Goal: Information Seeking & Learning: Learn about a topic

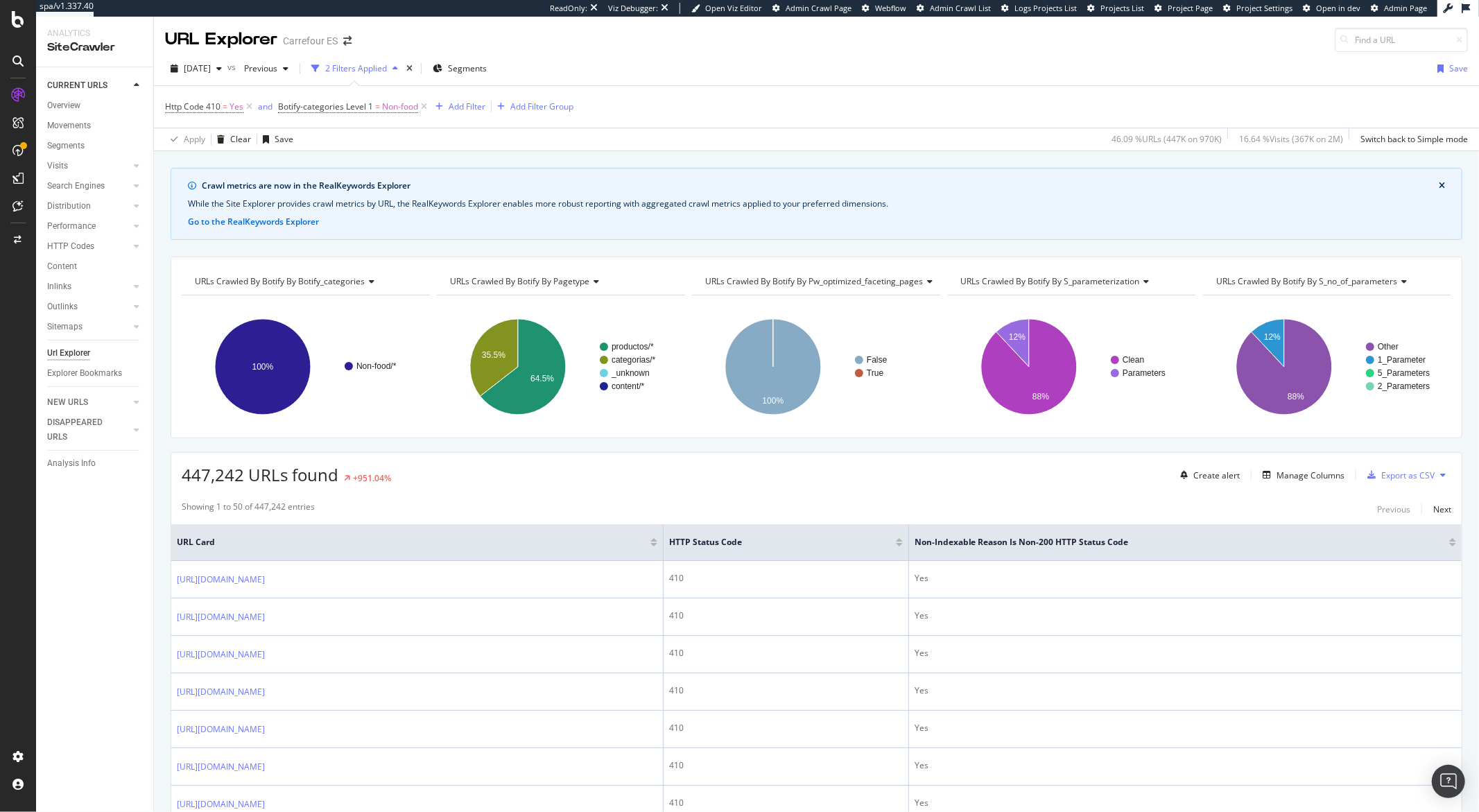
click at [1144, 286] on div "URLs Crawled By Botify By s_parameterization" at bounding box center [1071, 282] width 225 height 22
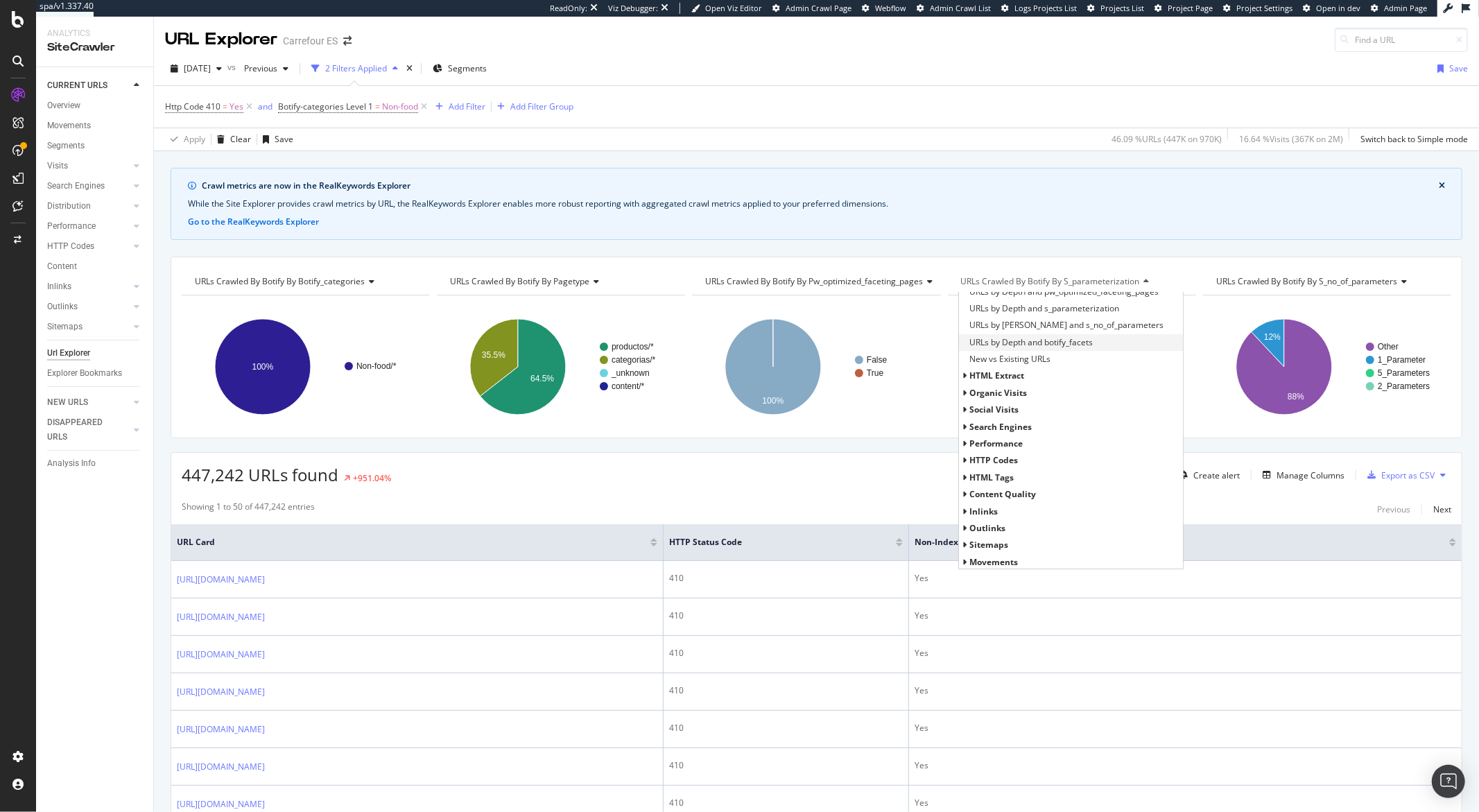
scroll to position [315, 0]
click at [963, 513] on icon at bounding box center [965, 509] width 5 height 8
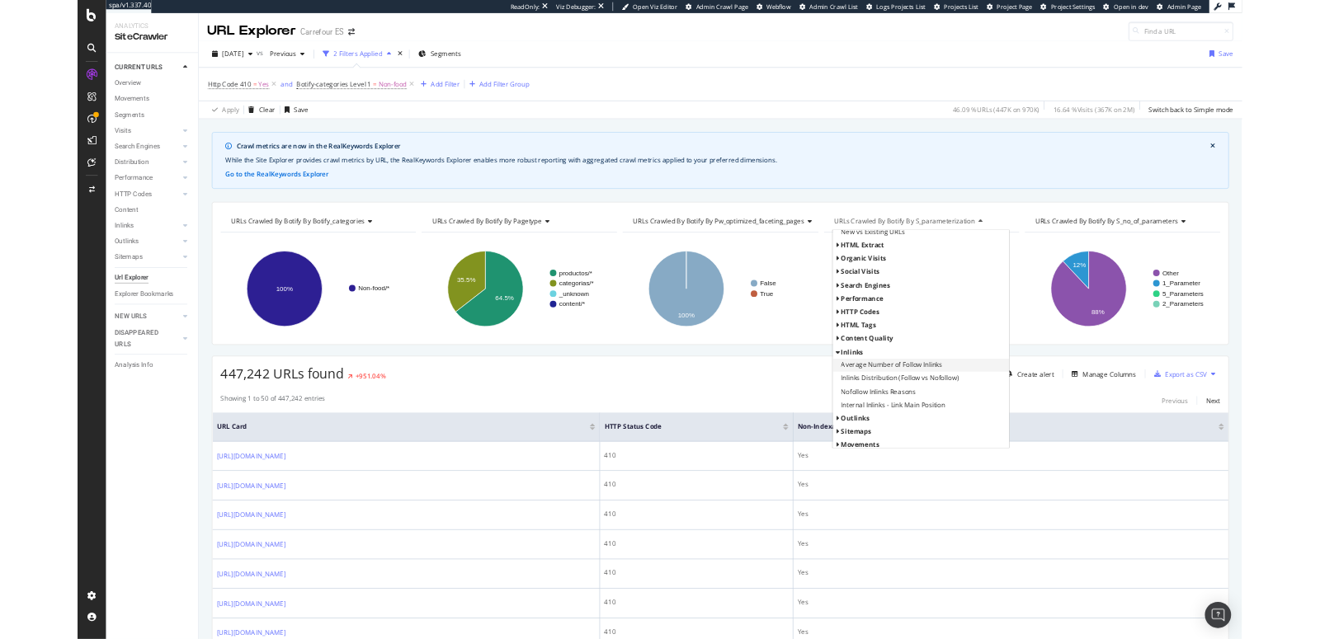
scroll to position [456, 0]
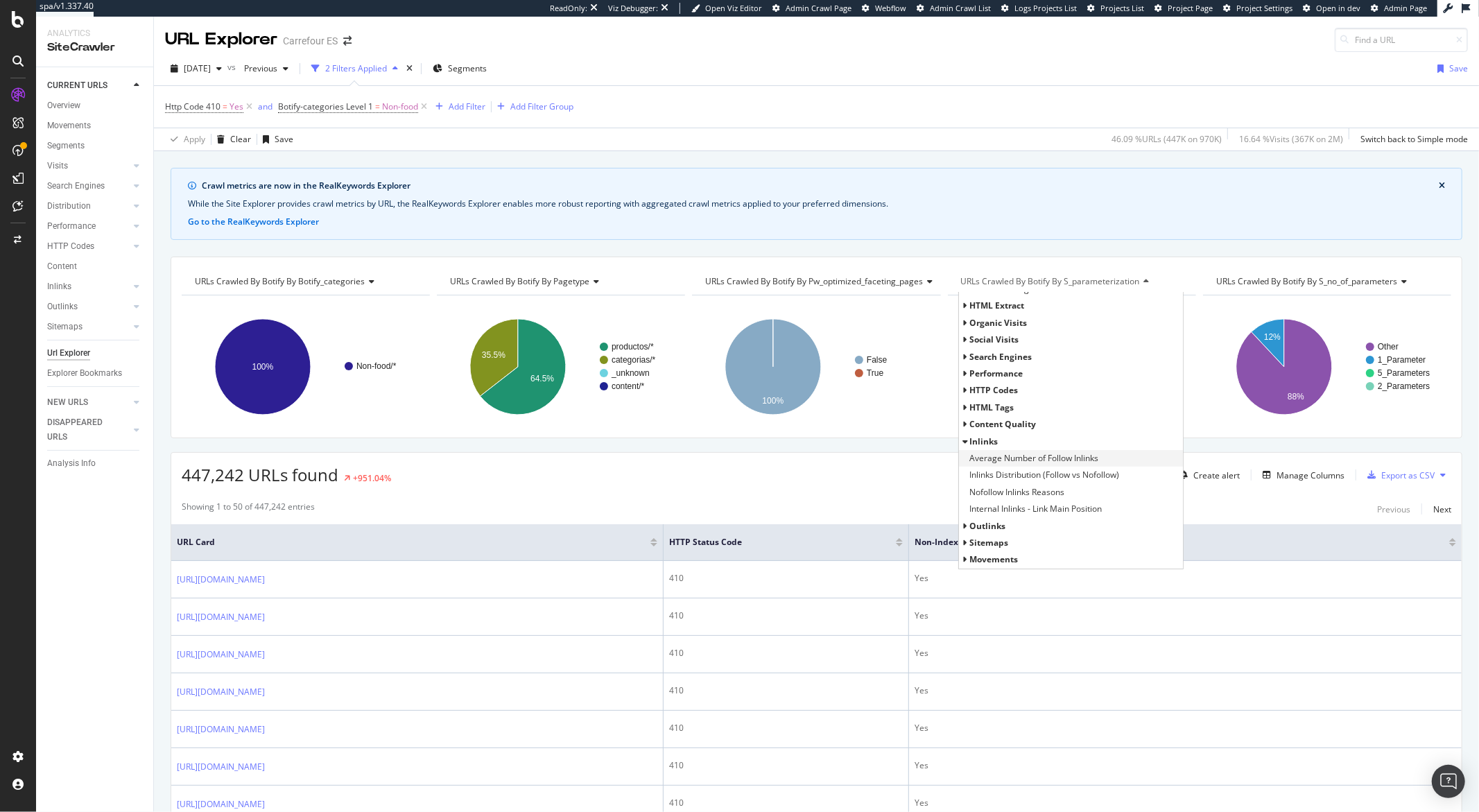
click at [980, 465] on span "Average Number of Follow Inlinks" at bounding box center [1033, 458] width 129 height 13
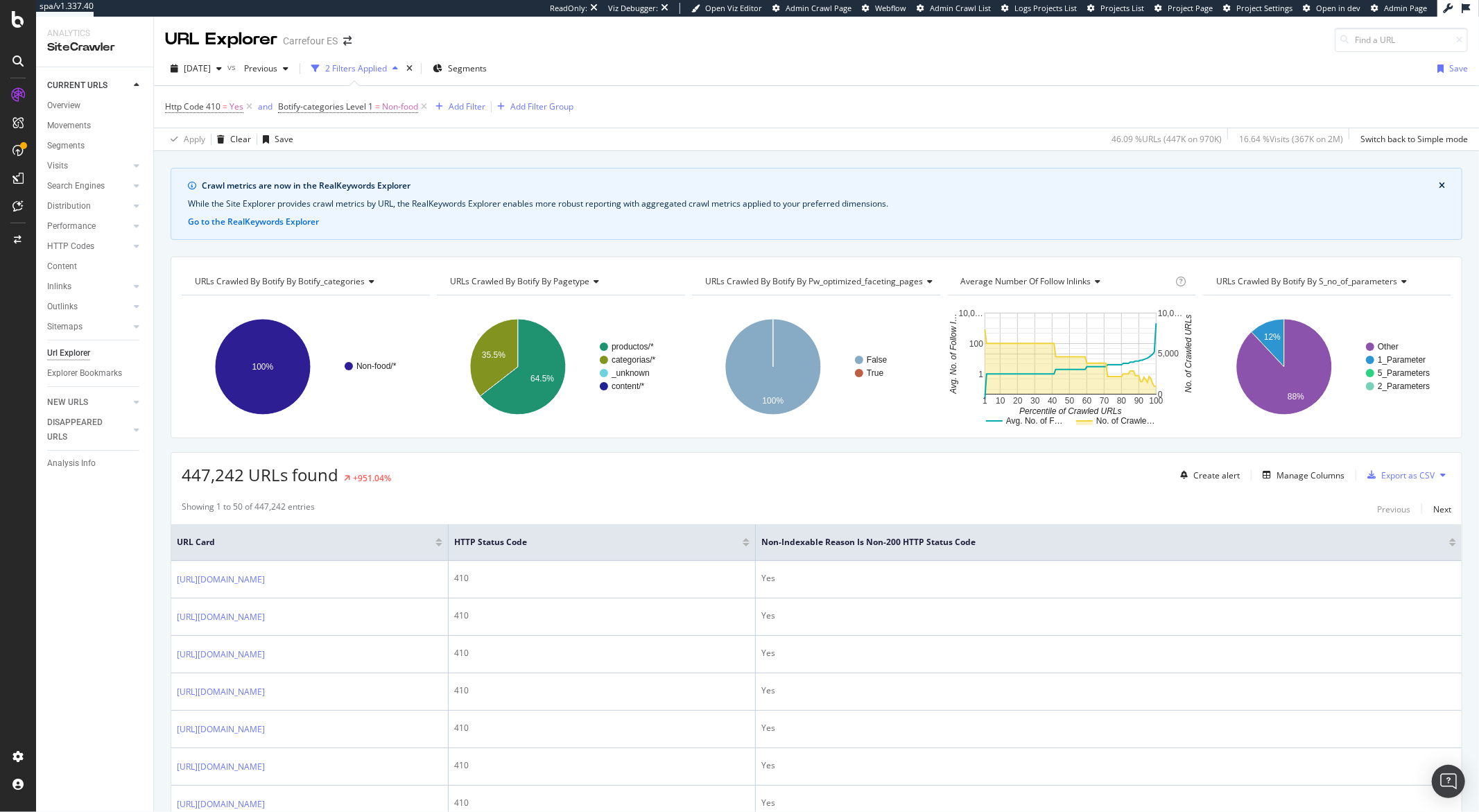
click at [1093, 286] on icon at bounding box center [1096, 282] width 10 height 8
click at [879, 486] on div "447,242 URLs found +951.04% Create alert Manage Columns Export as CSV" at bounding box center [816, 470] width 1291 height 34
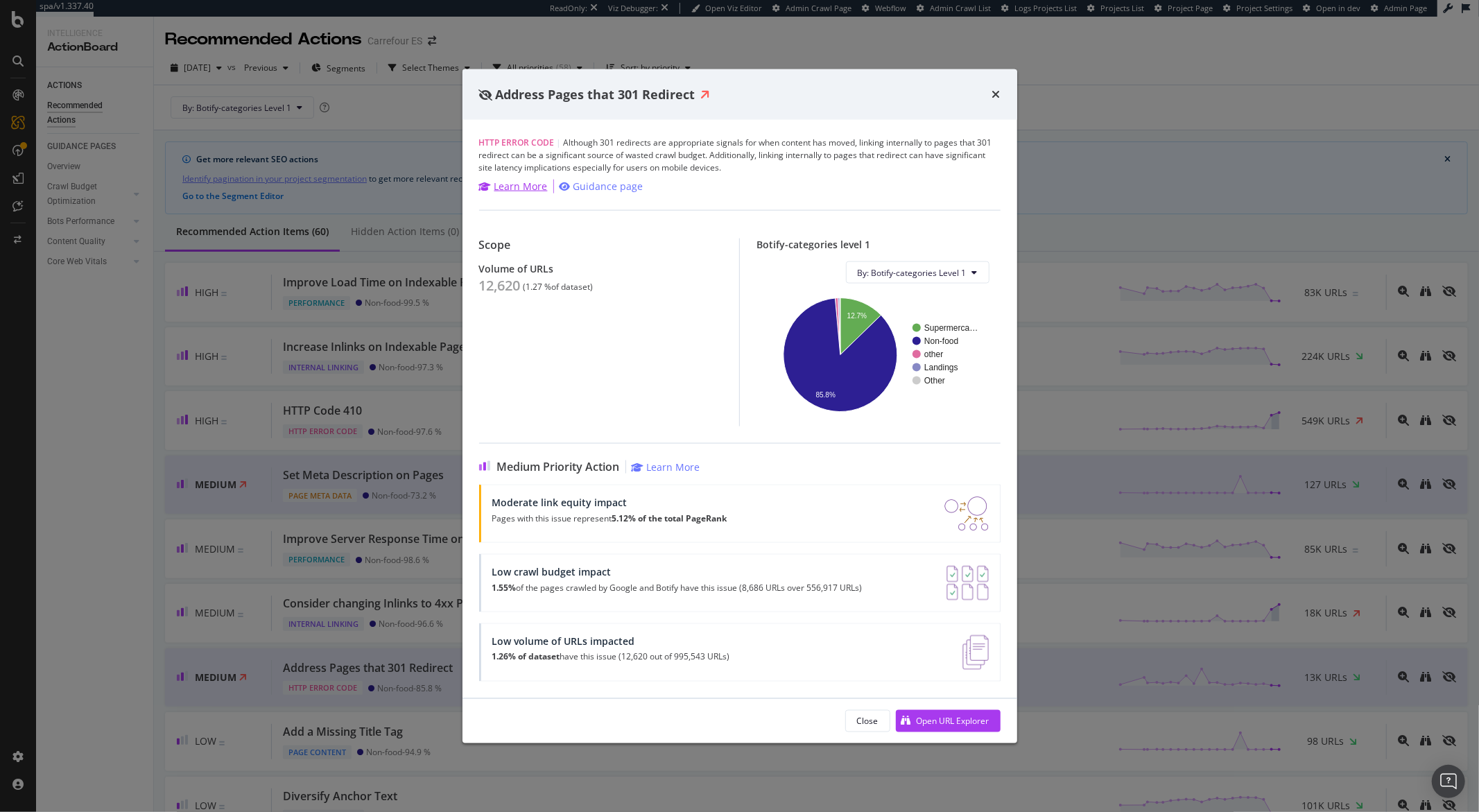
scroll to position [104, 0]
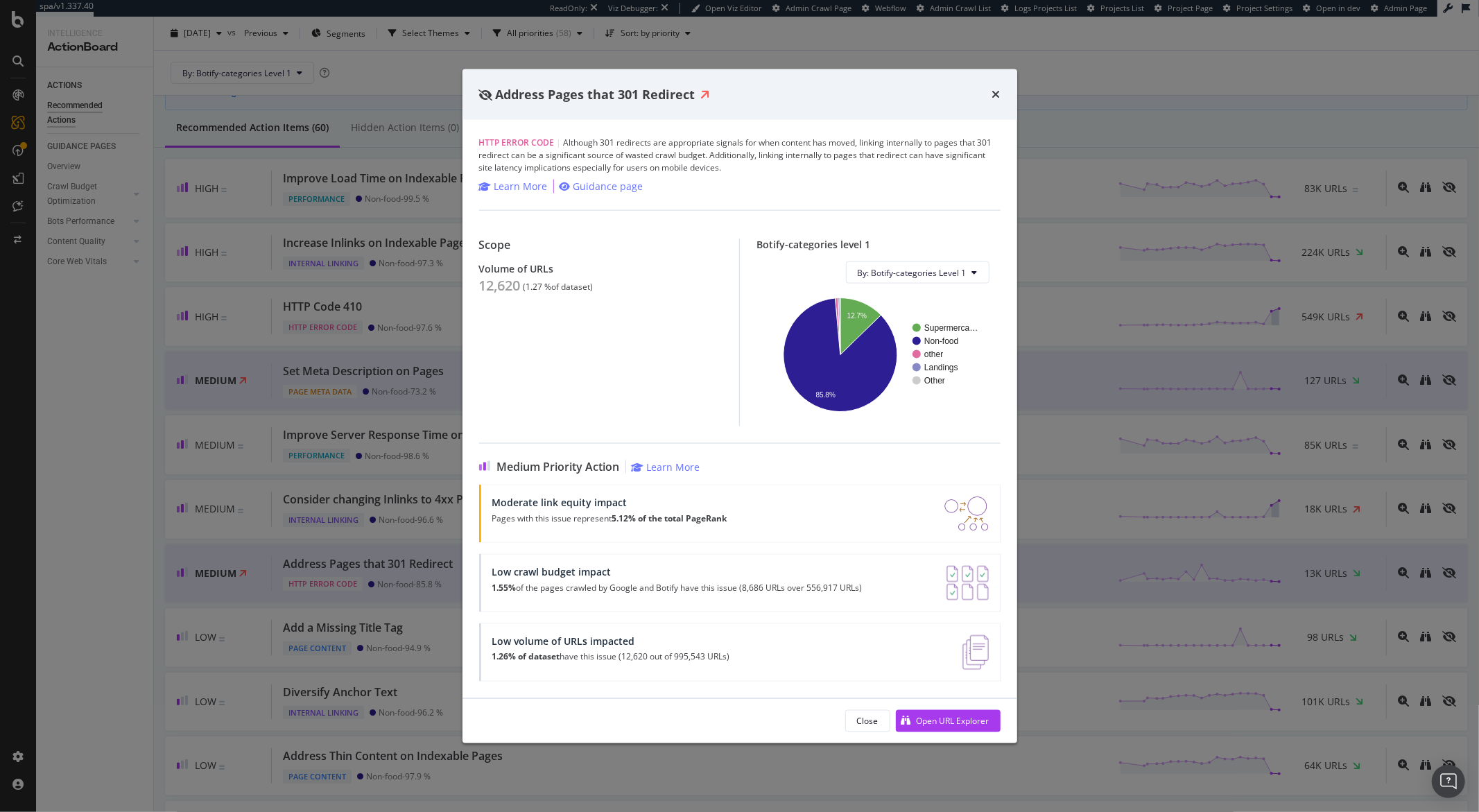
click at [17, 368] on div "Address Pages that 301 Redirect HTTP Error Code | Although 301 redirects are ap…" at bounding box center [739, 406] width 1479 height 812
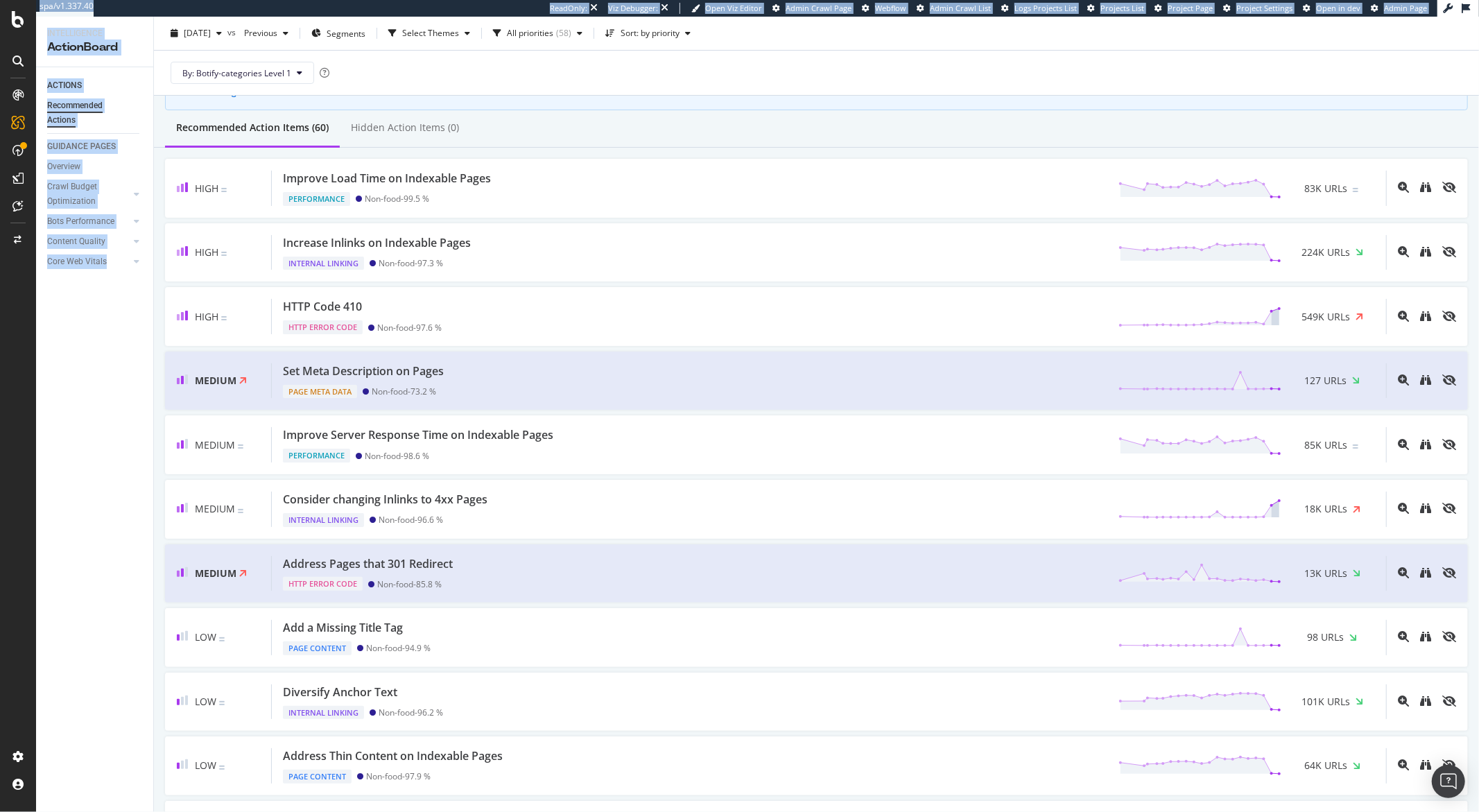
click at [36, 372] on div "spa/v1.337.40 ReadOnly: Viz Debugger: Open Viz Editor Admin Crawl Page Webflow …" at bounding box center [739, 406] width 1479 height 812
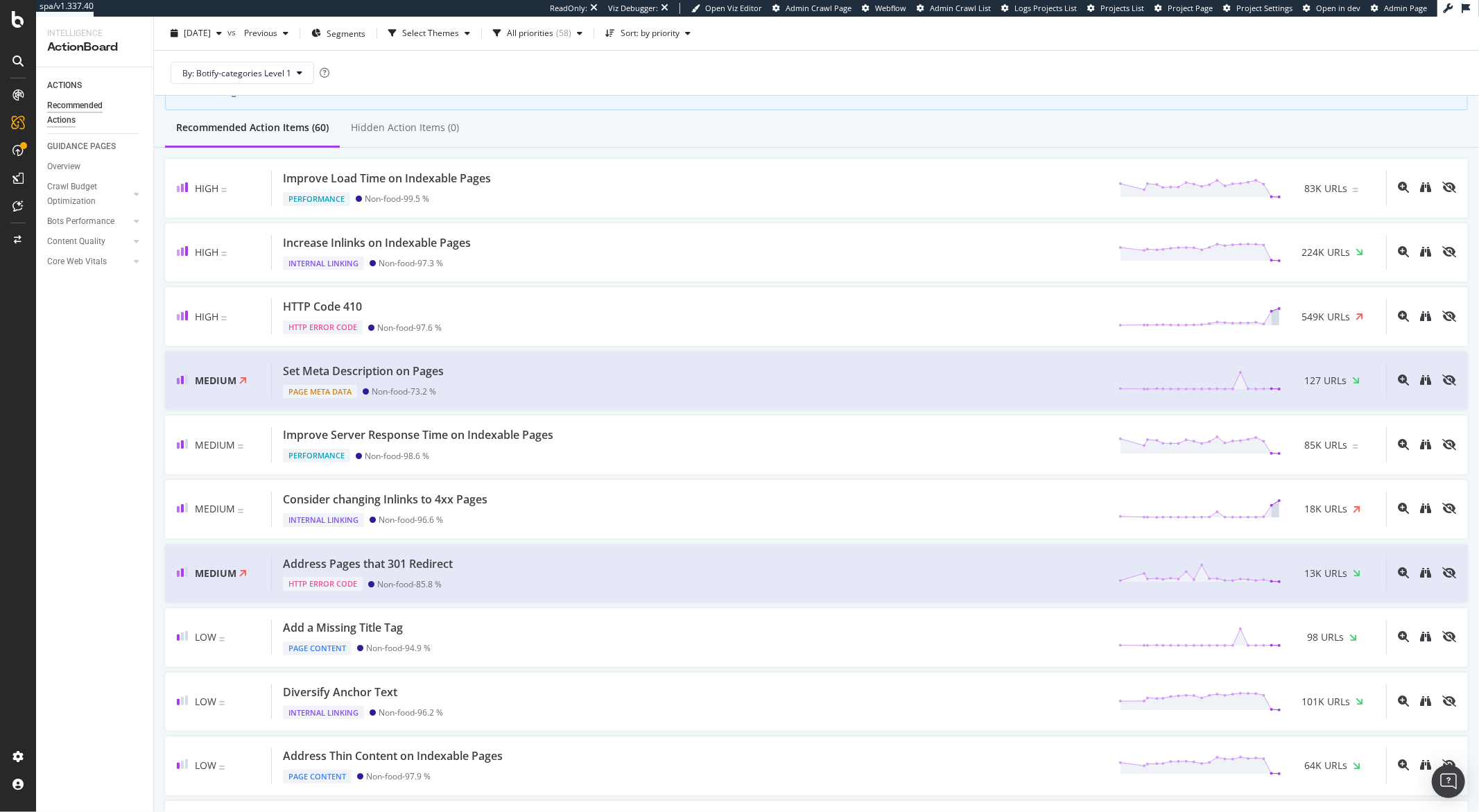
scroll to position [703, 0]
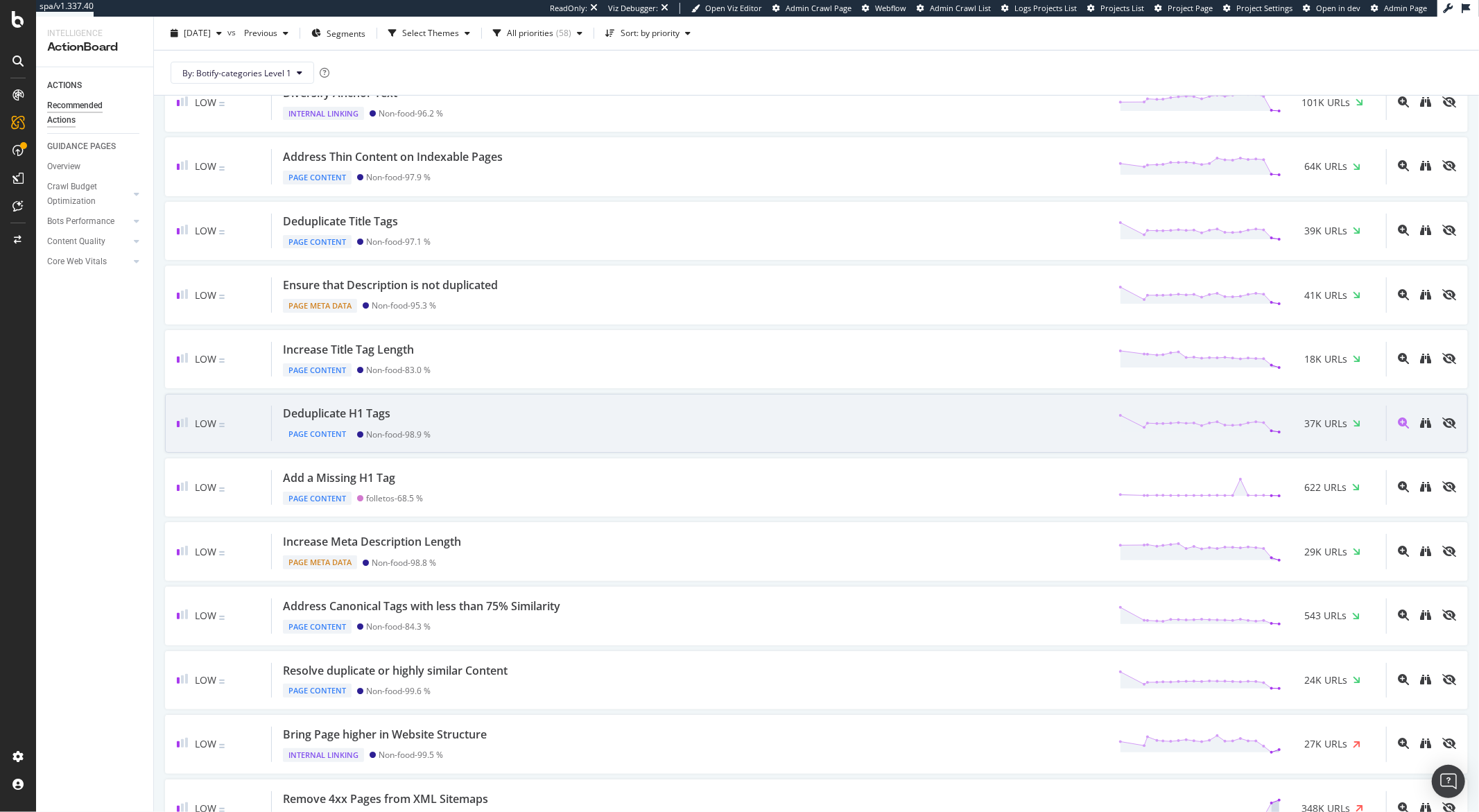
click at [476, 422] on div "Deduplicate H1 Tags Page Content Non-food - 98.9 % 37K URLs" at bounding box center [829, 424] width 1115 height 35
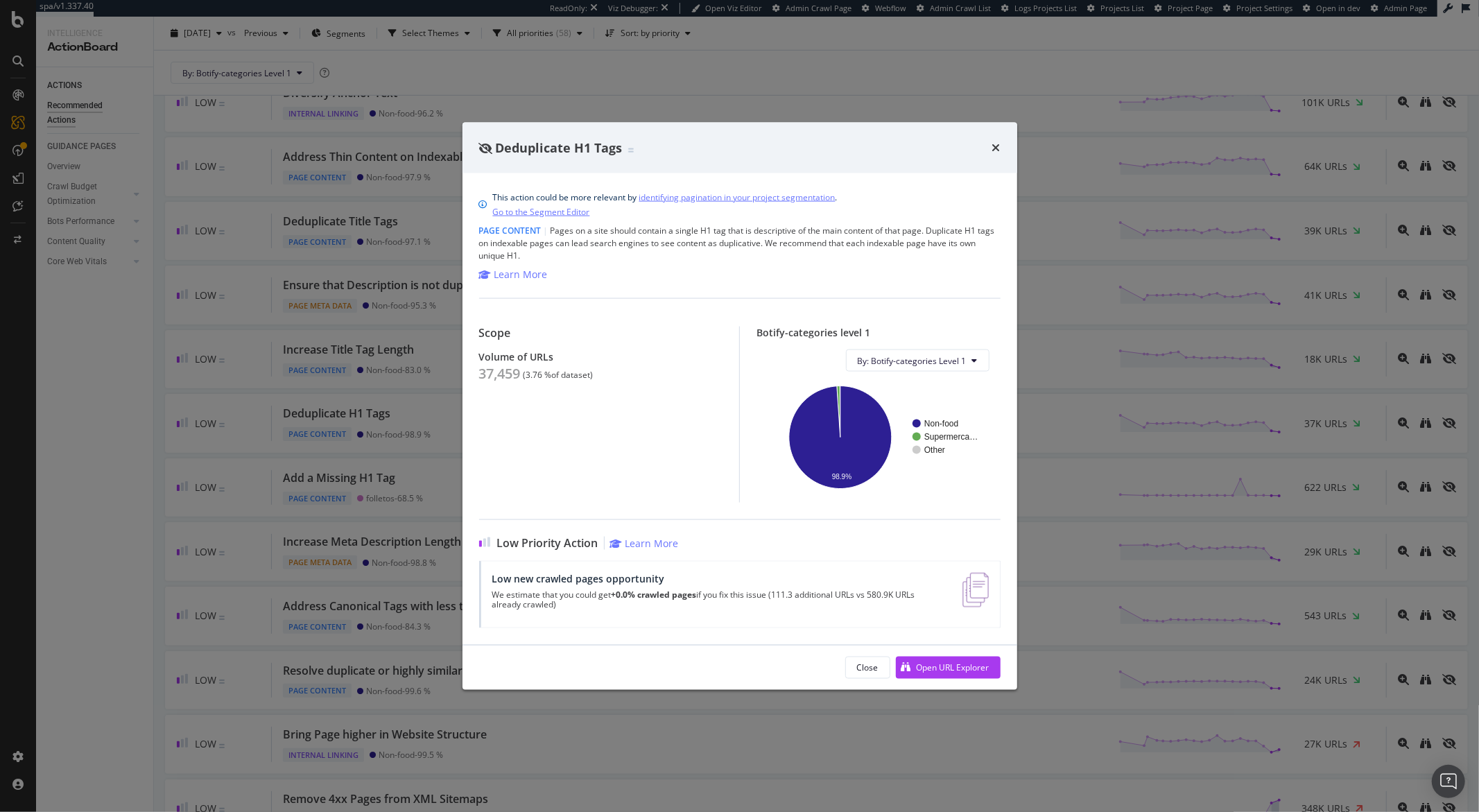
scroll to position [703, 0]
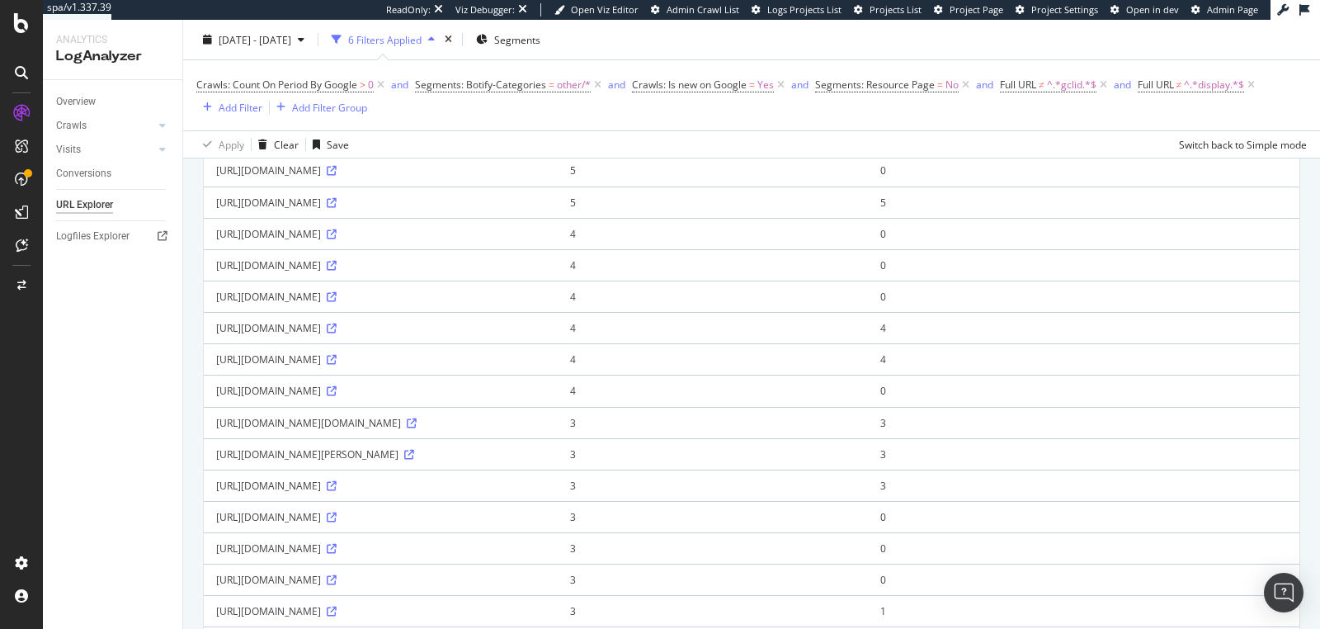
scroll to position [780, 0]
click at [864, 28] on div "[DATE] - [DATE] 6 Filters Applied Segments" at bounding box center [751, 42] width 1137 height 33
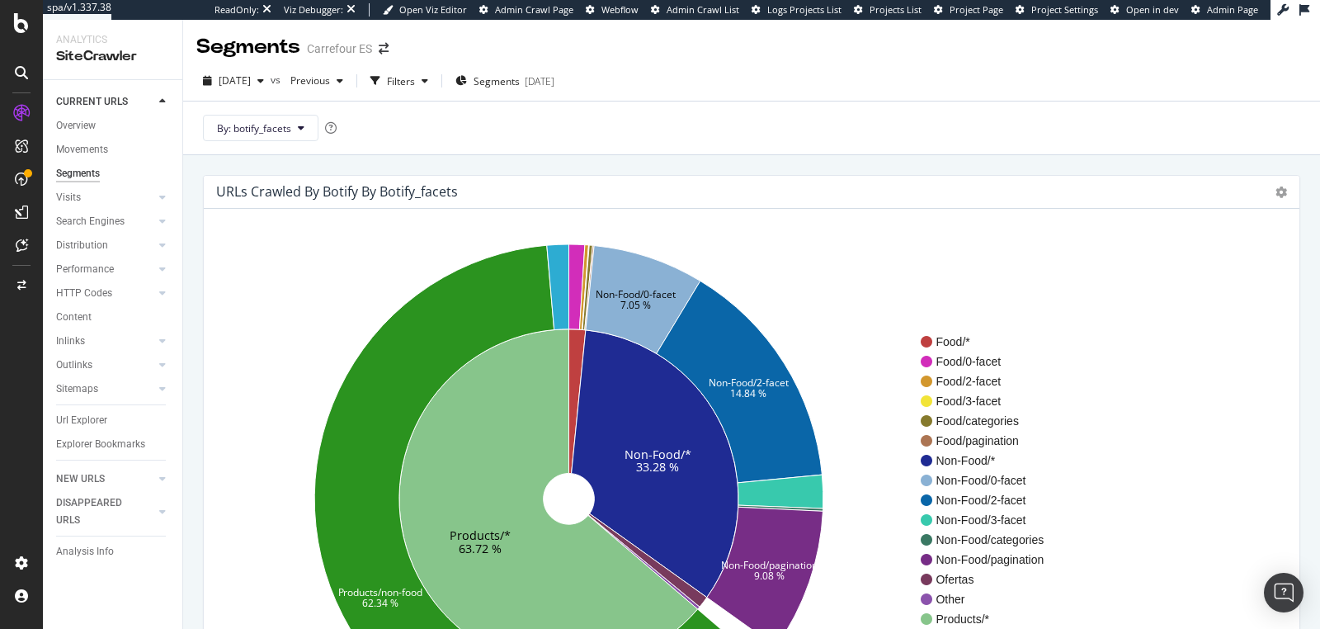
scroll to position [4, 0]
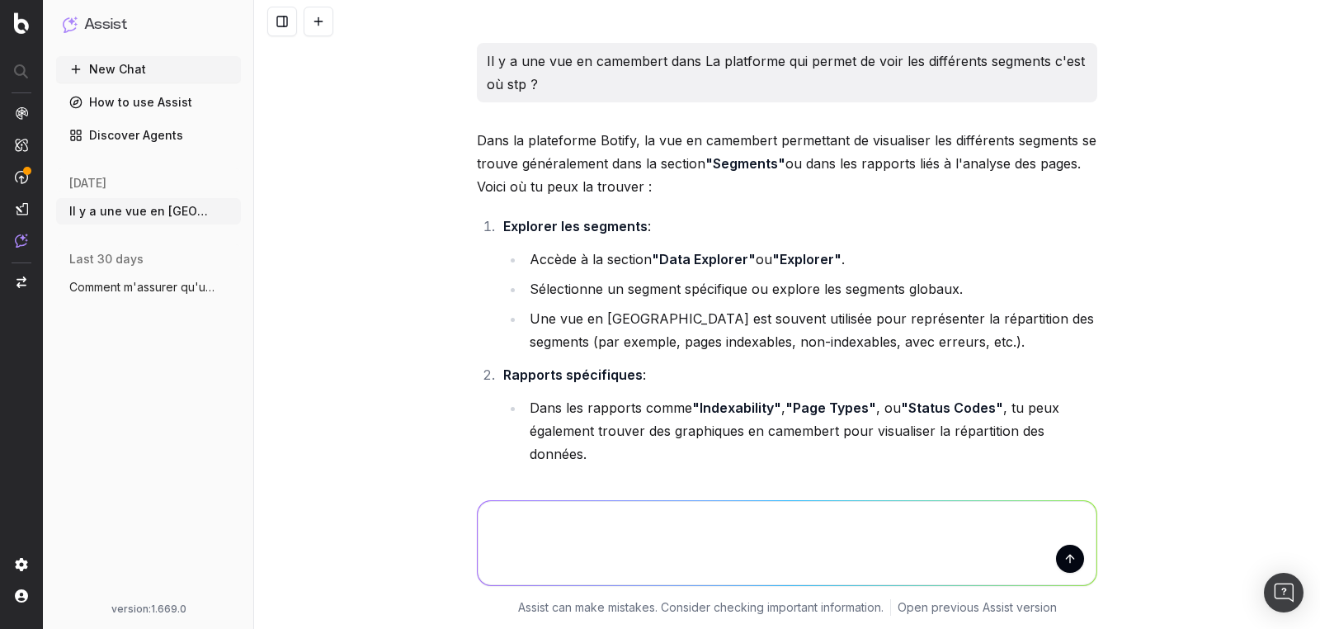
scroll to position [558, 0]
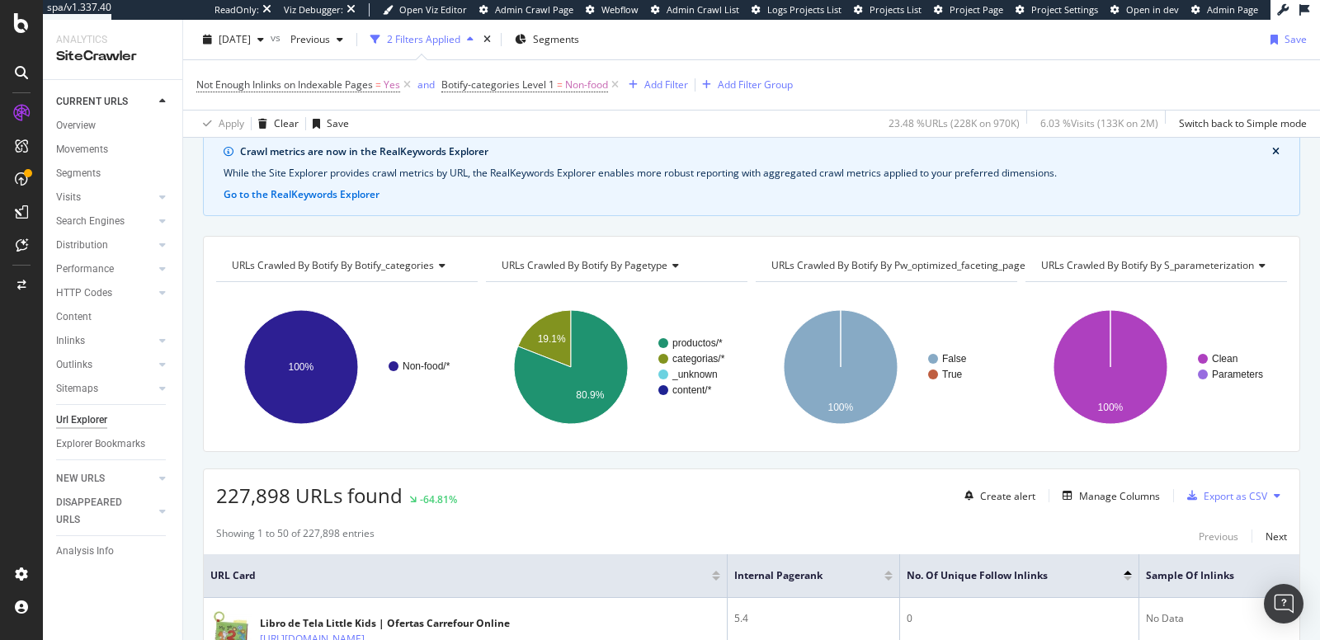
scroll to position [364, 0]
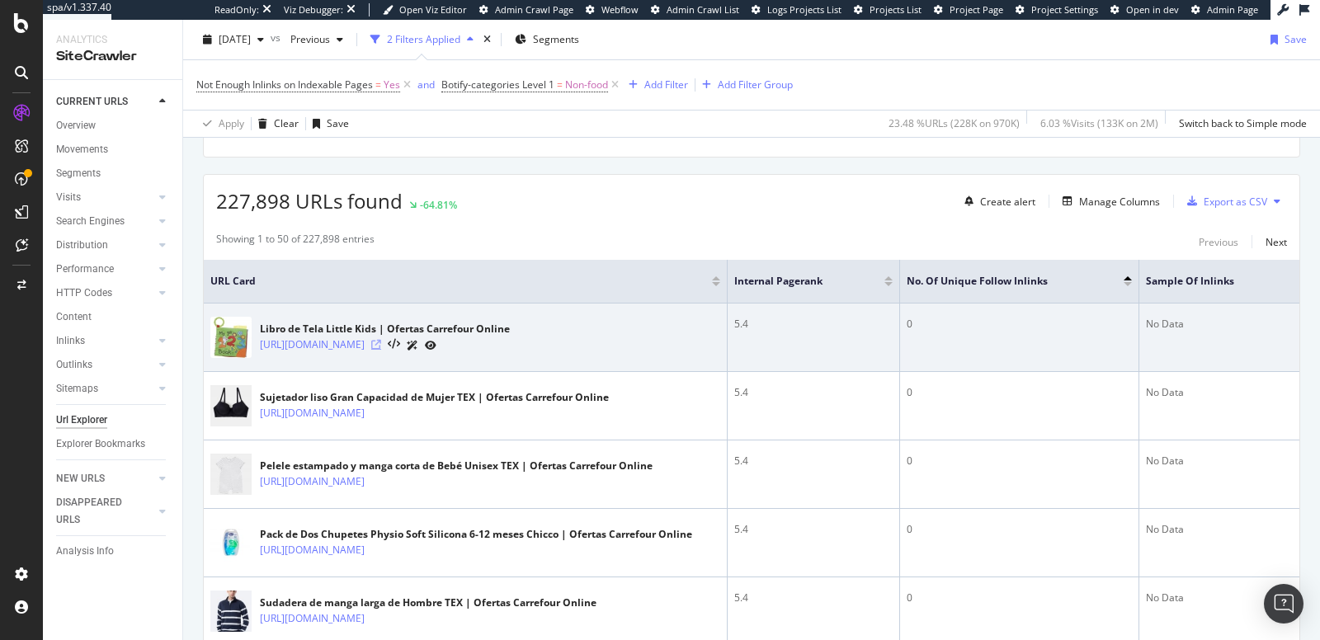
click at [381, 341] on icon at bounding box center [376, 345] width 10 height 10
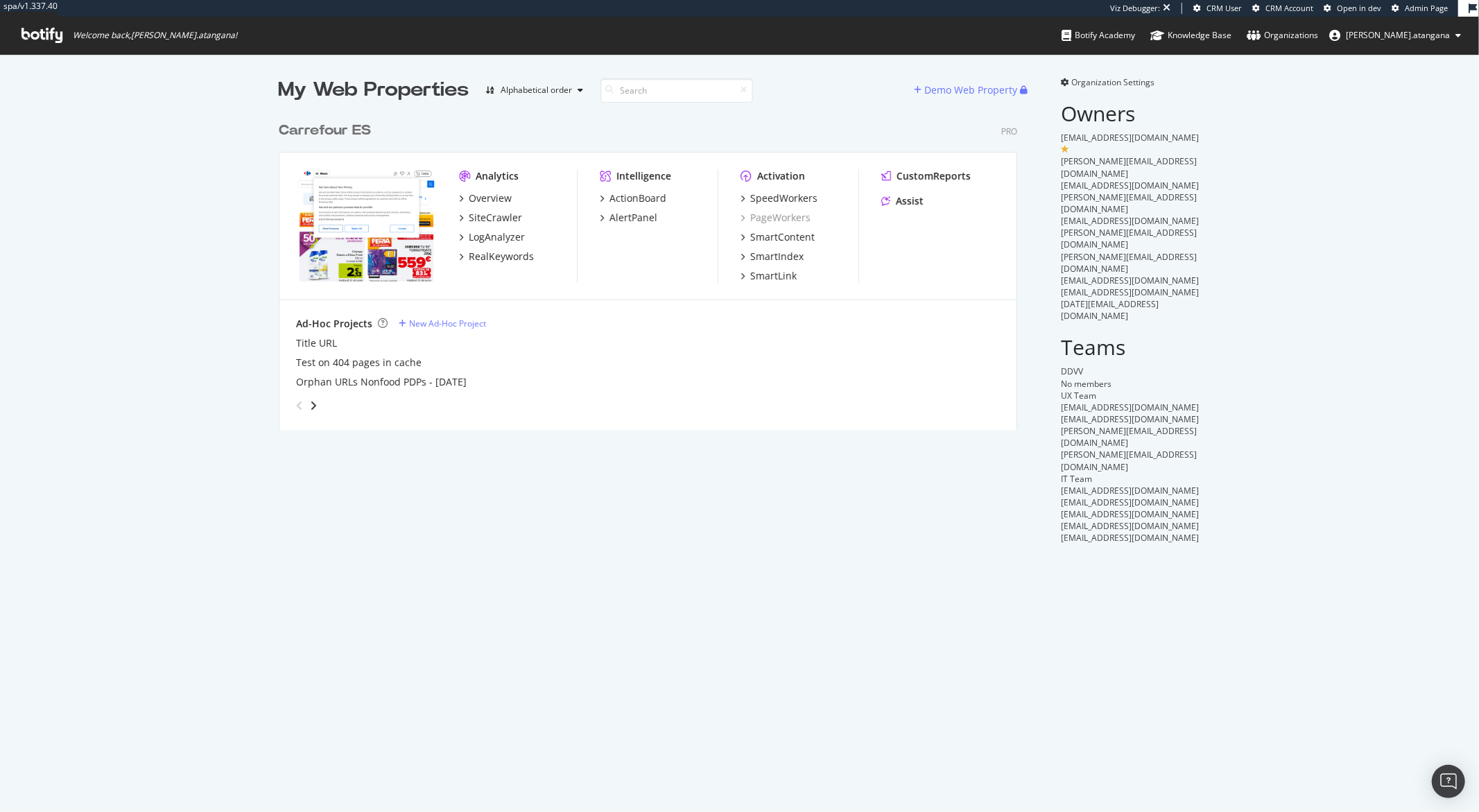
scroll to position [314, 738]
click at [483, 221] on div "SiteCrawler" at bounding box center [496, 218] width 54 height 13
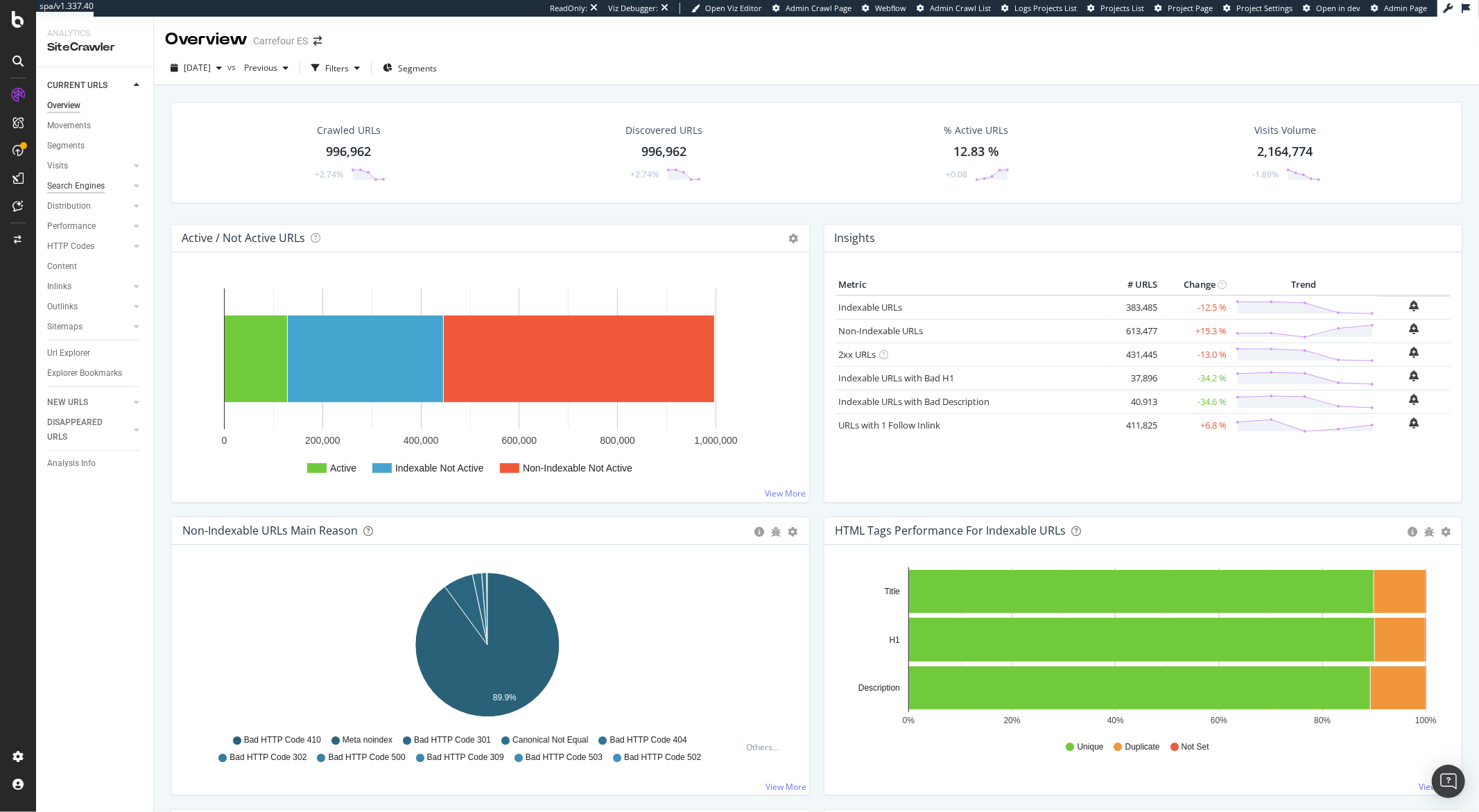
click at [69, 184] on div "Search Engines" at bounding box center [76, 186] width 57 height 14
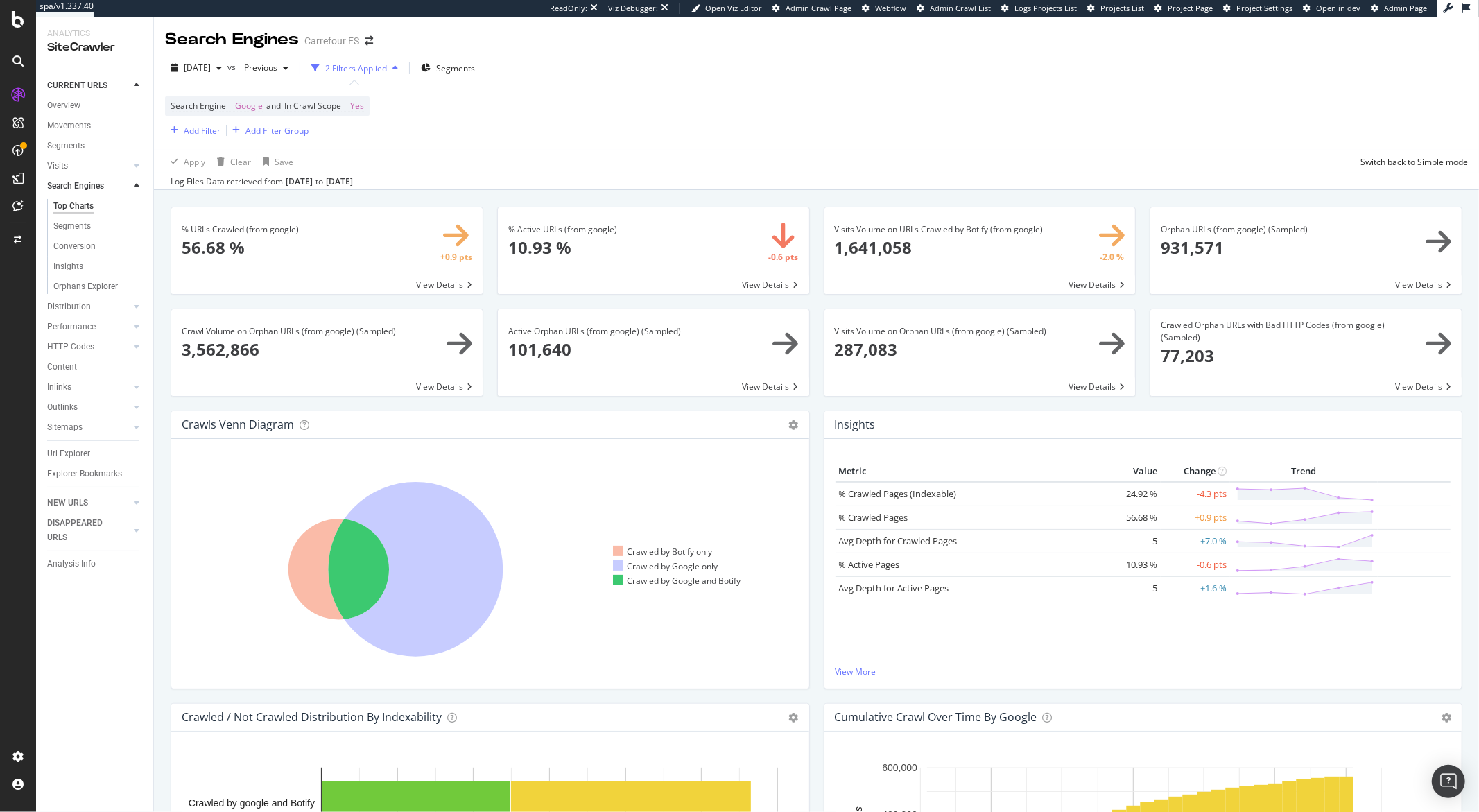
click at [1182, 251] on span at bounding box center [1306, 250] width 311 height 87
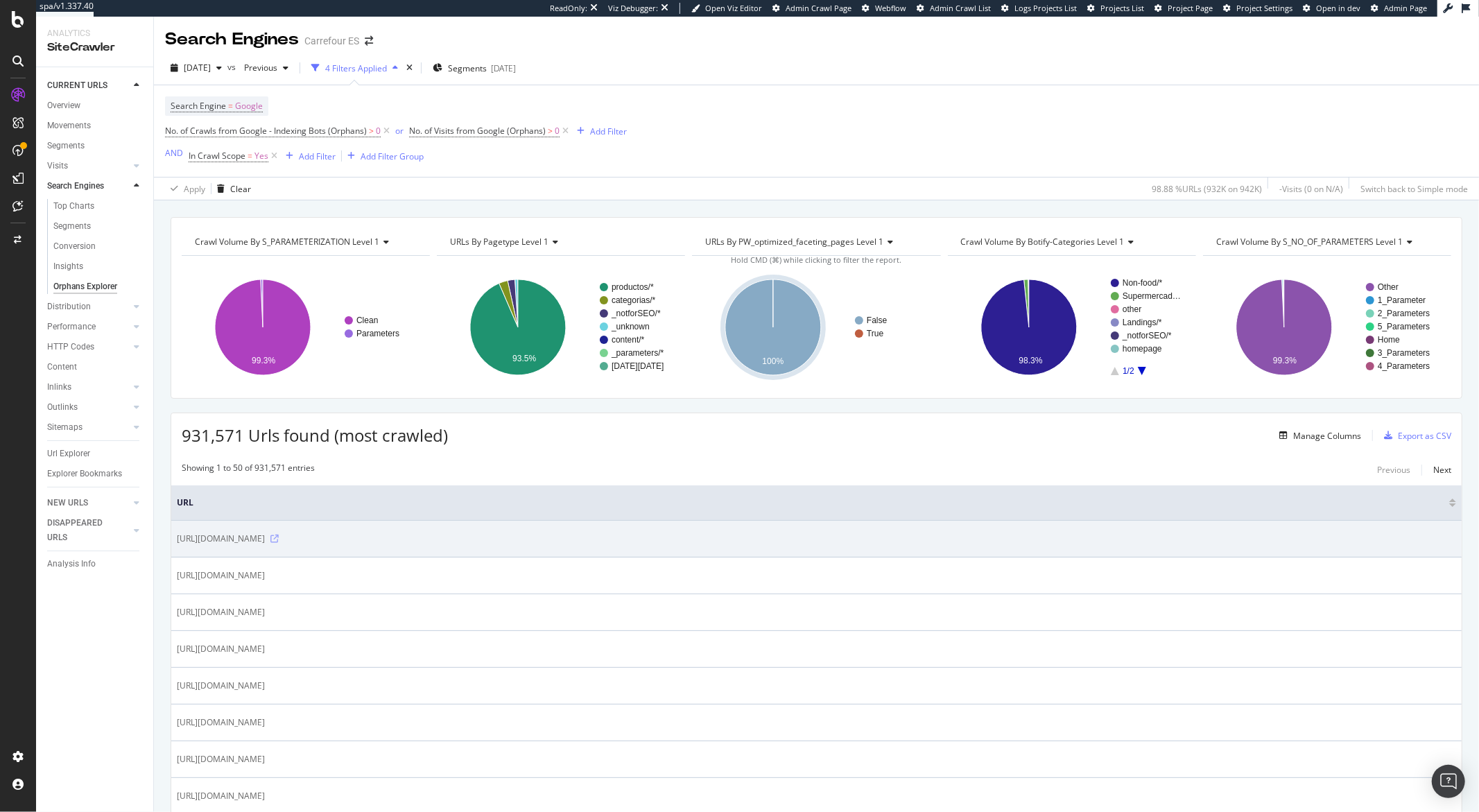
click at [279, 543] on icon at bounding box center [275, 539] width 8 height 8
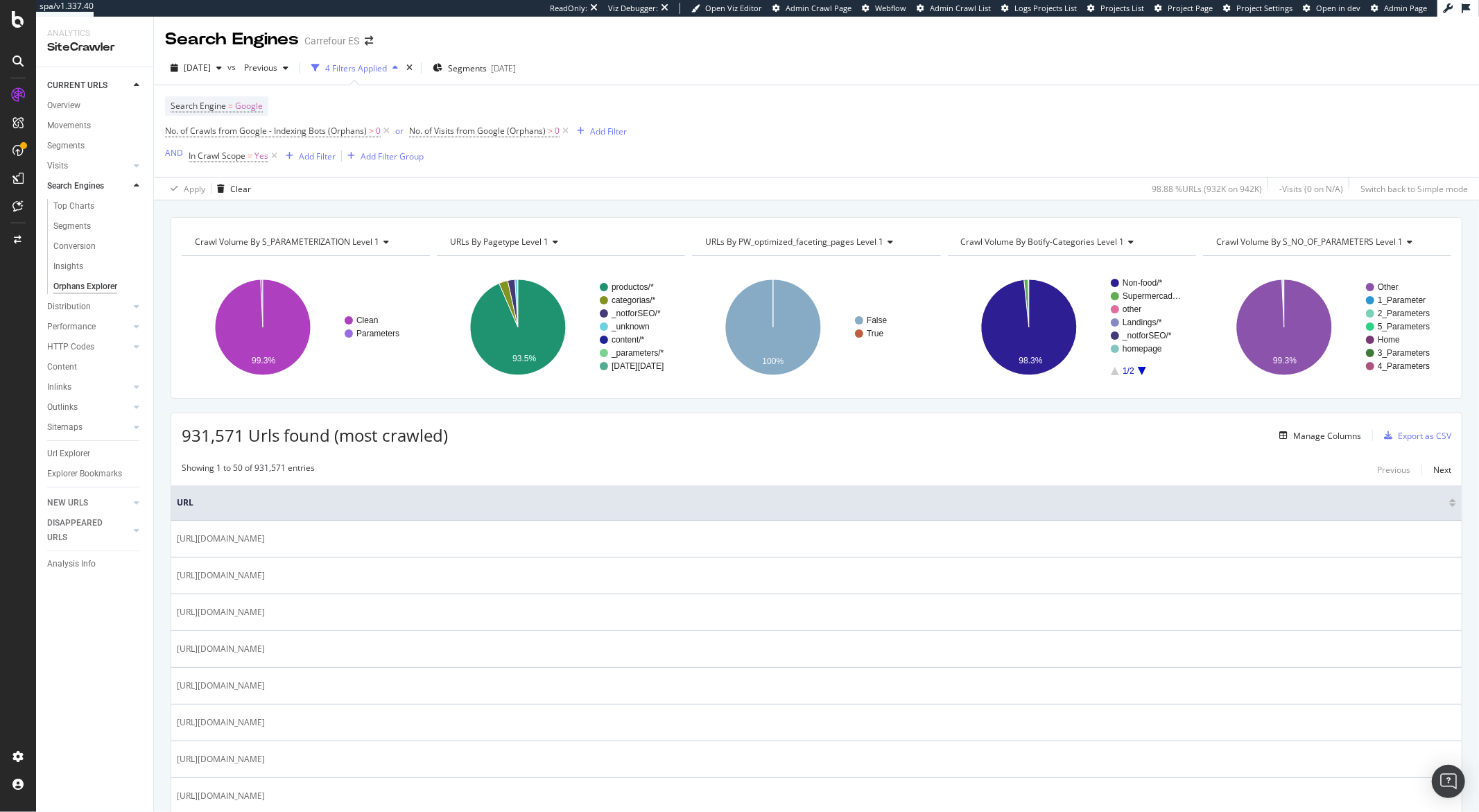
click at [525, 243] on span "URLs By pagetype Level 1" at bounding box center [499, 241] width 98 height 12
click at [580, 200] on div "Apply Clear 98.88 % URLs ( 932K on 942K ) - Visits ( 0 on N/A ) Switch back to …" at bounding box center [816, 187] width 1325 height 23
click at [835, 243] on span "URLs By PW_optimized_faceting_pages Level 1" at bounding box center [795, 241] width 178 height 12
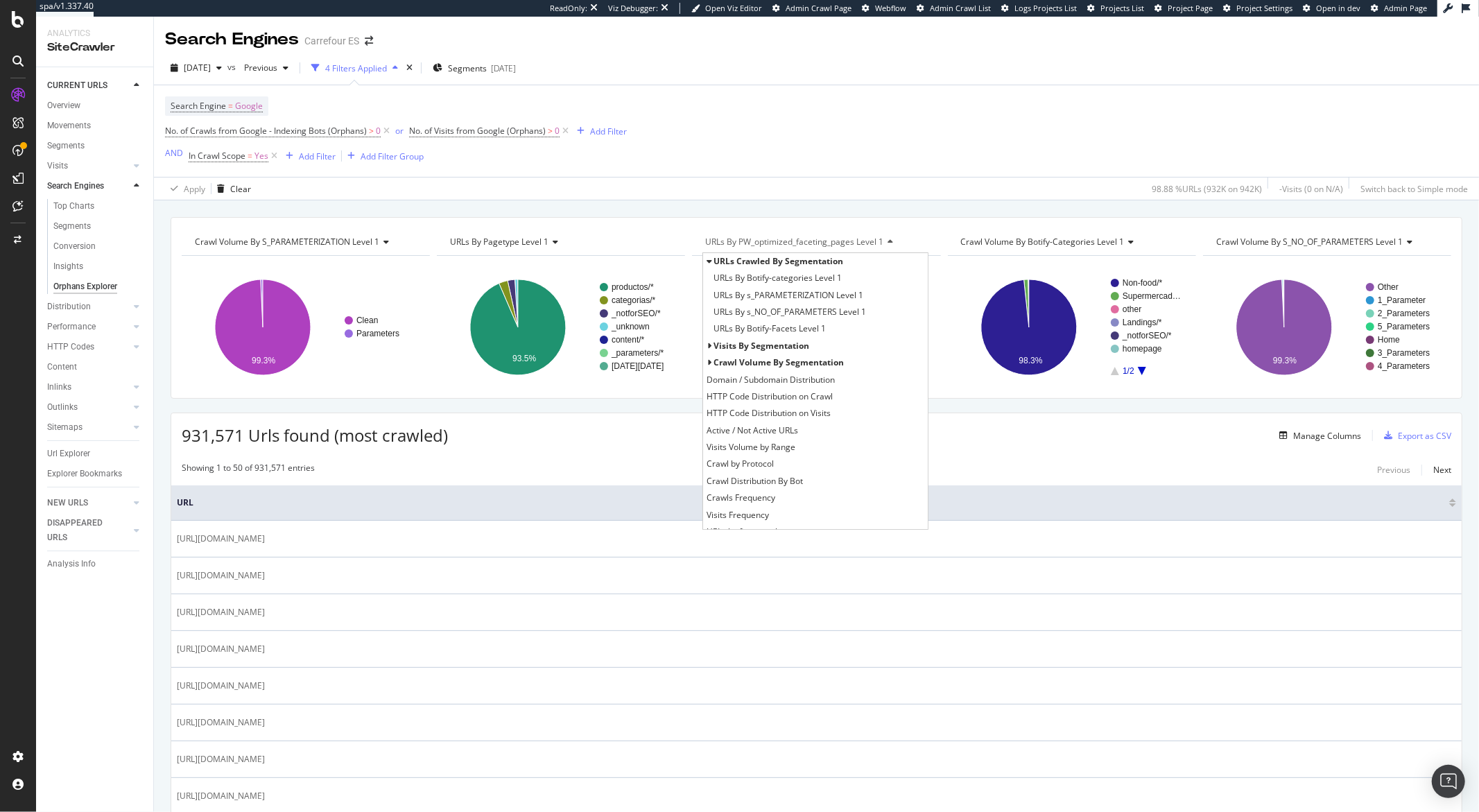
click at [834, 211] on div "Crawl Volume By s_PARAMETERIZATION Level 1 Chart (by Value) Table Expand Export…" at bounding box center [816, 506] width 1325 height 612
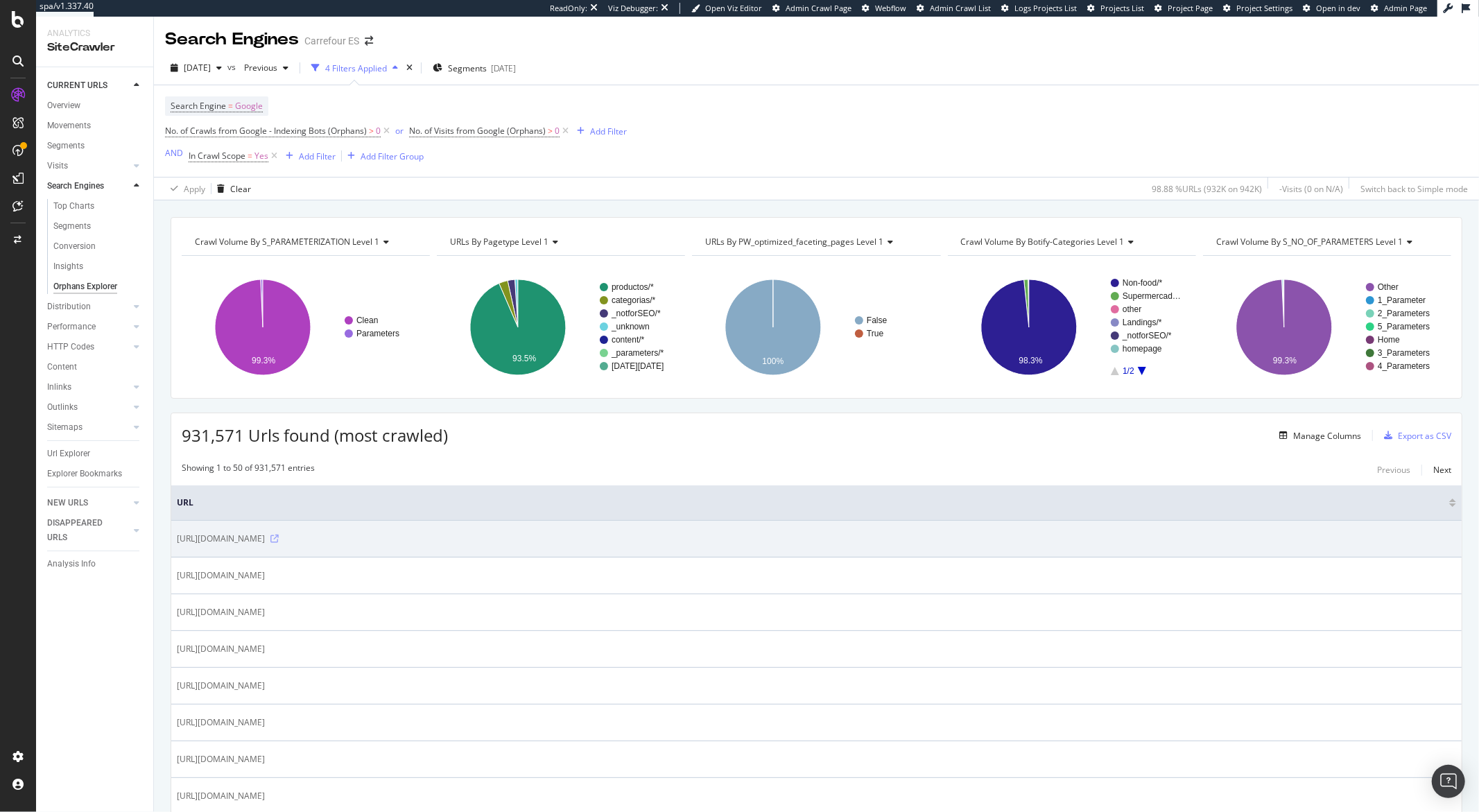
click at [279, 540] on icon at bounding box center [275, 539] width 8 height 8
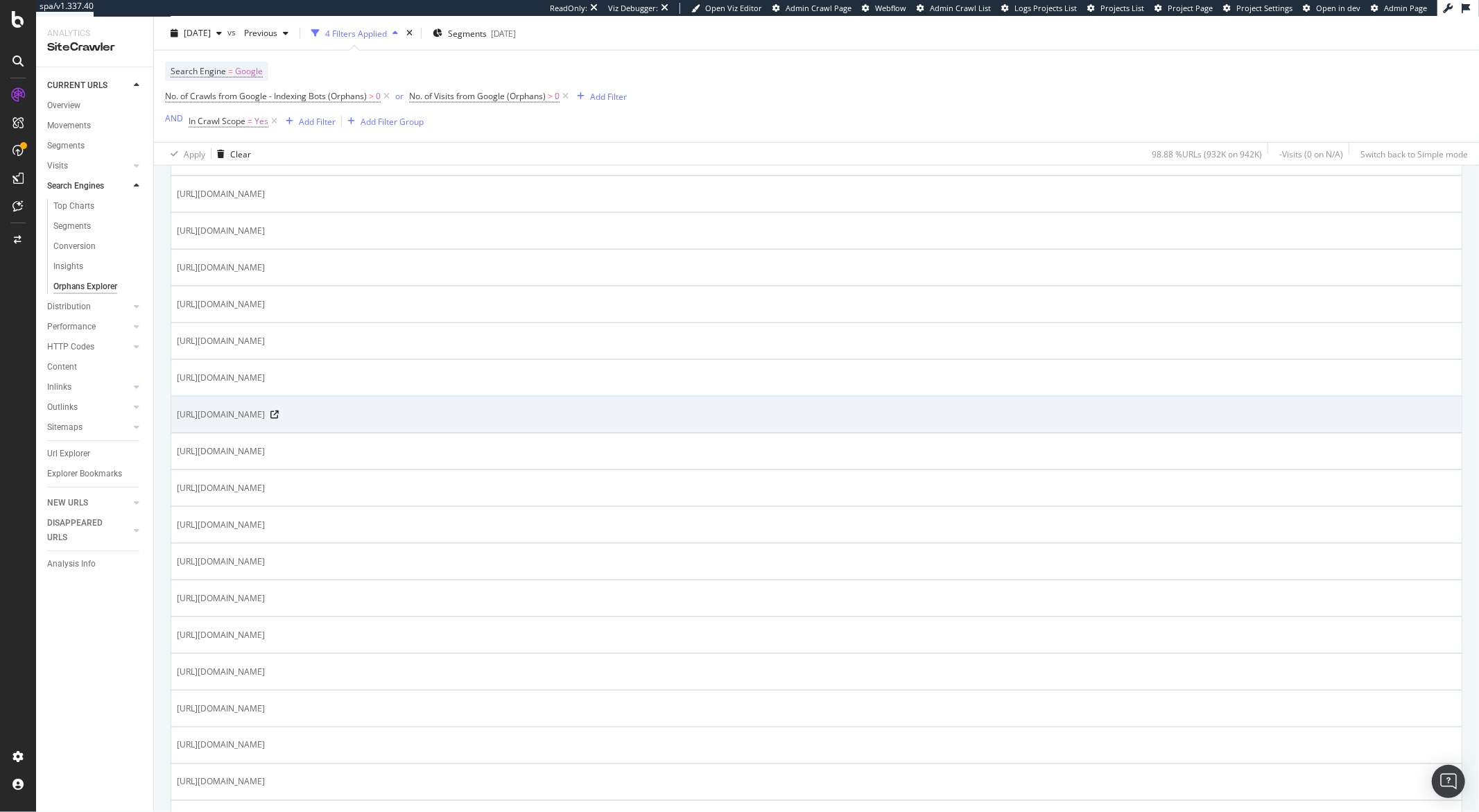
scroll to position [1632, 0]
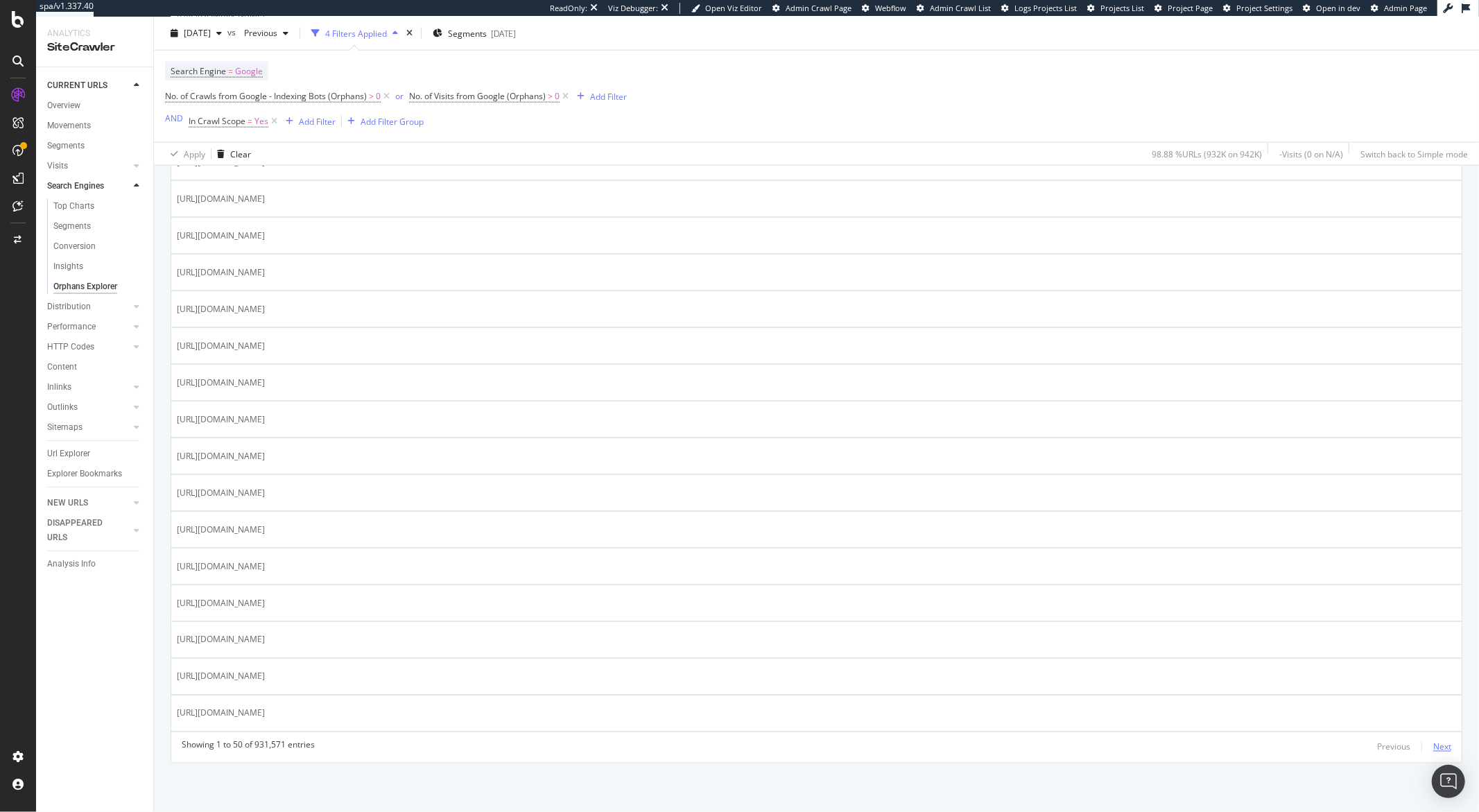
click at [1434, 750] on div "Next" at bounding box center [1442, 747] width 18 height 12
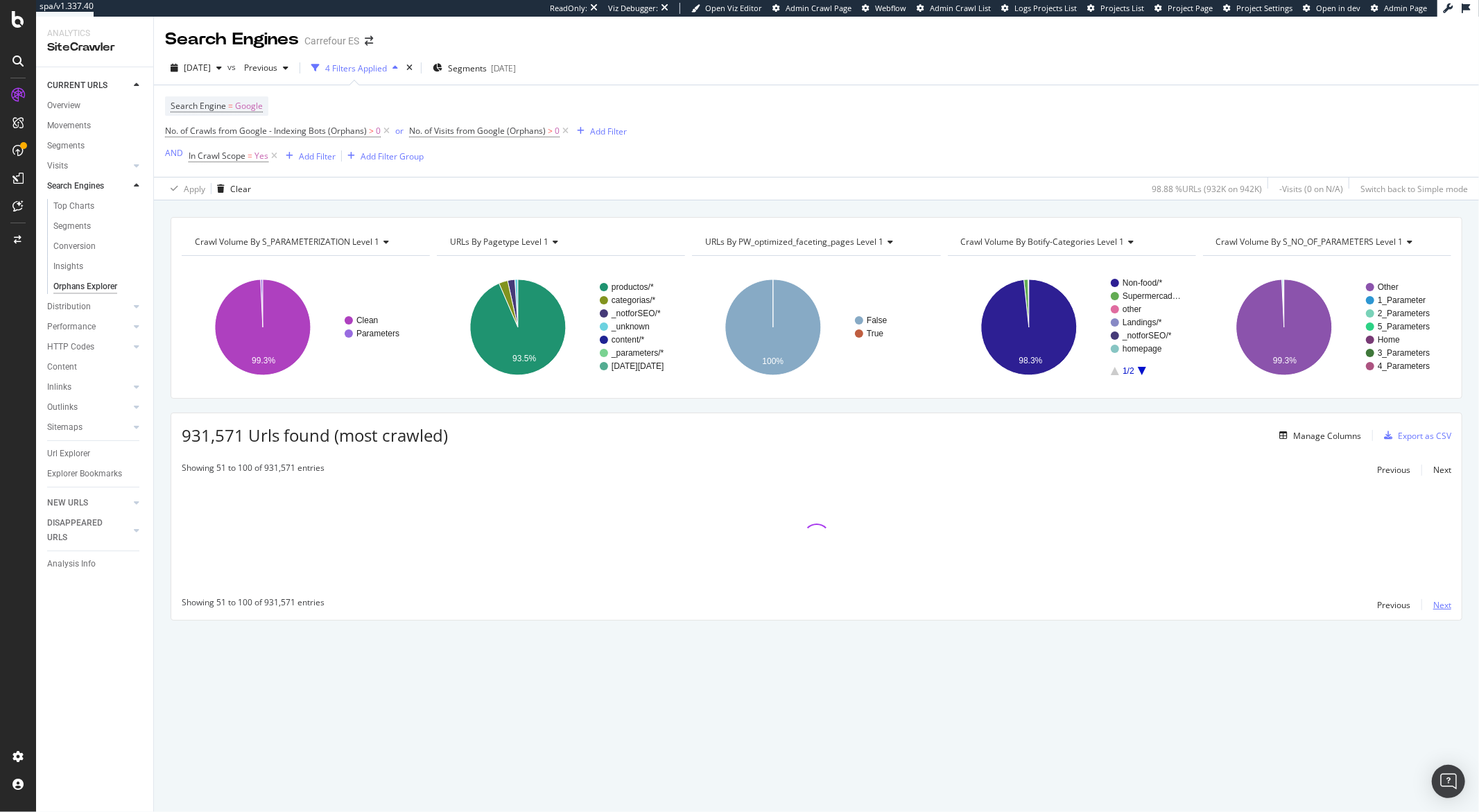
scroll to position [0, 0]
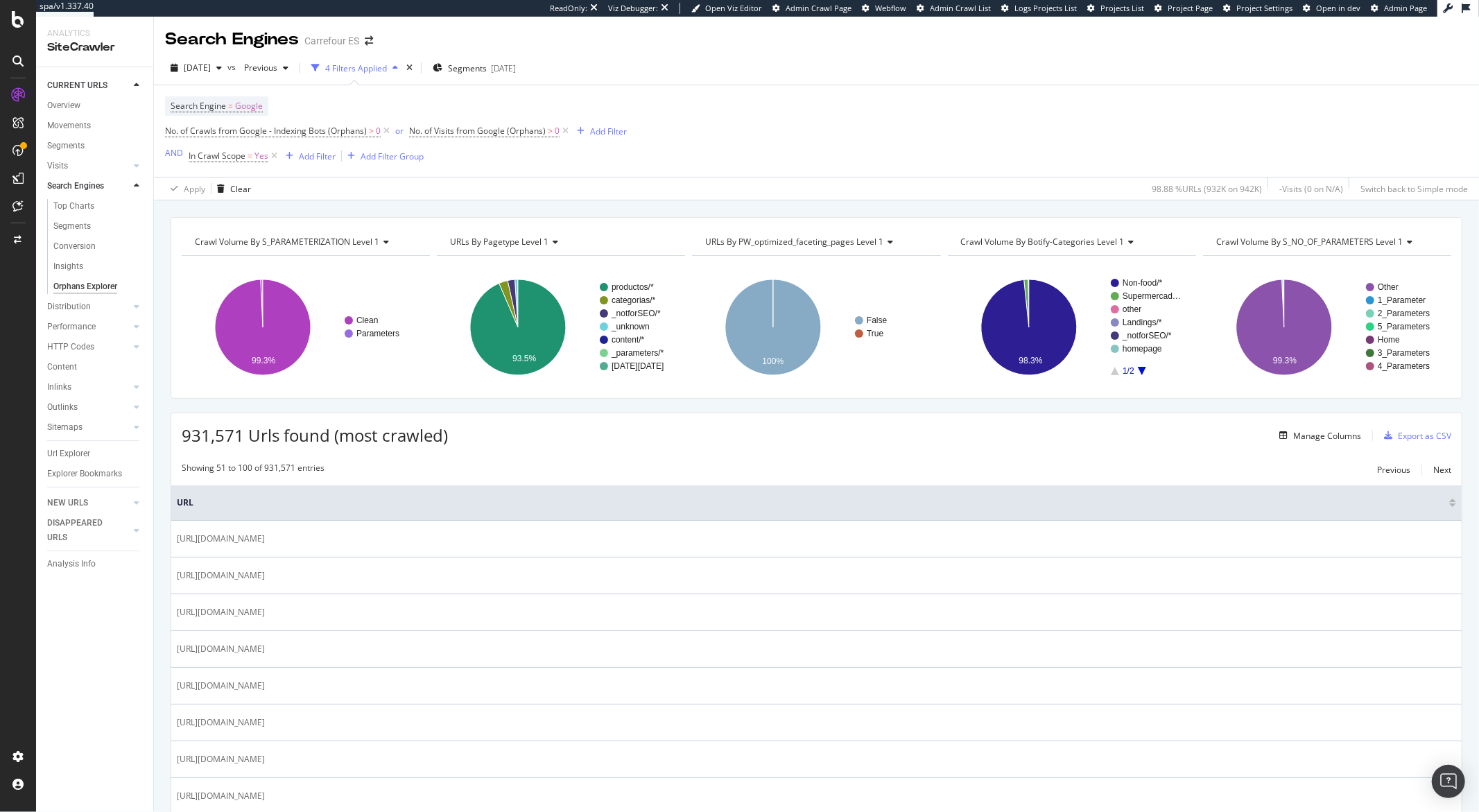
click at [1241, 247] on span "Crawl Volume By s_NO_OF_PARAMETERS Level 1" at bounding box center [1310, 241] width 188 height 12
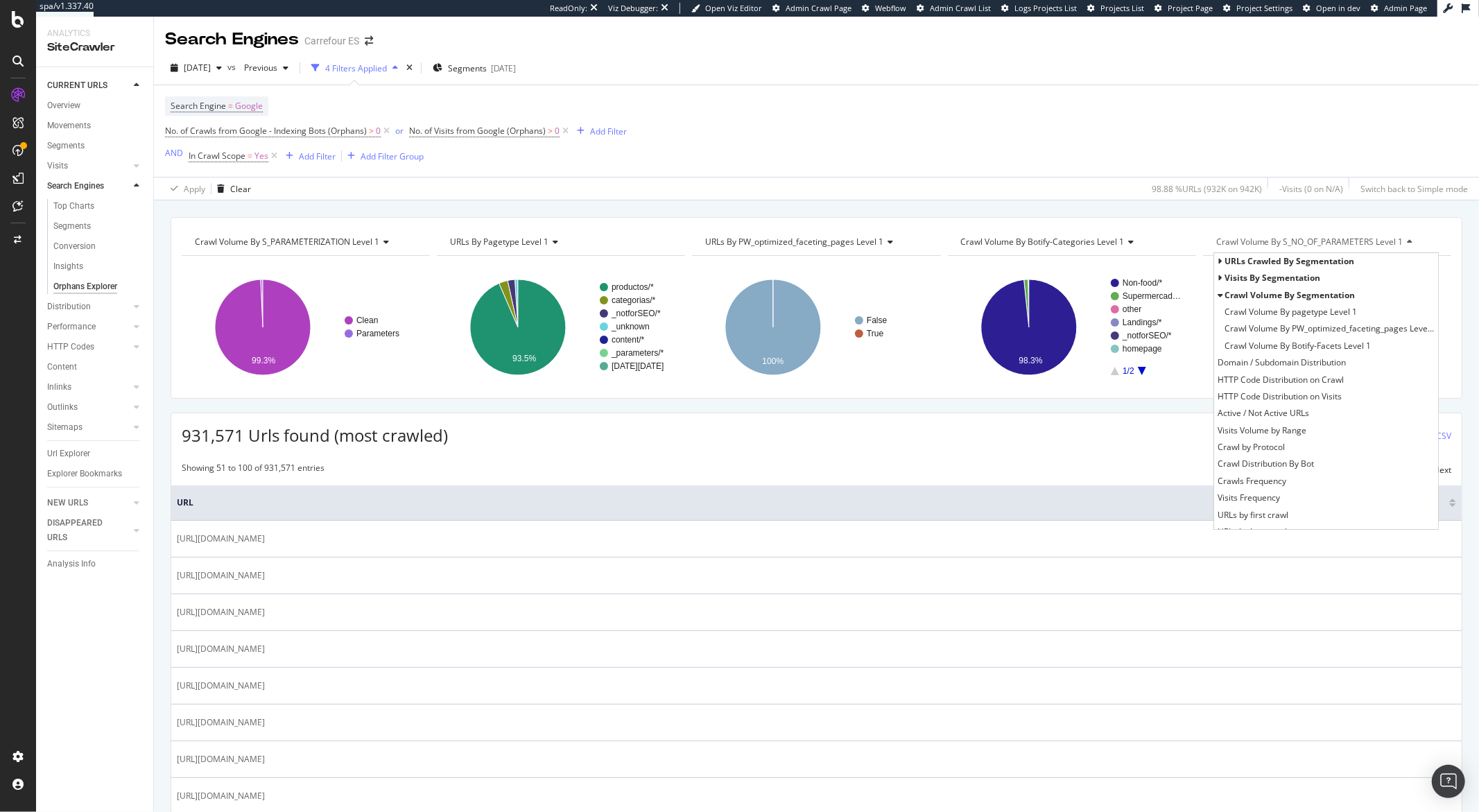
click at [1214, 260] on div "URLs crawled by segmentation" at bounding box center [1326, 261] width 224 height 17
click at [1218, 264] on icon at bounding box center [1221, 261] width 5 height 8
click at [388, 241] on icon at bounding box center [384, 242] width 10 height 8
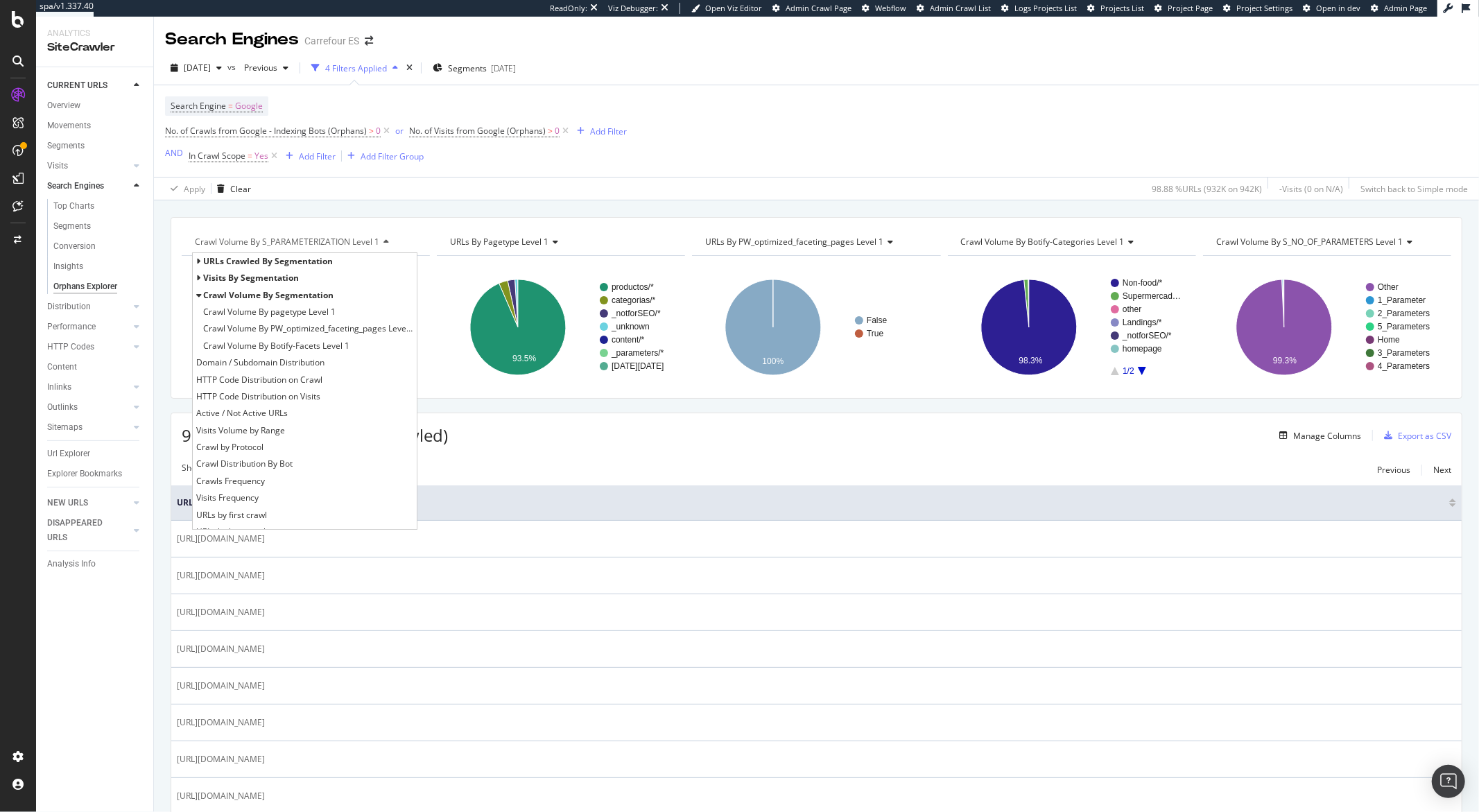
click at [390, 242] on div "Crawl Volume By s_PARAMETERIZATION Level 1" at bounding box center [304, 242] width 225 height 22
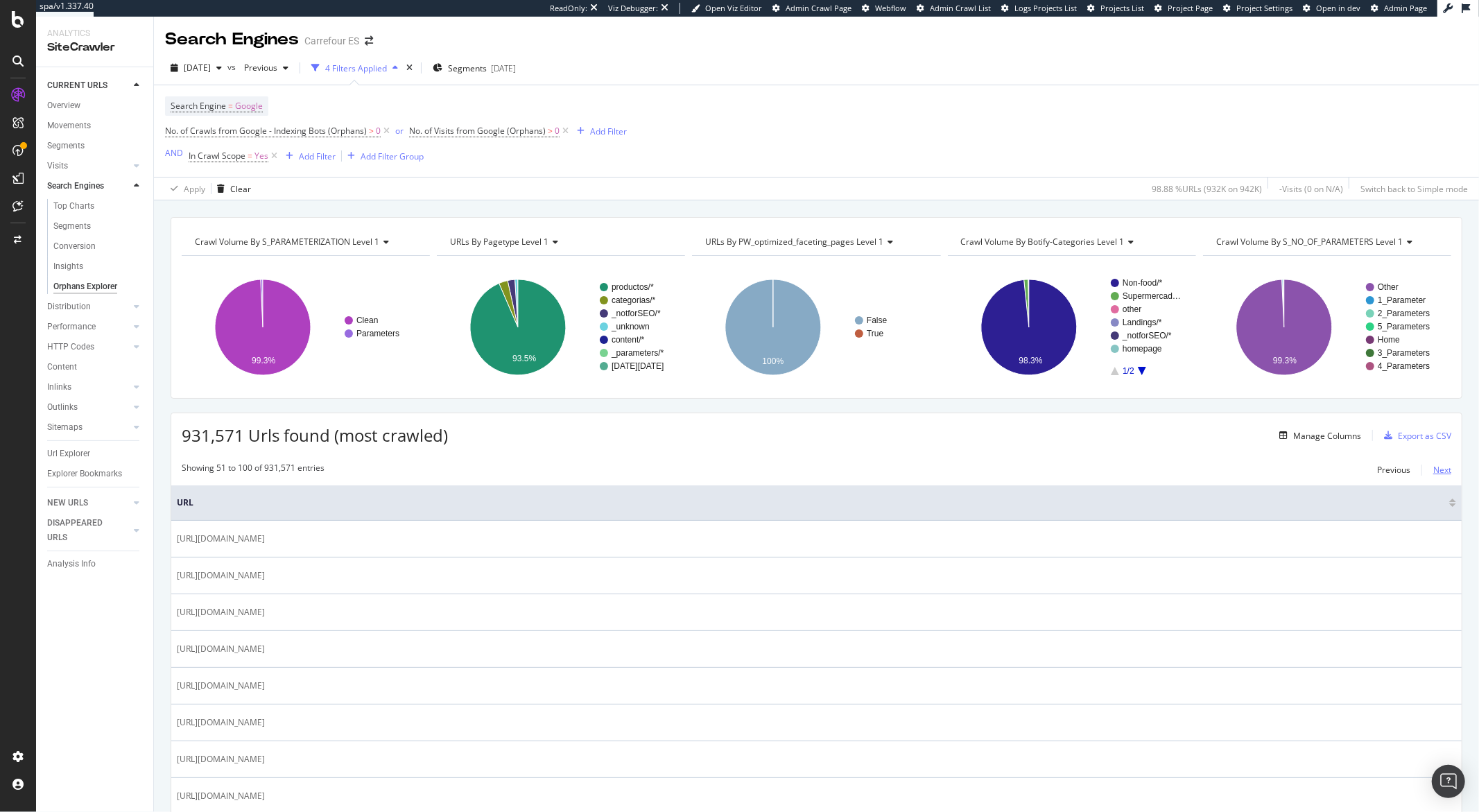
click at [1437, 473] on div "Next" at bounding box center [1442, 470] width 18 height 12
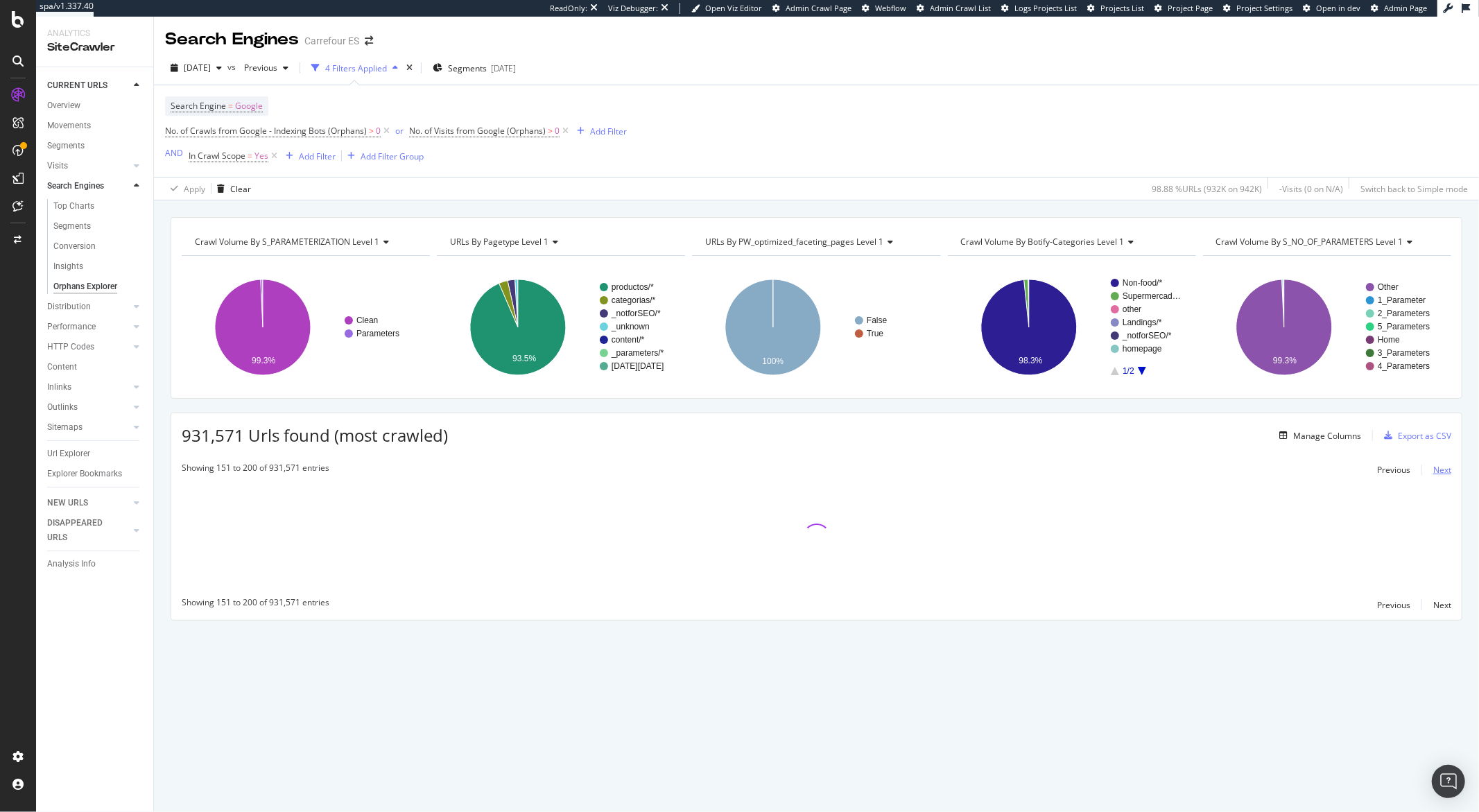
click at [1437, 473] on div "Next" at bounding box center [1442, 470] width 18 height 12
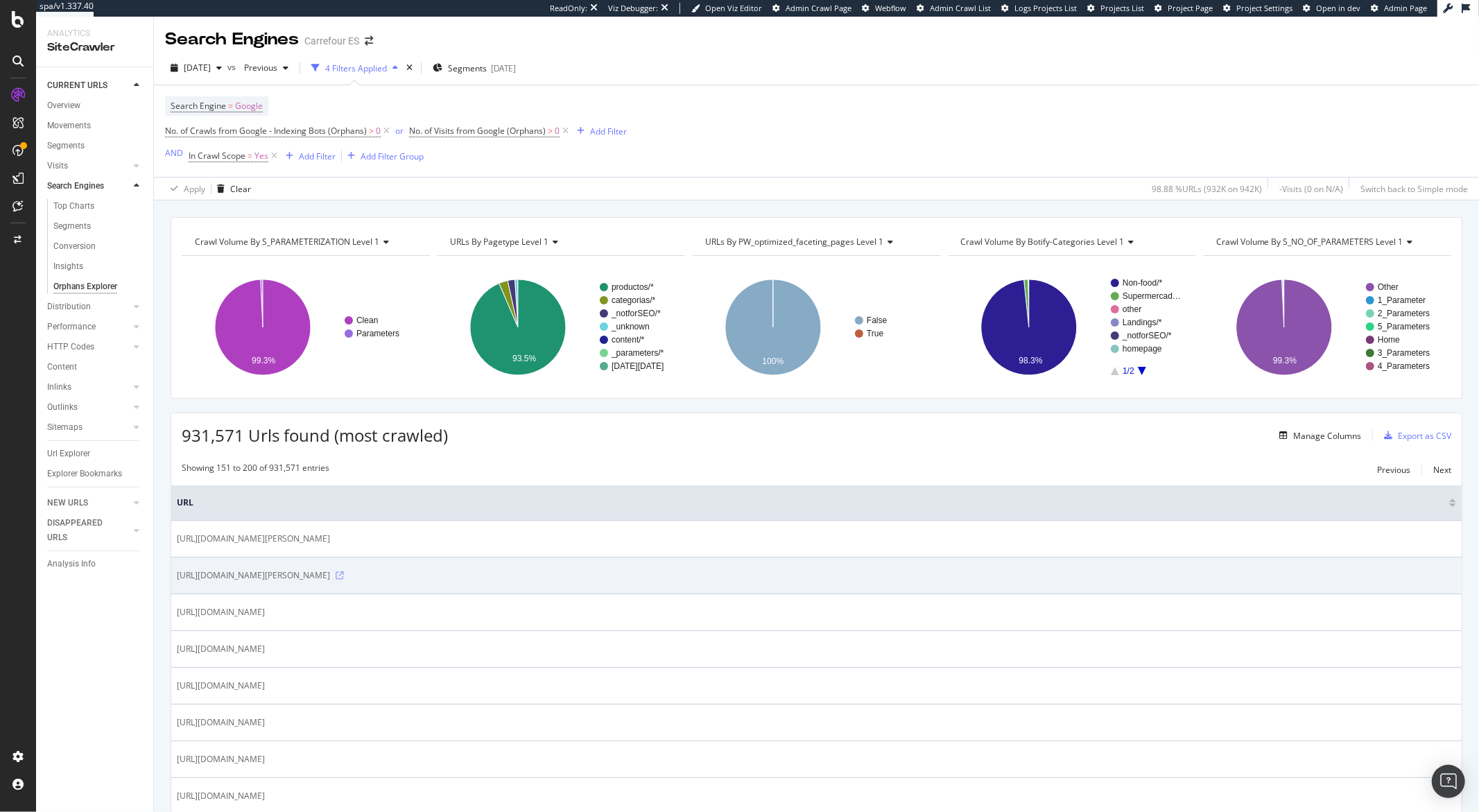
click at [344, 578] on icon at bounding box center [340, 576] width 8 height 8
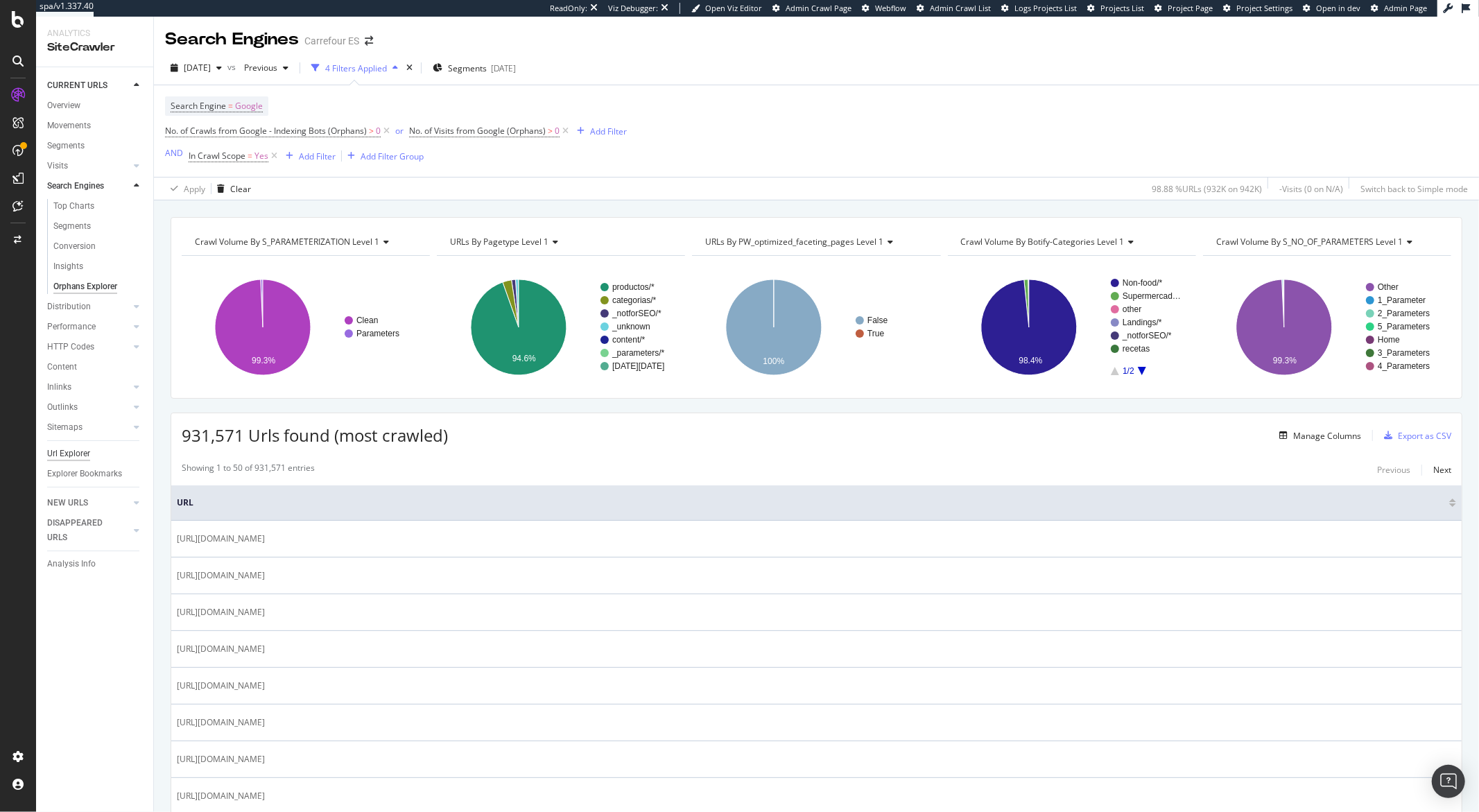
click at [63, 456] on div "Url Explorer" at bounding box center [68, 453] width 43 height 14
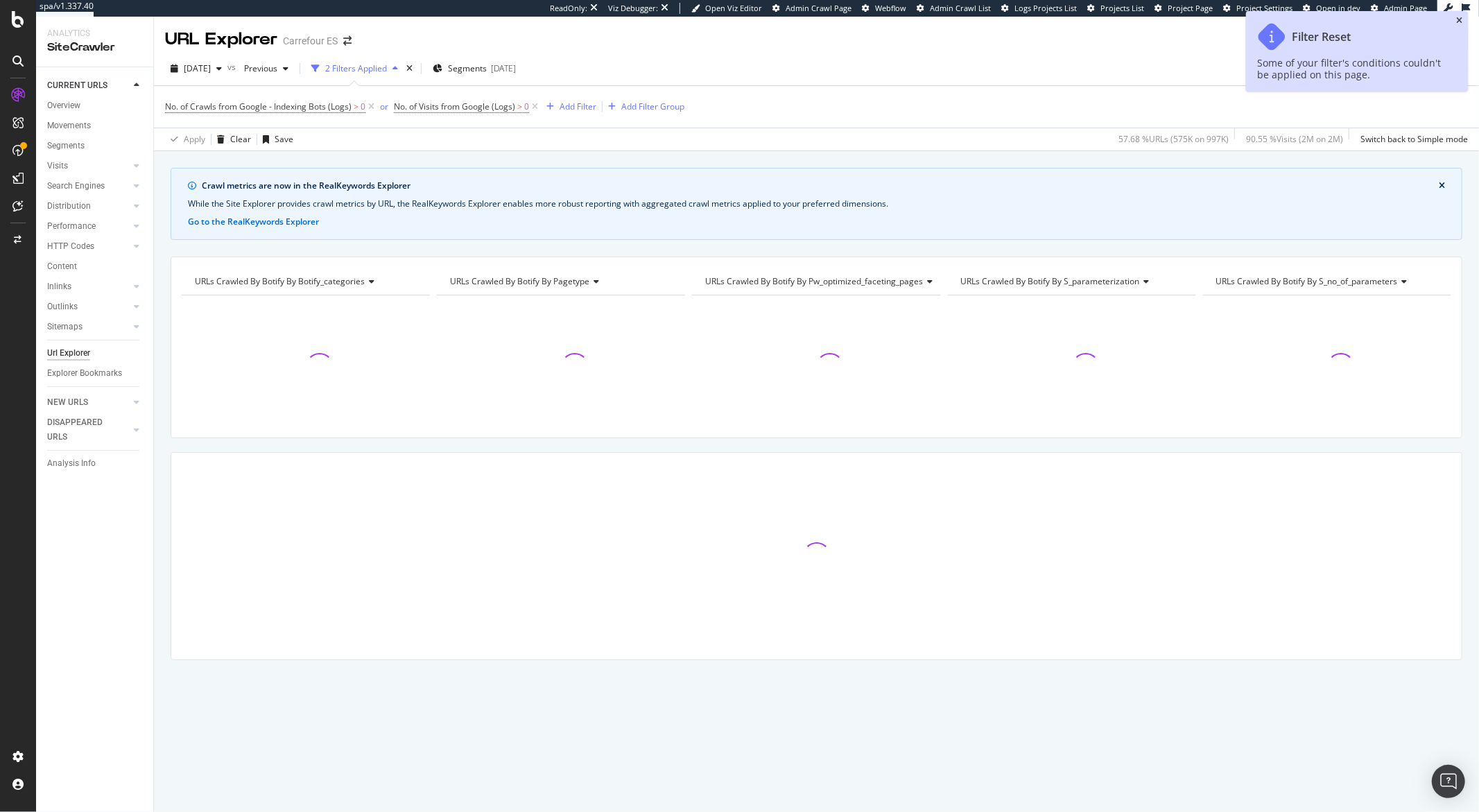
click at [1462, 22] on icon "close toast" at bounding box center [1459, 21] width 6 height 8
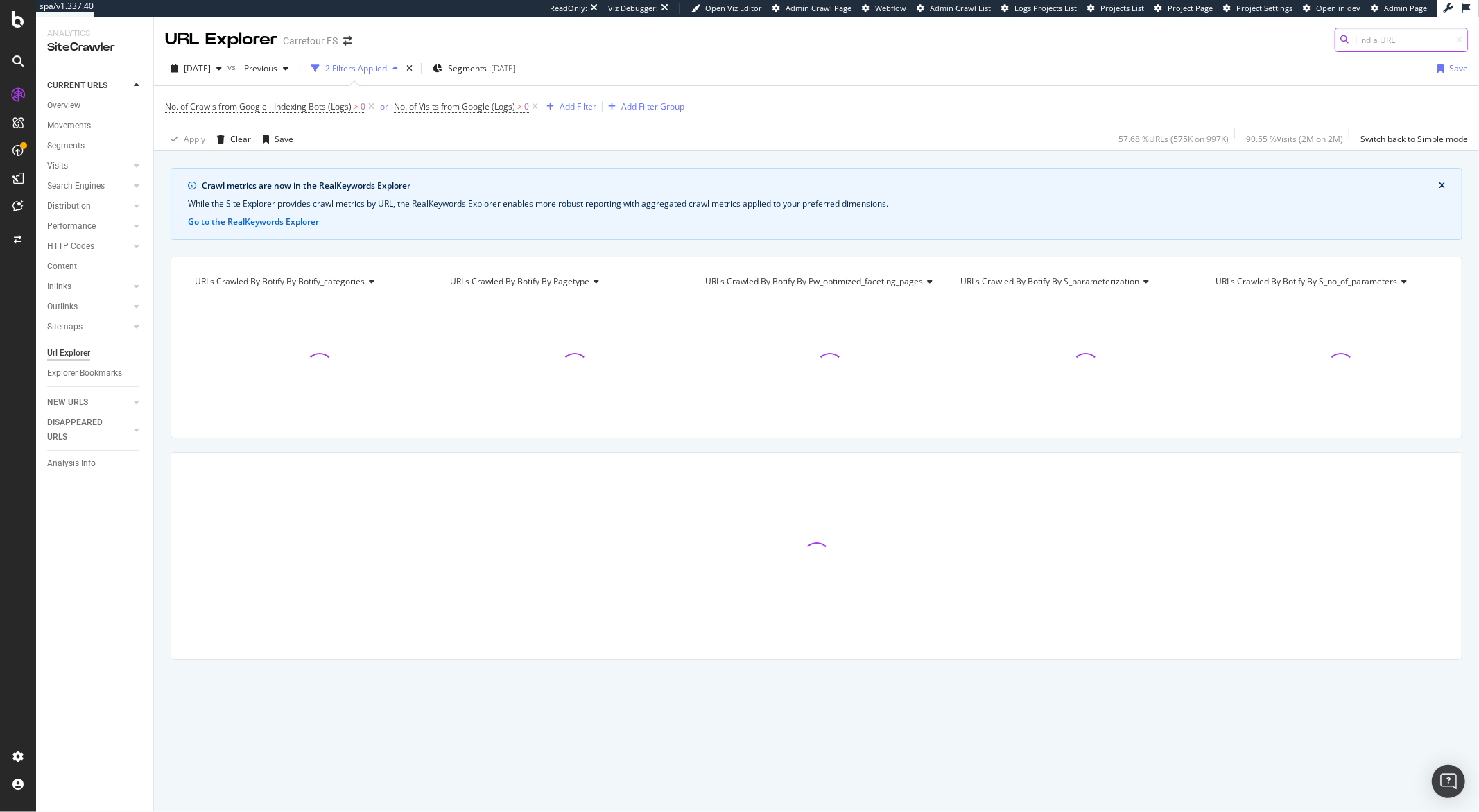
click at [1360, 45] on input at bounding box center [1402, 40] width 133 height 24
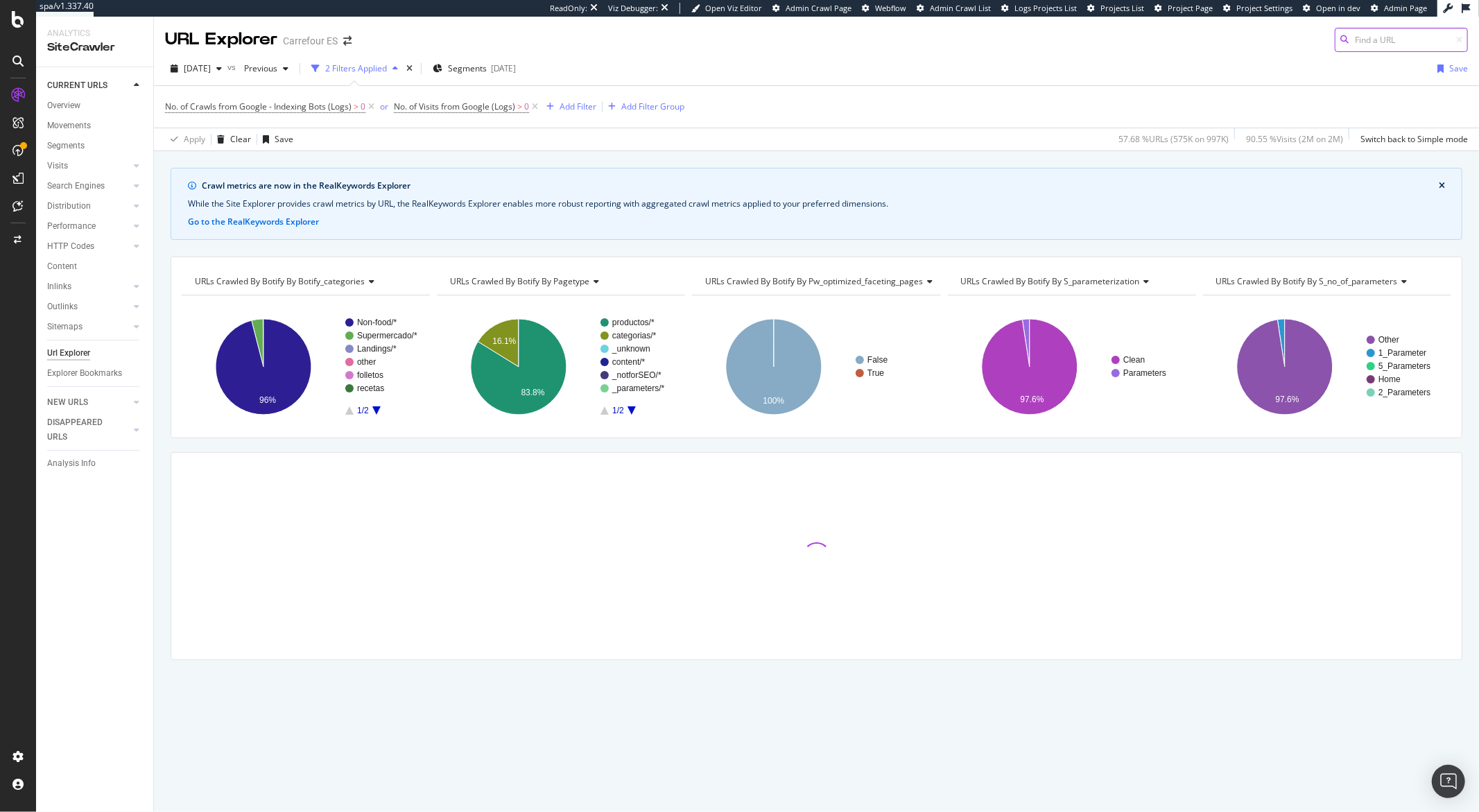
paste input "https://www.carrefour.es/-/6941264031628/p"
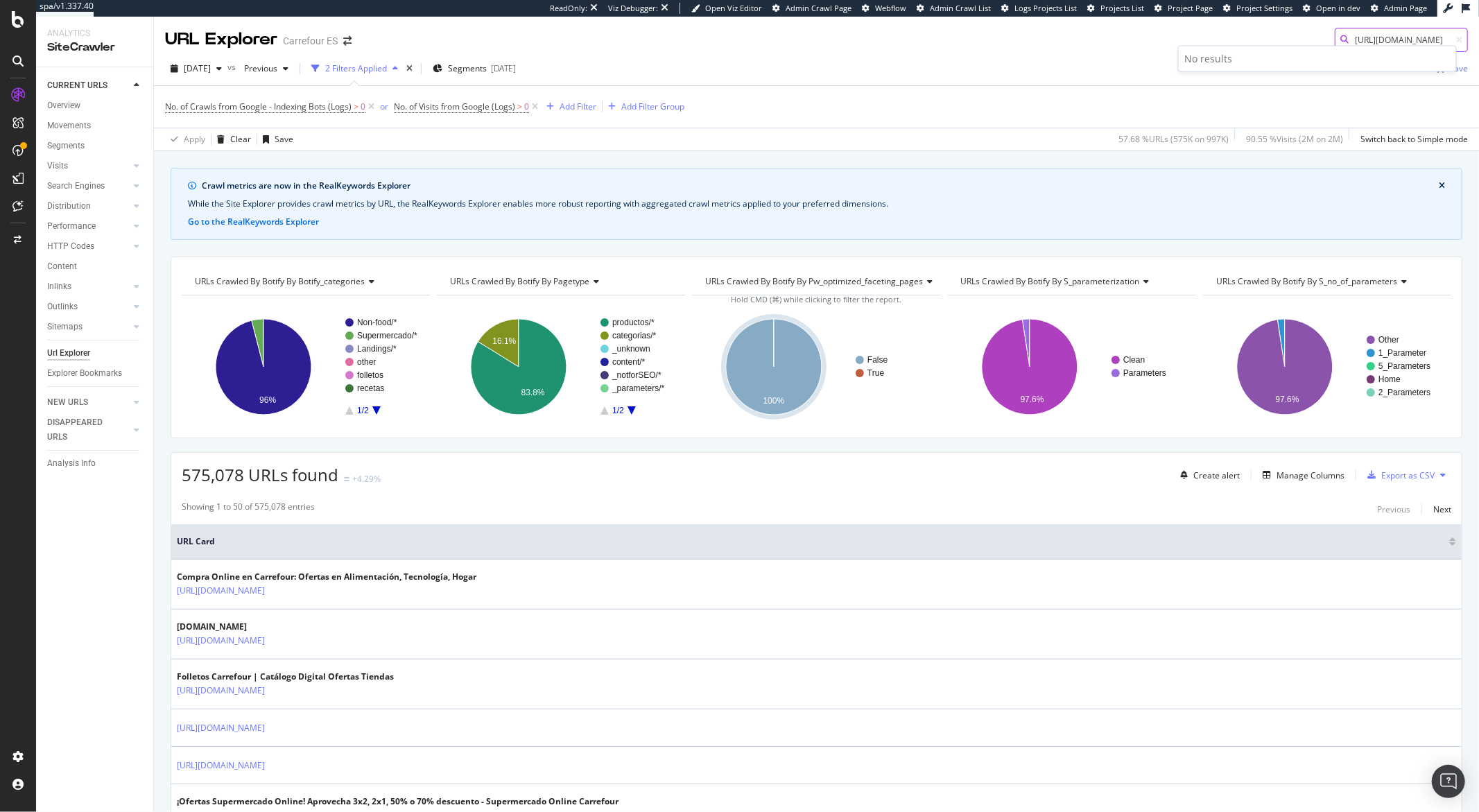
click at [1402, 34] on input "https://www.carrefour.es/-/6941264031628/p" at bounding box center [1402, 40] width 133 height 24
paste input "76872"
click at [1341, 40] on input "https://www.carrefour.es/-/6941264076872/p" at bounding box center [1402, 40] width 133 height 24
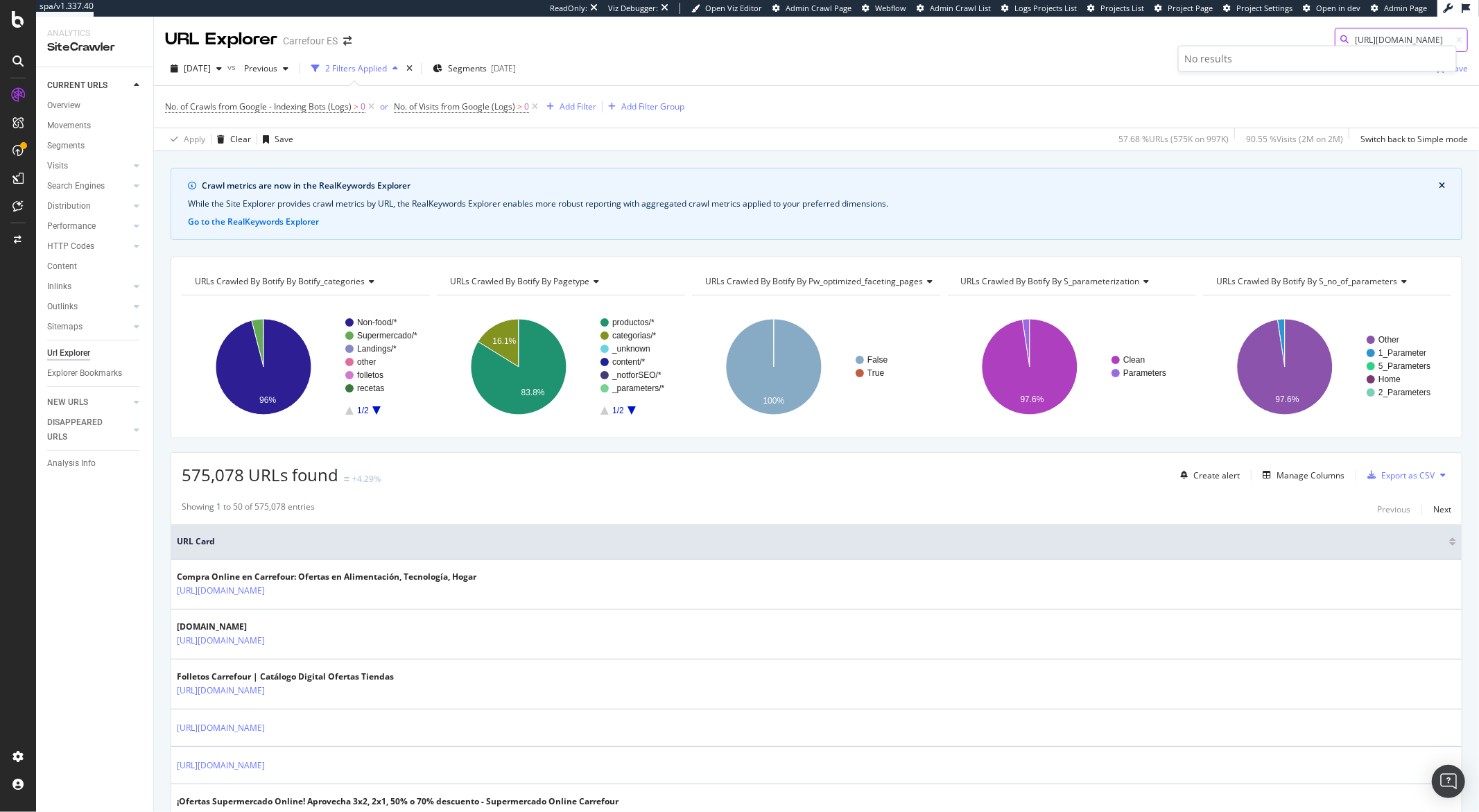
click at [1341, 40] on input "https://www.carrefour.es/-/6941264076872/p" at bounding box center [1402, 40] width 133 height 24
paste input "almacenamiento/discos-duros/cat7117938/c"
type input "https://www.carrefour.es/-/almacenamiento/discos-duros/cat7117938/c"
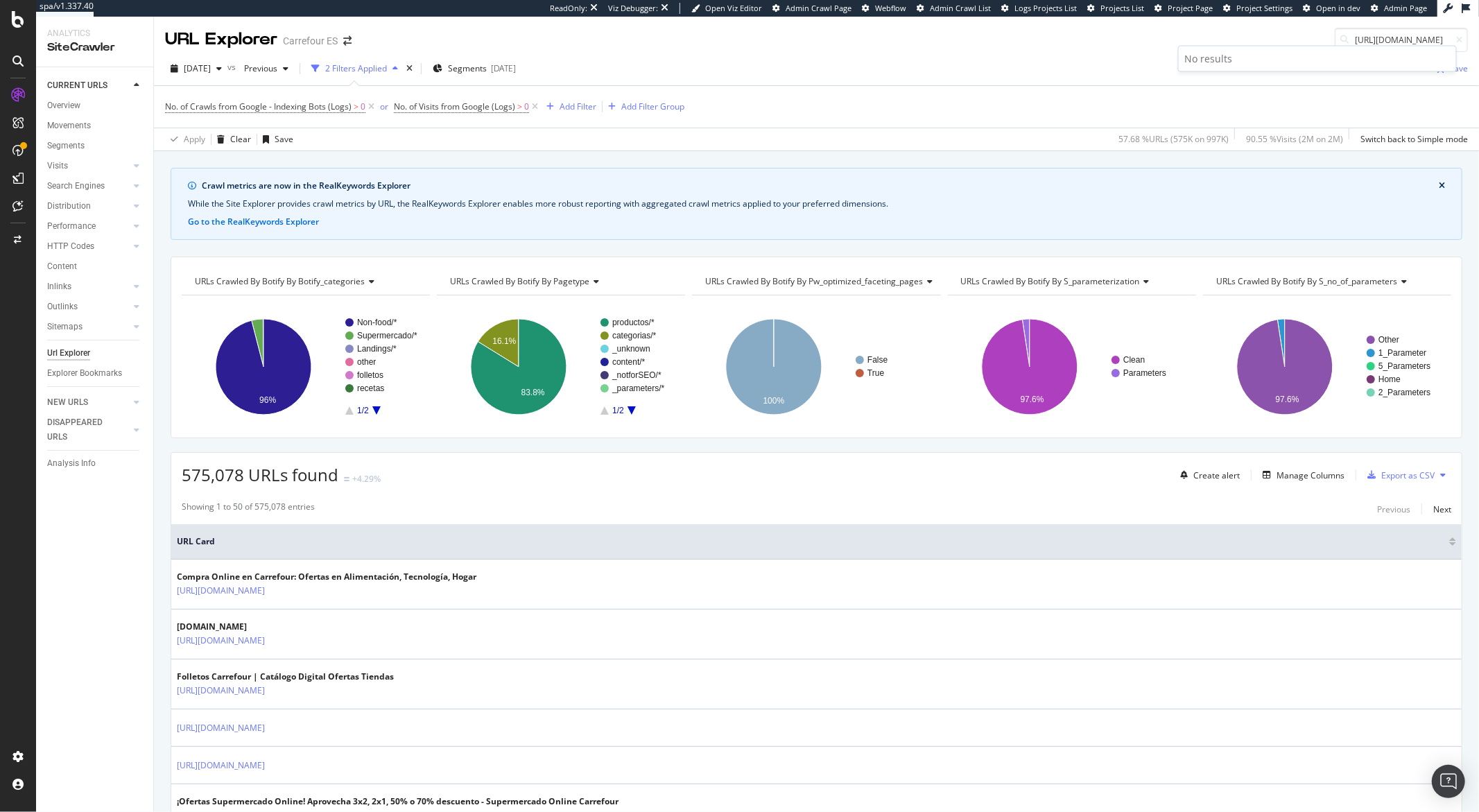
click at [1198, 59] on div "No results" at bounding box center [1318, 59] width 267 height 13
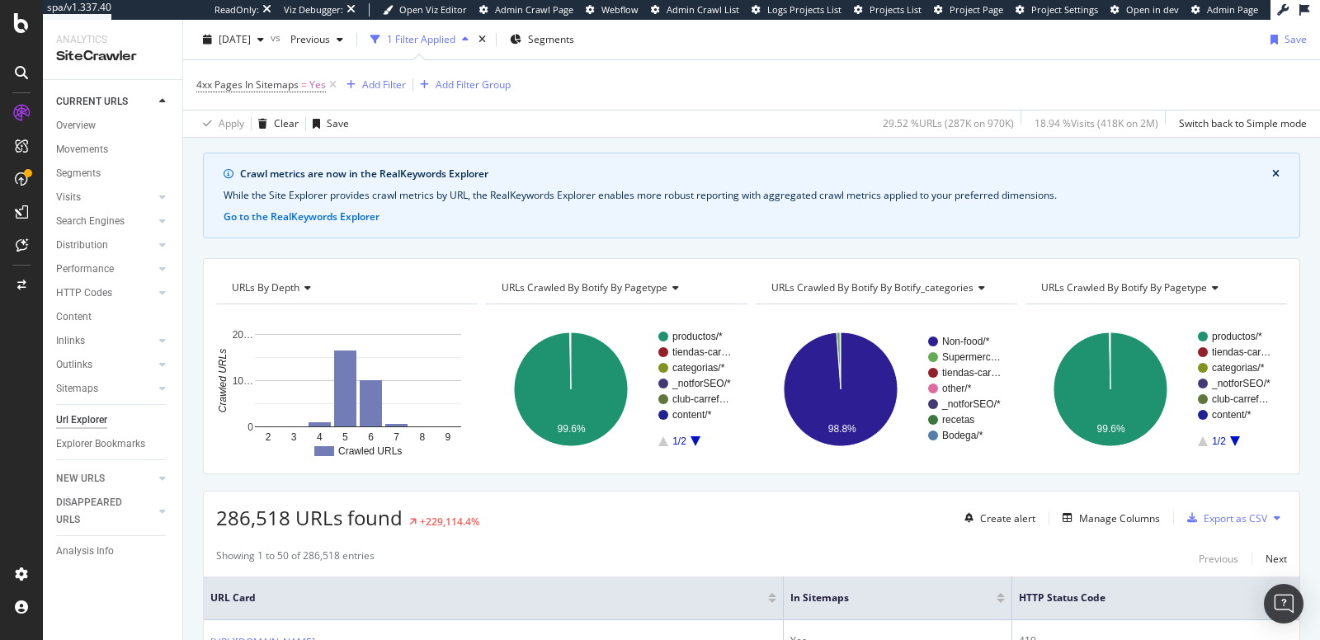
scroll to position [69, 0]
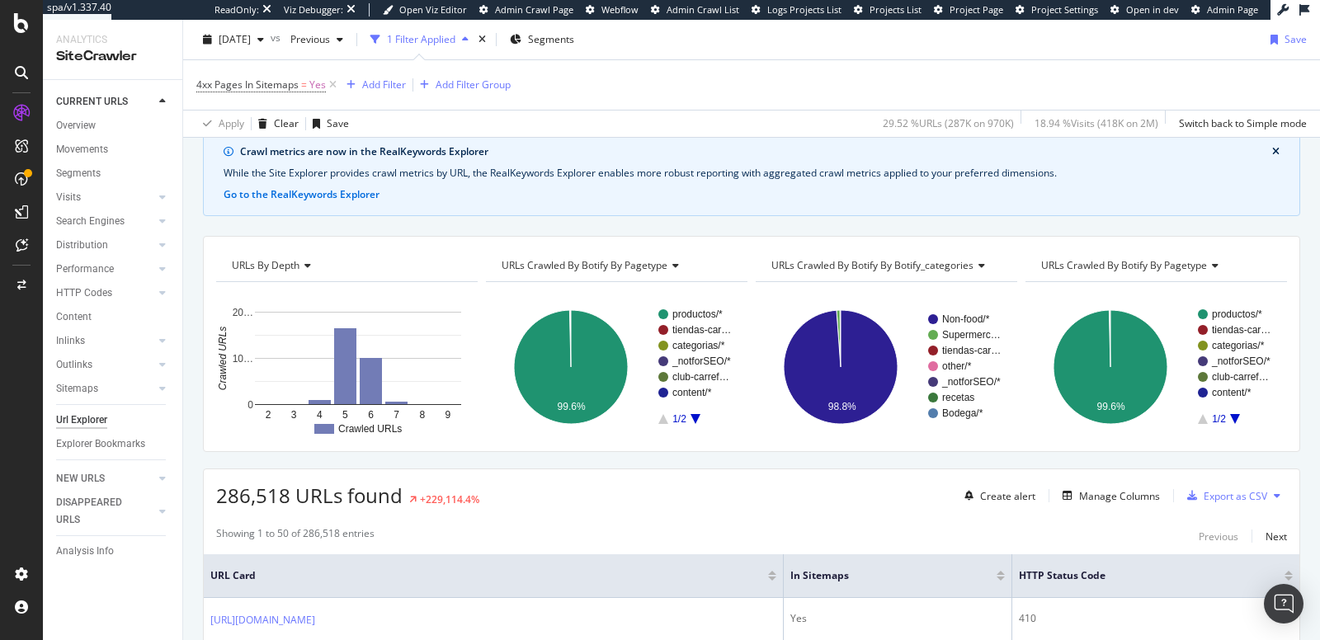
click at [844, 258] on span "URLs Crawled By Botify By botify_categories" at bounding box center [872, 265] width 202 height 14
click at [1123, 263] on span "URLs Crawled By Botify By pagetype" at bounding box center [1124, 265] width 166 height 14
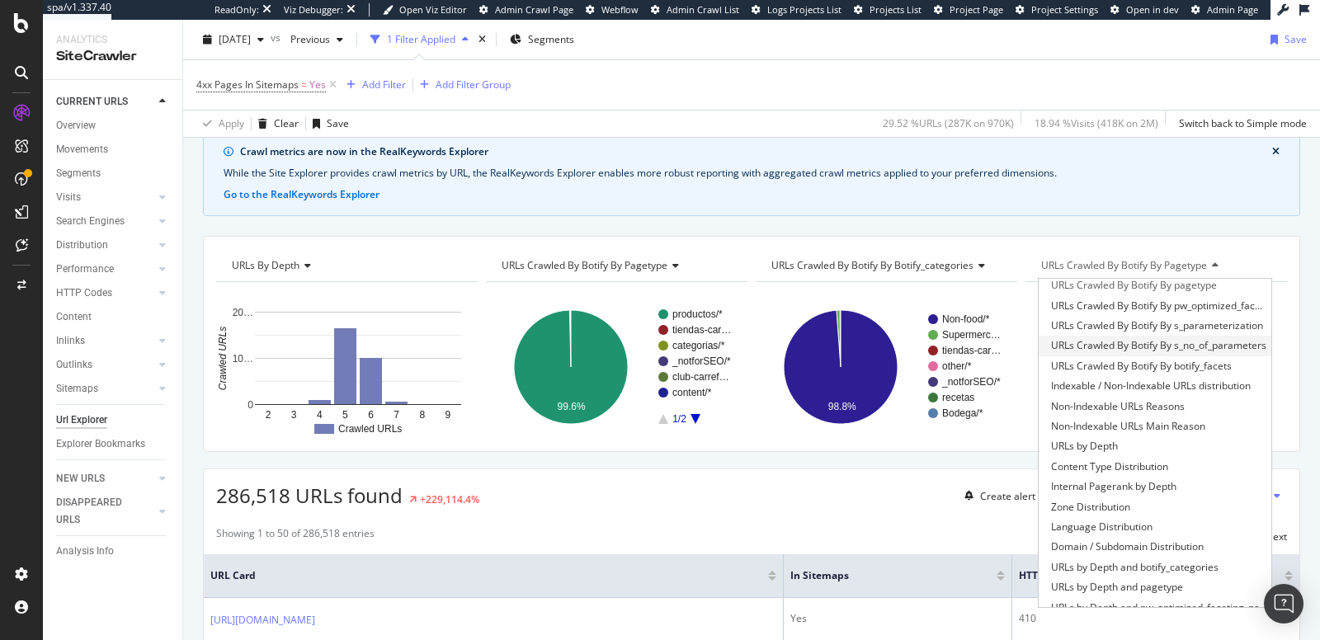
scroll to position [288, 0]
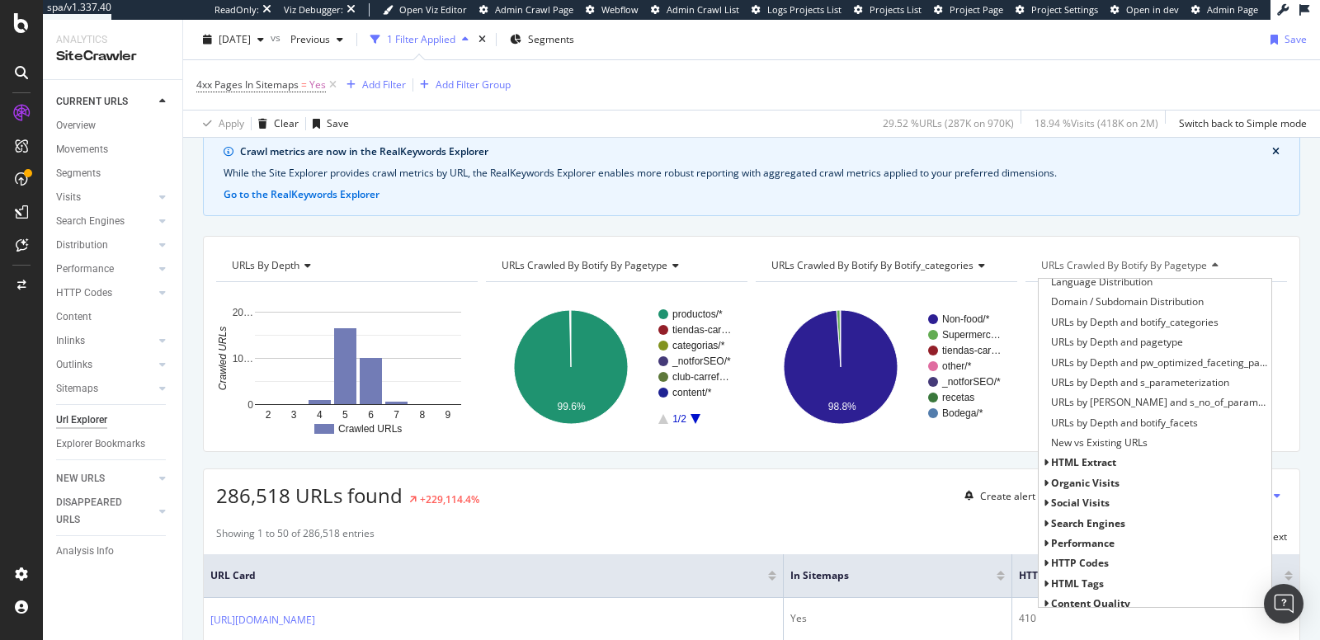
click at [1051, 557] on span "HTTP Codes" at bounding box center [1080, 563] width 58 height 14
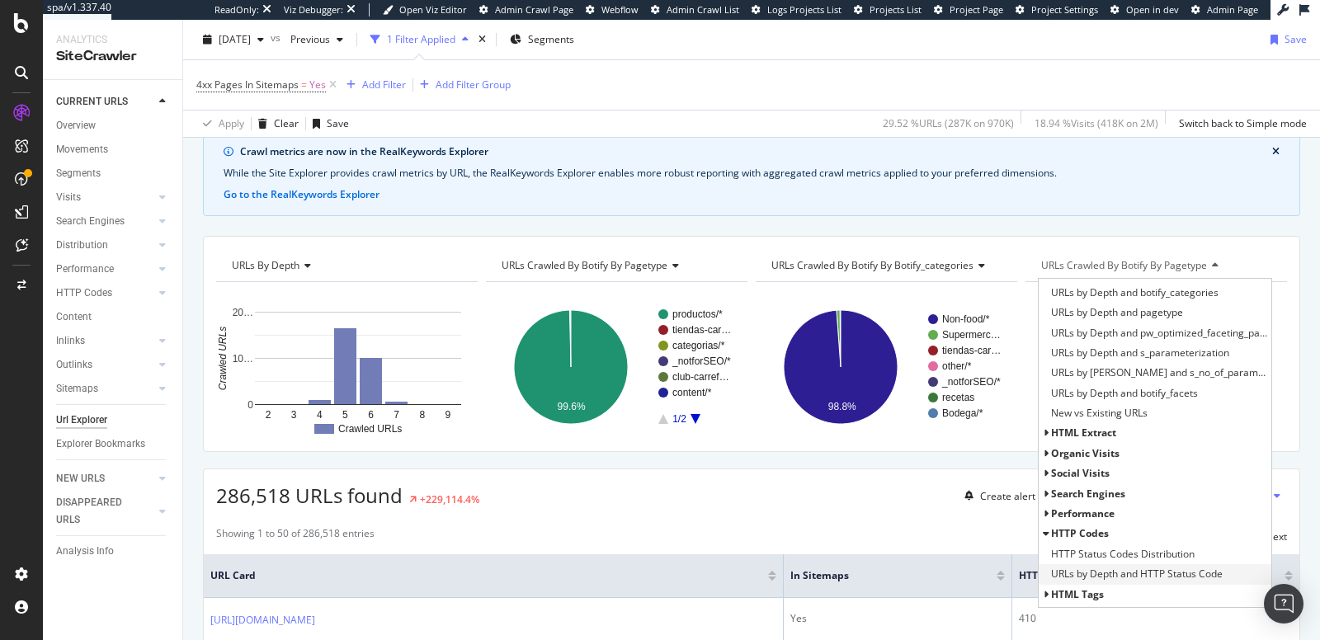
scroll to position [408, 0]
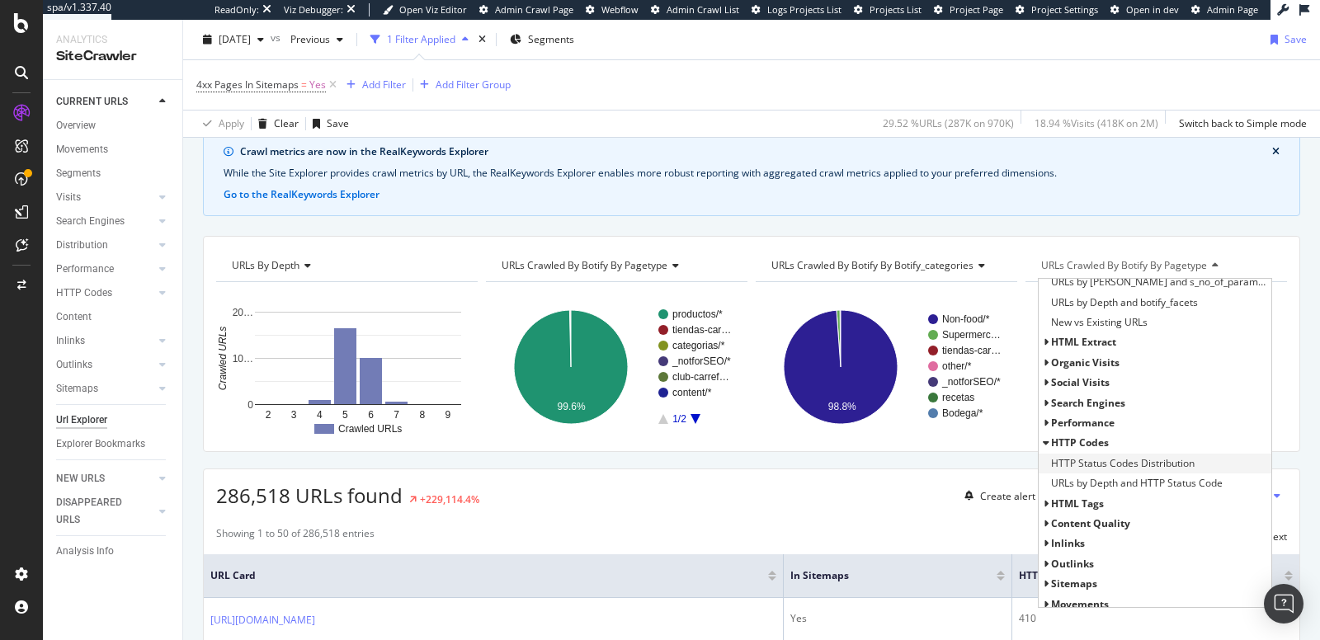
click at [1066, 462] on span "HTTP Status Codes Distribution" at bounding box center [1123, 463] width 144 height 16
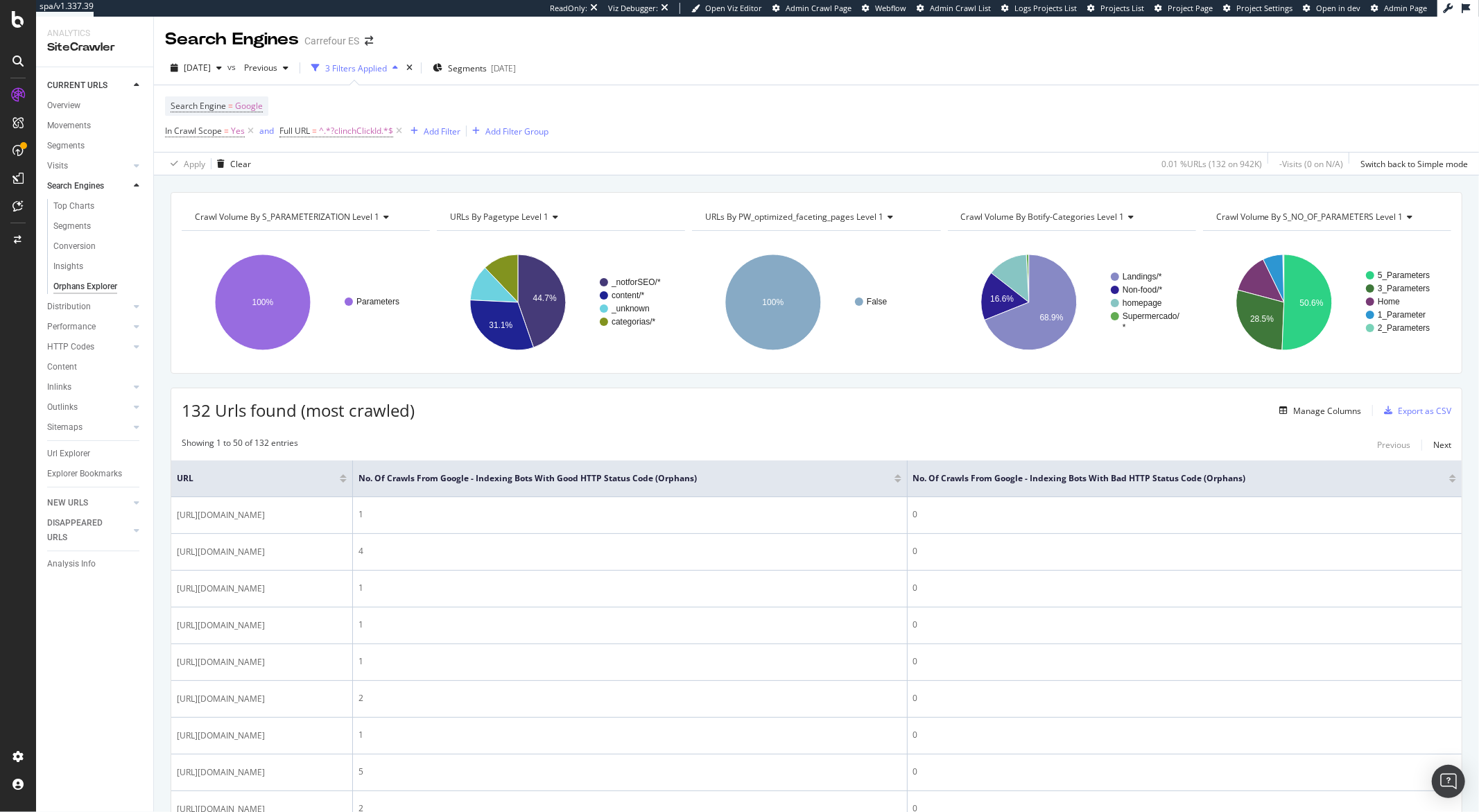
scroll to position [59, 0]
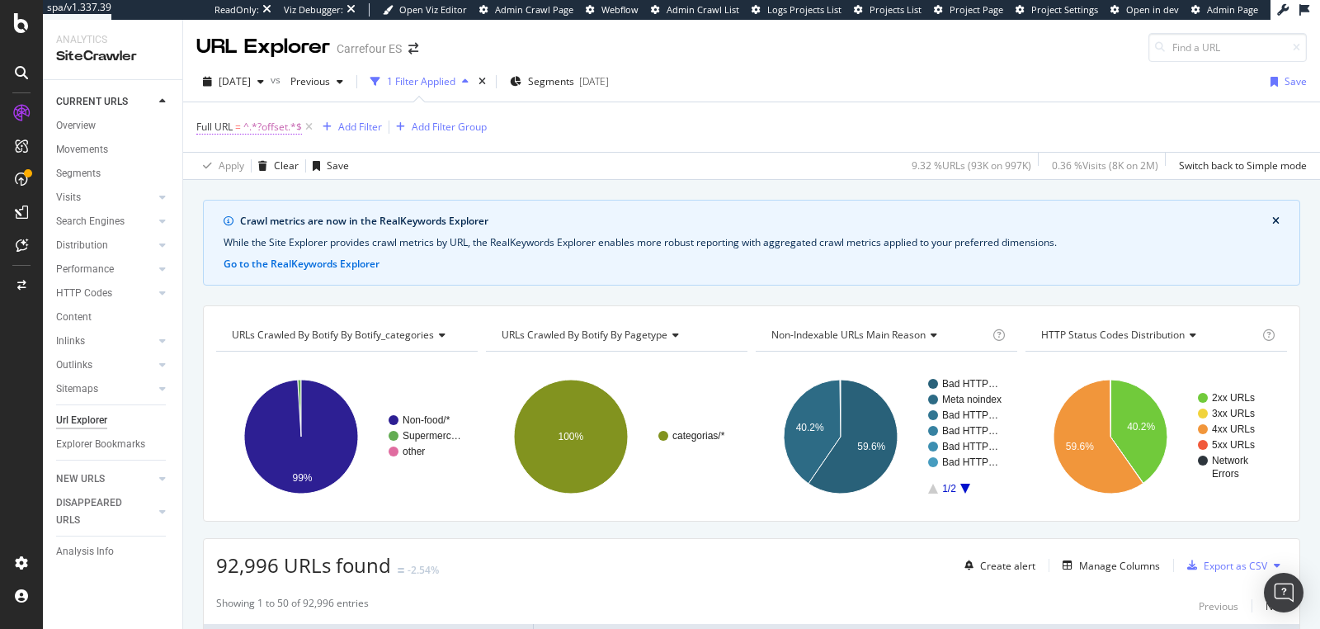
click at [288, 122] on span "^.*?offset.*$" at bounding box center [272, 126] width 59 height 23
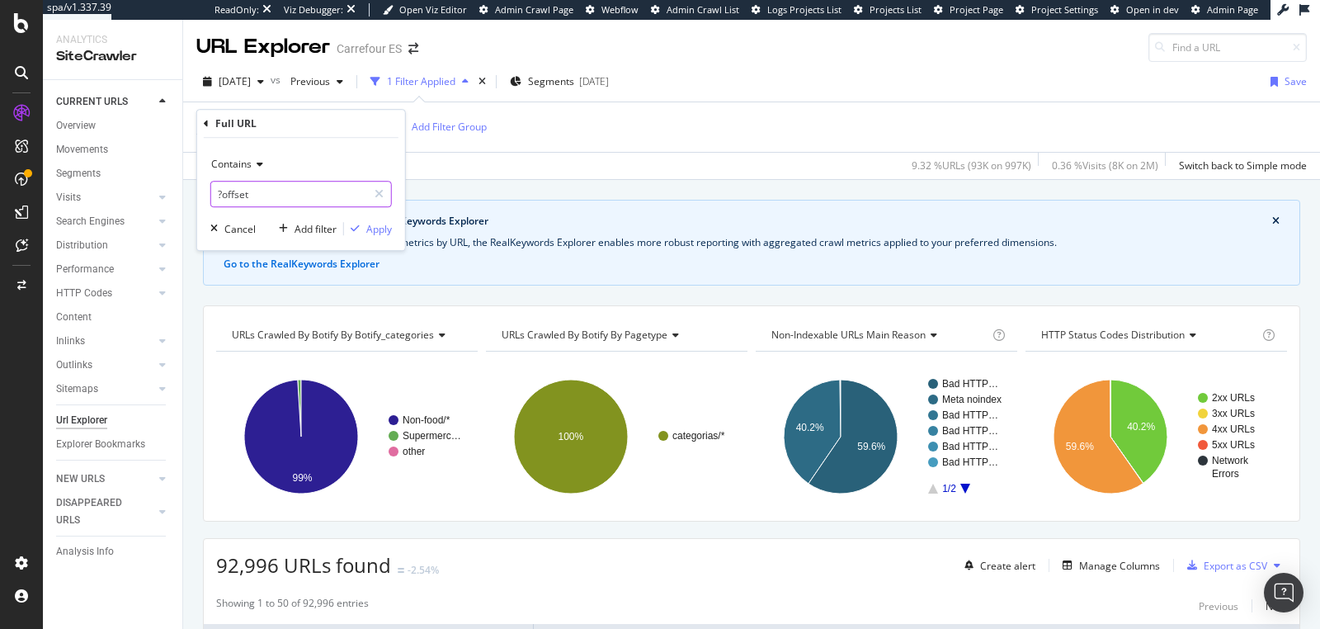
click at [254, 194] on input "?offset" at bounding box center [289, 194] width 156 height 26
click at [268, 198] on input "?offset" at bounding box center [289, 194] width 156 height 26
type input "?"
click at [361, 231] on div "button" at bounding box center [355, 229] width 22 height 10
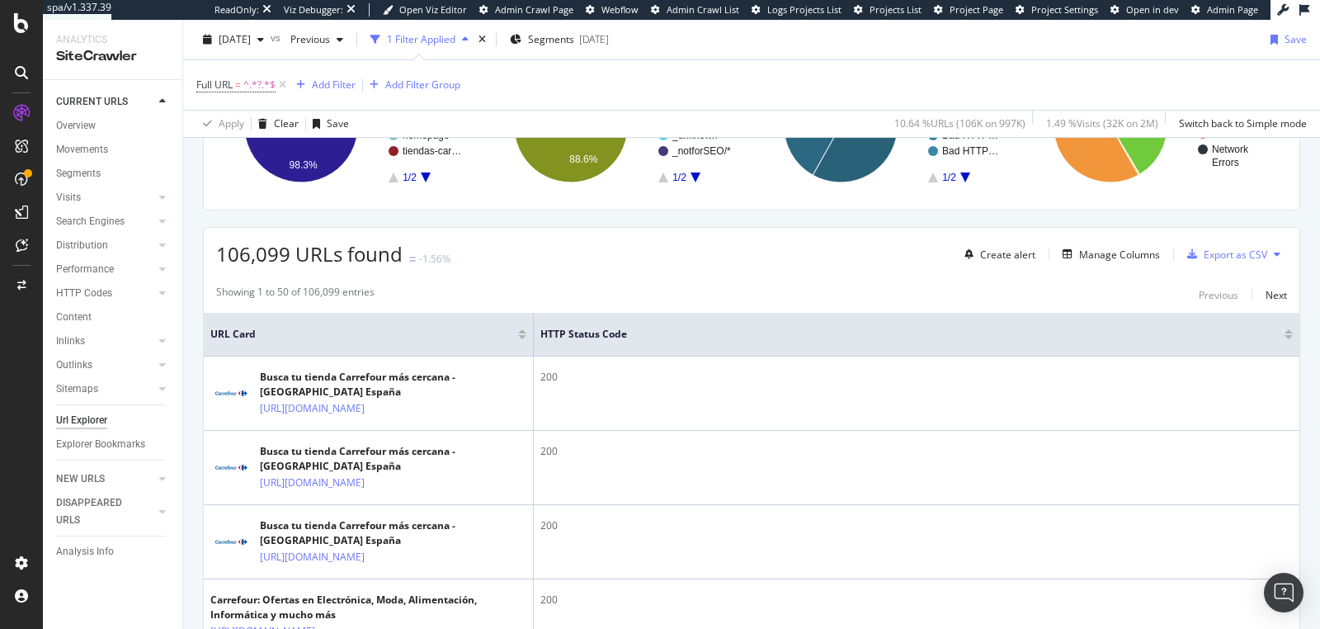
scroll to position [36, 0]
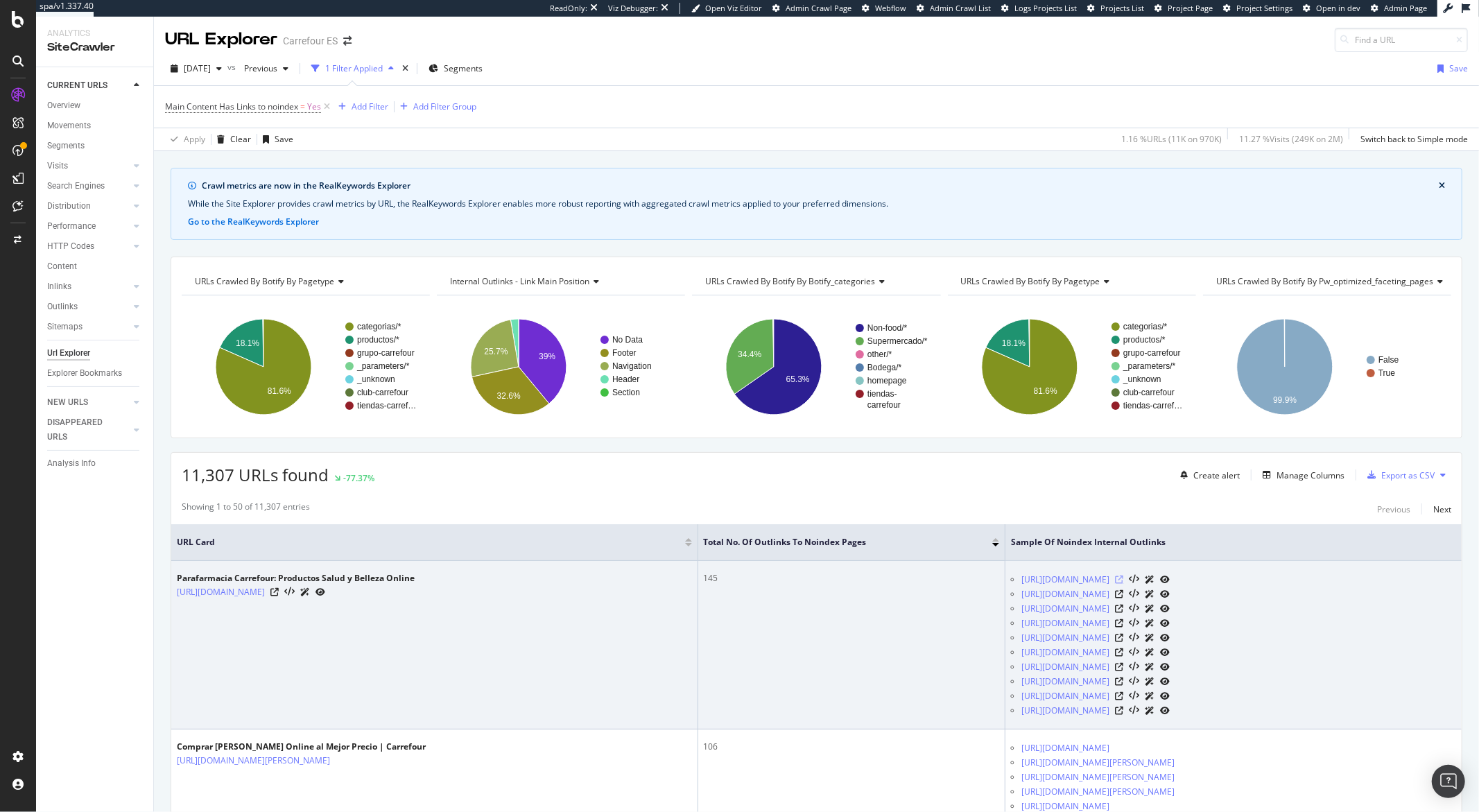
click at [1109, 537] on icon at bounding box center [1119, 580] width 8 height 8
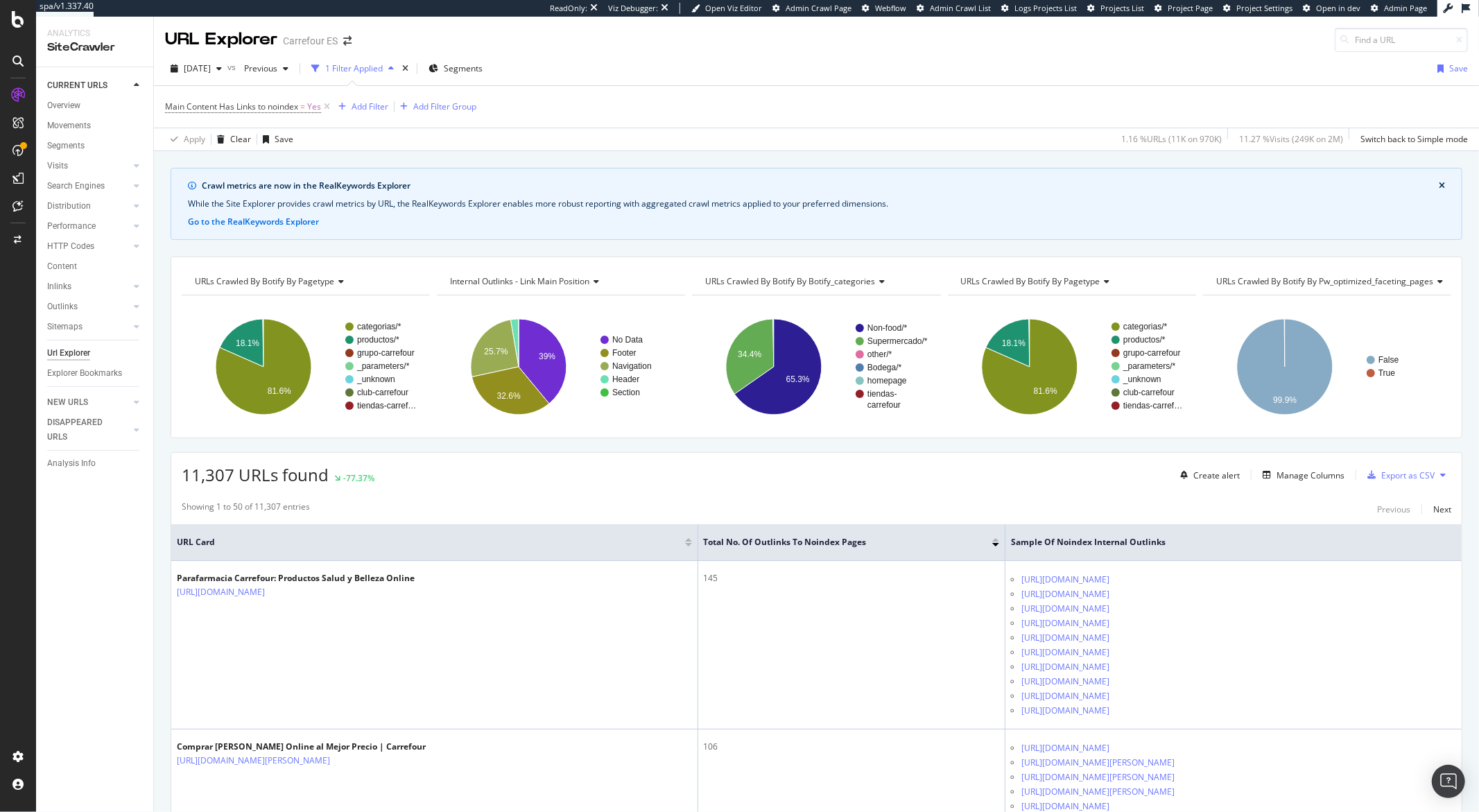
click at [1109, 282] on span "URLs Crawled By Botify By pw_optimized_faceting_pages" at bounding box center [1325, 281] width 218 height 12
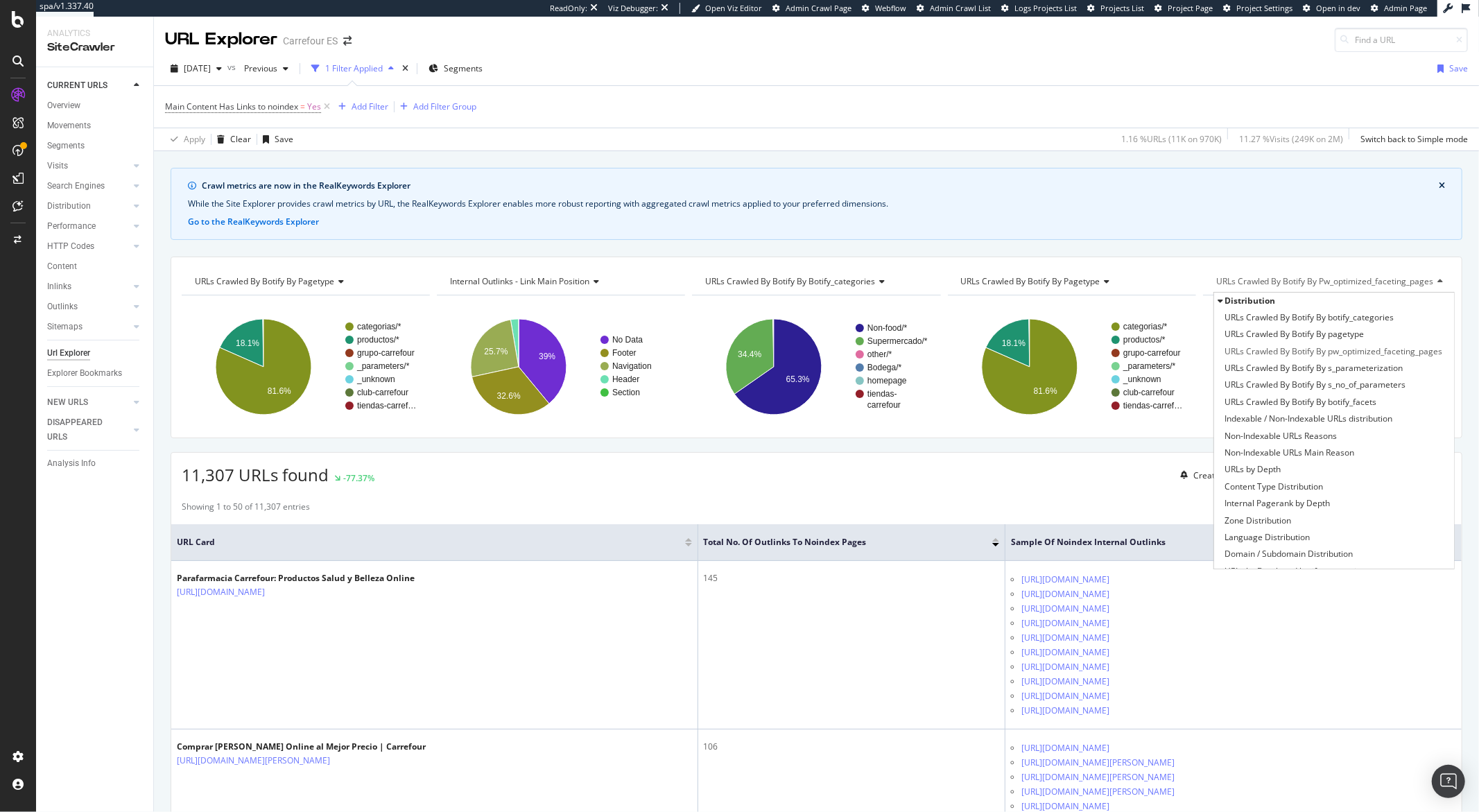
drag, startPoint x: 1131, startPoint y: 197, endPoint x: 955, endPoint y: 137, distance: 185.9
click at [1109, 196] on div "Crawl metrics are now in the RealKeywords Explorer While the Site Explorer prov…" at bounding box center [816, 204] width 1292 height 72
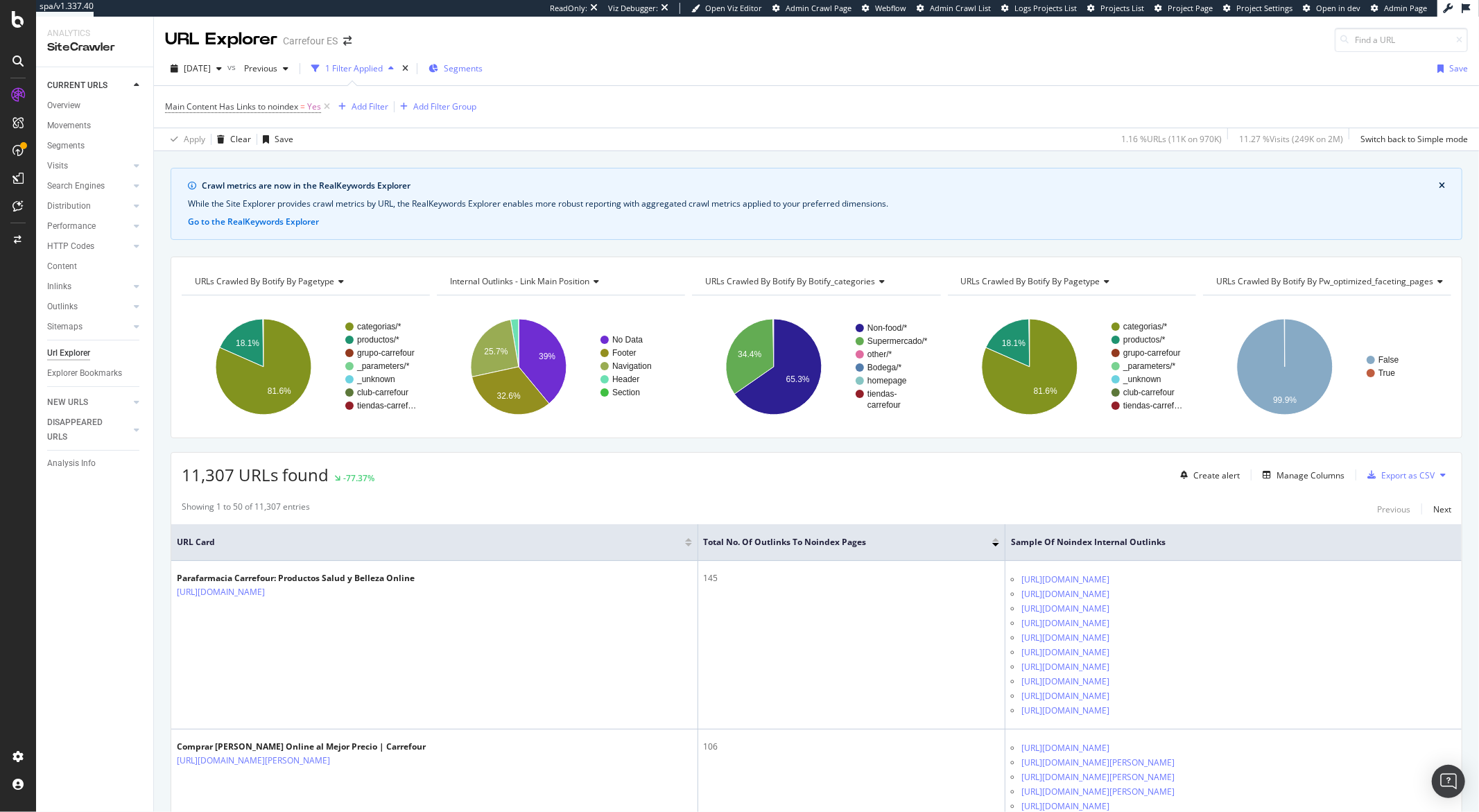
click at [483, 66] on span "Segments" at bounding box center [463, 68] width 39 height 12
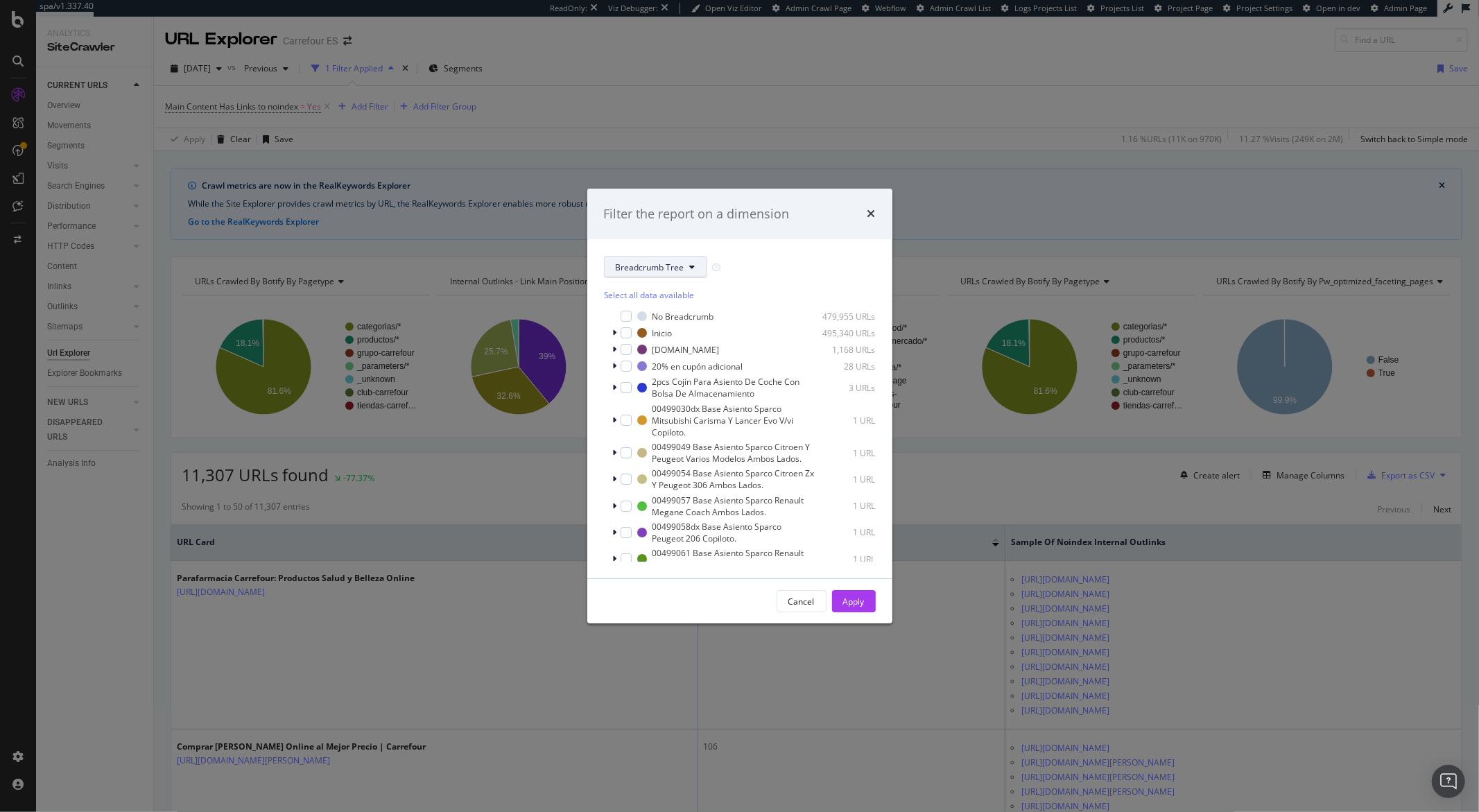
click at [673, 263] on span "Breadcrumb Tree" at bounding box center [651, 267] width 69 height 12
click at [655, 336] on span "pagetype" at bounding box center [674, 342] width 116 height 13
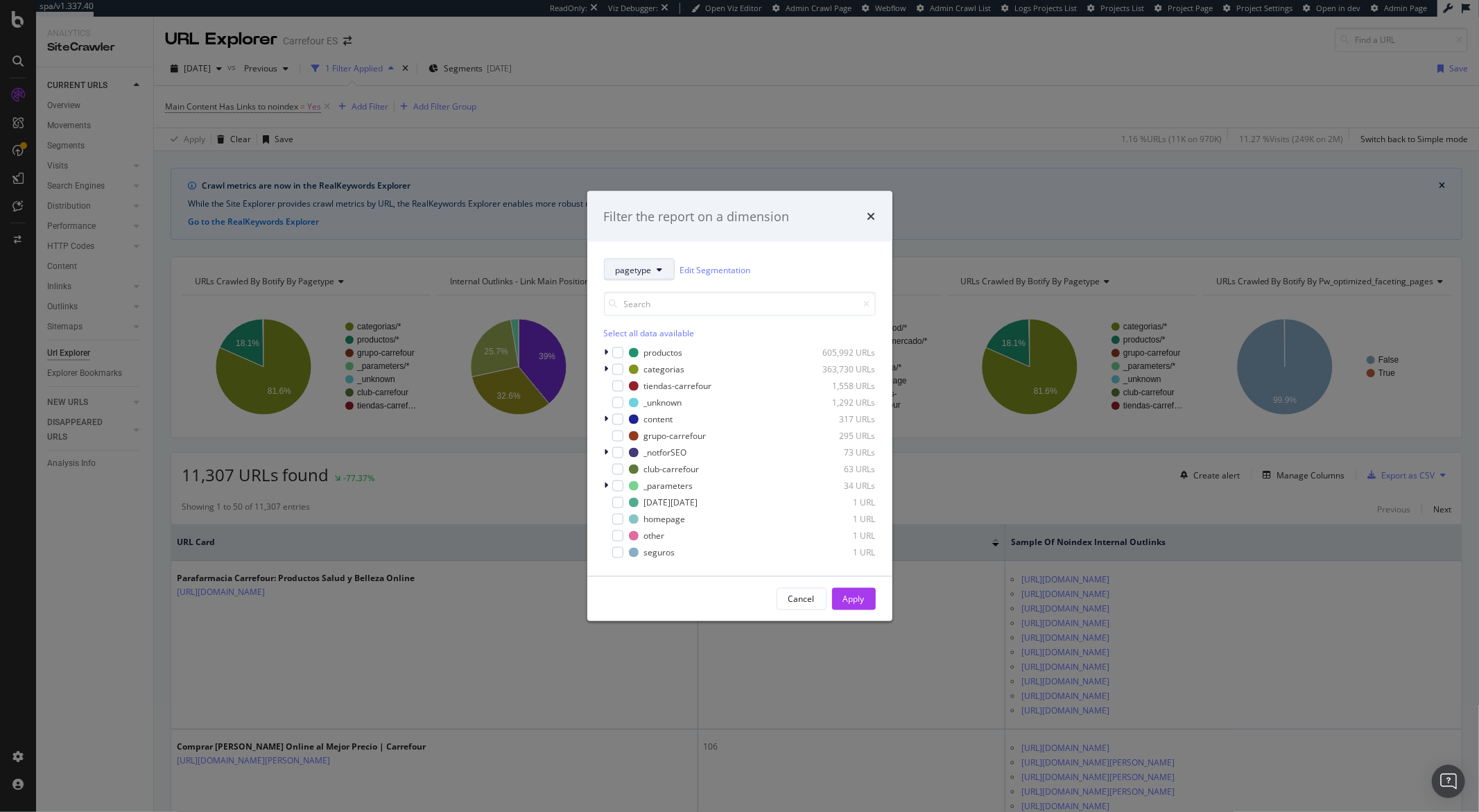
click at [633, 277] on button "pagetype" at bounding box center [639, 270] width 71 height 22
click at [668, 440] on div "Botify-Facets" at bounding box center [673, 447] width 138 height 20
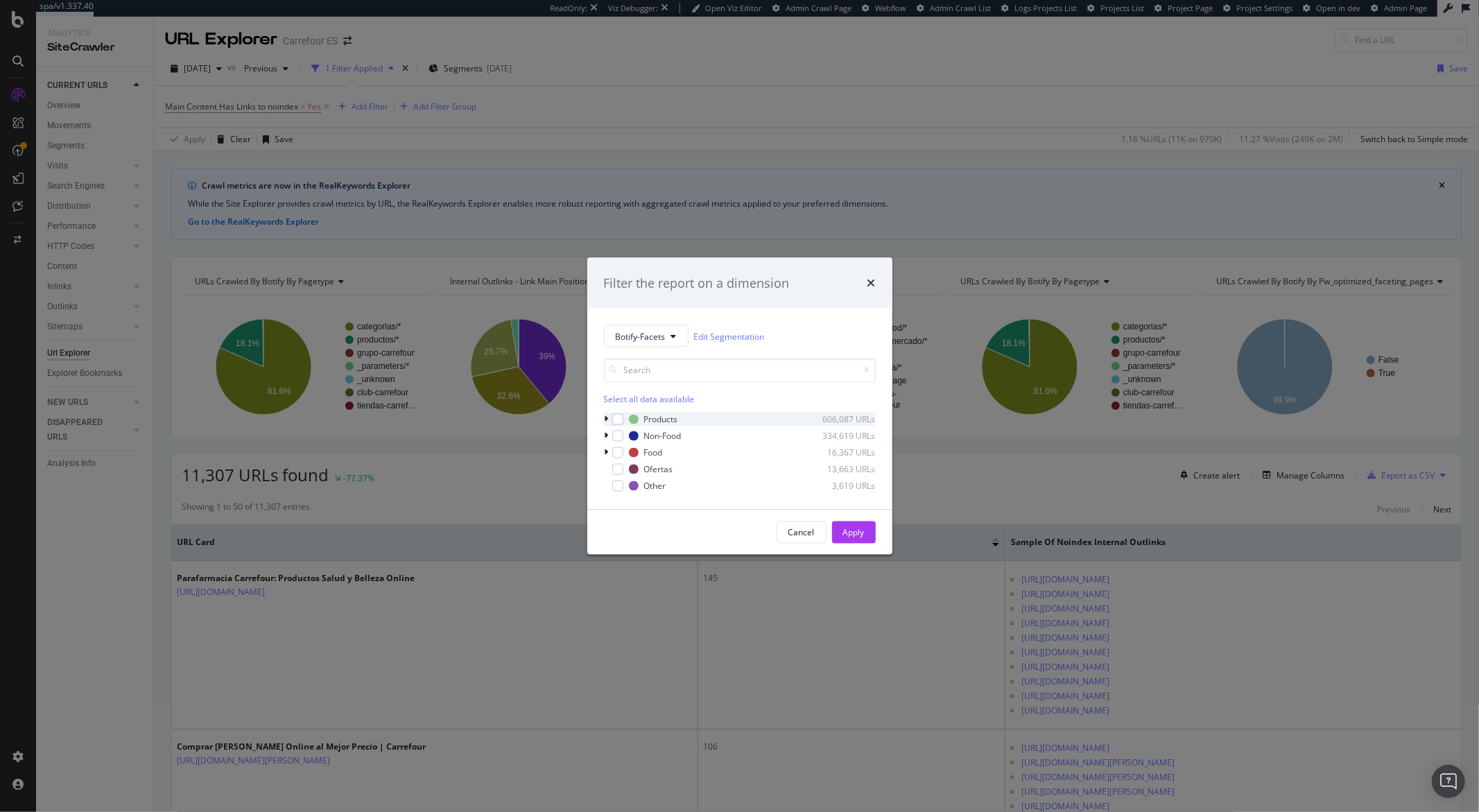
click at [608, 420] on icon "modal" at bounding box center [606, 419] width 4 height 8
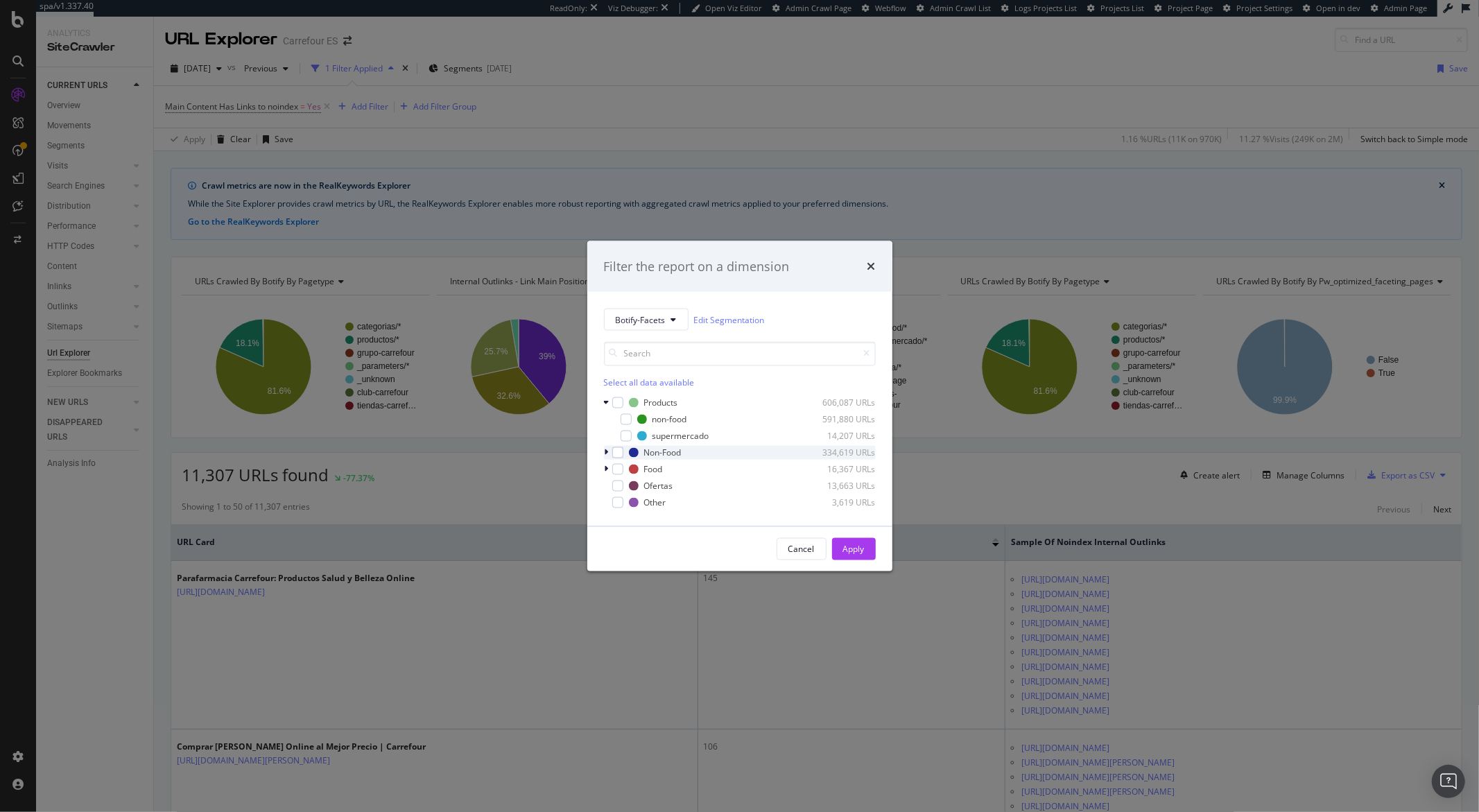
click at [609, 452] on div "modal" at bounding box center [608, 452] width 8 height 13
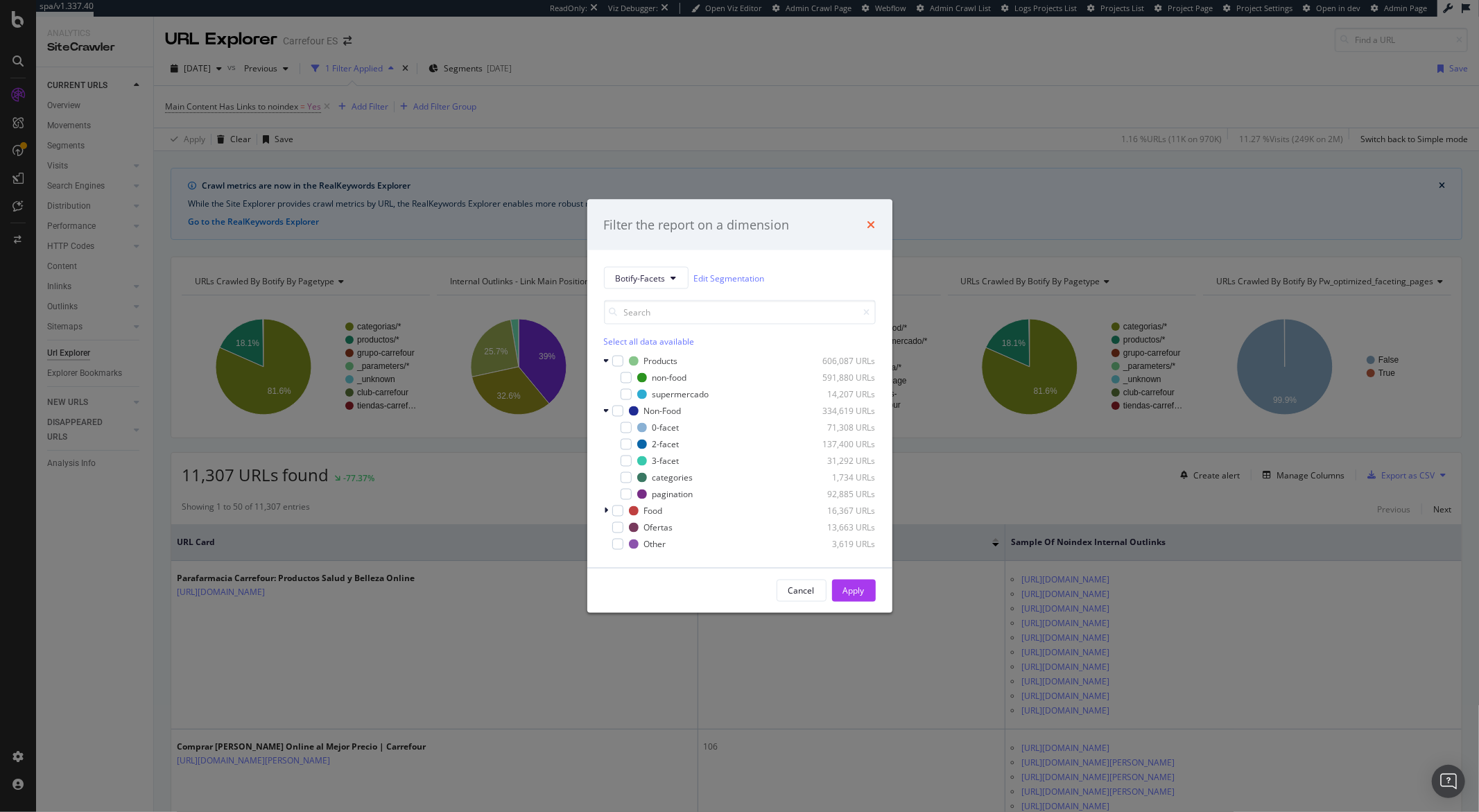
click at [869, 224] on icon "times" at bounding box center [872, 224] width 8 height 11
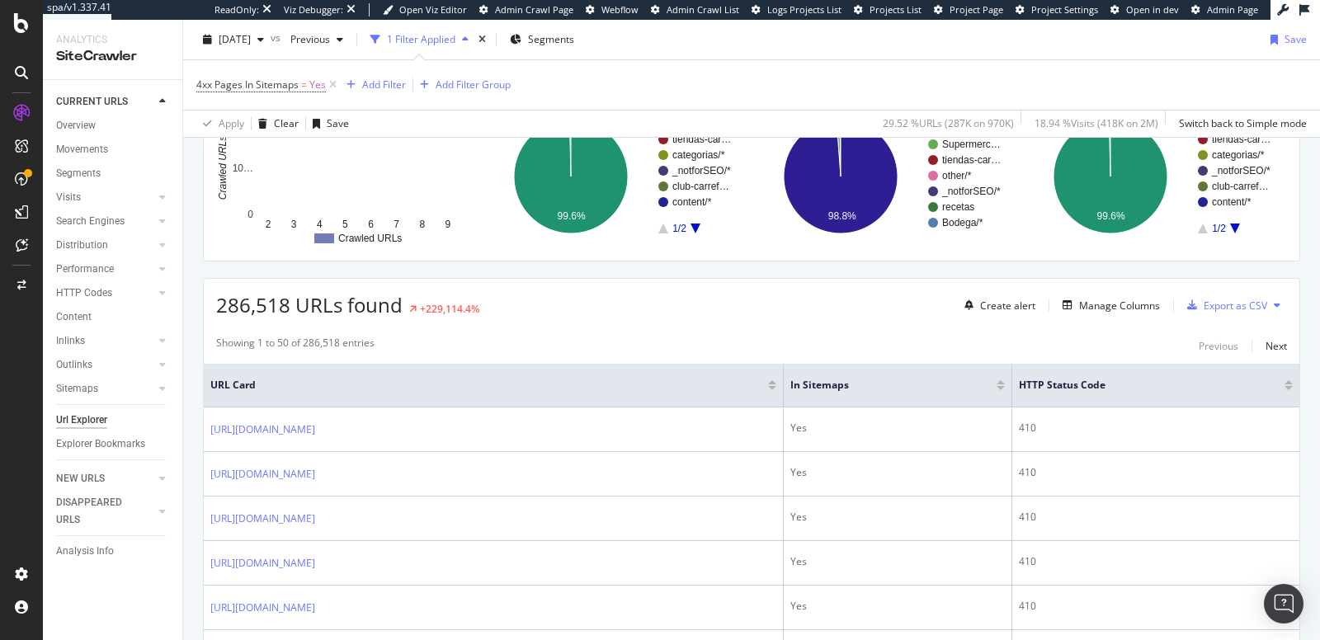
scroll to position [266, 0]
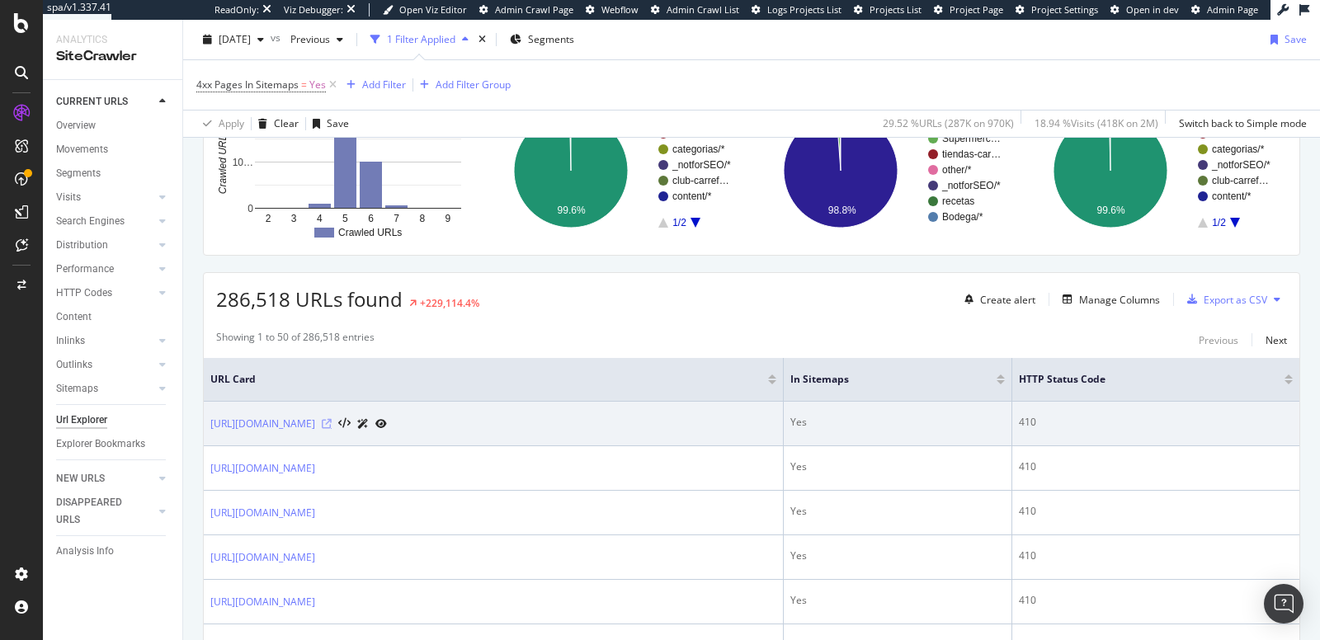
click at [332, 422] on icon at bounding box center [327, 424] width 10 height 10
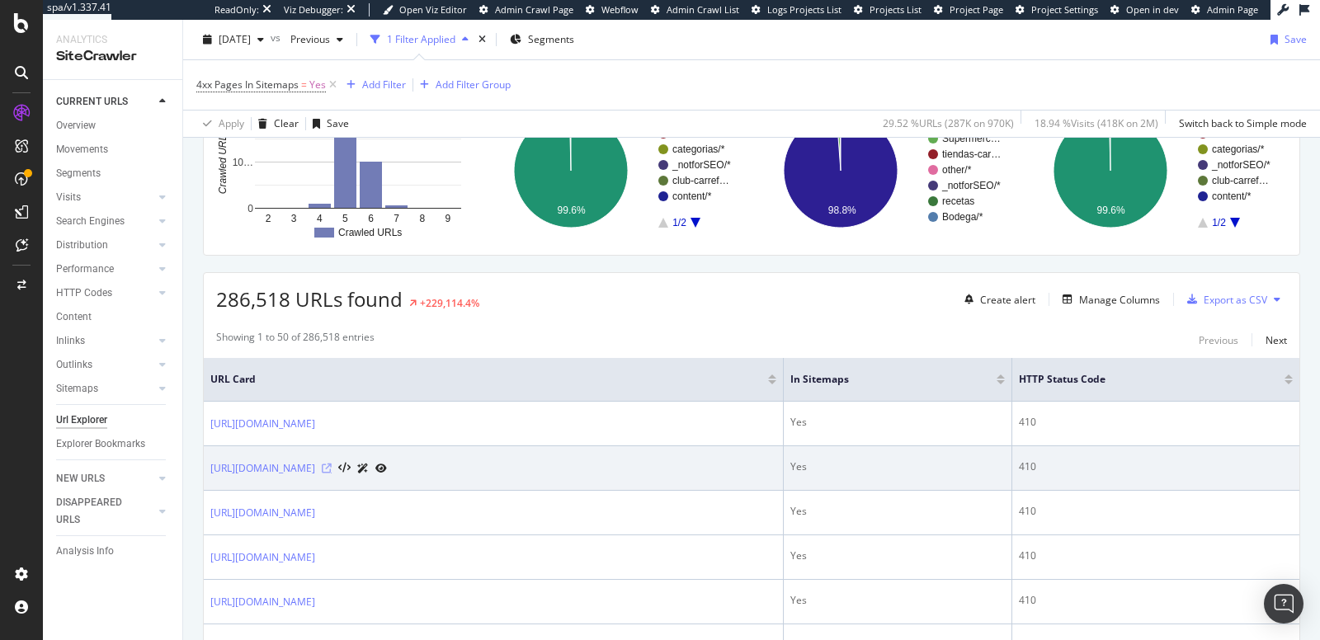
click at [332, 464] on icon at bounding box center [327, 469] width 10 height 10
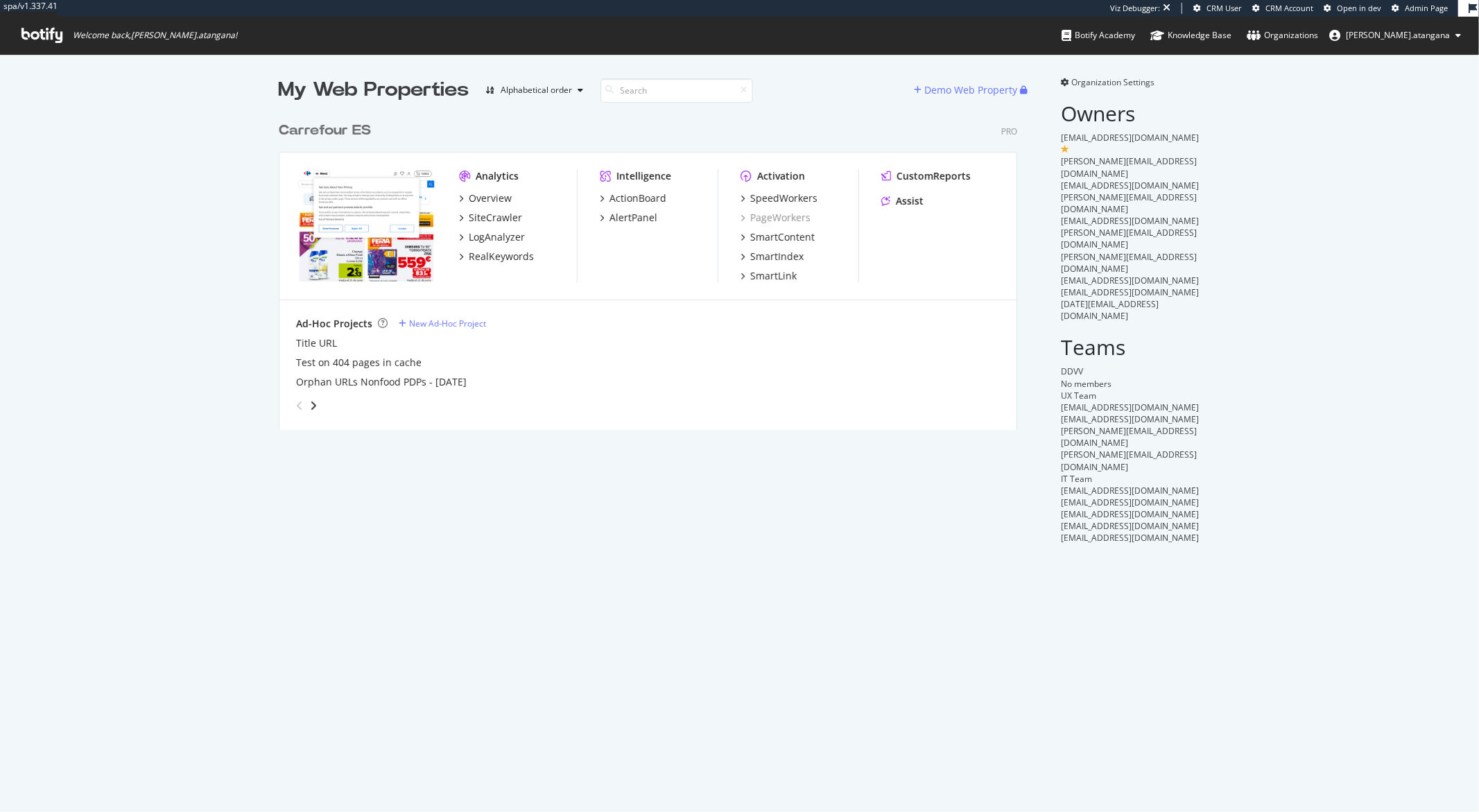
scroll to position [314, 738]
click at [619, 201] on div "ActionBoard" at bounding box center [638, 198] width 57 height 13
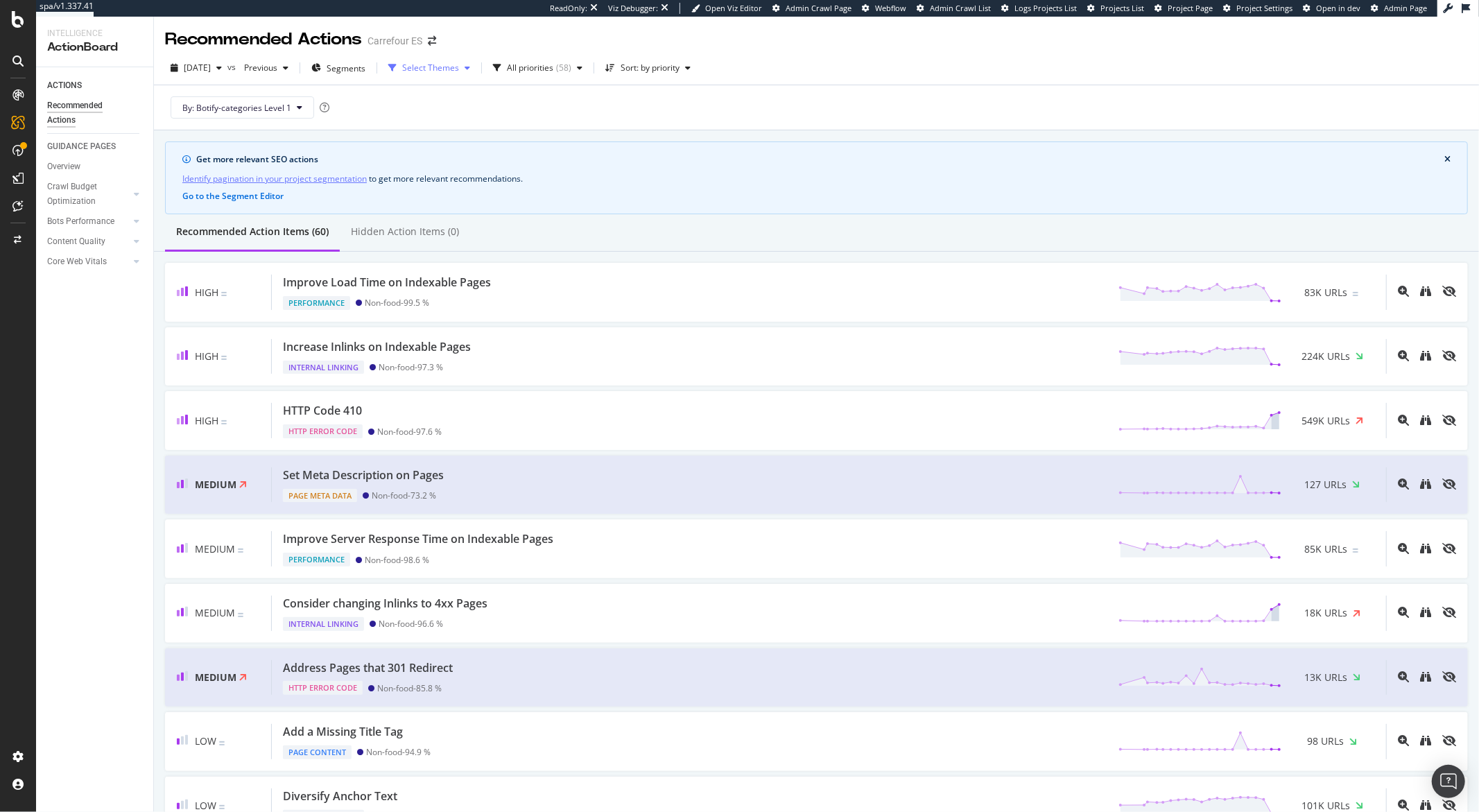
click at [453, 71] on div "Select Themes" at bounding box center [430, 68] width 57 height 8
click at [441, 261] on div "Sitemaps Total" at bounding box center [467, 257] width 57 height 12
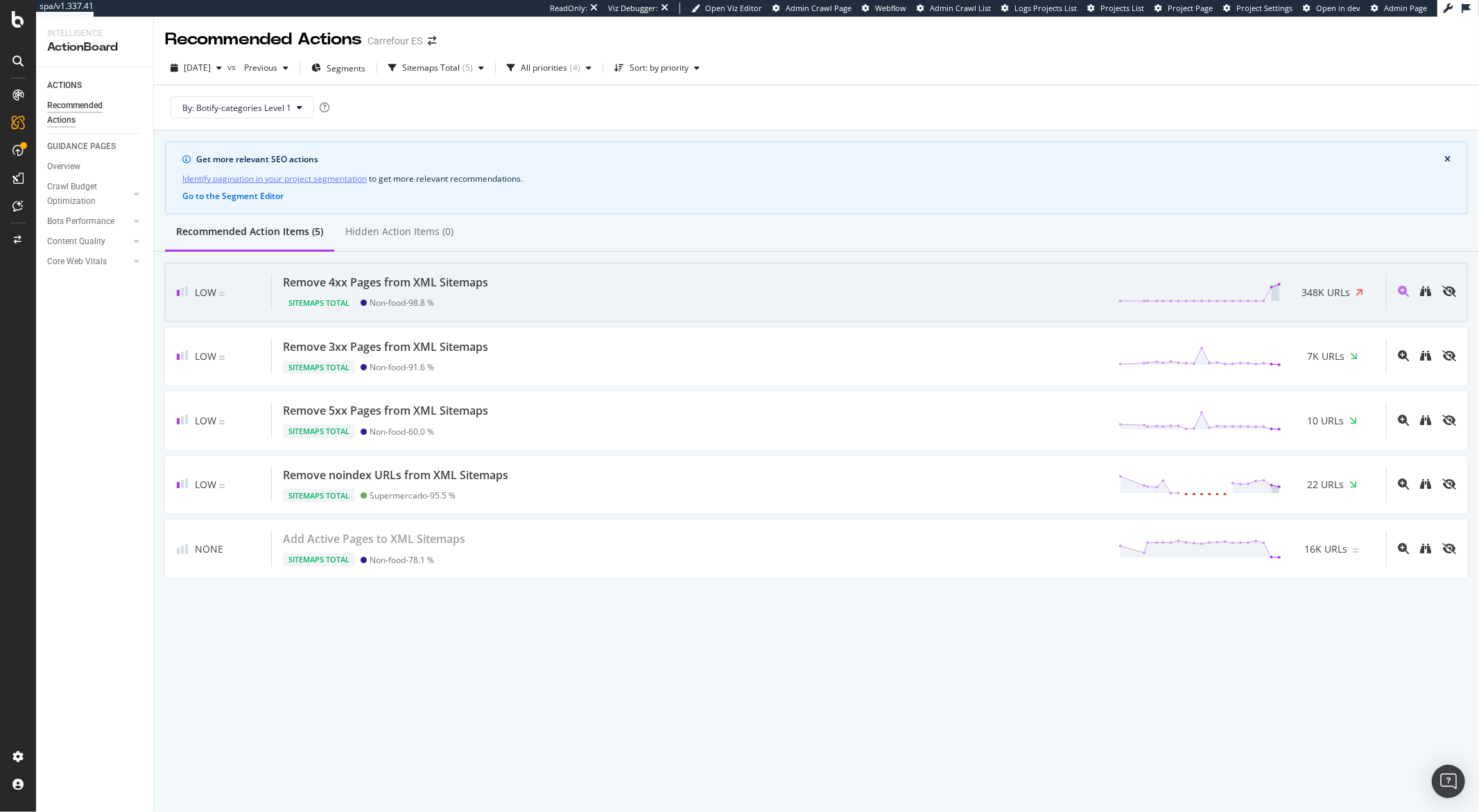
click at [502, 307] on div "Remove 4xx Pages from XML Sitemaps Sitemaps Total Non-food - 98.8 % 348K URLs" at bounding box center [829, 293] width 1115 height 35
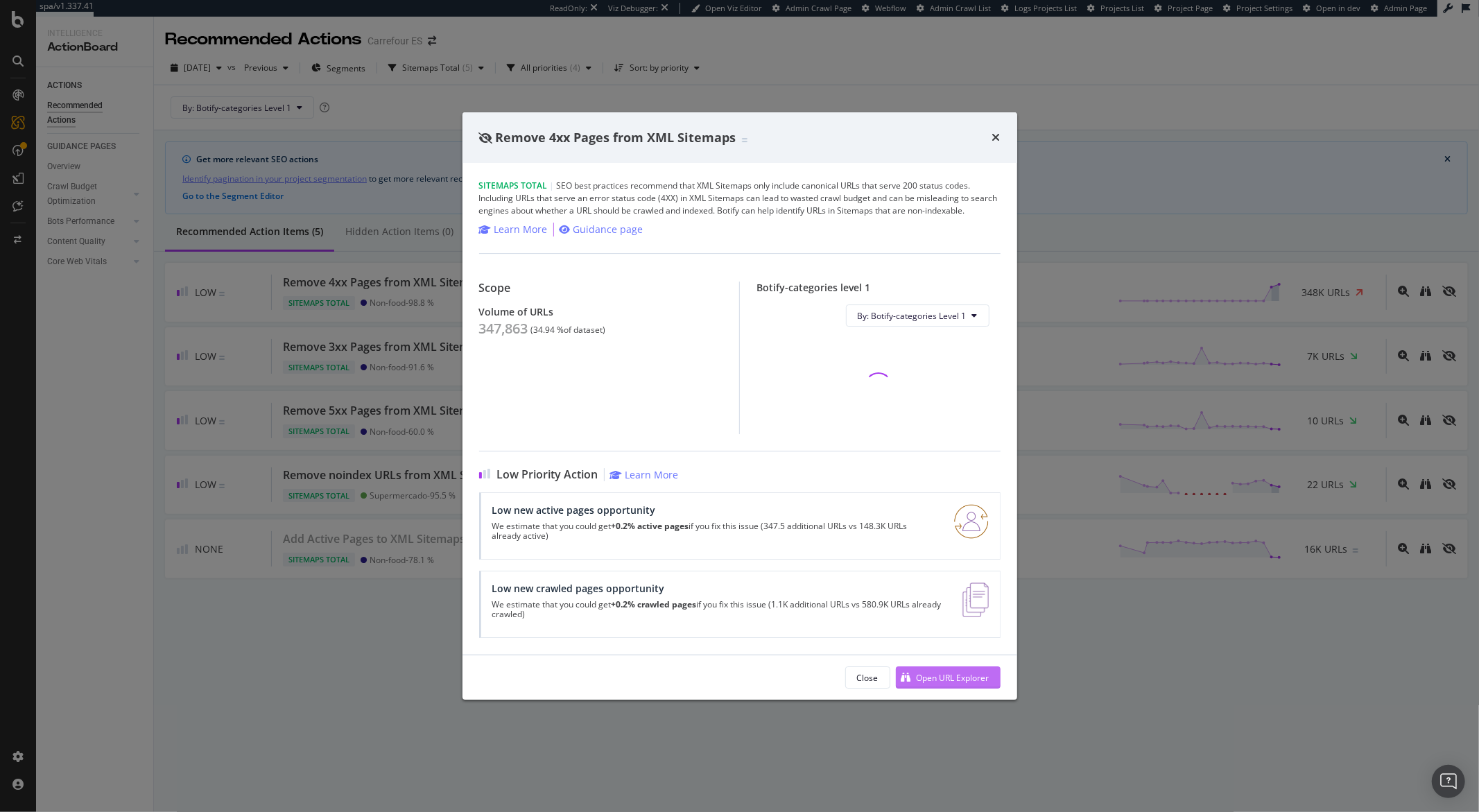
click at [935, 677] on div "Open URL Explorer" at bounding box center [953, 678] width 73 height 12
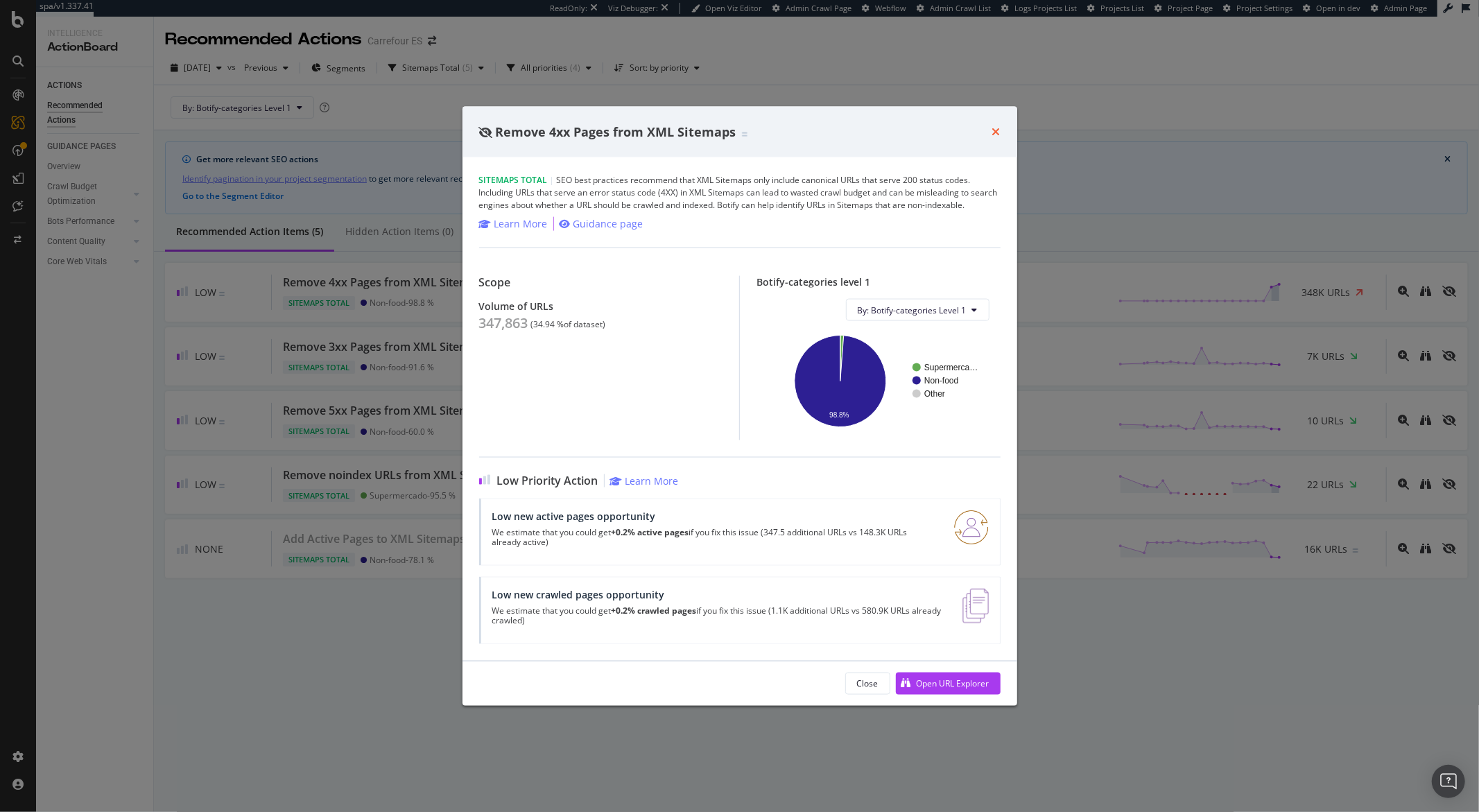
click at [996, 132] on icon "times" at bounding box center [996, 131] width 8 height 11
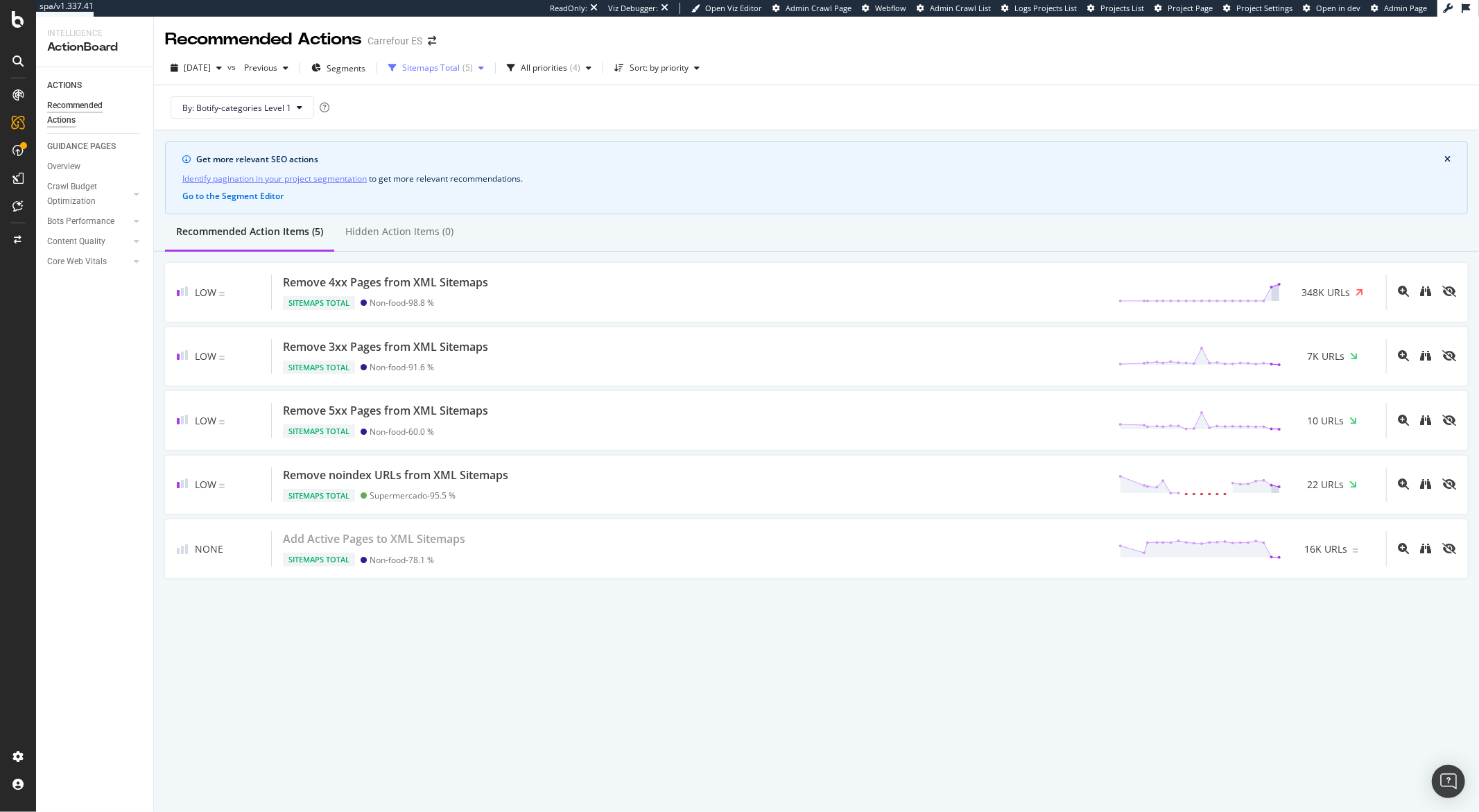
click at [458, 66] on div "Sitemaps Total" at bounding box center [430, 68] width 57 height 8
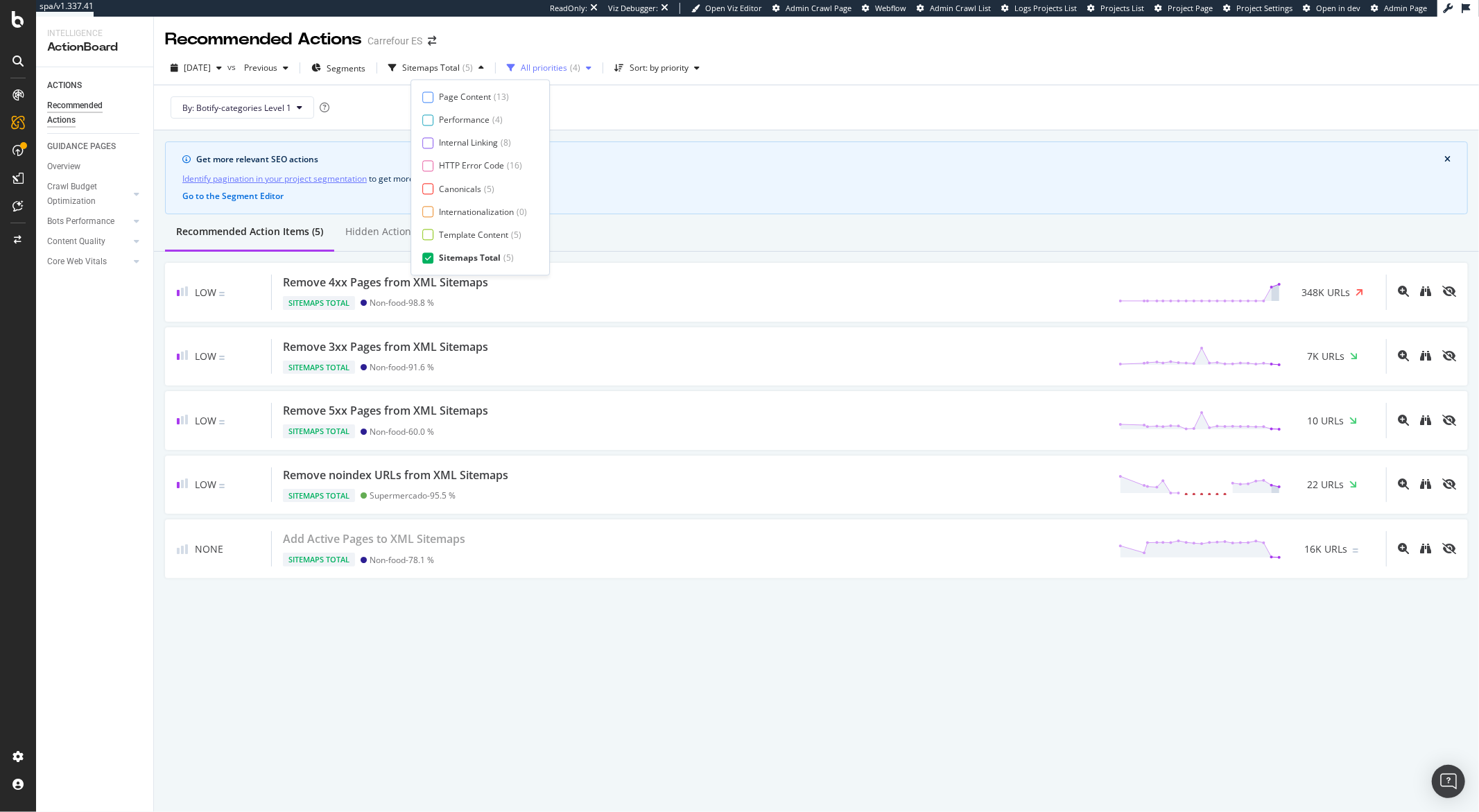
drag, startPoint x: 430, startPoint y: 254, endPoint x: 592, endPoint y: 58, distance: 254.3
click at [430, 255] on icon at bounding box center [428, 258] width 6 height 7
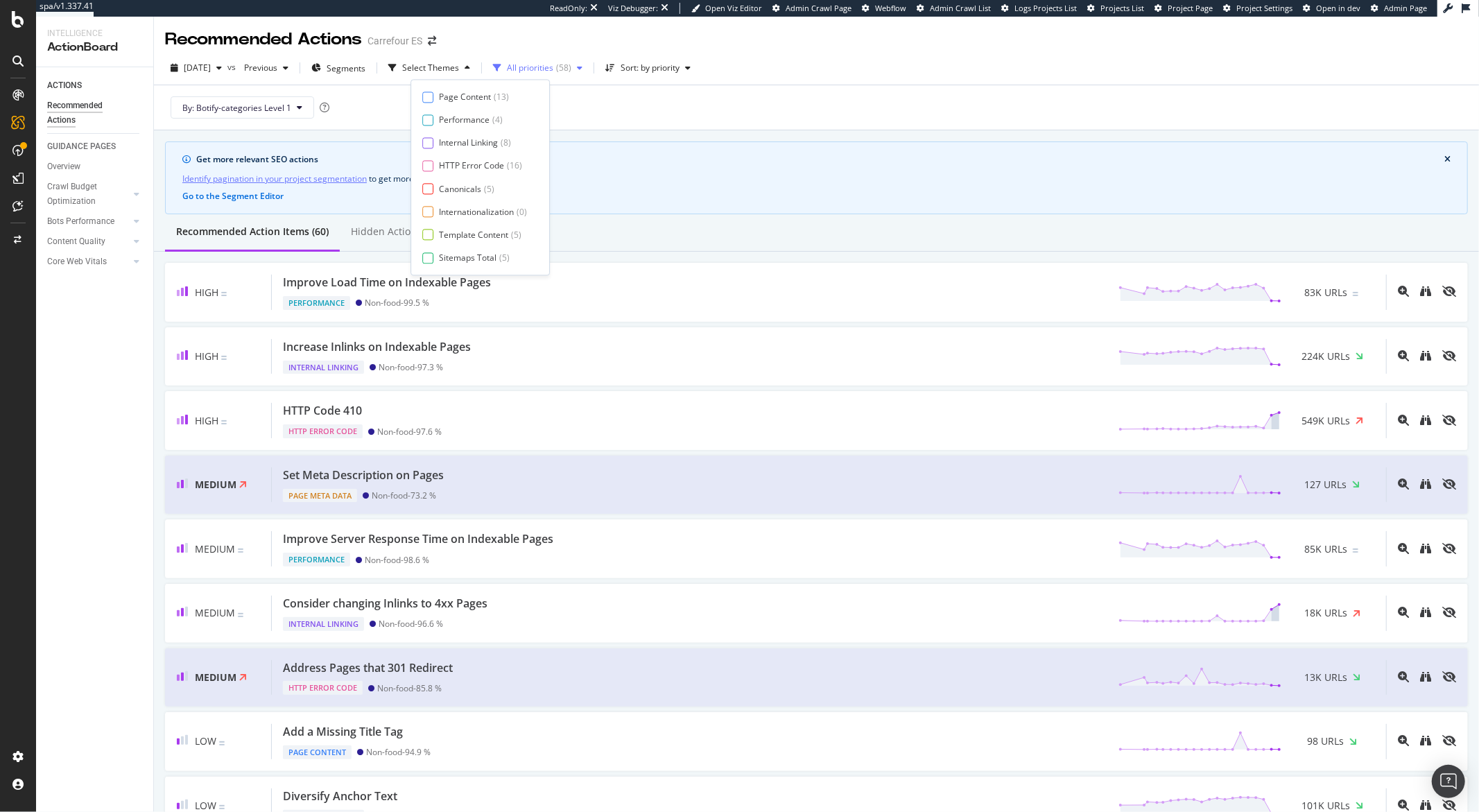
click at [572, 64] on div "( 58 )" at bounding box center [564, 68] width 15 height 8
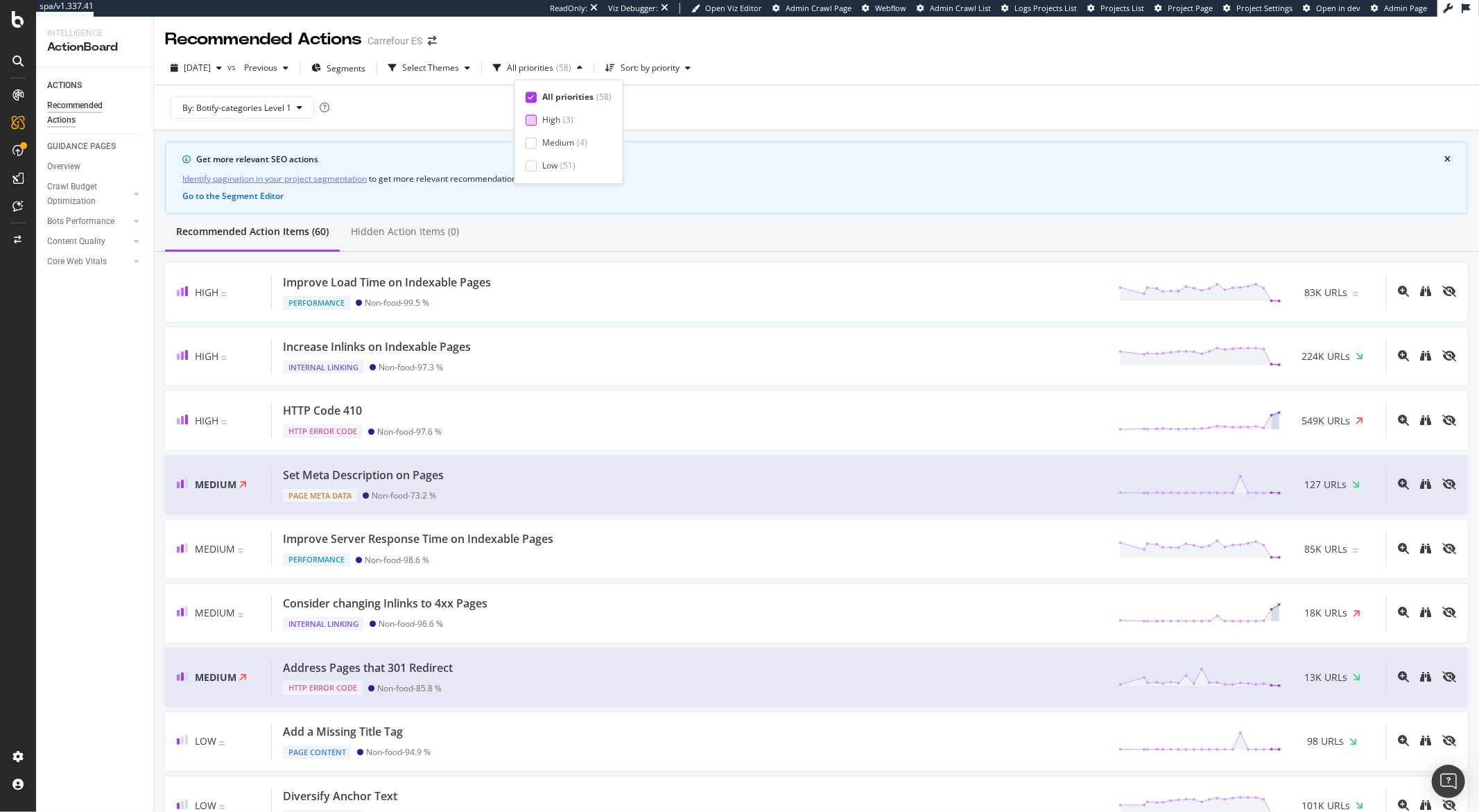
click at [549, 121] on div "High" at bounding box center [551, 120] width 18 height 12
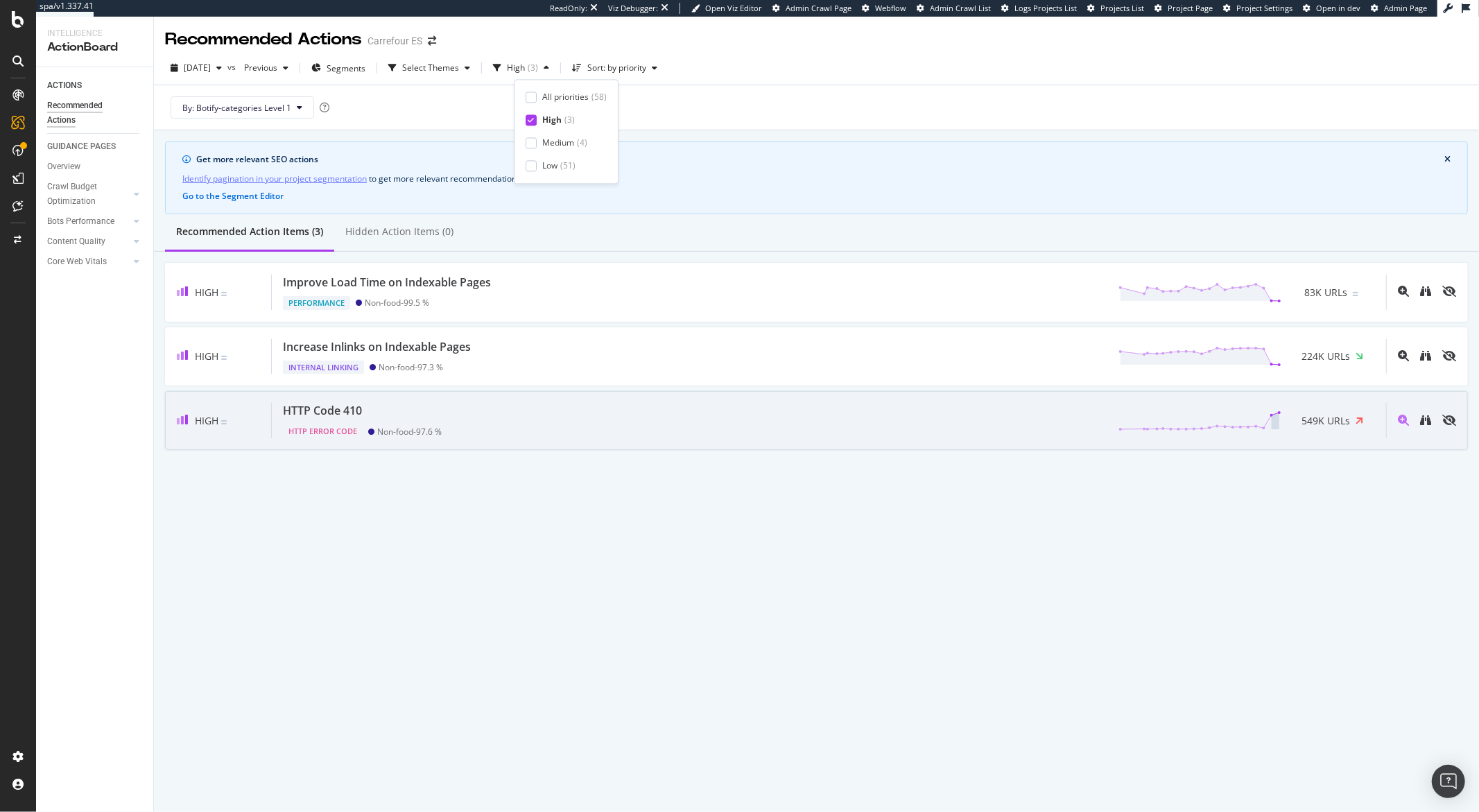
click at [347, 409] on div "HTTP Code 410" at bounding box center [323, 410] width 79 height 16
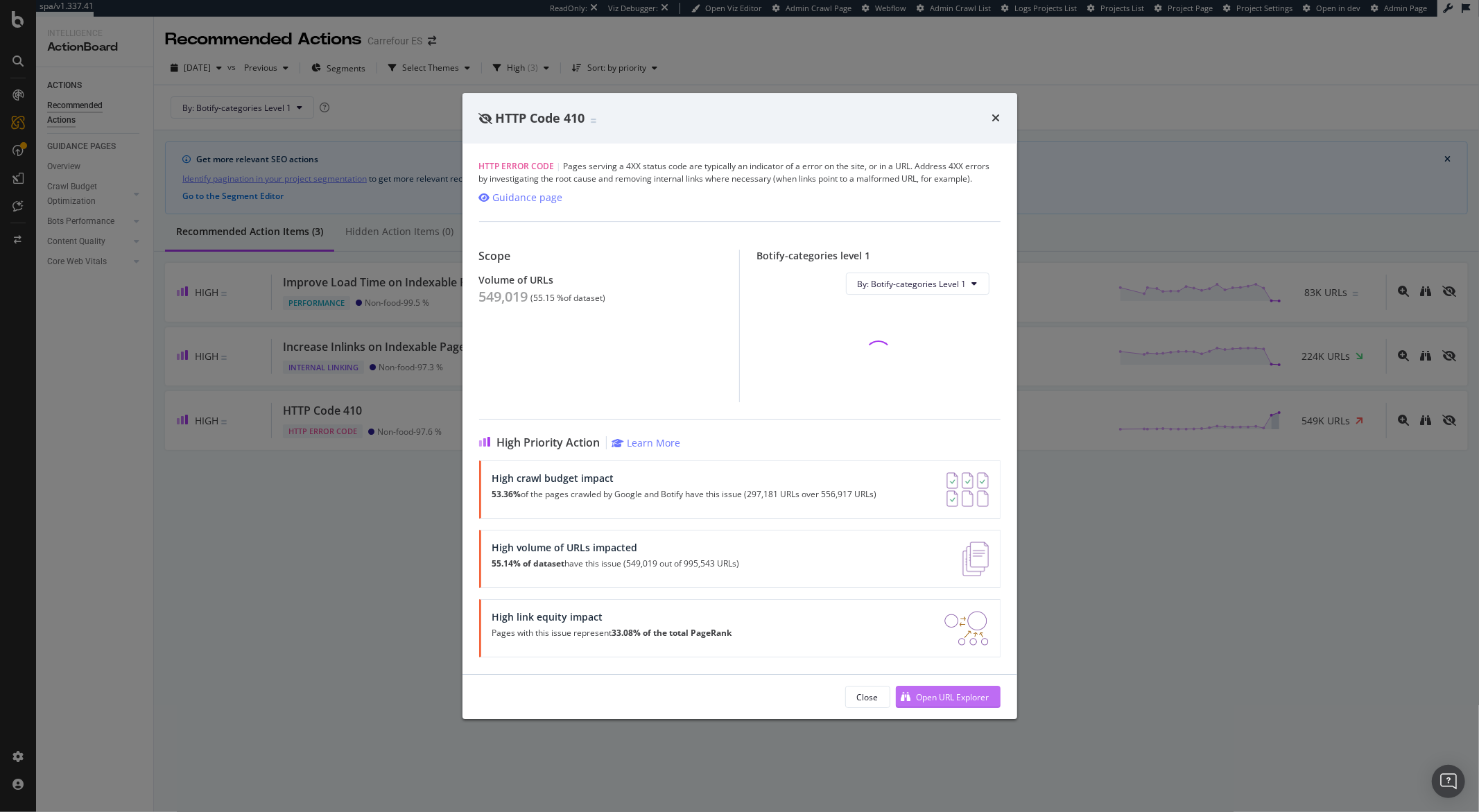
click at [917, 696] on div "Open URL Explorer" at bounding box center [953, 697] width 73 height 12
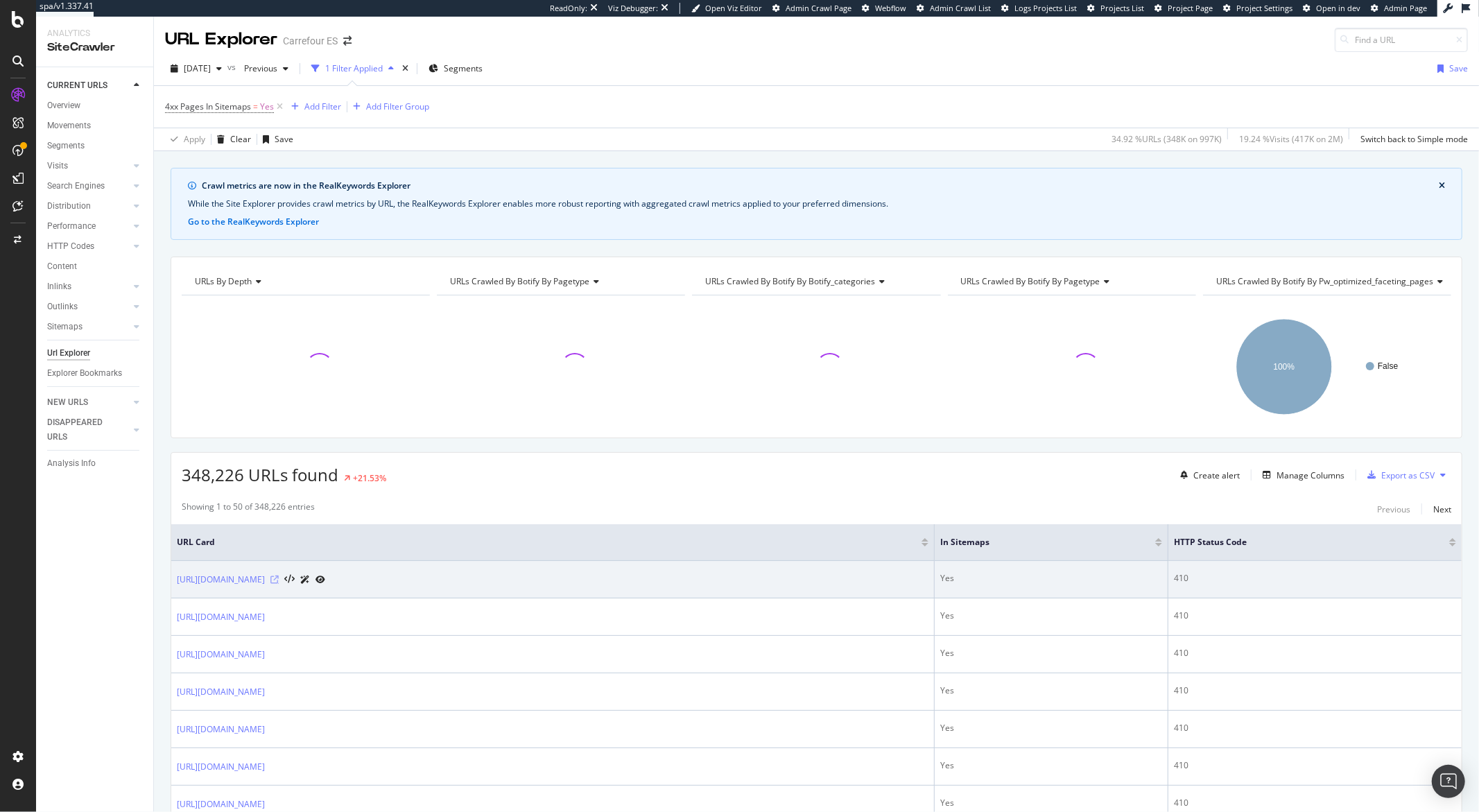
click at [279, 580] on icon at bounding box center [275, 580] width 8 height 8
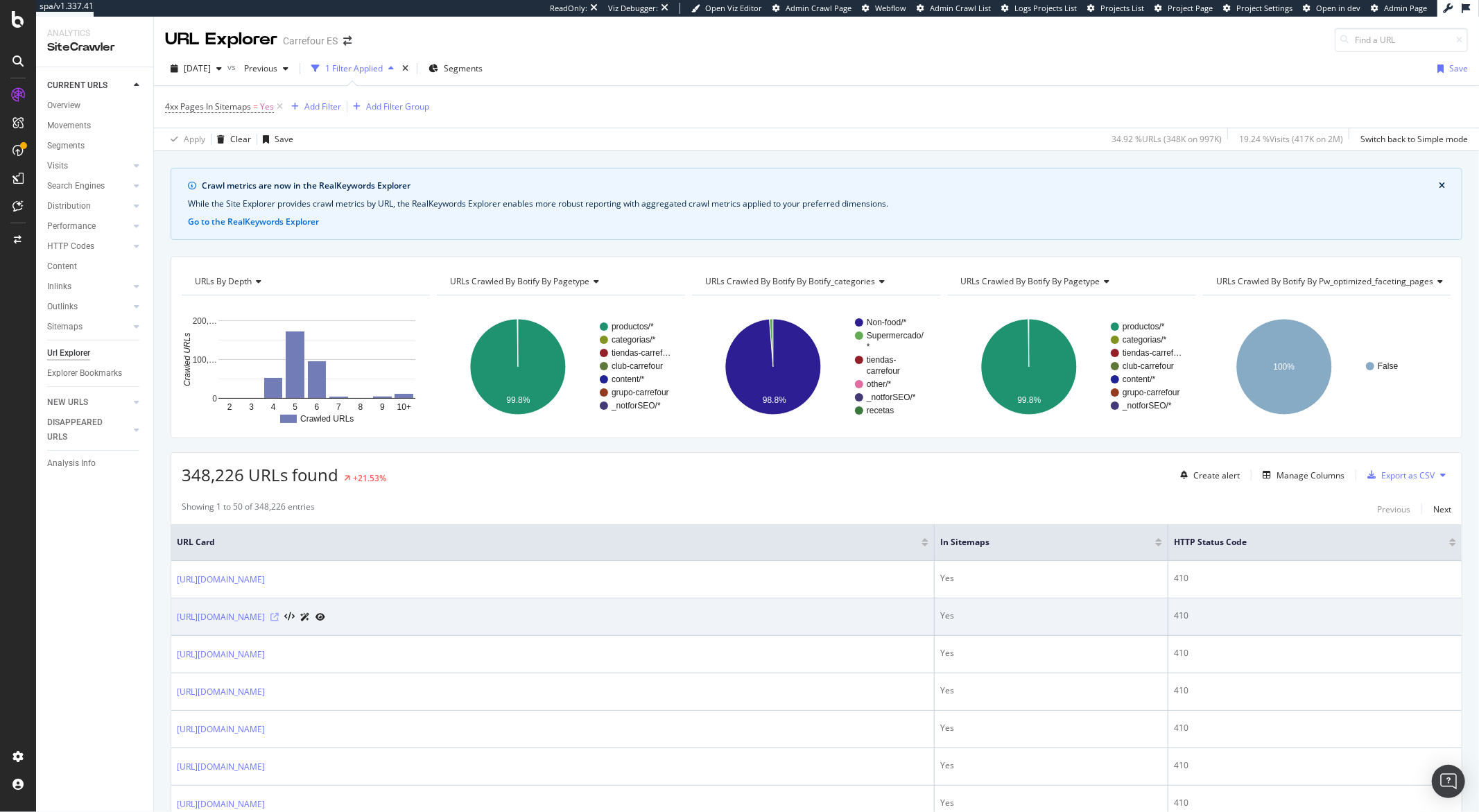
click at [279, 619] on icon at bounding box center [275, 617] width 8 height 8
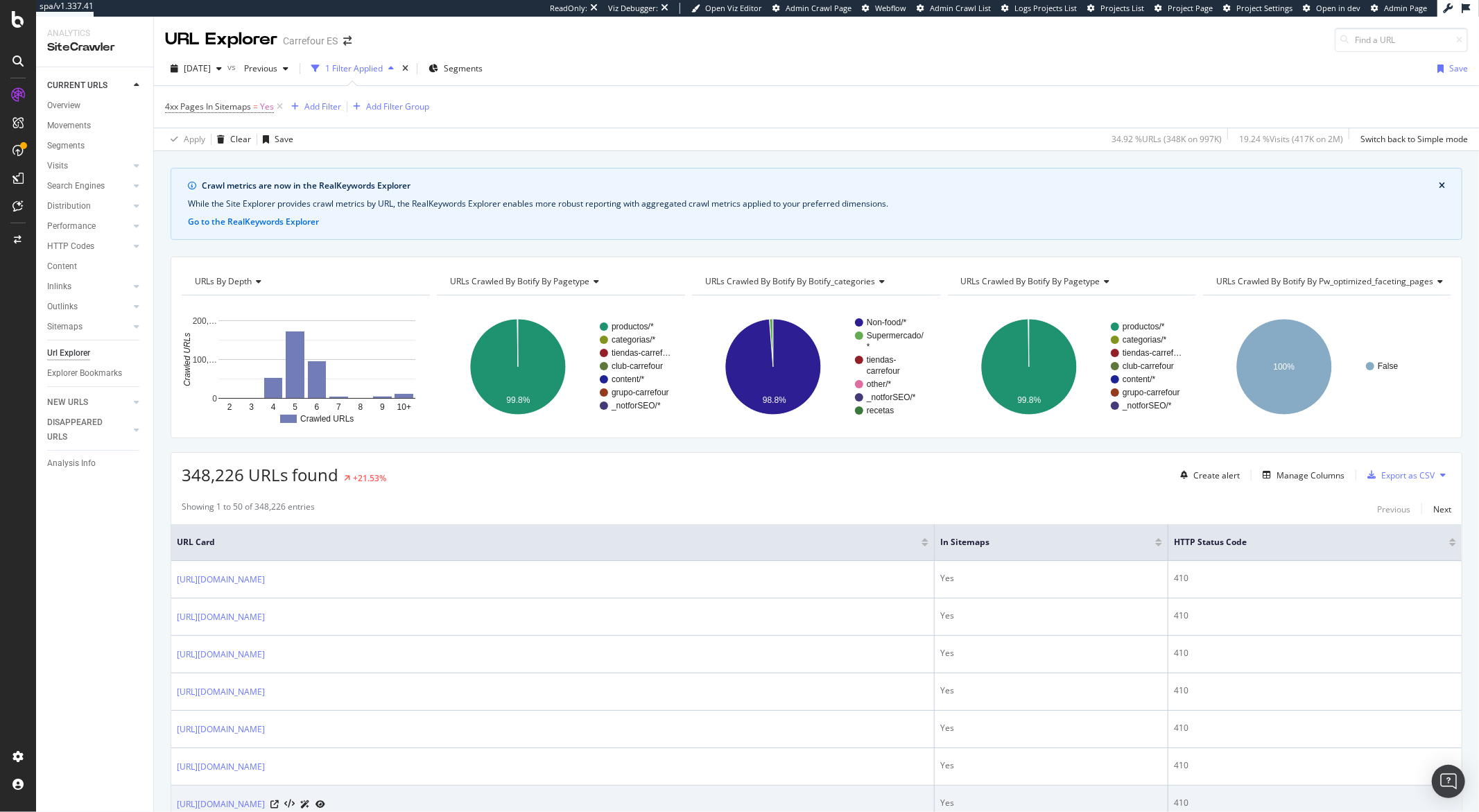
scroll to position [275, 0]
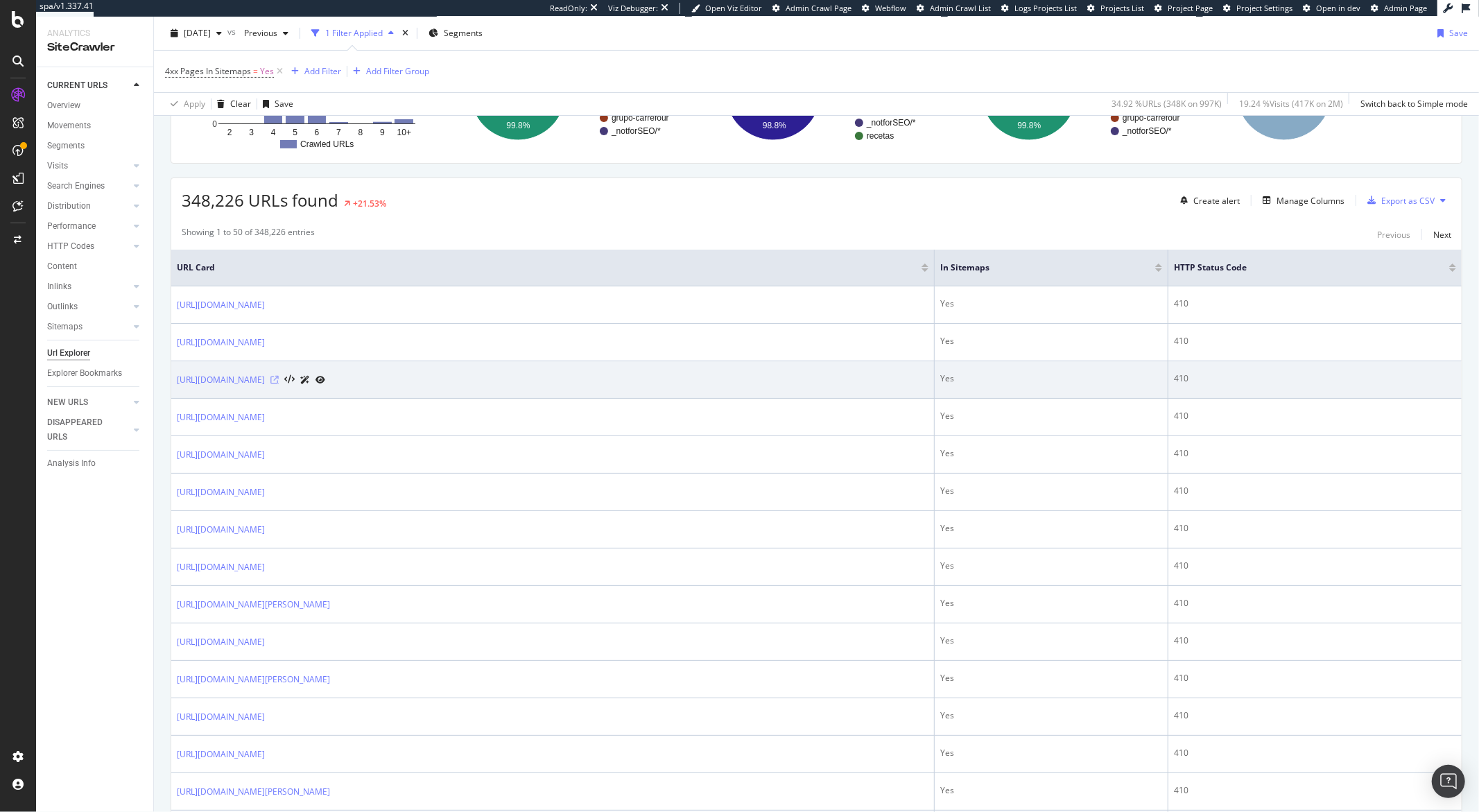
click at [279, 378] on icon at bounding box center [275, 380] width 8 height 8
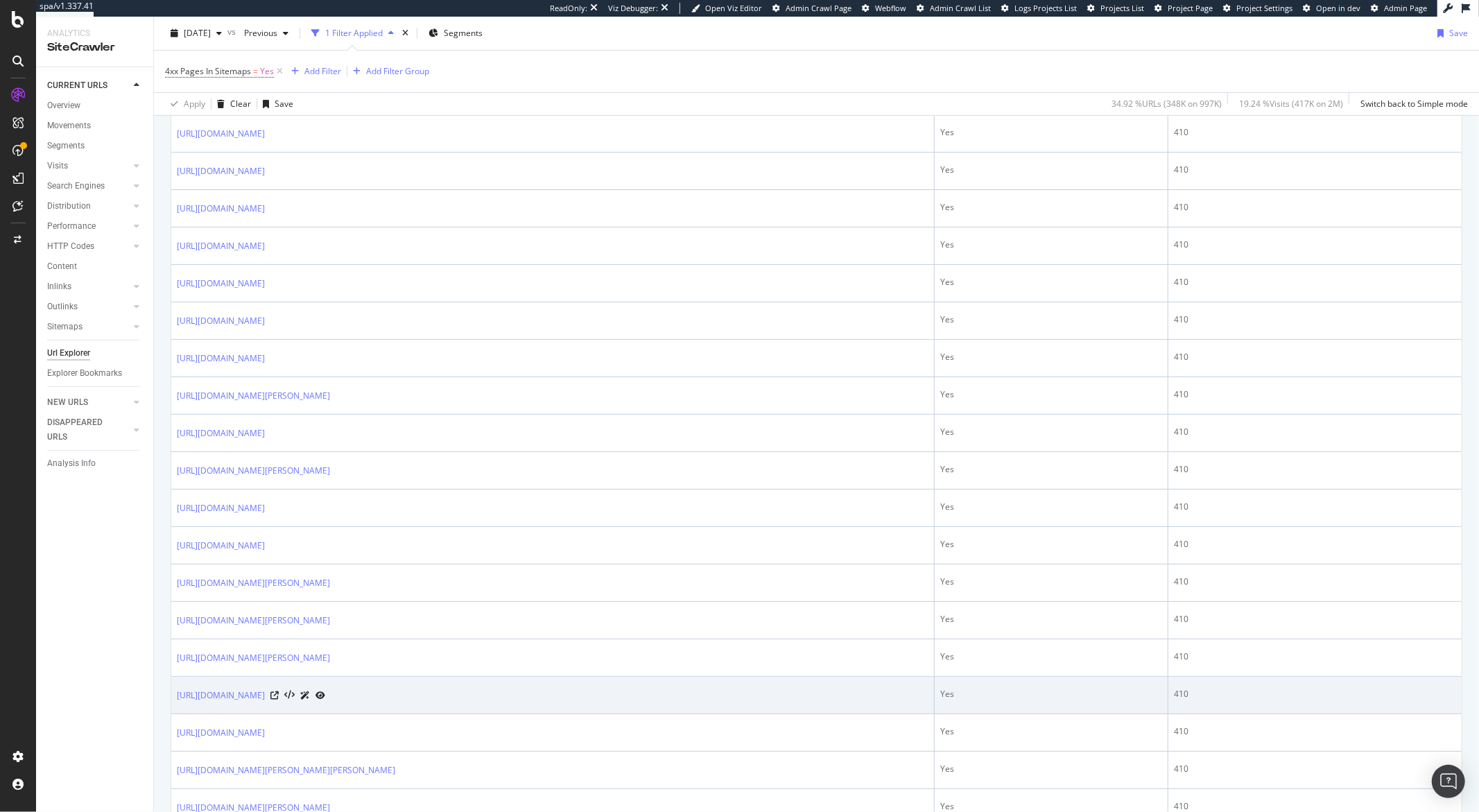
scroll to position [598, 0]
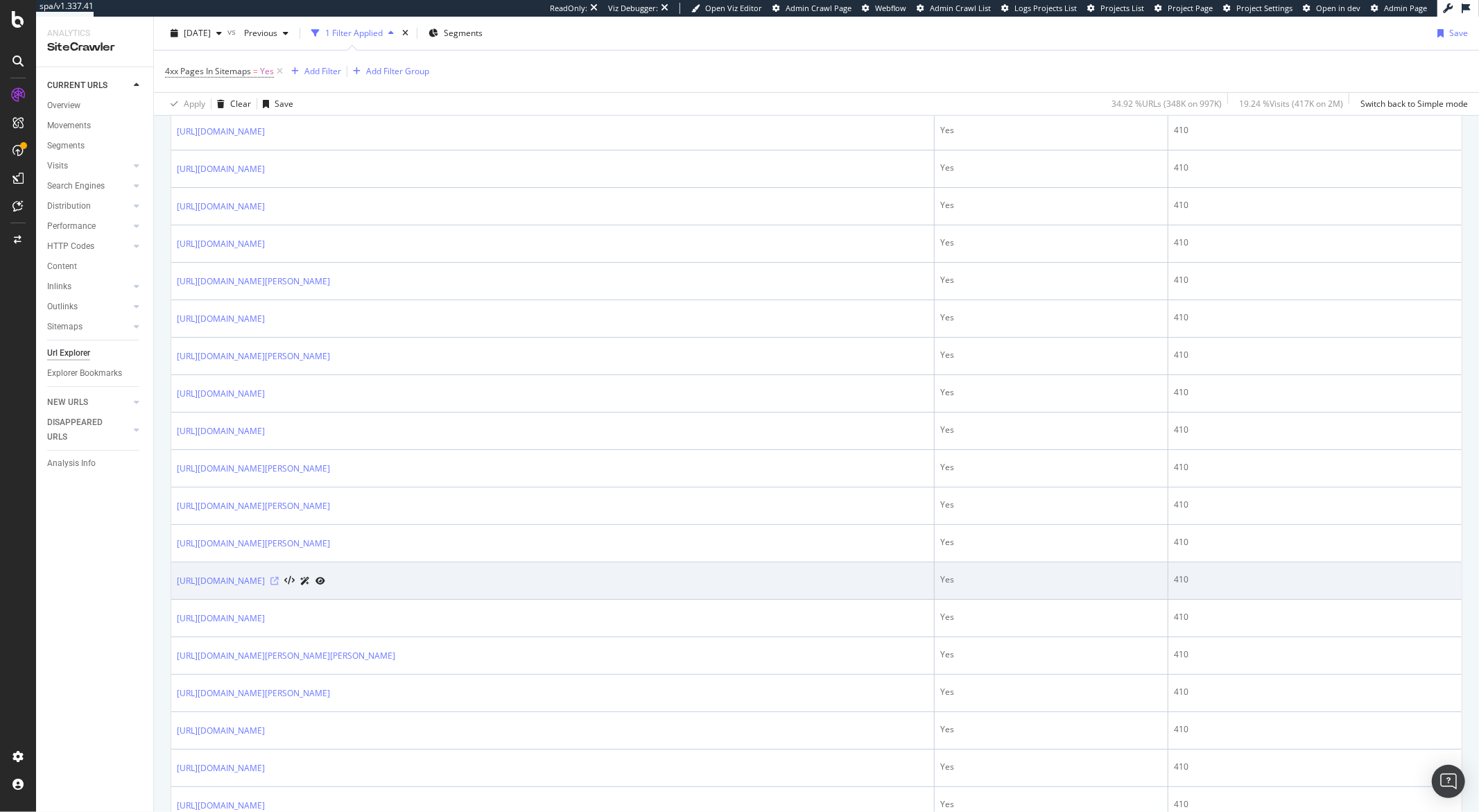
click at [279, 584] on icon at bounding box center [275, 581] width 8 height 8
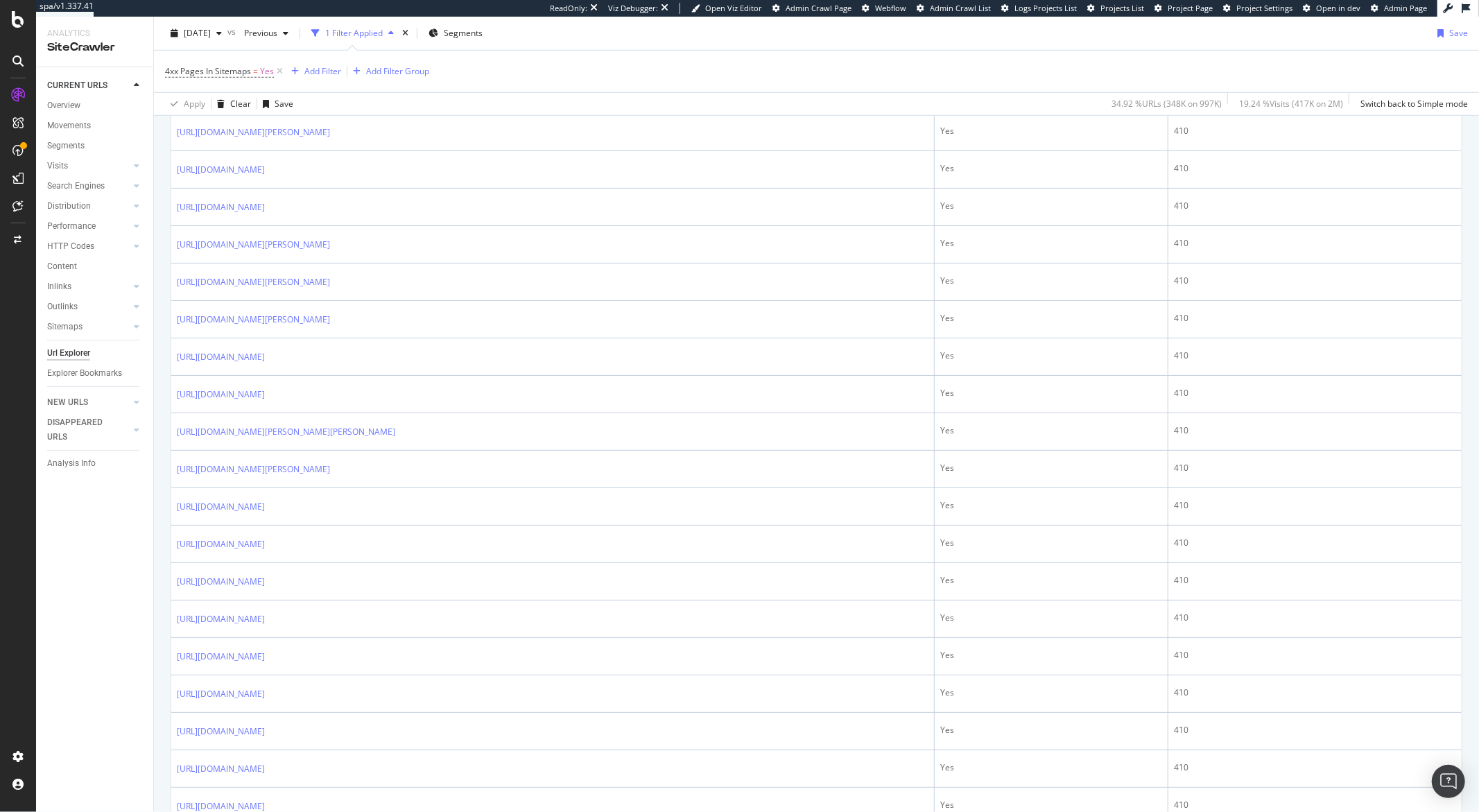
scroll to position [1095, 0]
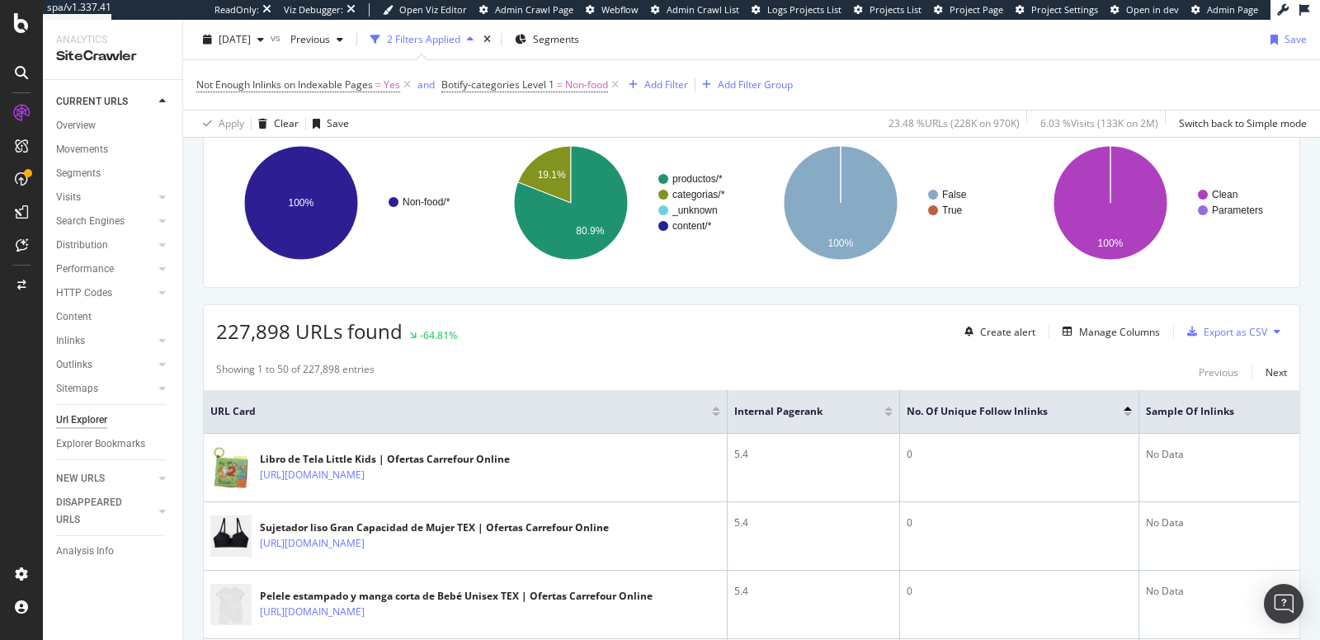
scroll to position [233, 0]
click at [271, 45] on div "[DATE]" at bounding box center [233, 39] width 74 height 25
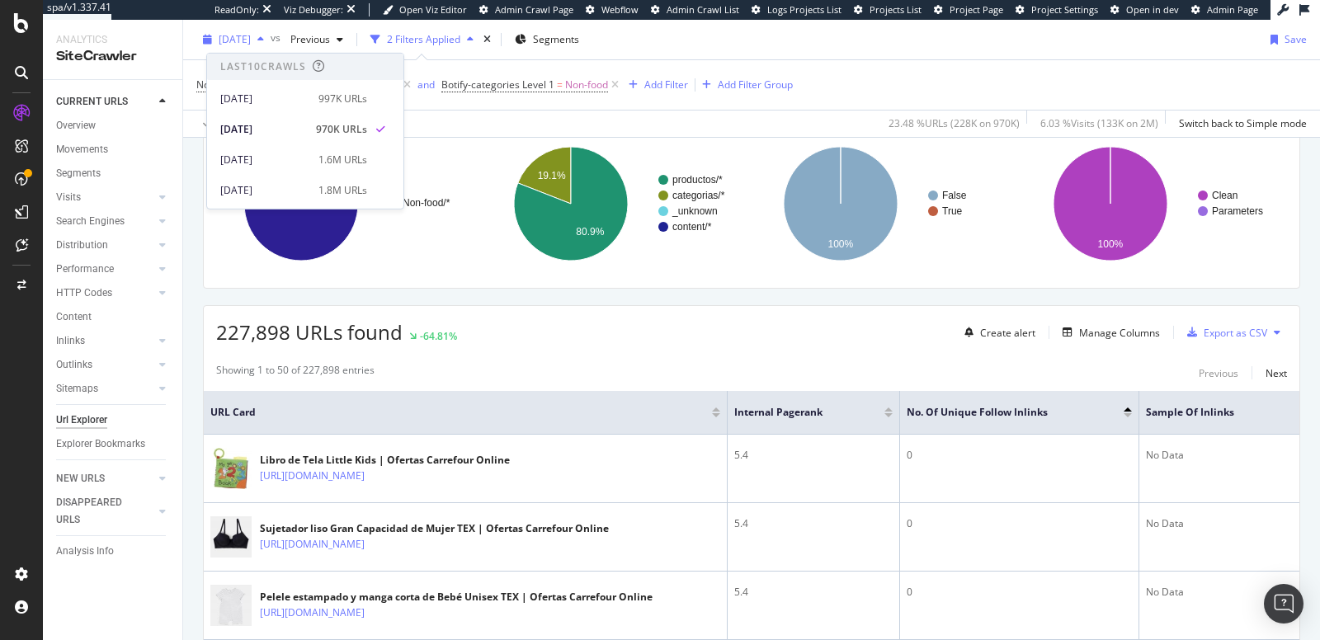
click at [271, 45] on div "[DATE]" at bounding box center [233, 39] width 74 height 25
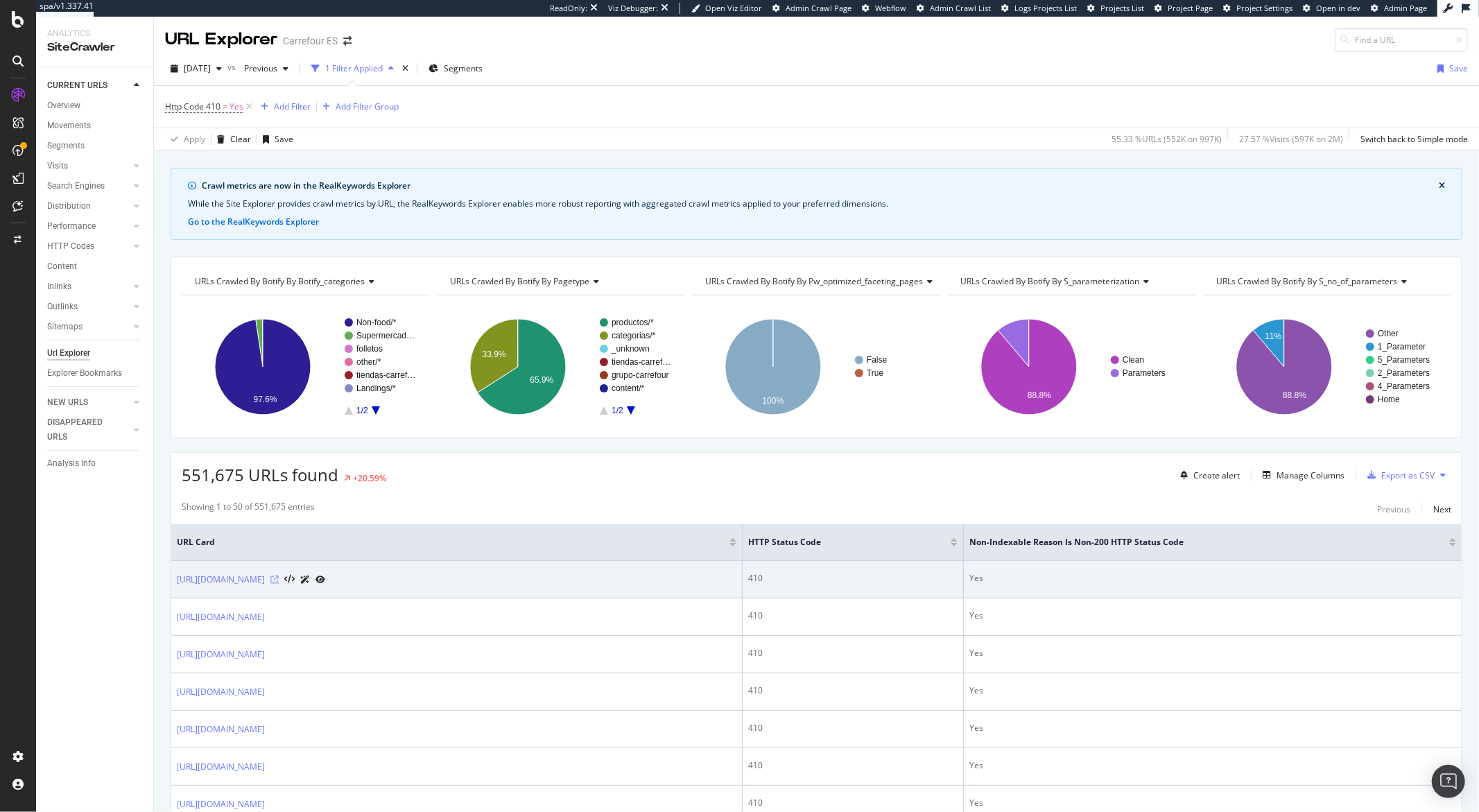
click at [279, 581] on icon at bounding box center [275, 580] width 8 height 8
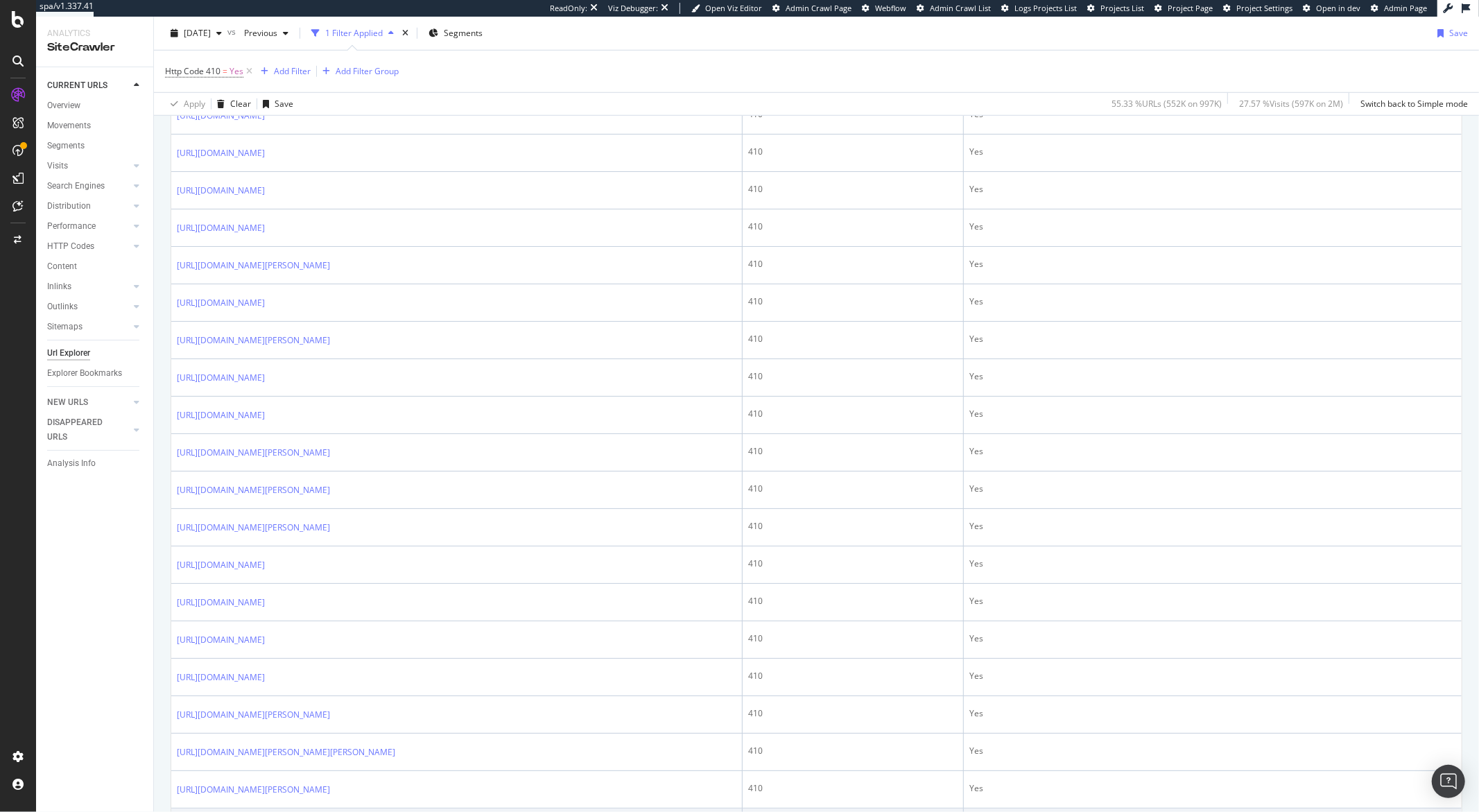
scroll to position [1337, 0]
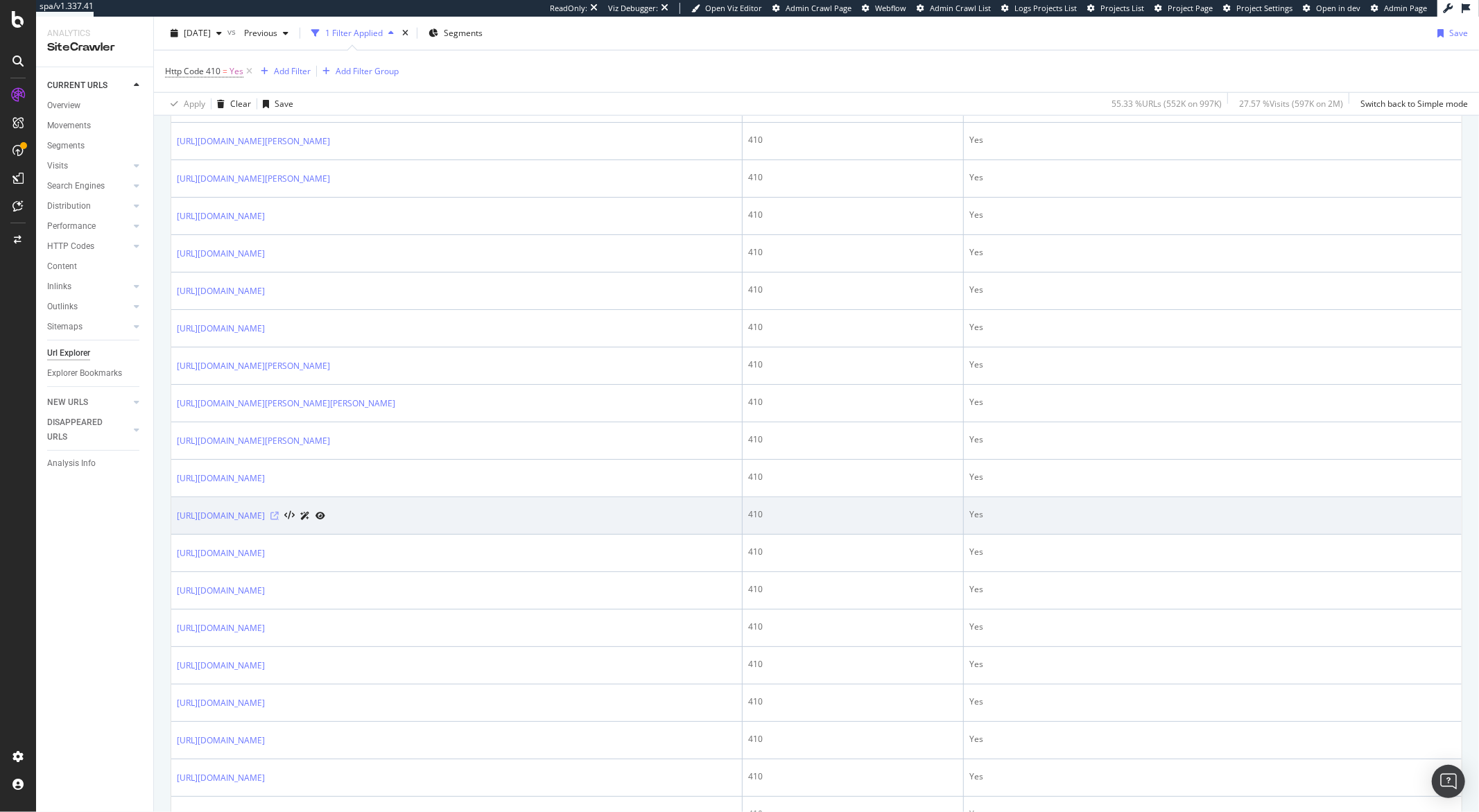
click at [279, 520] on icon at bounding box center [275, 516] width 8 height 8
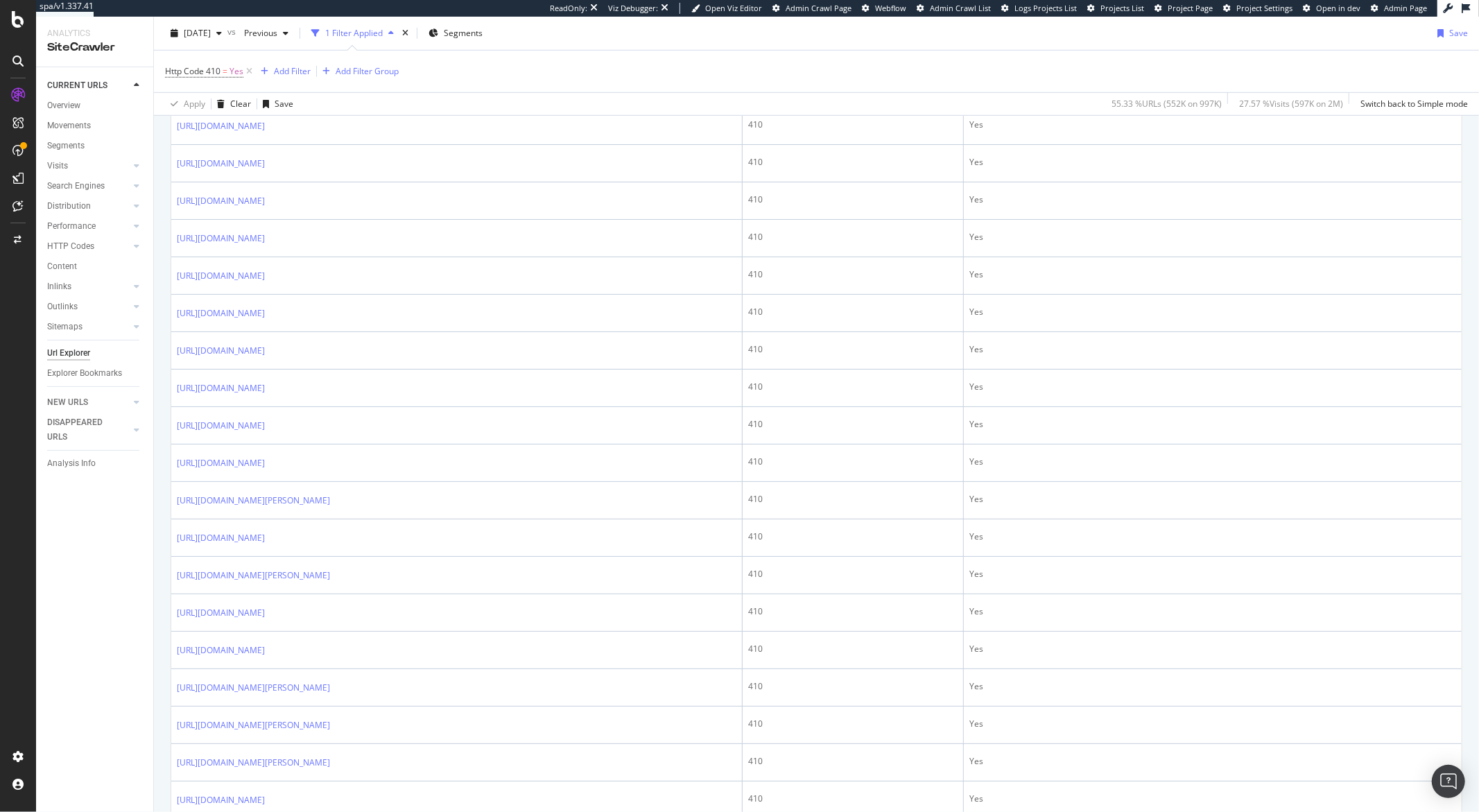
scroll to position [1439, 0]
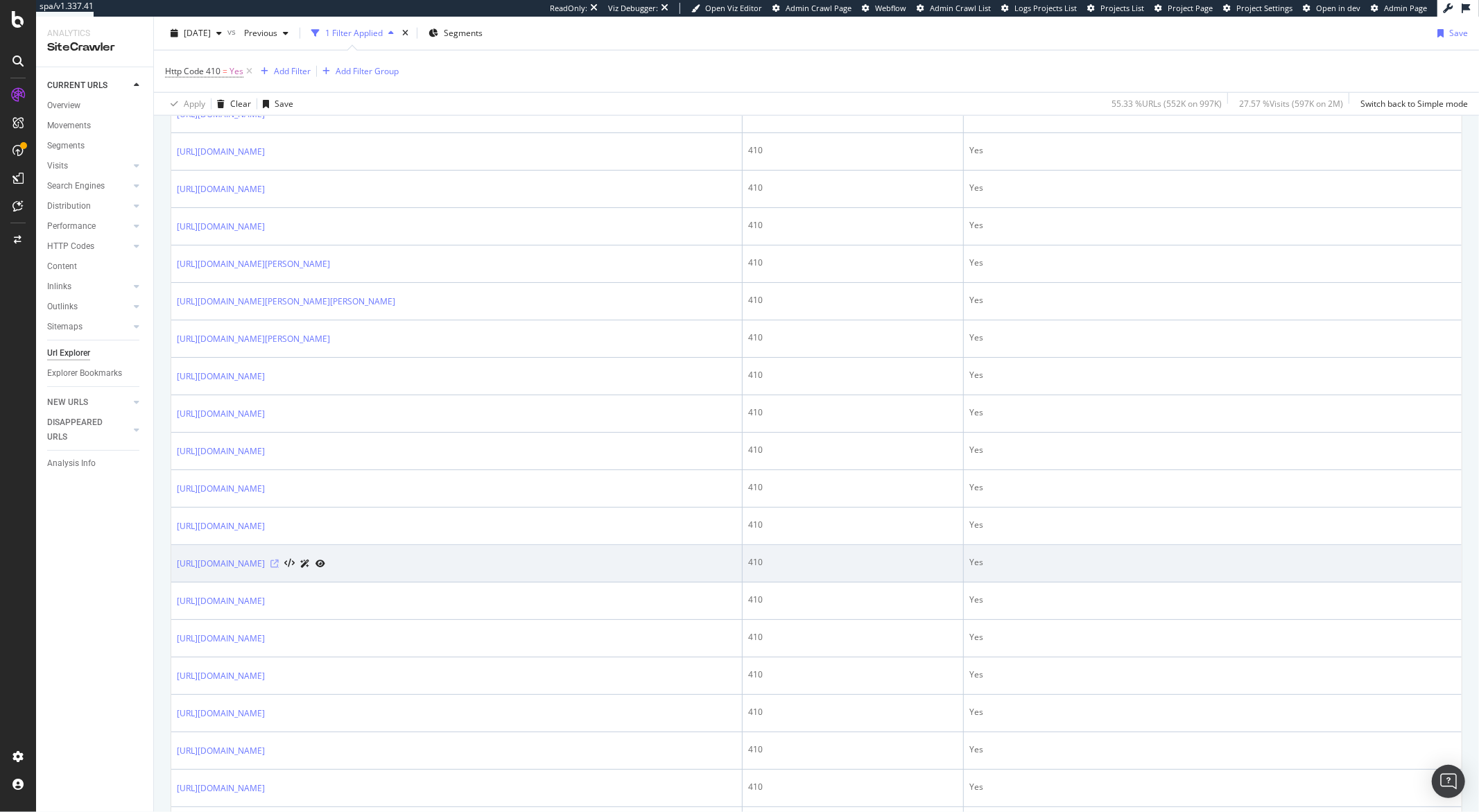
click at [279, 568] on icon at bounding box center [275, 564] width 8 height 8
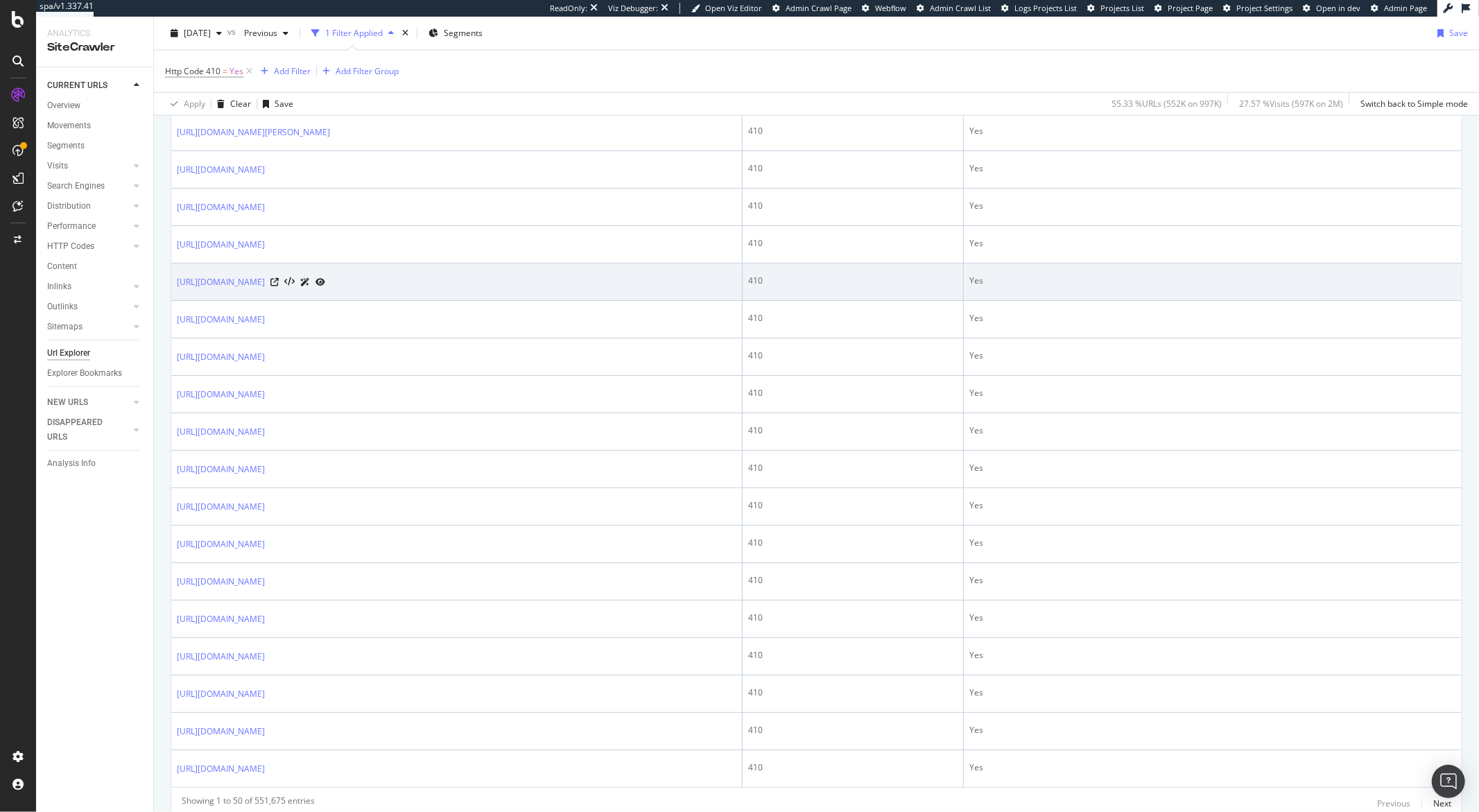
scroll to position [1718, 0]
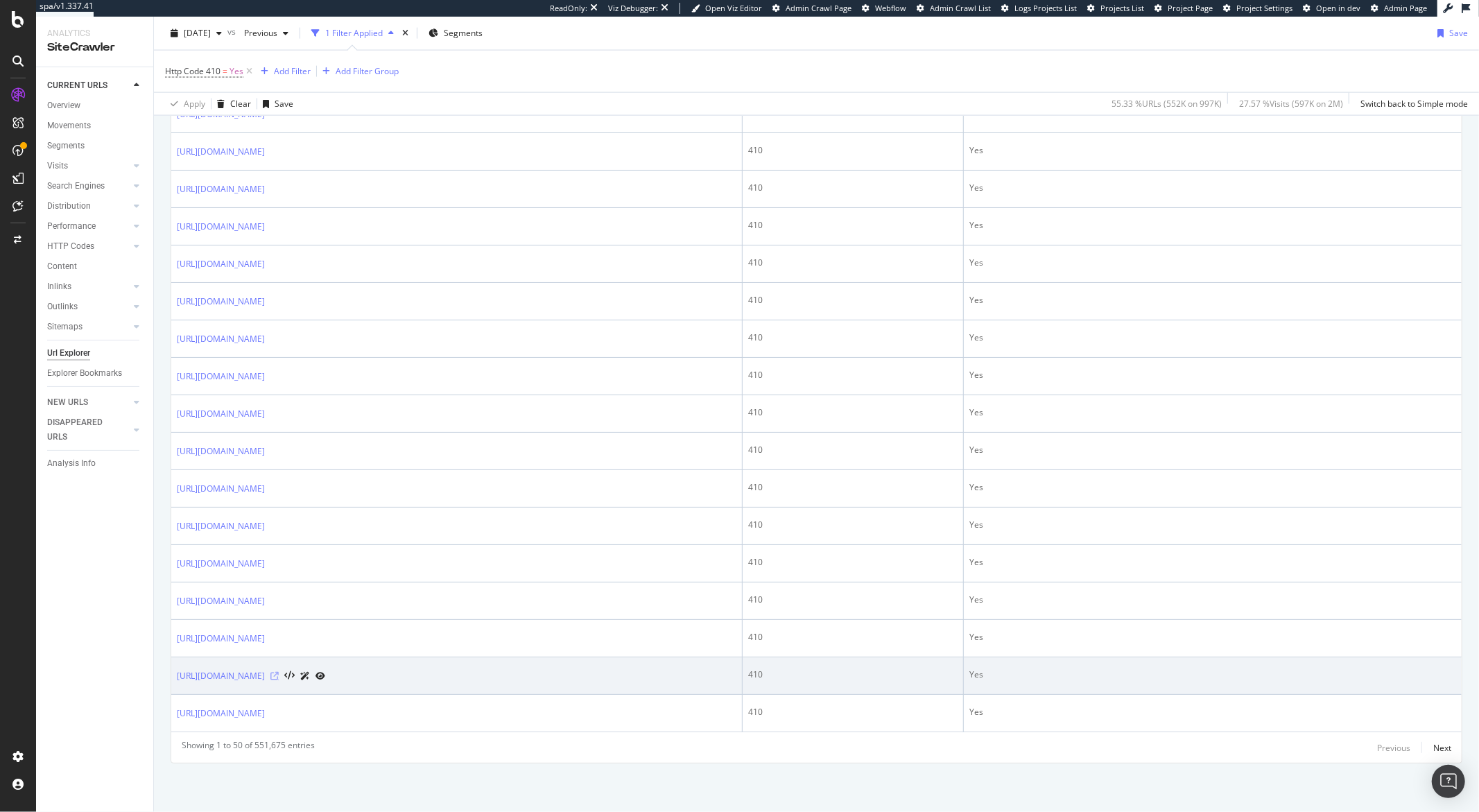
click at [279, 677] on icon at bounding box center [275, 676] width 8 height 8
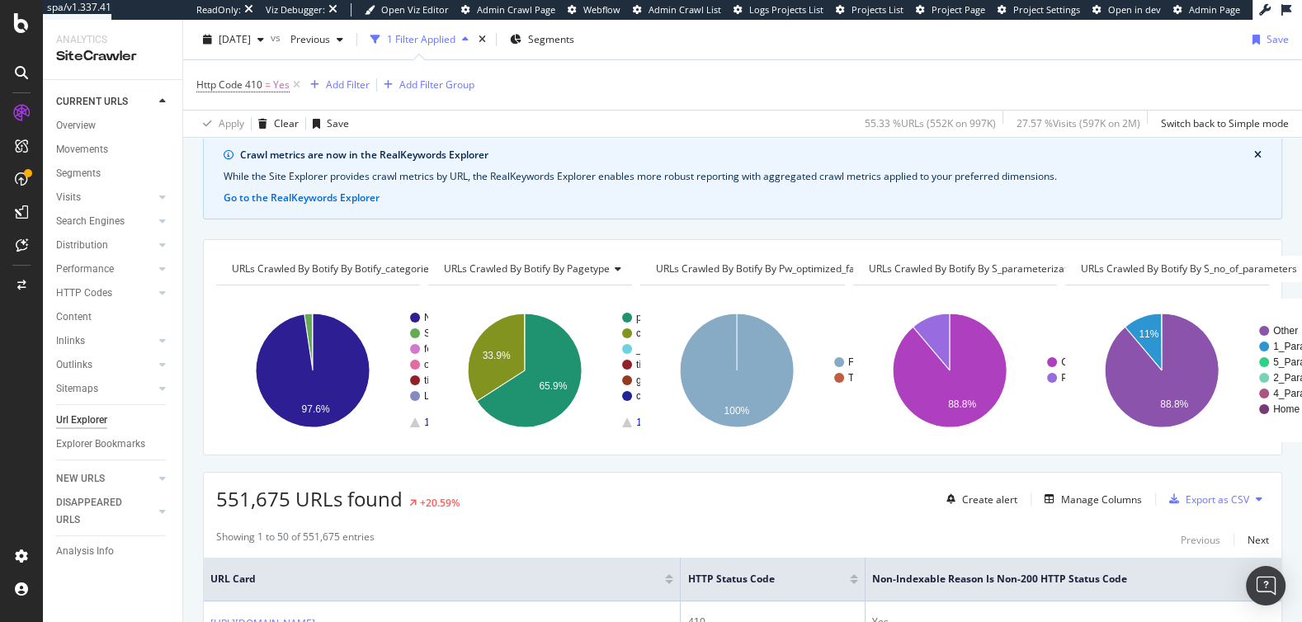
scroll to position [65, 0]
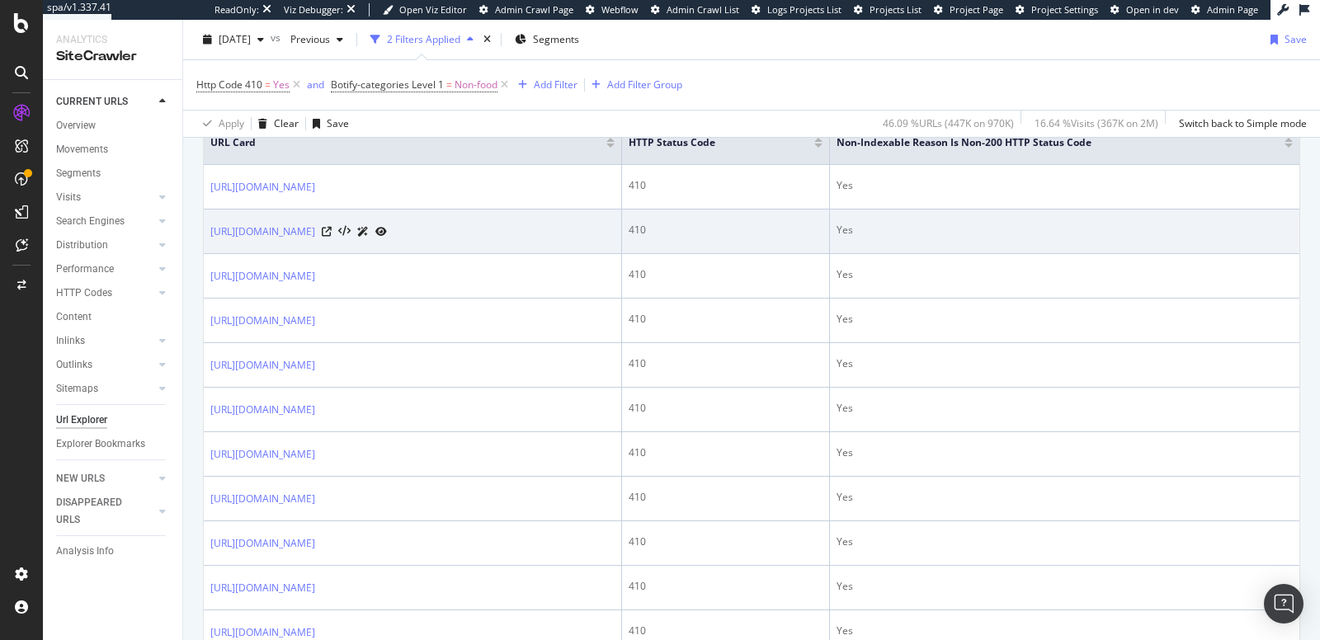
scroll to position [513, 0]
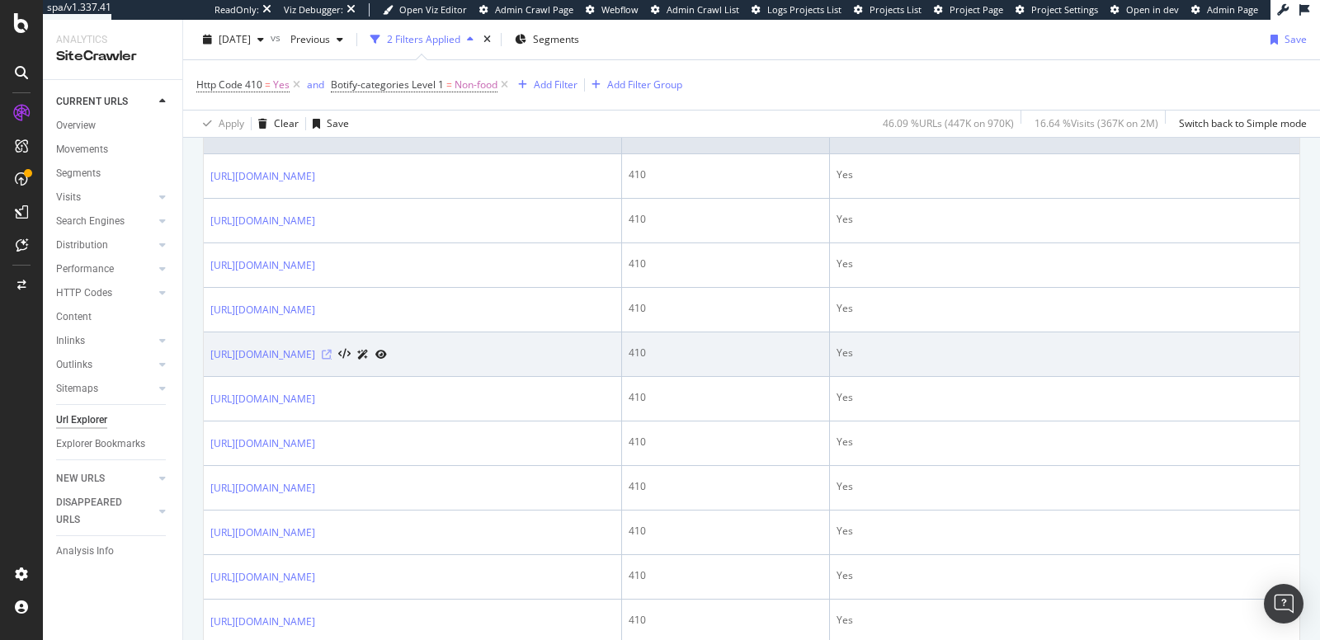
click at [332, 360] on icon at bounding box center [327, 355] width 10 height 10
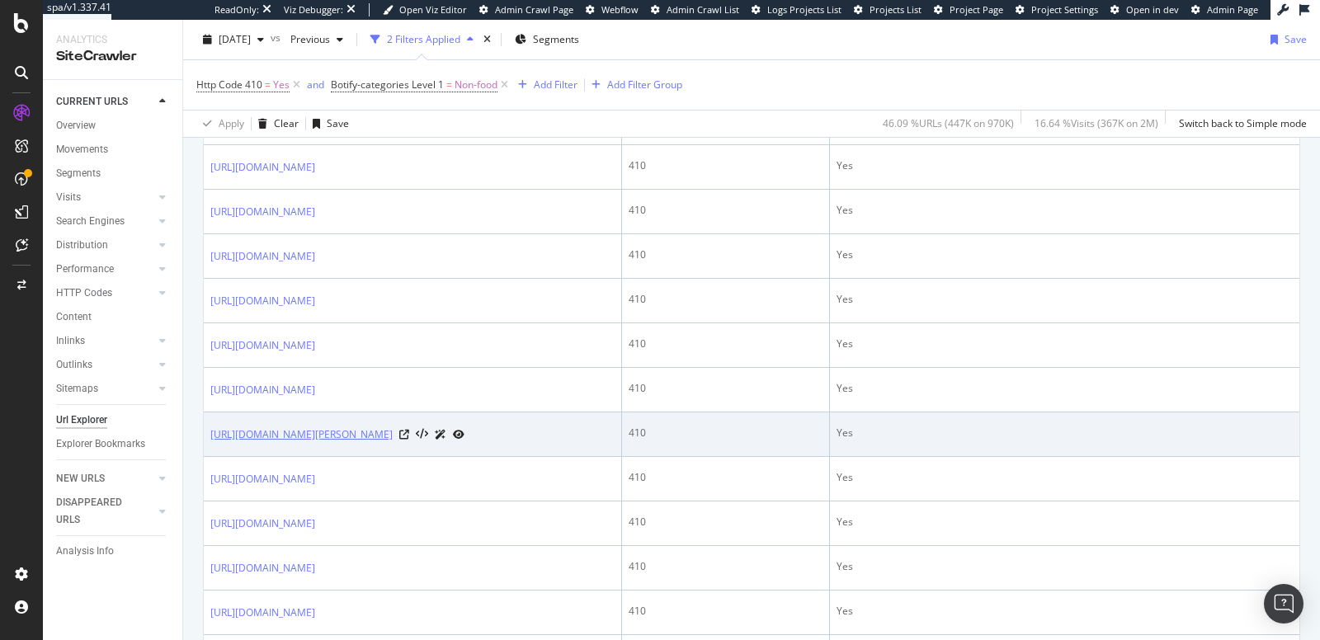
scroll to position [1280, 0]
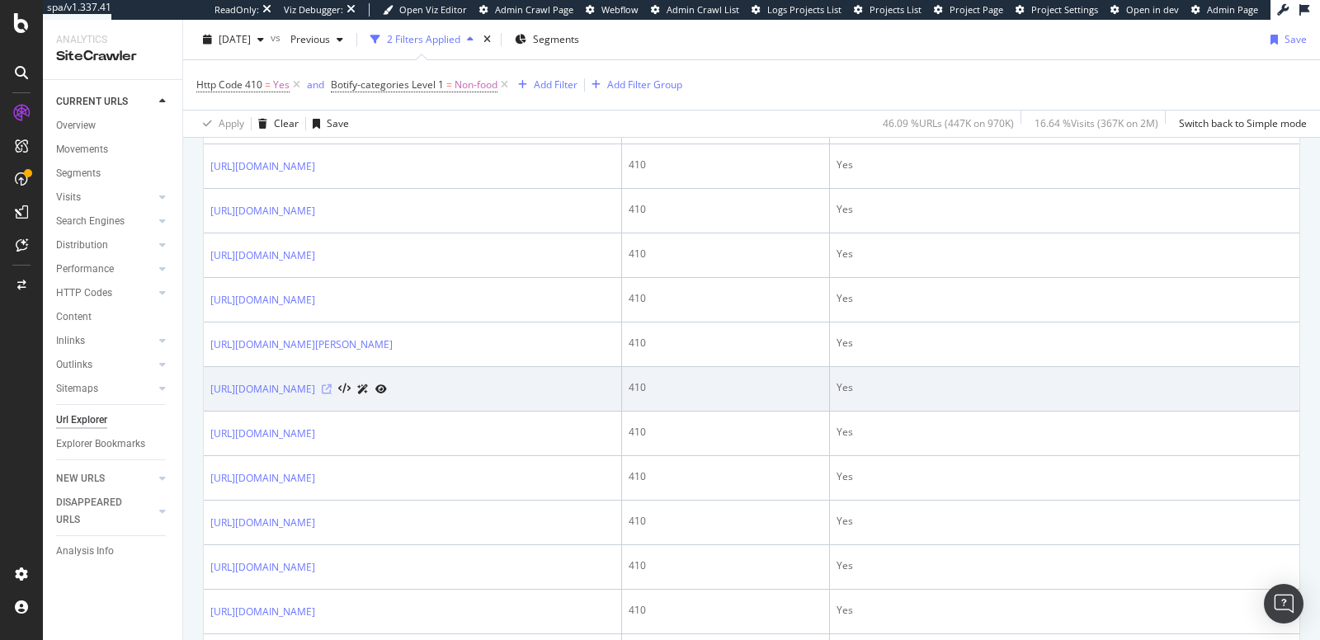
click at [332, 394] on icon at bounding box center [327, 389] width 10 height 10
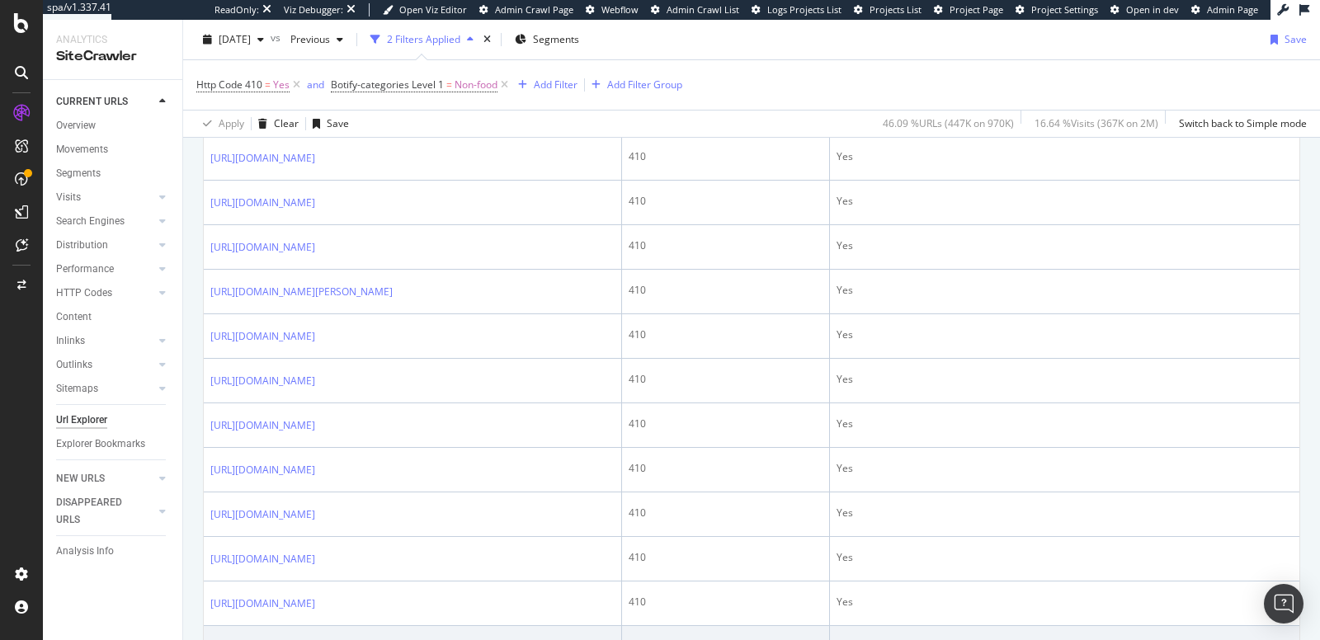
scroll to position [1584, 0]
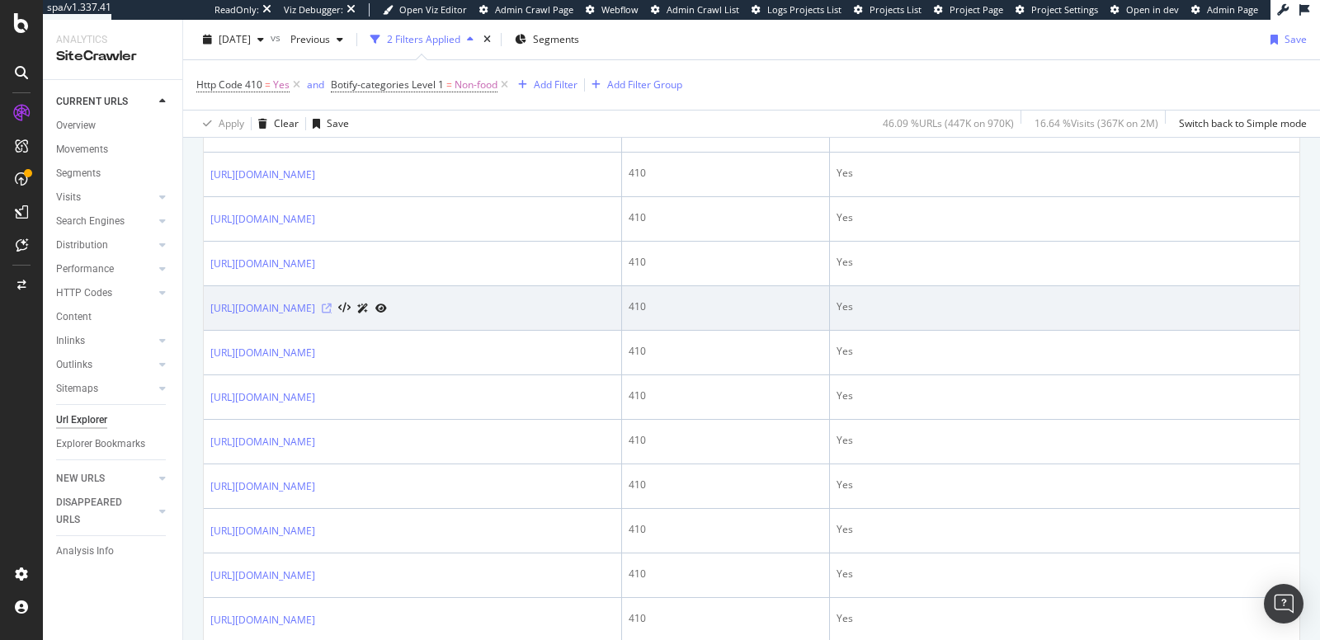
click at [332, 313] on icon at bounding box center [327, 309] width 10 height 10
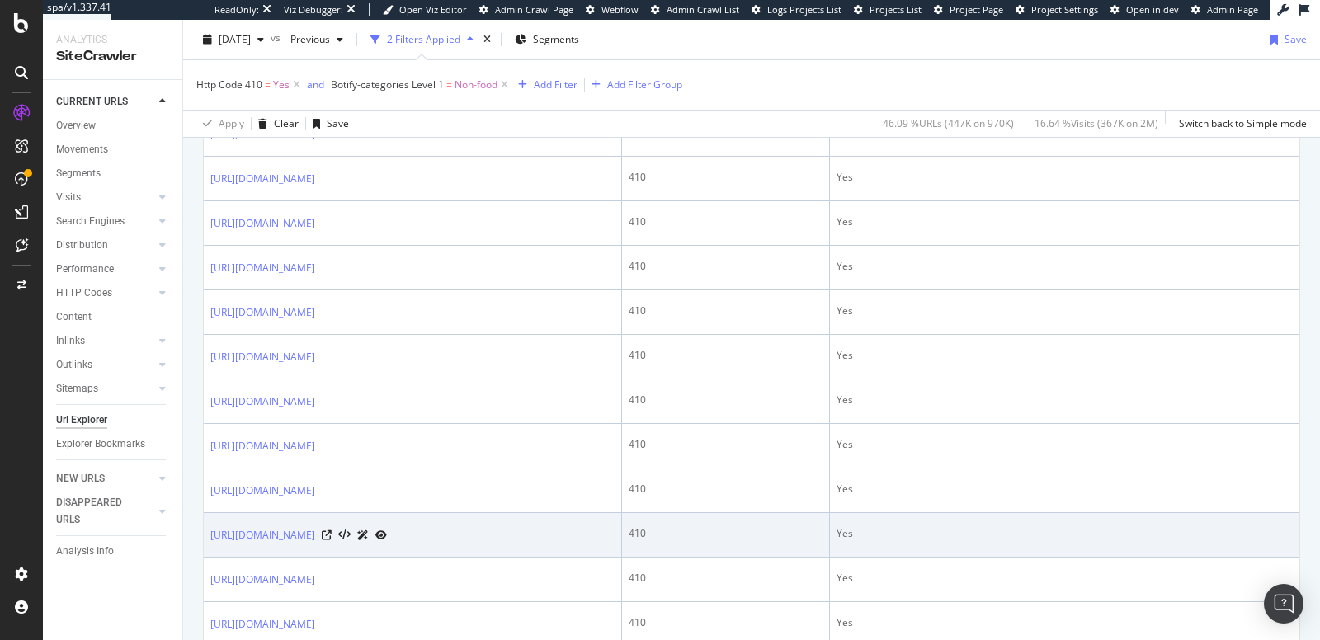
scroll to position [2102, 0]
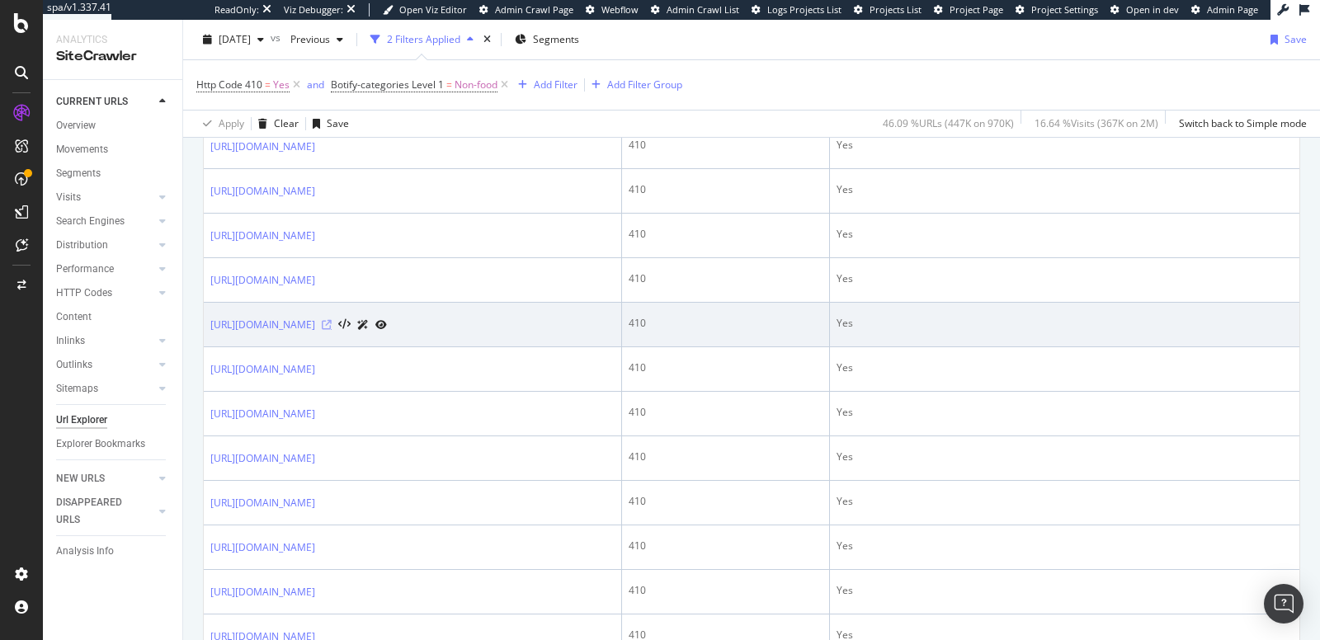
click at [332, 330] on icon at bounding box center [327, 325] width 10 height 10
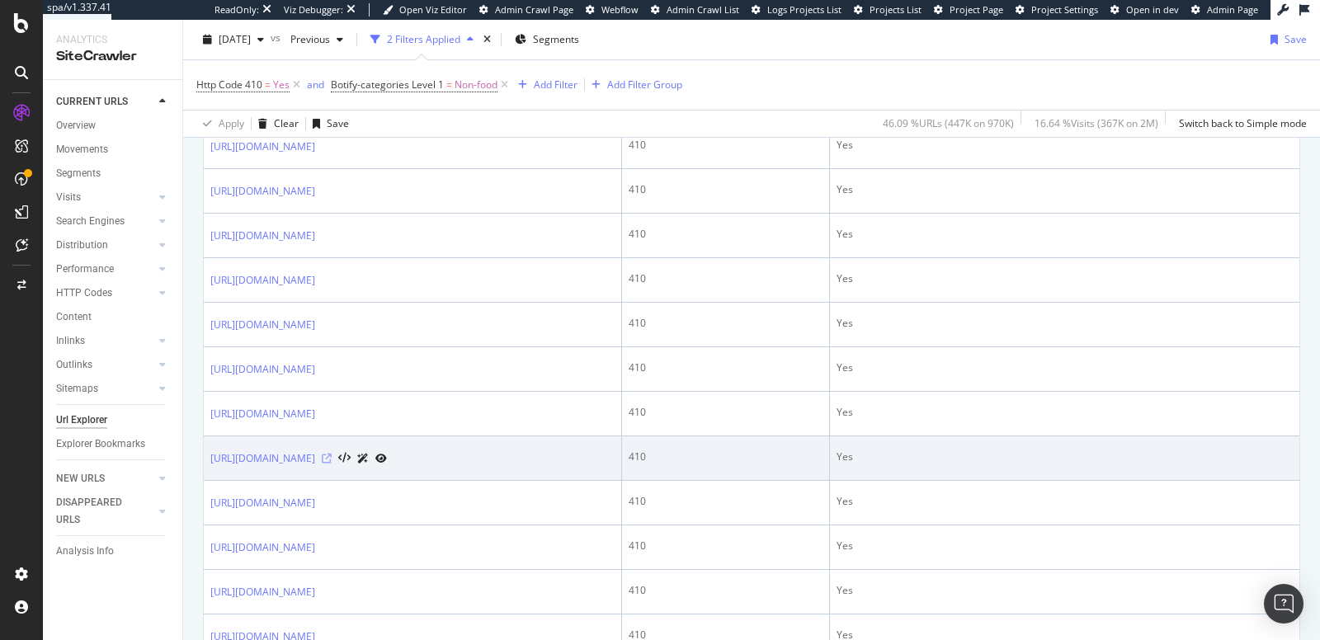
click at [332, 464] on icon at bounding box center [327, 459] width 10 height 10
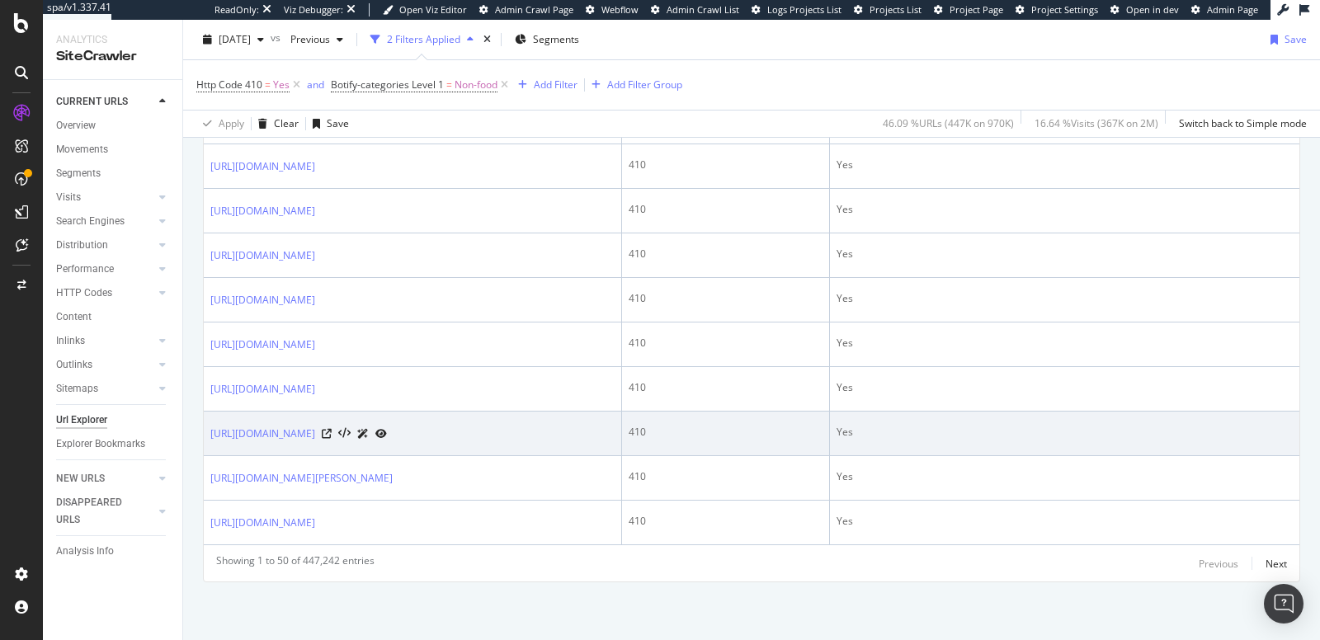
scroll to position [2435, 0]
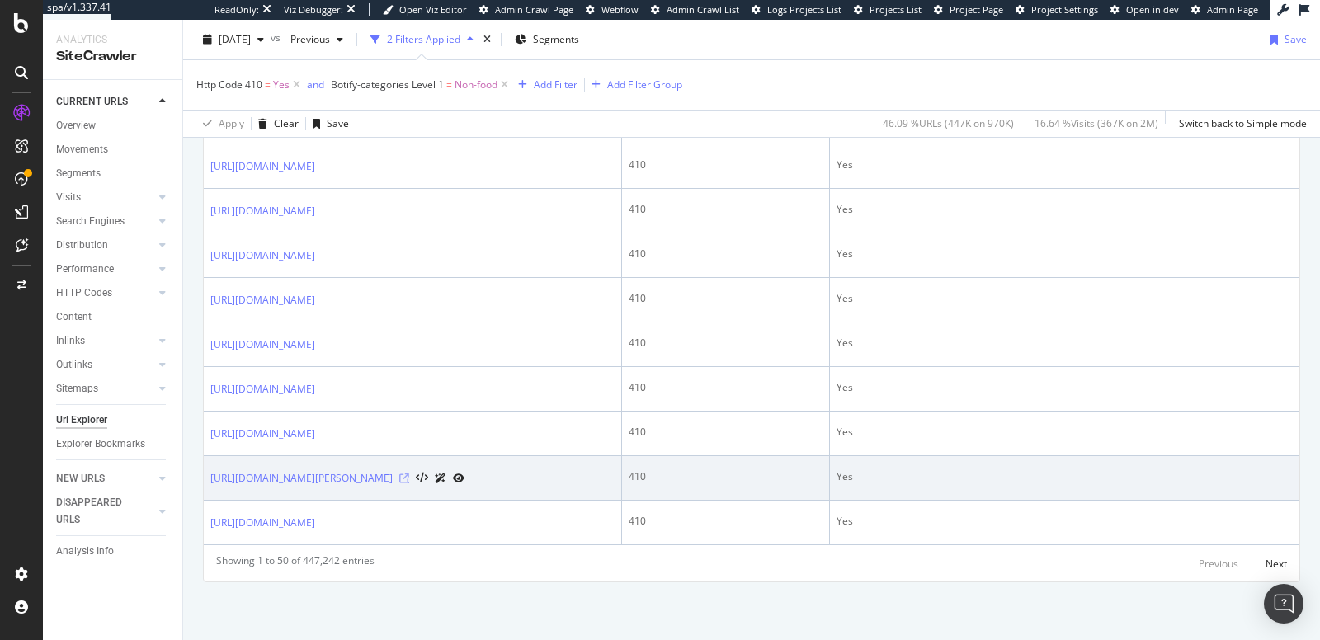
click at [409, 480] on icon at bounding box center [404, 478] width 10 height 10
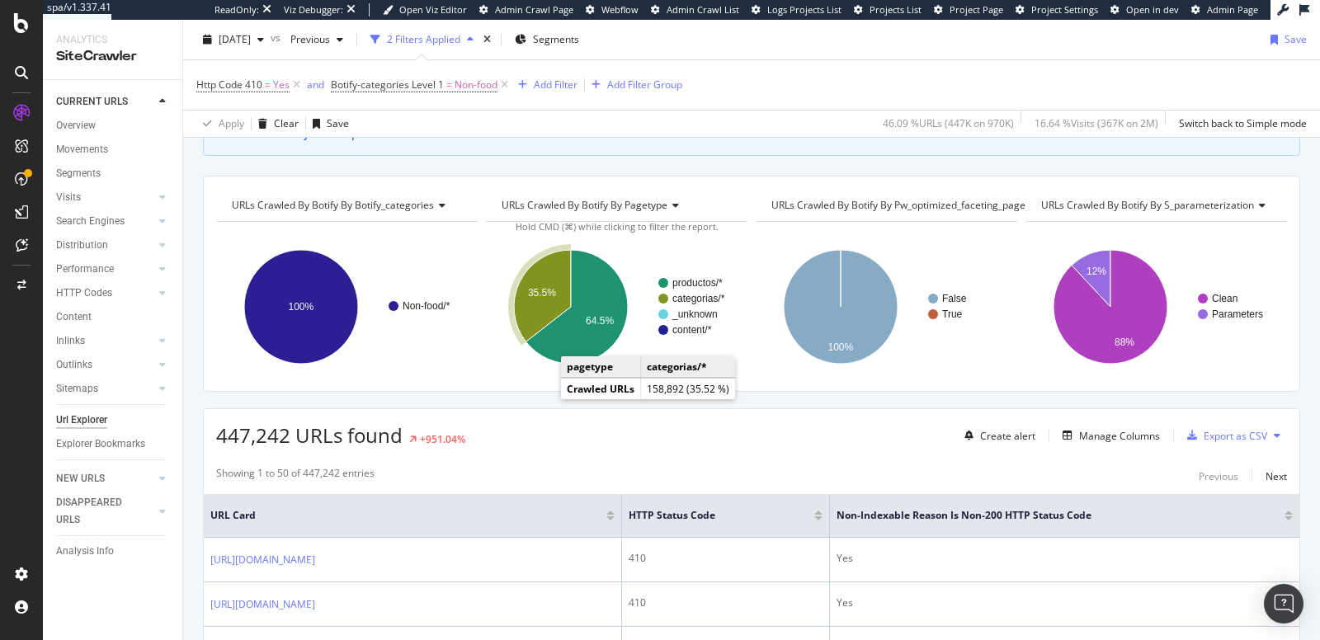
scroll to position [561, 0]
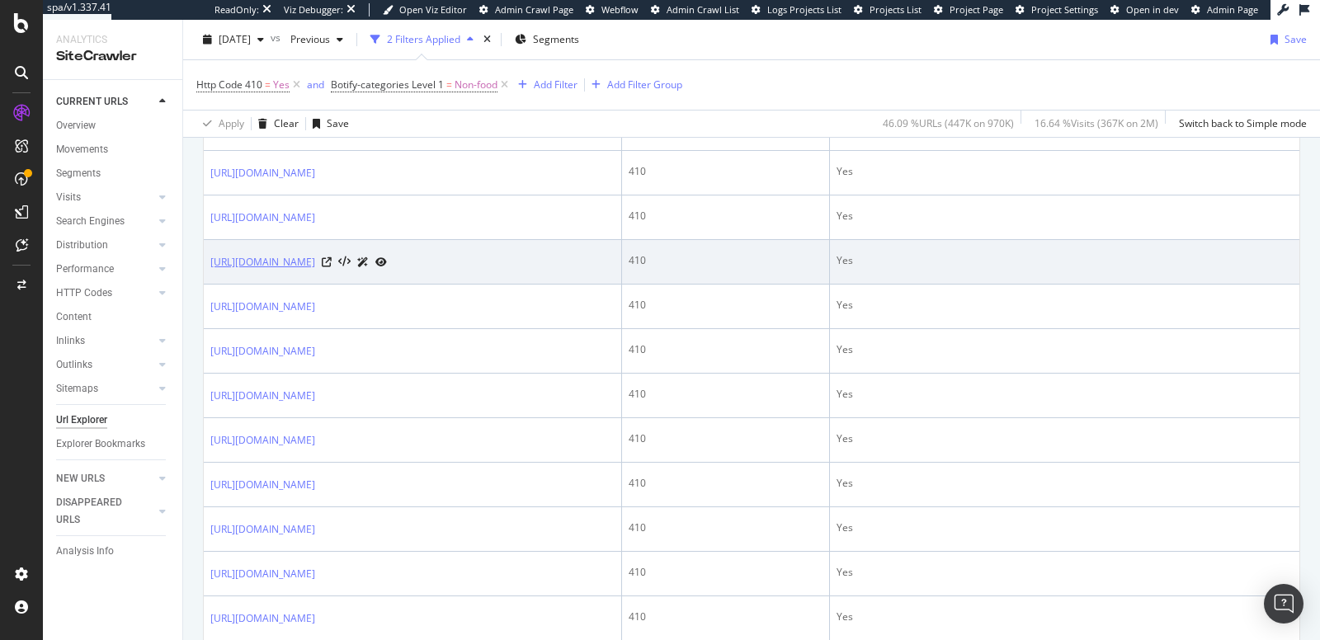
click at [315, 258] on link "https://www.carrefour.es/informatica/gaming-gaming-ordenadores-de-sobremesa-por…" at bounding box center [262, 262] width 105 height 16
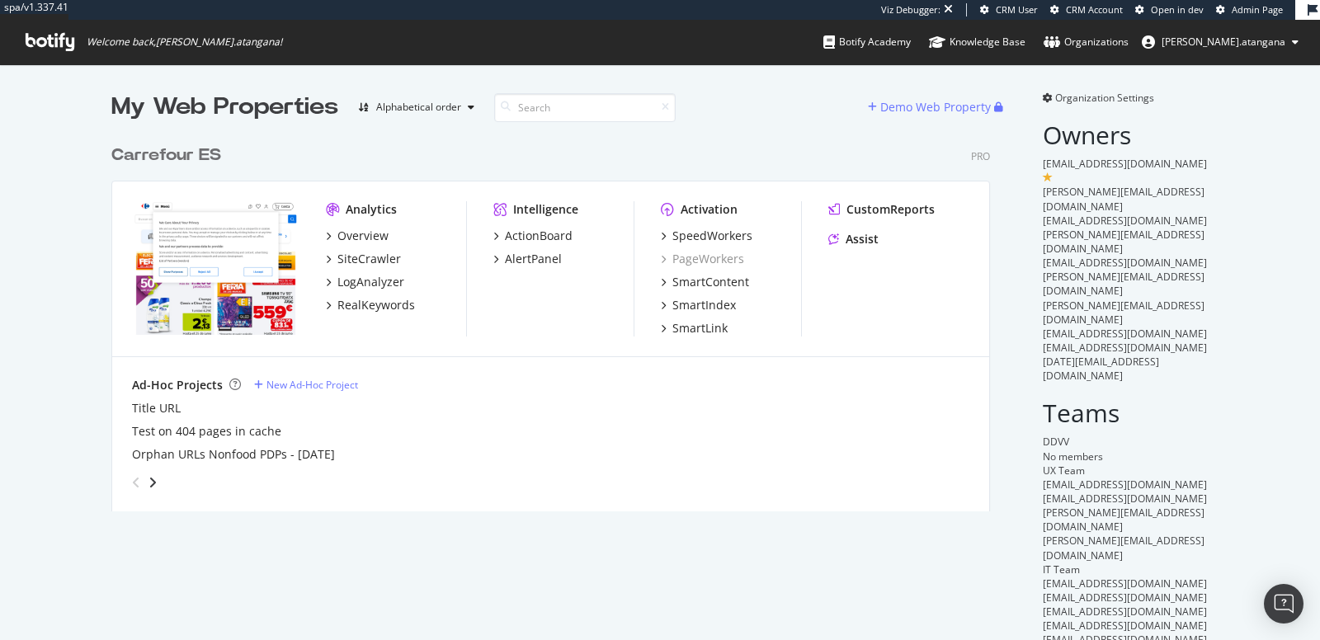
scroll to position [374, 878]
click at [374, 259] on div "SiteCrawler" at bounding box center [369, 259] width 64 height 16
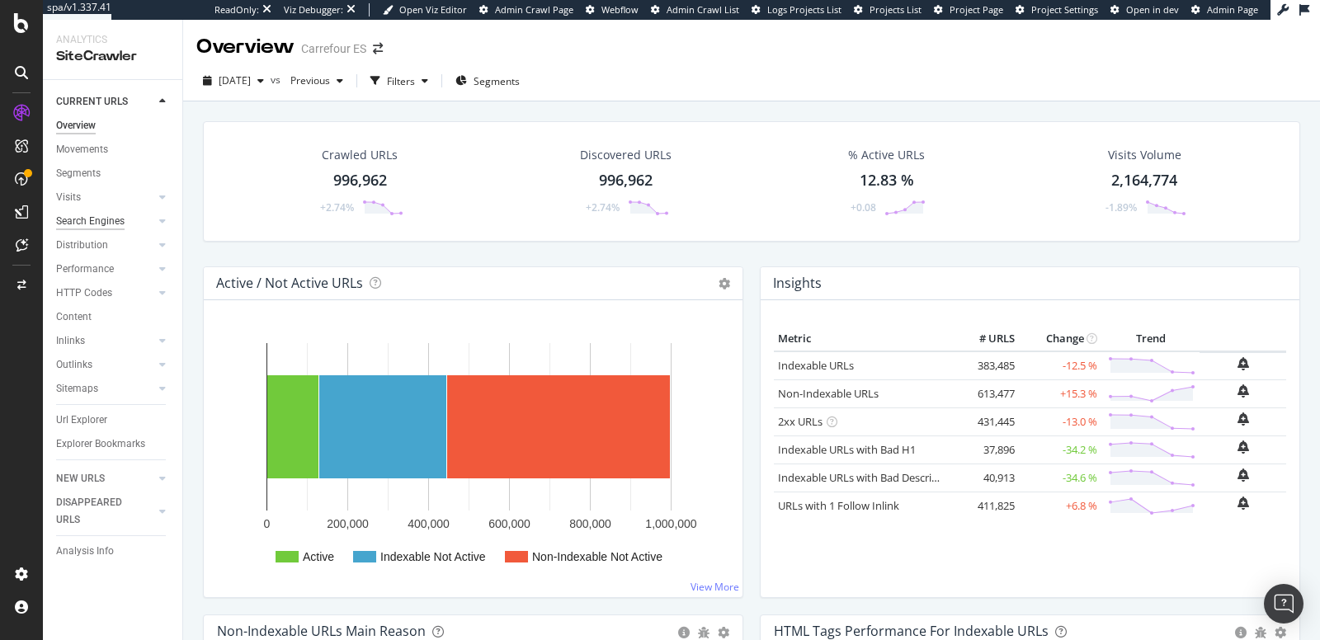
click at [87, 222] on div "Search Engines" at bounding box center [90, 221] width 68 height 17
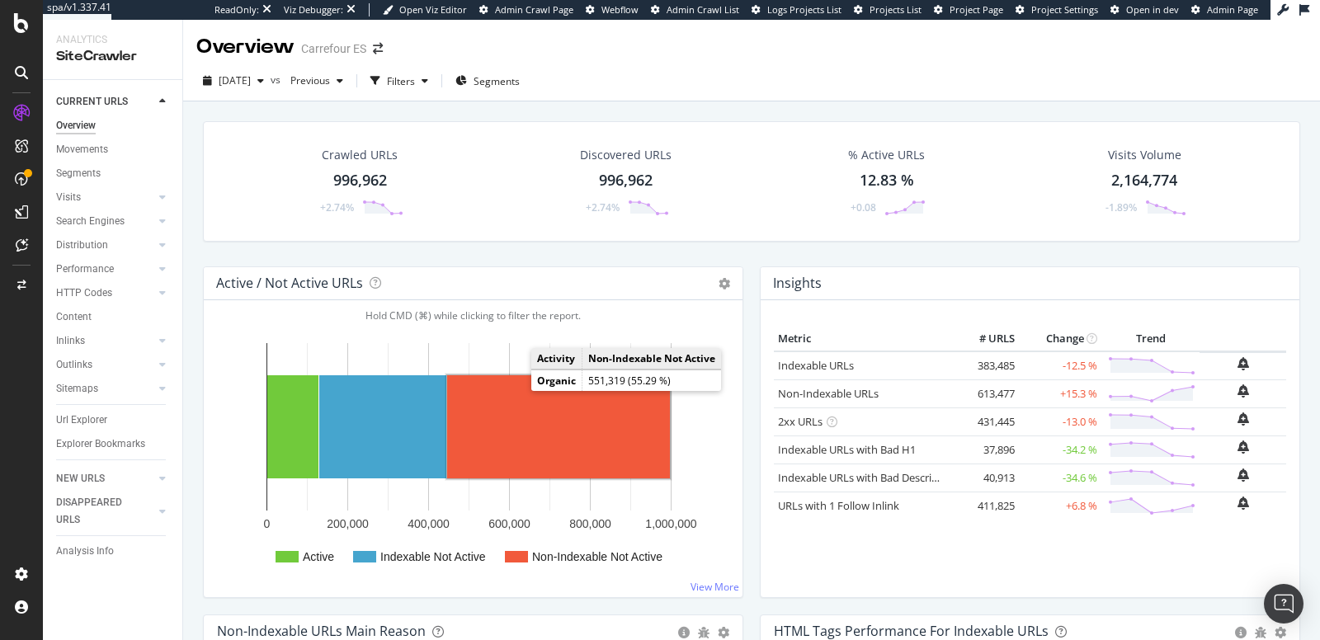
click at [515, 390] on rect "A chart." at bounding box center [558, 426] width 223 height 103
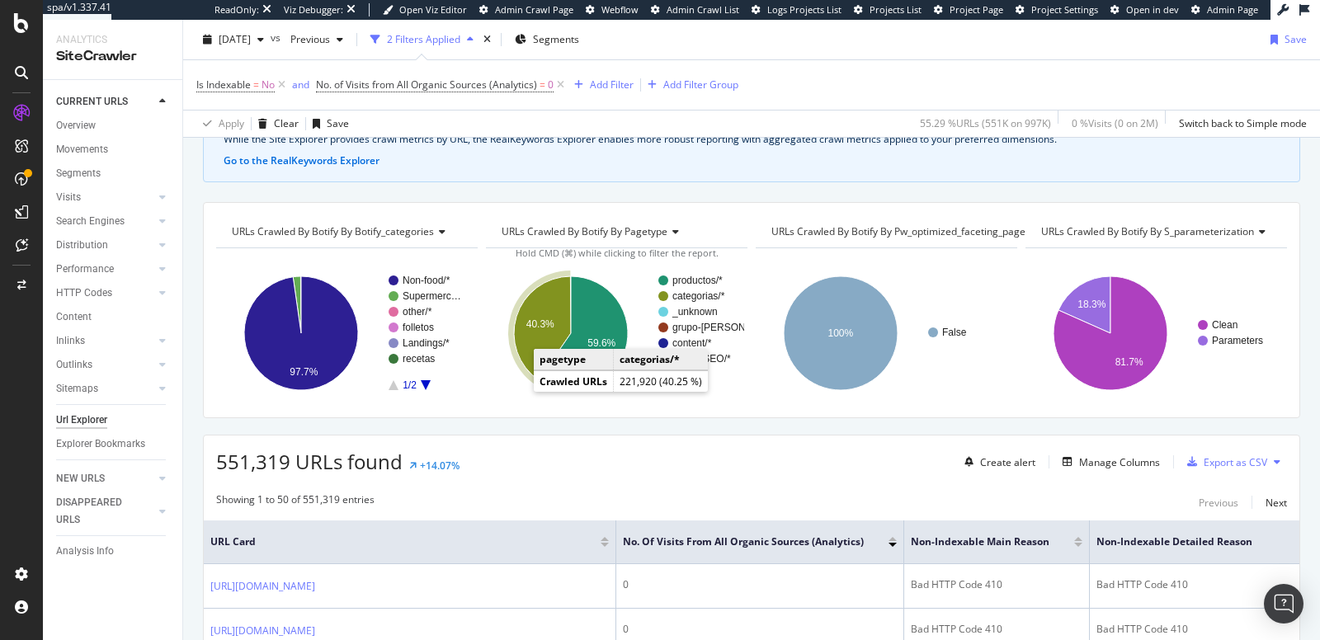
scroll to position [195, 0]
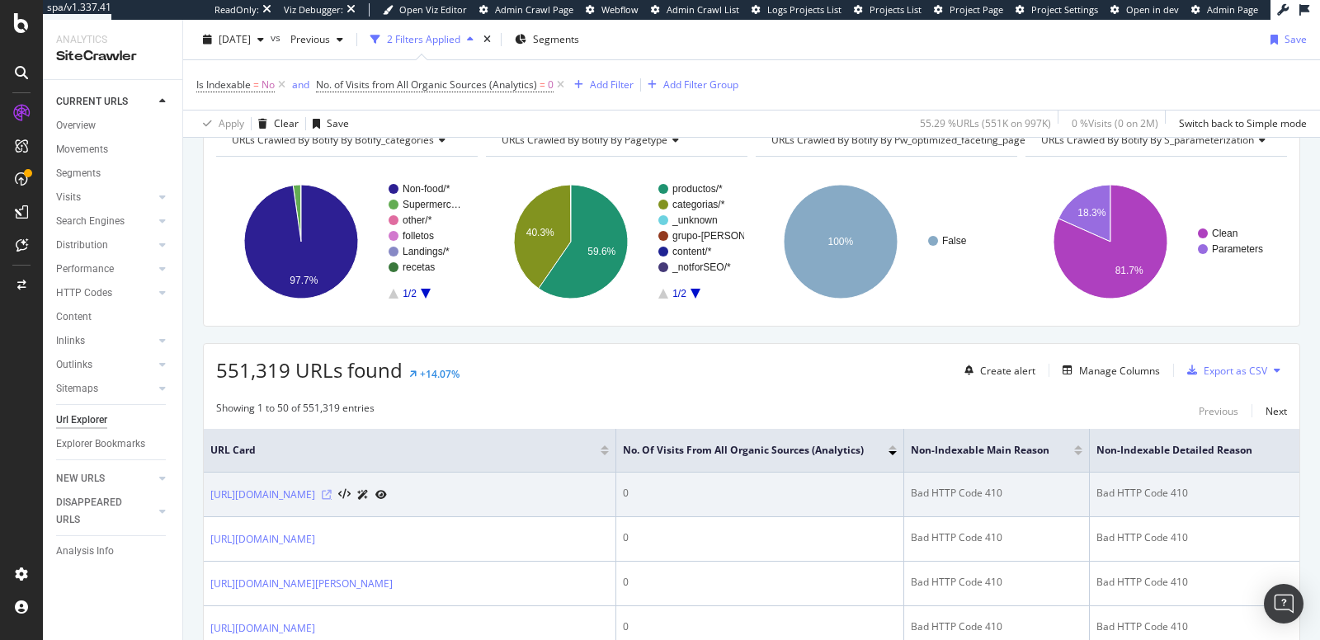
click at [332, 500] on icon at bounding box center [327, 495] width 10 height 10
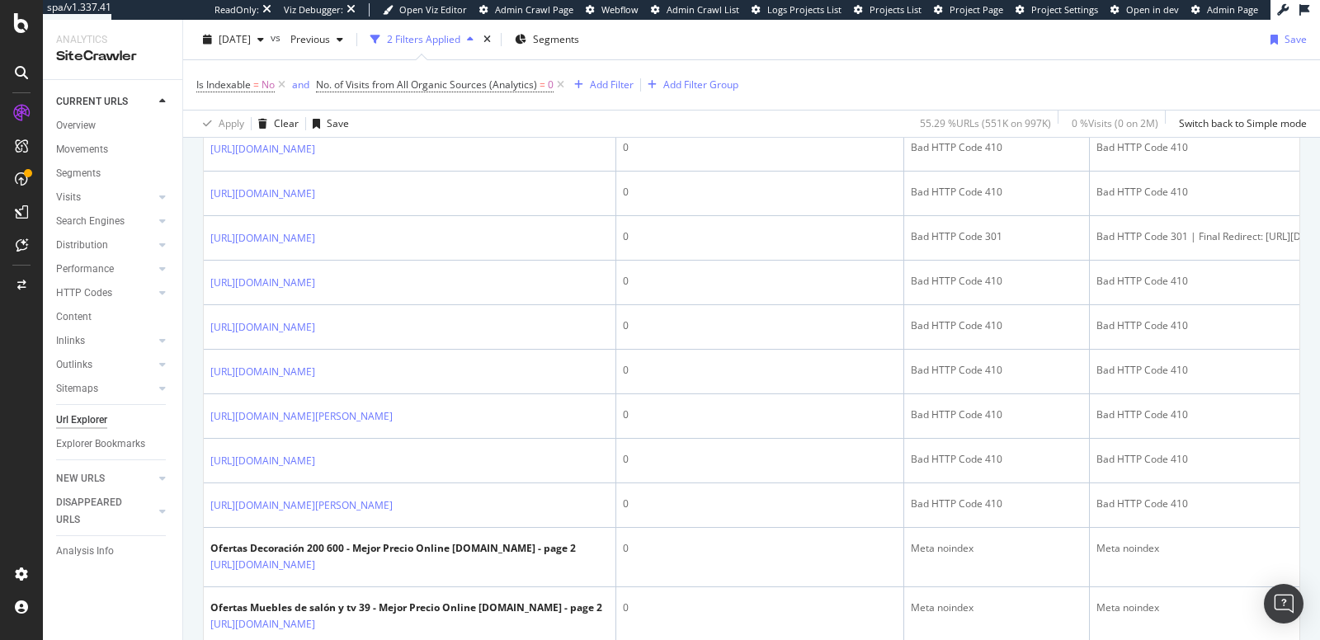
scroll to position [1342, 0]
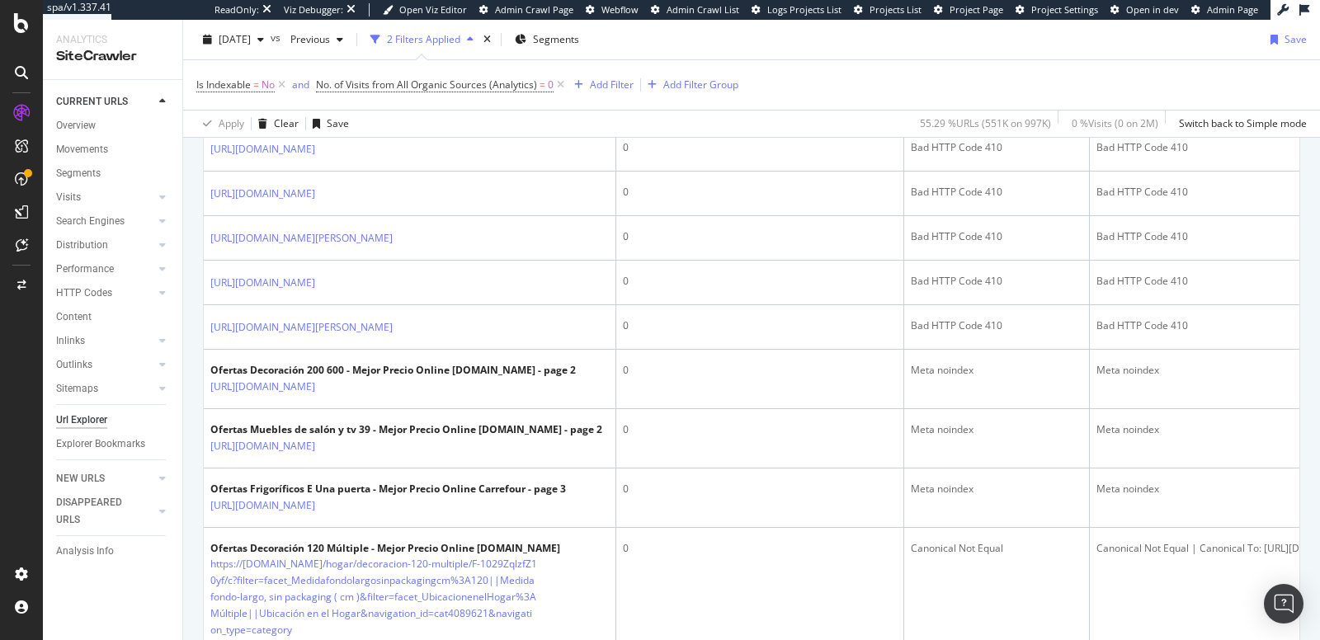
click at [332, 65] on icon at bounding box center [327, 60] width 10 height 10
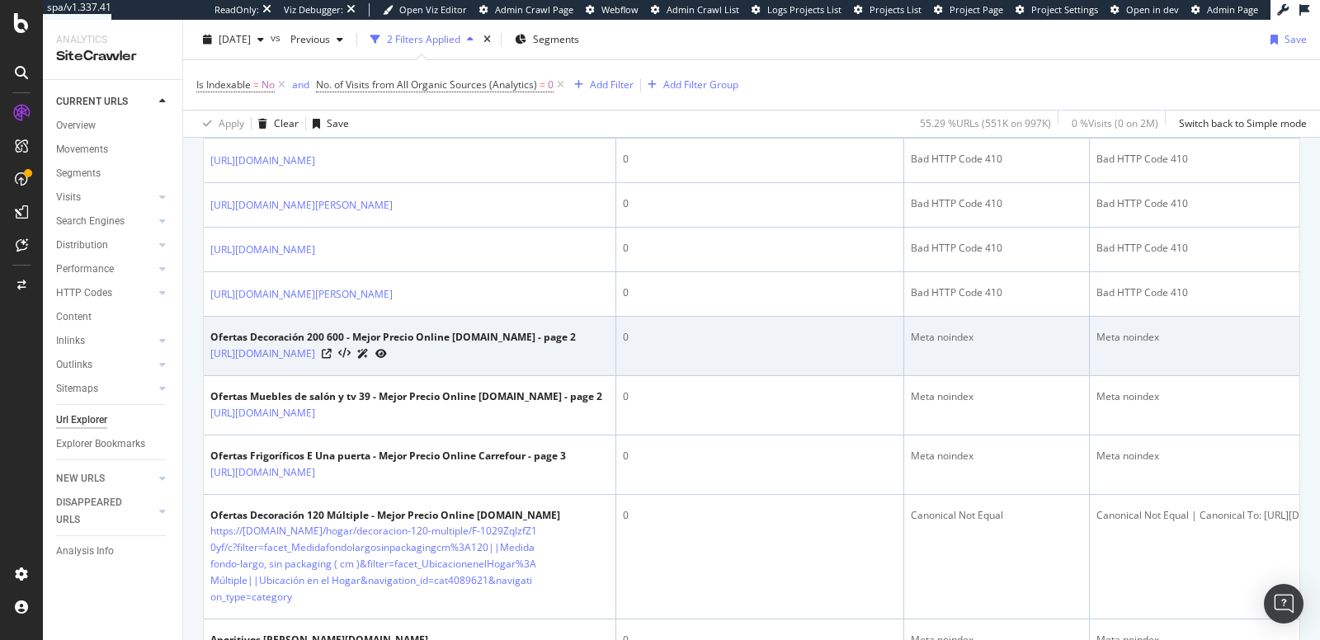
scroll to position [1870, 0]
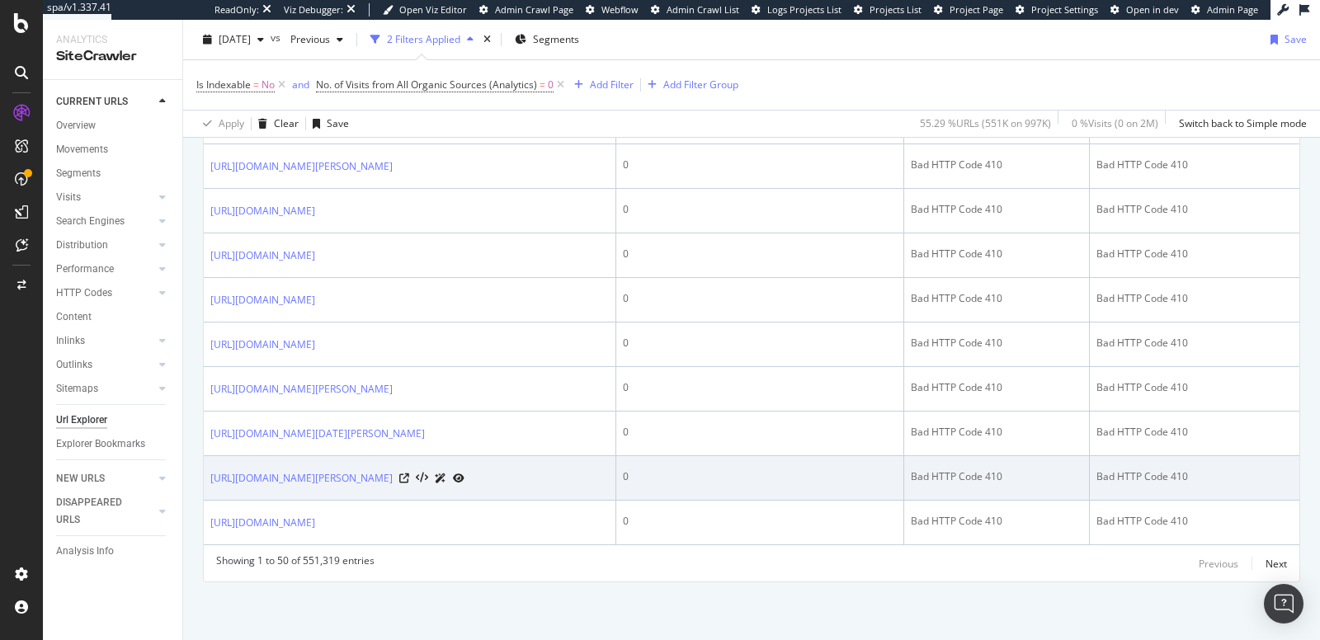
scroll to position [3280, 0]
click at [409, 473] on icon at bounding box center [404, 478] width 10 height 10
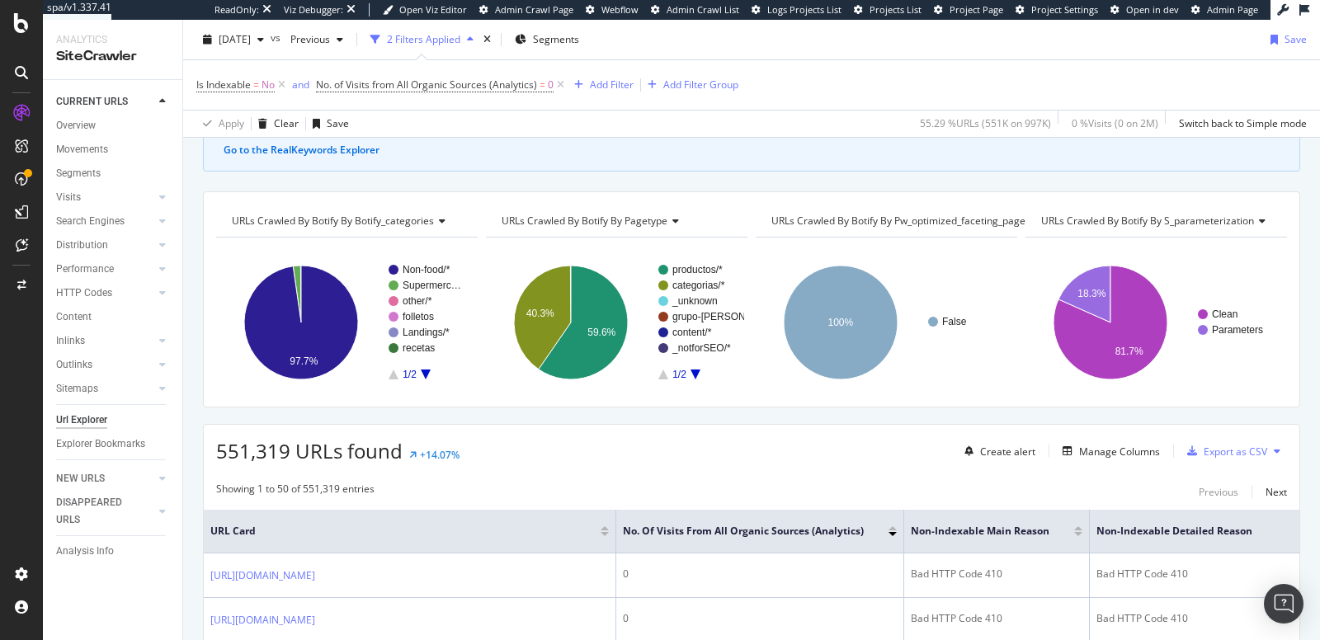
scroll to position [182, 0]
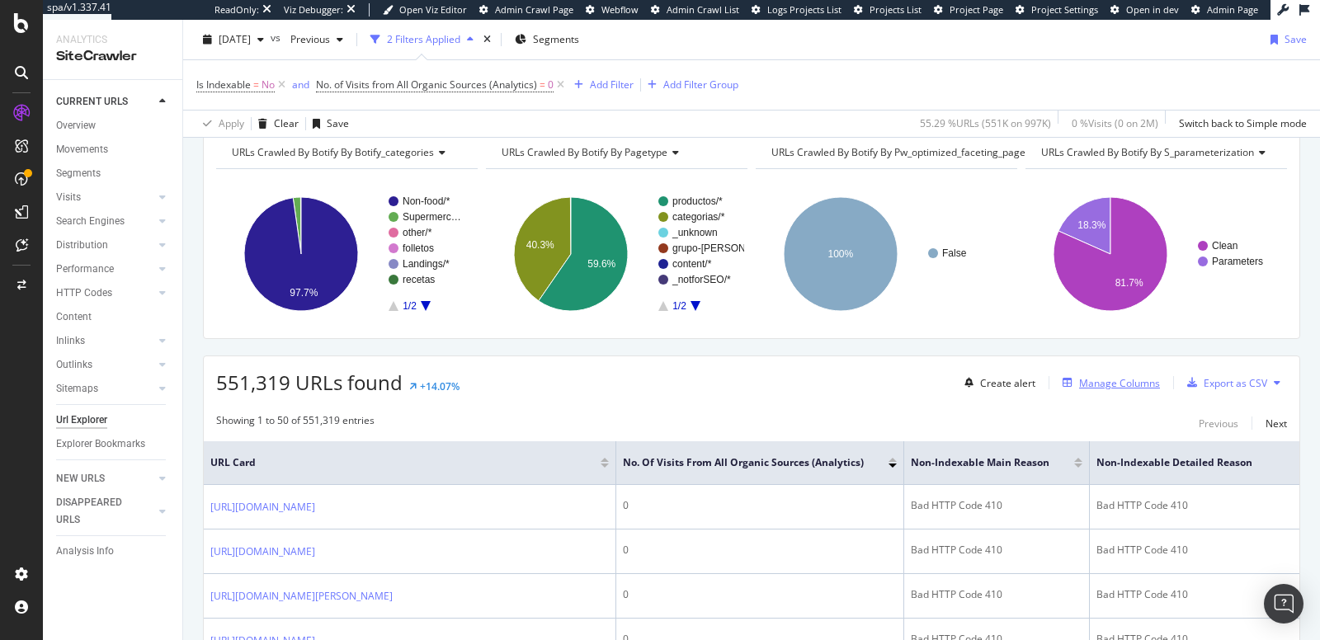
click at [1084, 376] on div "Manage Columns" at bounding box center [1119, 383] width 81 height 14
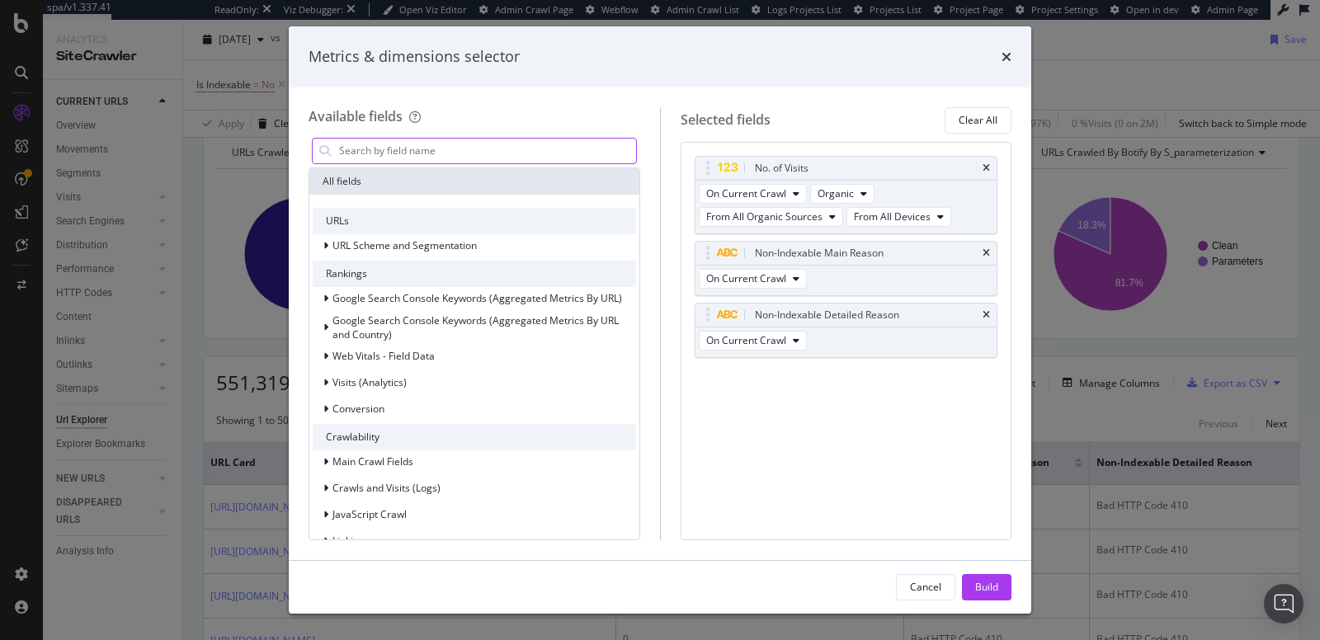
click at [536, 159] on input "modal" at bounding box center [486, 151] width 299 height 25
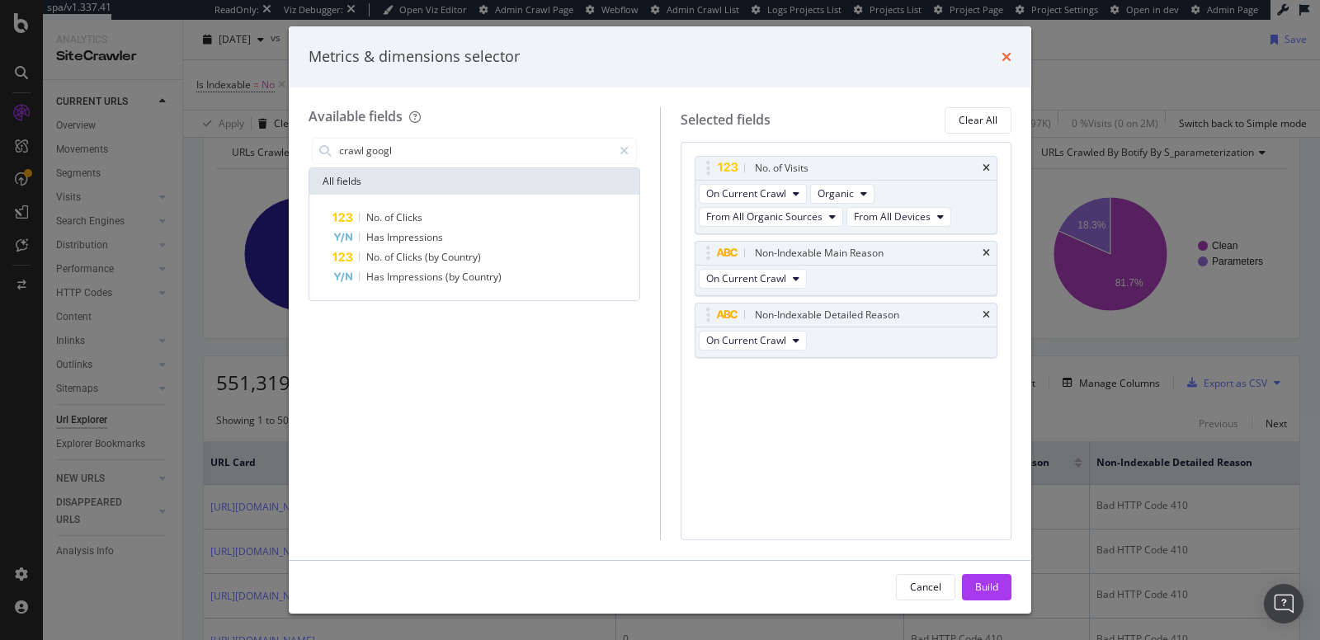
type input "crawl googl"
click at [1004, 57] on icon "times" at bounding box center [1006, 56] width 10 height 13
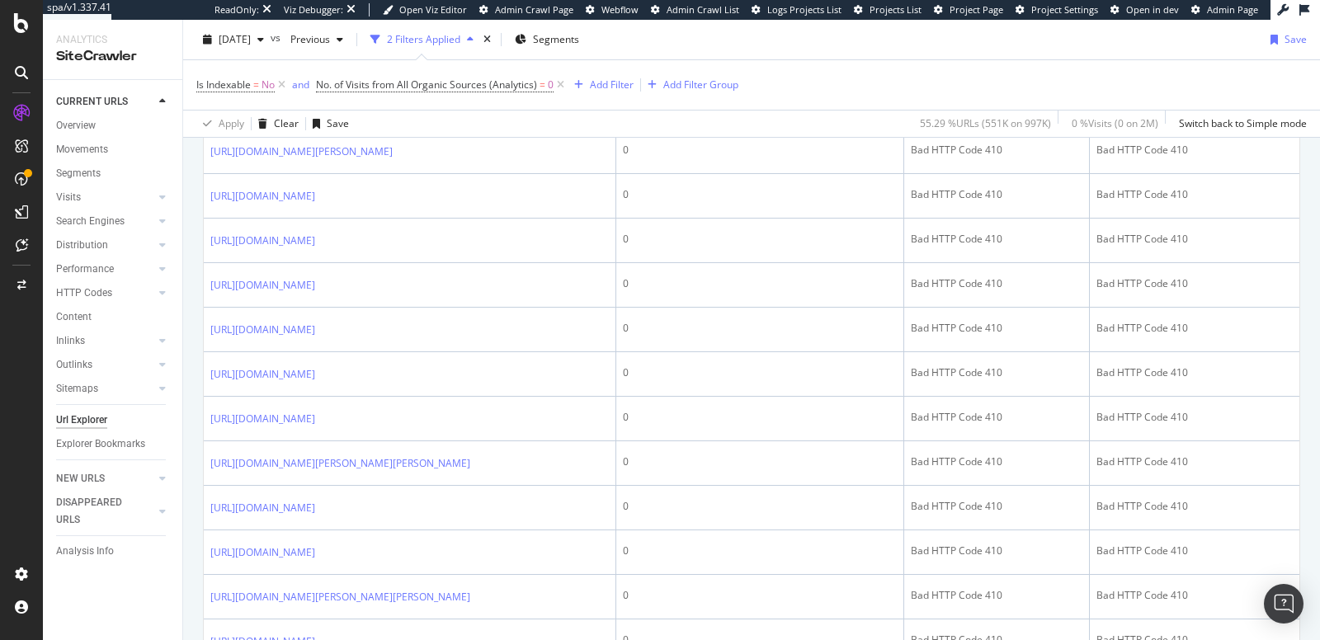
scroll to position [2307, 0]
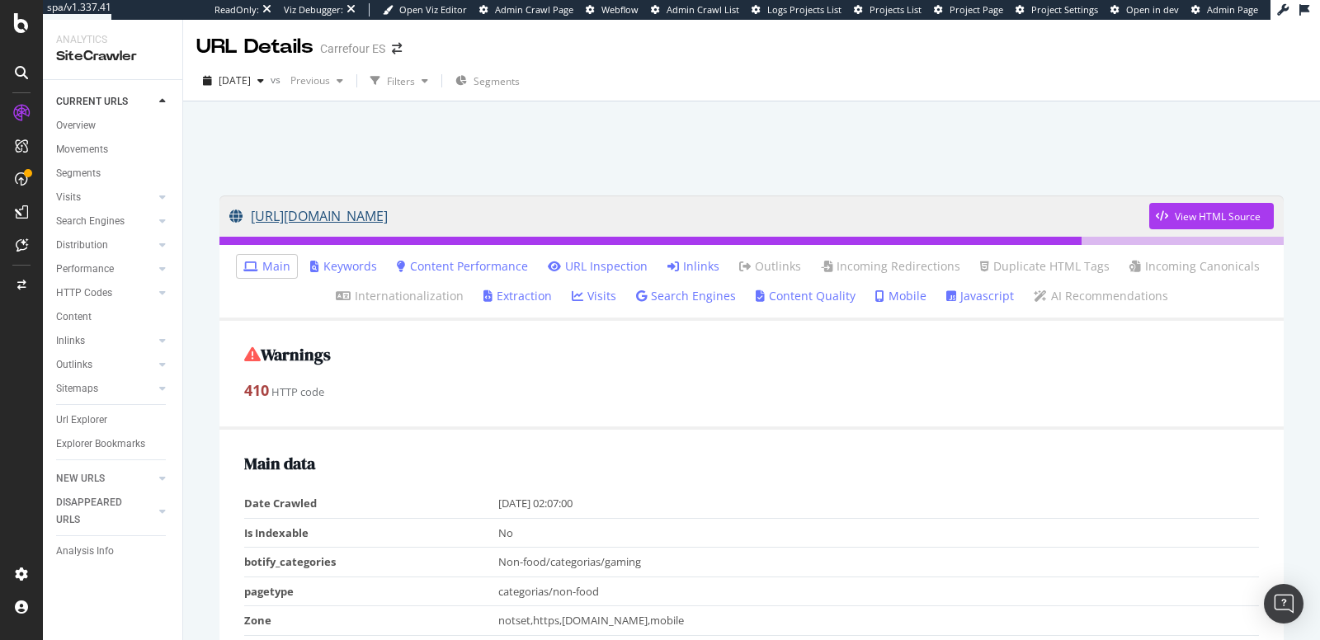
click at [627, 218] on link "https://www.carrefour.es/informatica/gaming-gaming-ordenadores-de-sobremesa-por…" at bounding box center [689, 215] width 920 height 41
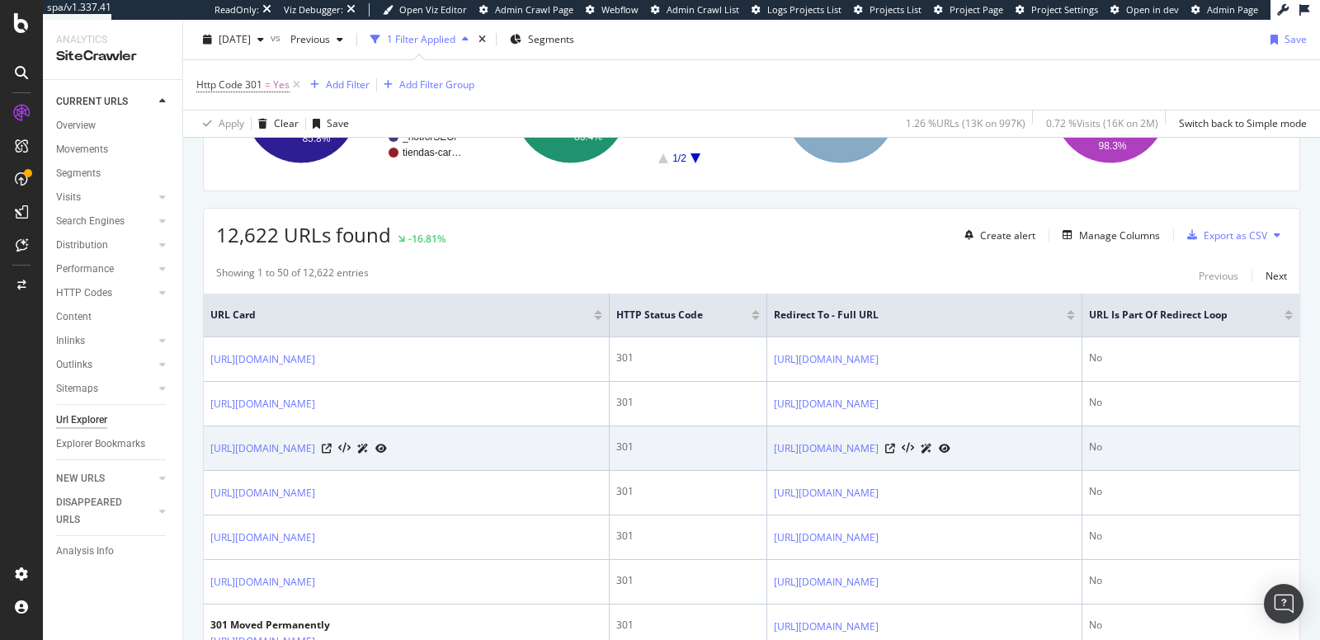
scroll to position [500, 0]
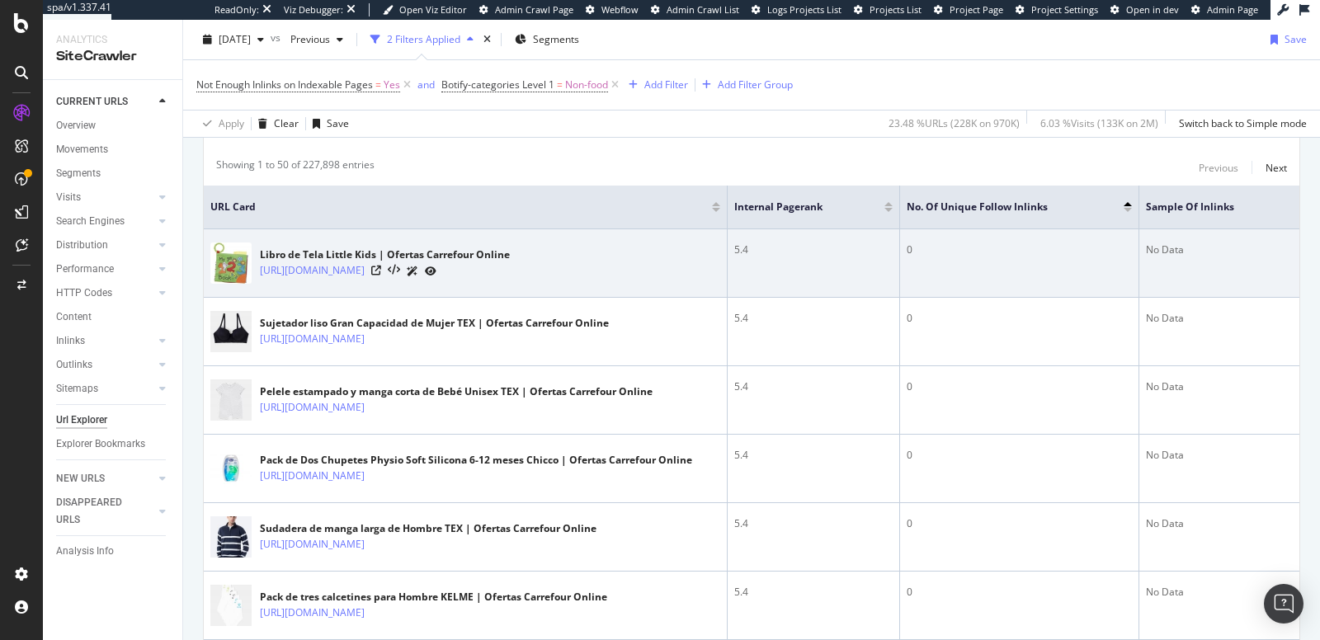
scroll to position [439, 0]
click at [365, 261] on link "[URL][DOMAIN_NAME]" at bounding box center [312, 269] width 105 height 16
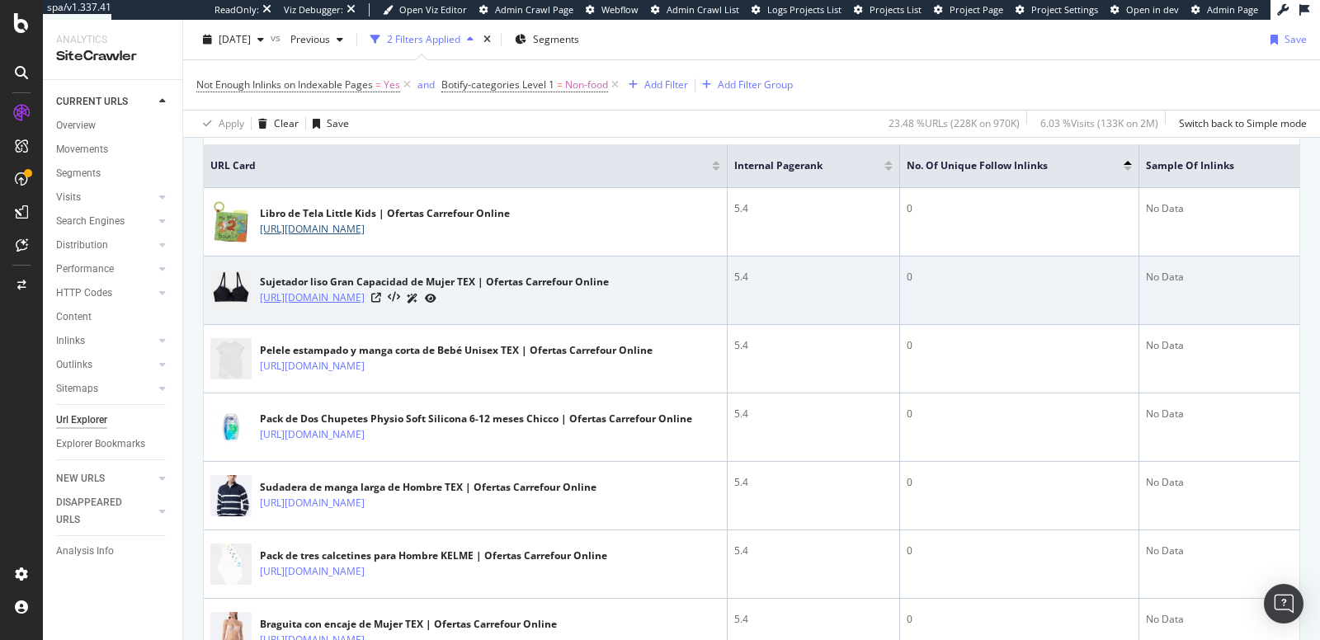
scroll to position [497, 0]
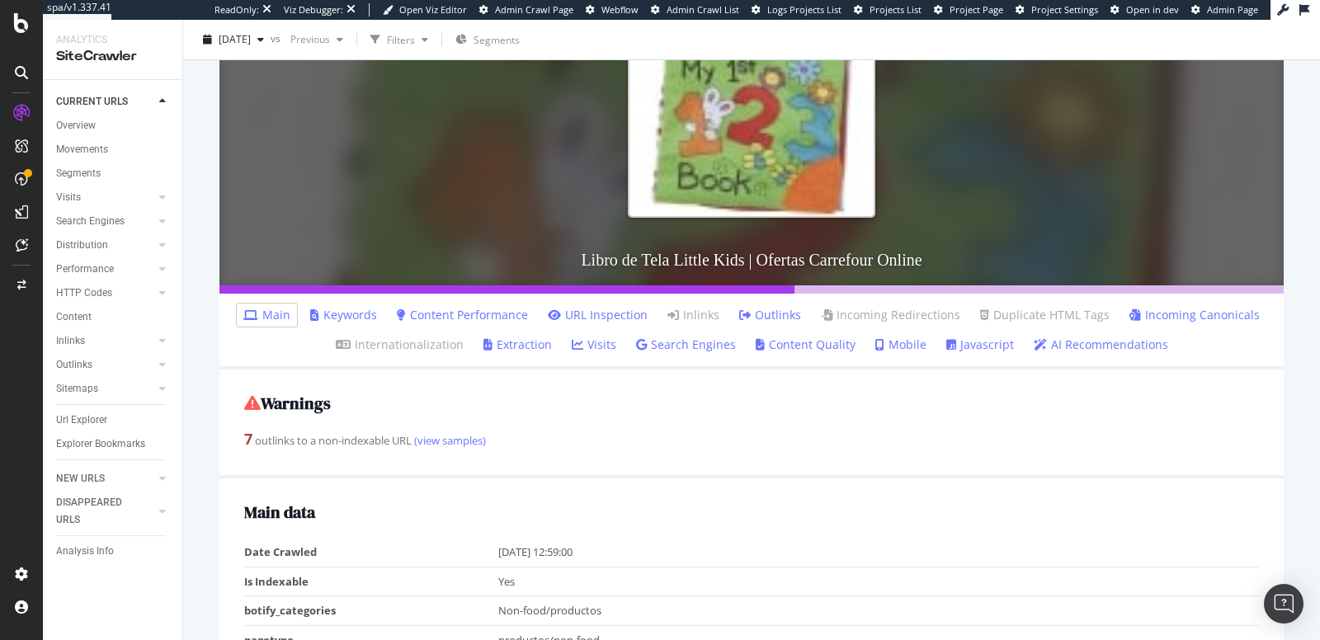
scroll to position [273, 0]
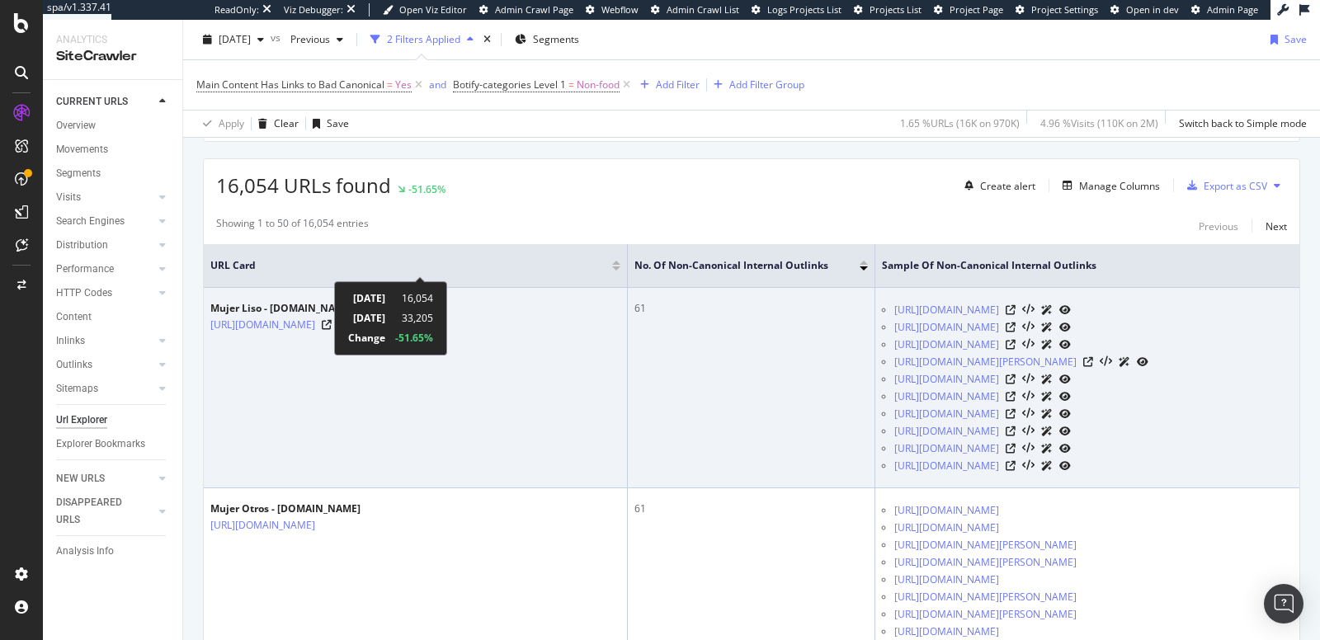
scroll to position [388, 0]
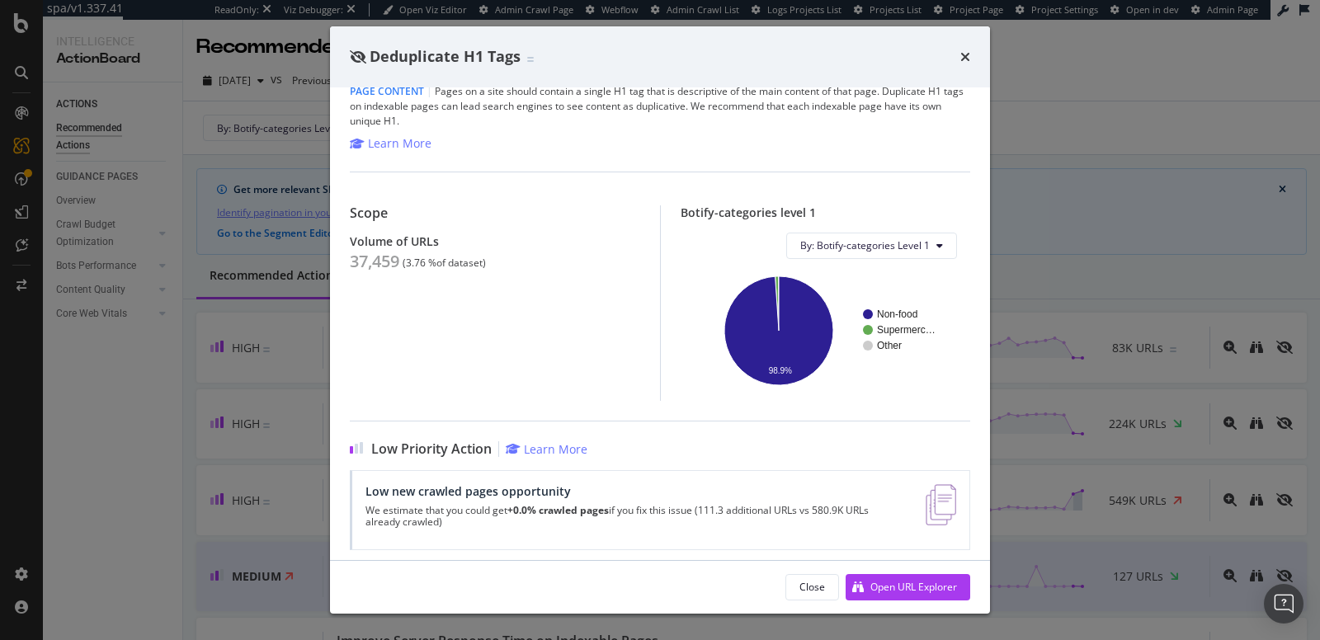
scroll to position [72, 0]
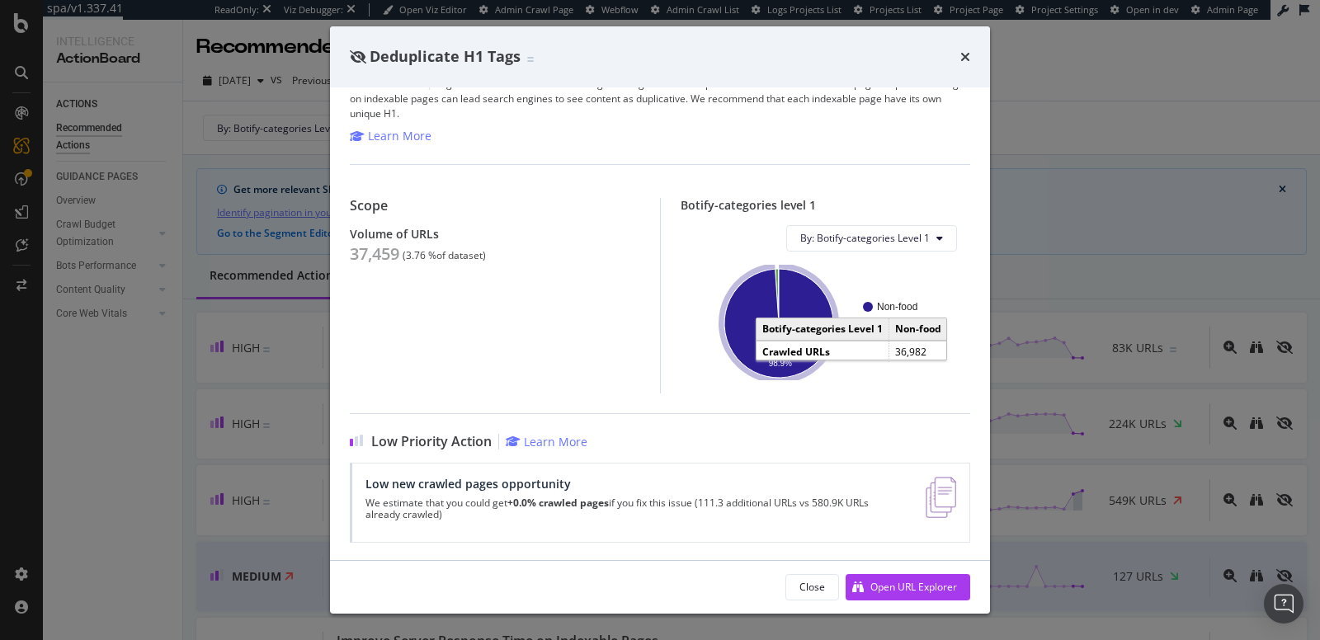
click at [737, 353] on icon "A chart." at bounding box center [778, 323] width 109 height 109
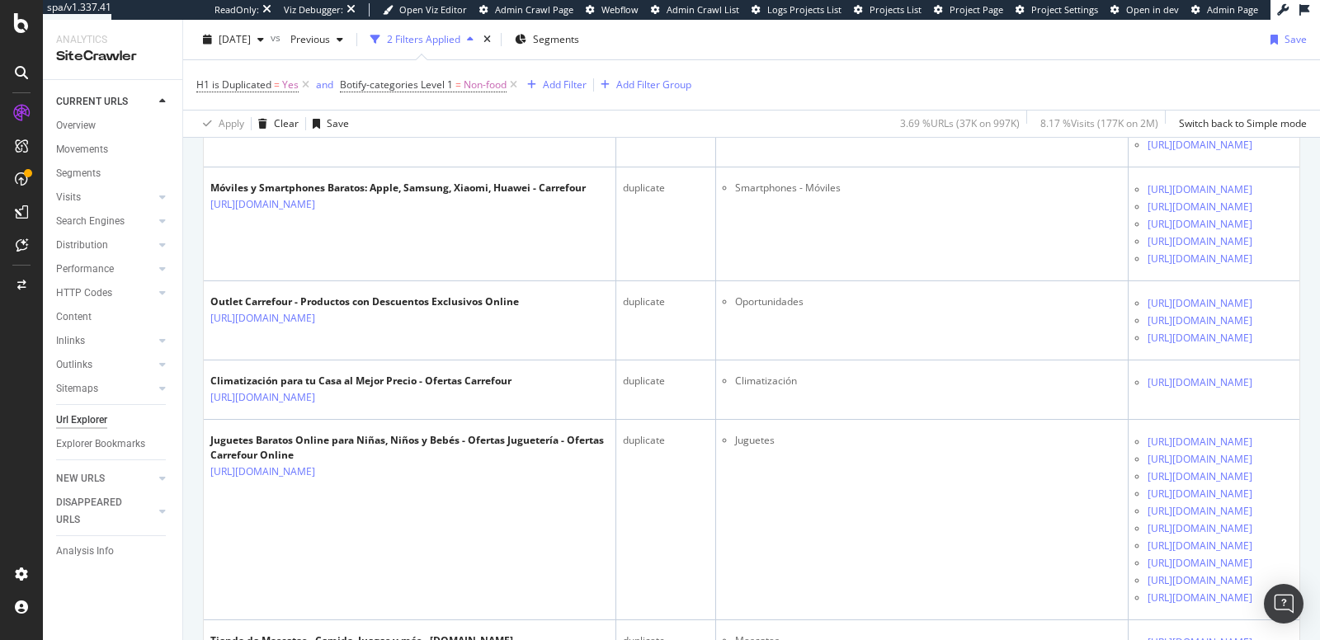
scroll to position [1413, 0]
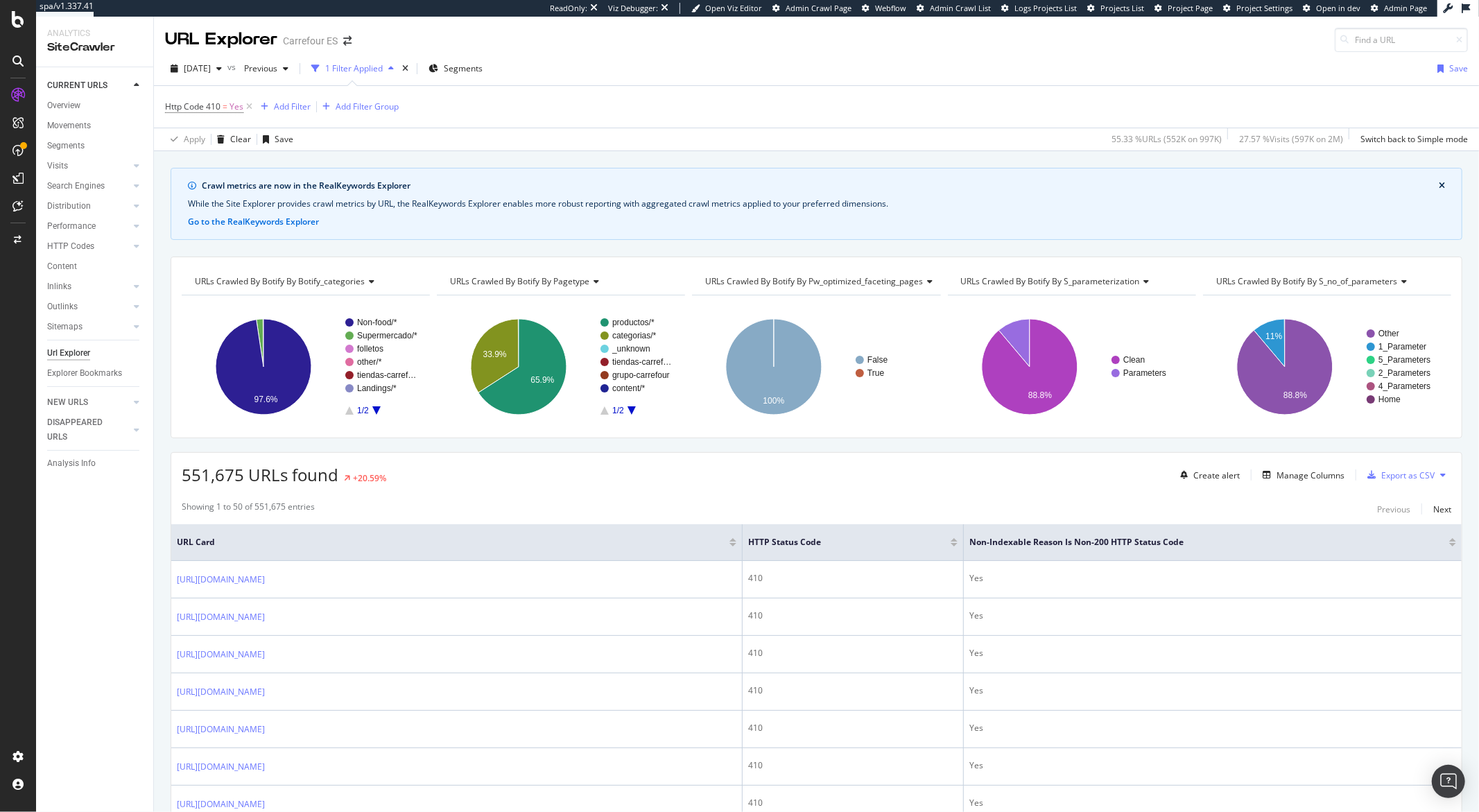
scroll to position [55, 0]
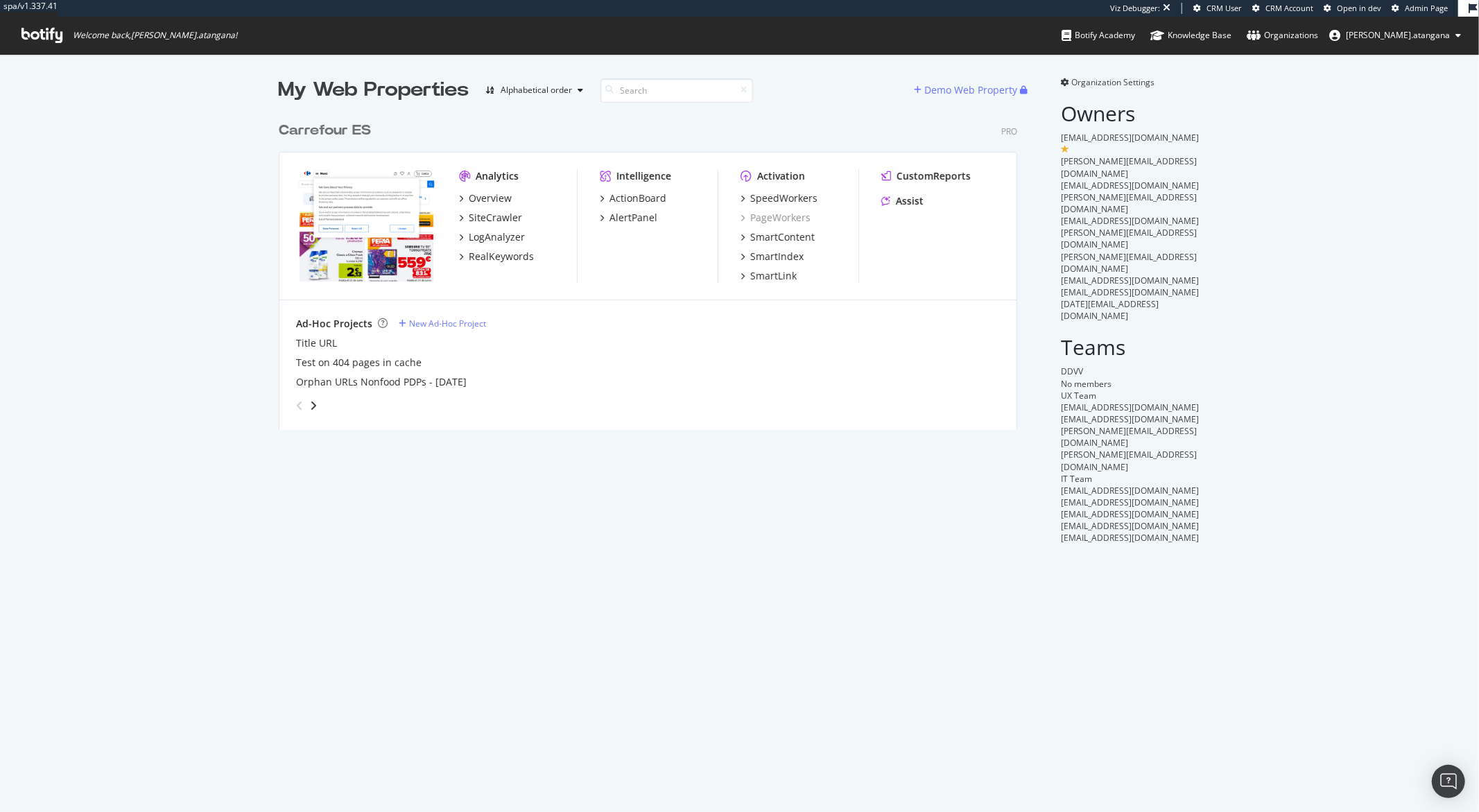
scroll to position [314, 738]
click at [652, 200] on div "ActionBoard" at bounding box center [638, 198] width 57 height 13
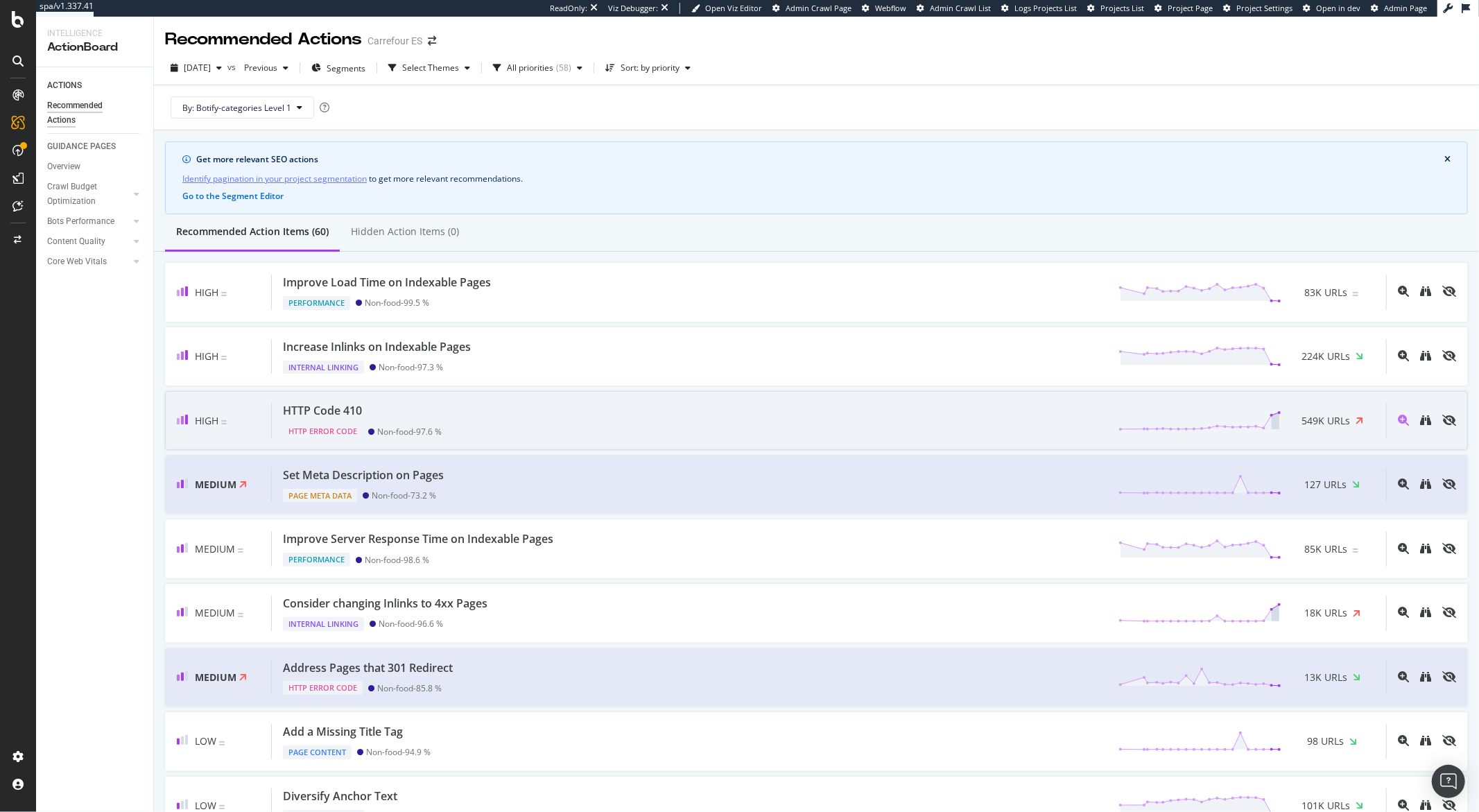
click at [404, 417] on div "HTTP Code 410" at bounding box center [362, 410] width 159 height 16
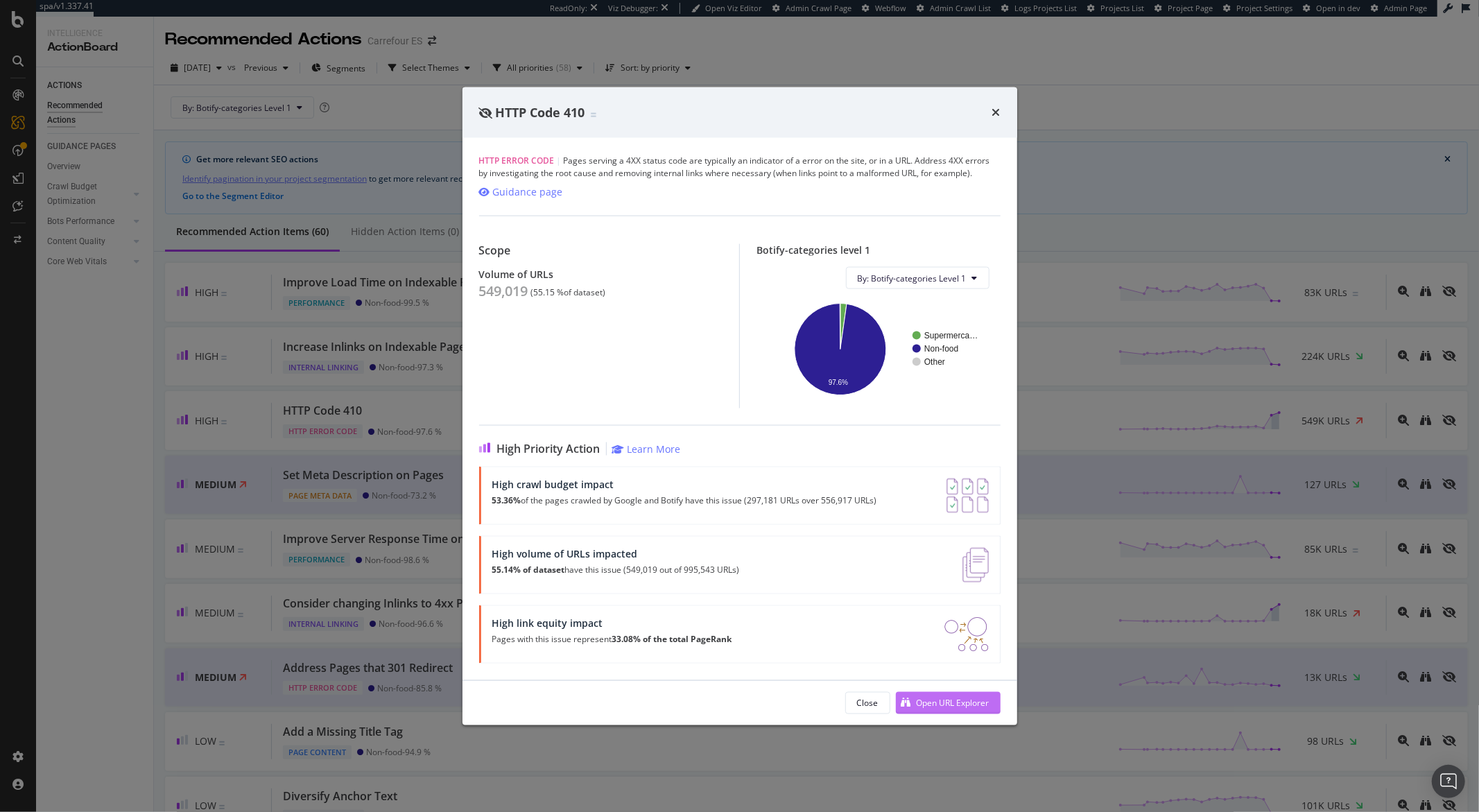
click at [911, 698] on div "Open URL Explorer" at bounding box center [943, 703] width 93 height 21
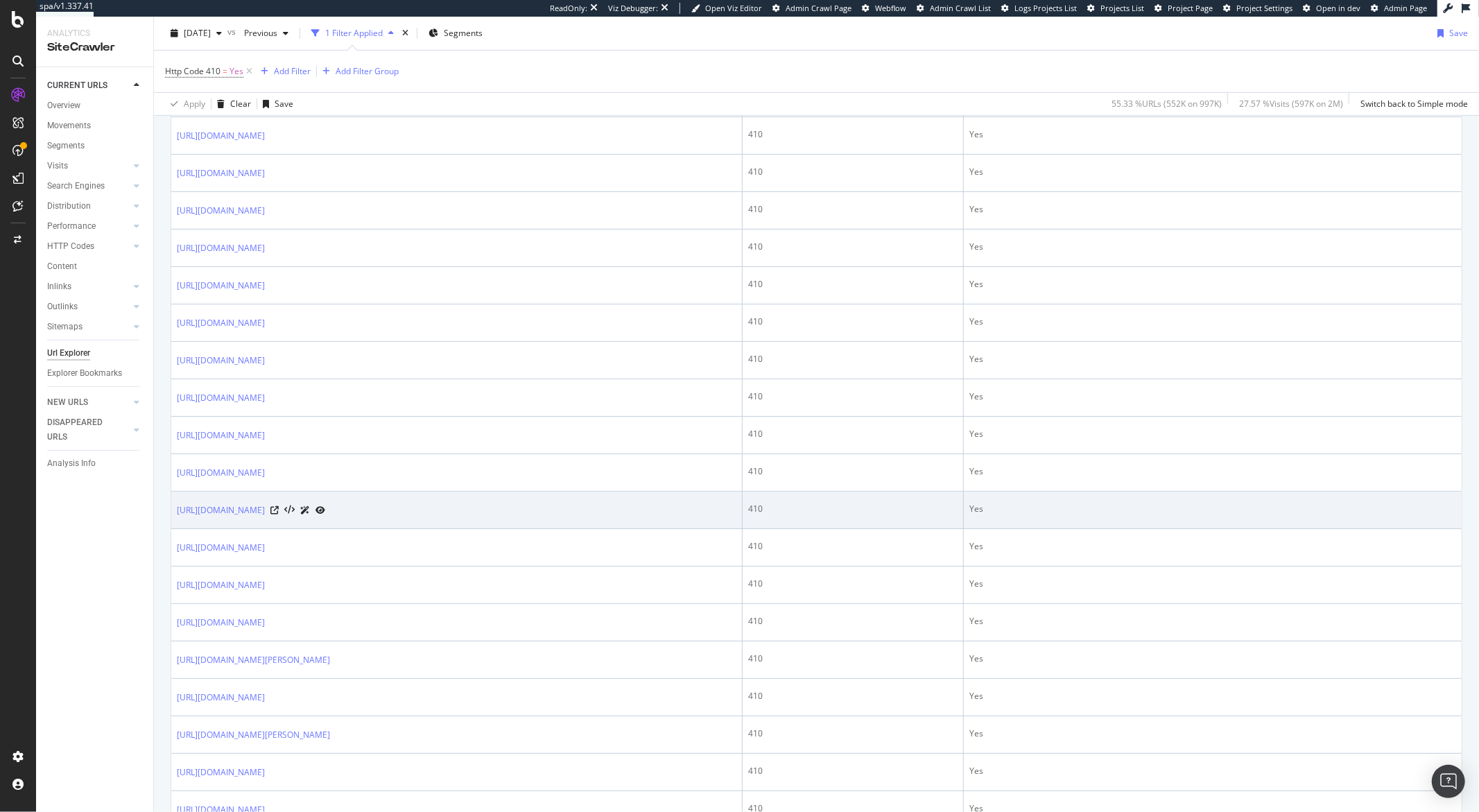
scroll to position [989, 0]
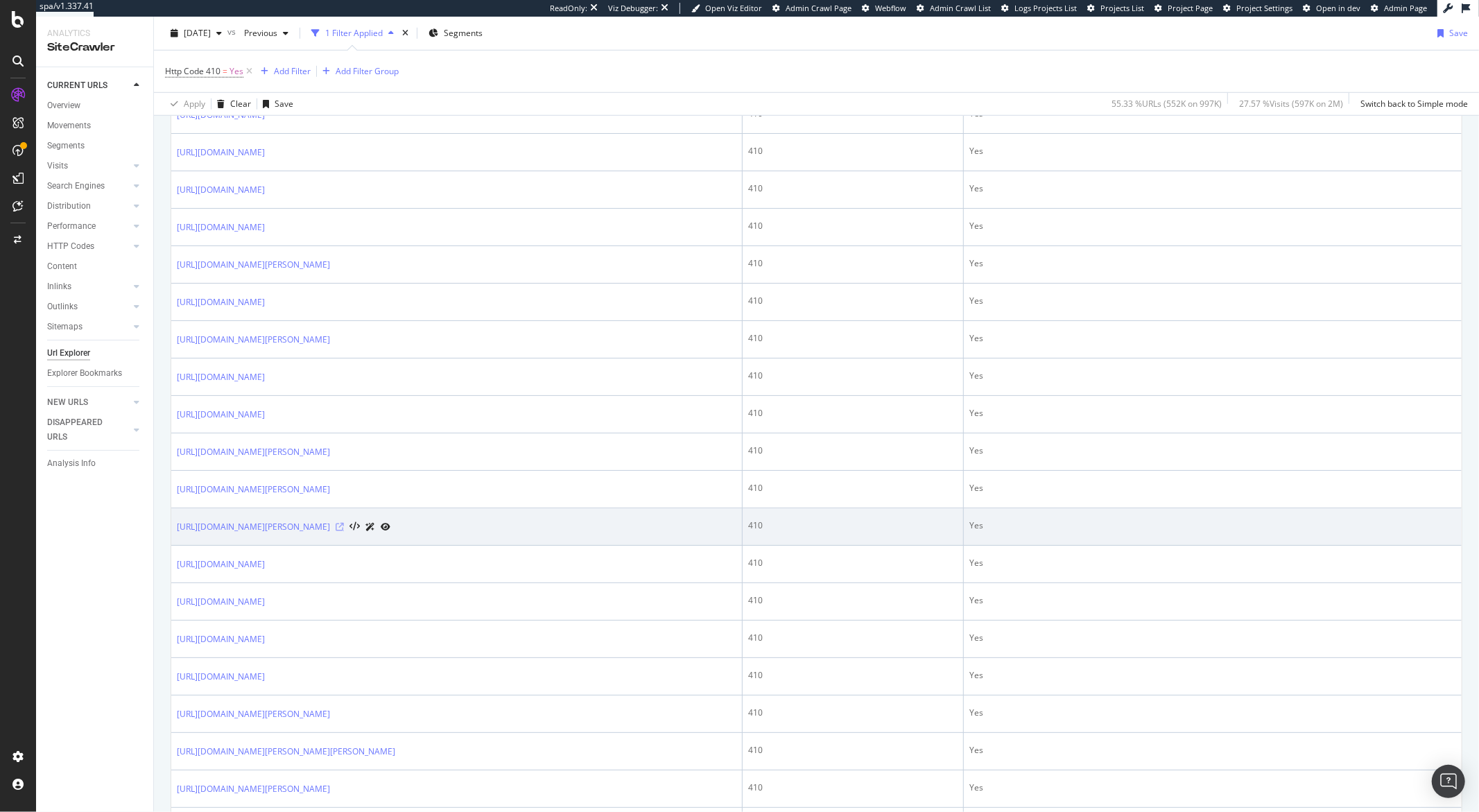
click at [344, 530] on icon at bounding box center [340, 527] width 8 height 8
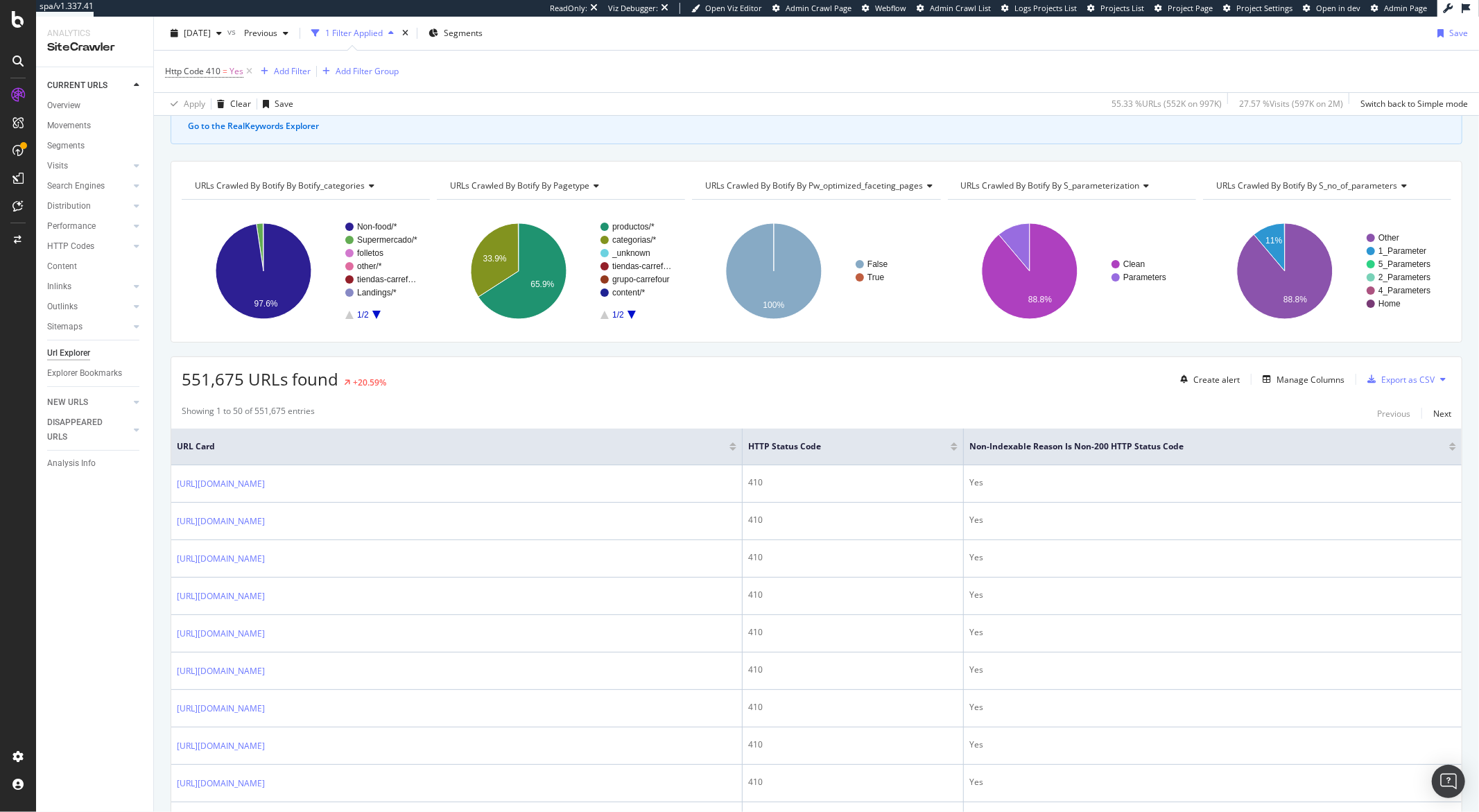
scroll to position [90, 0]
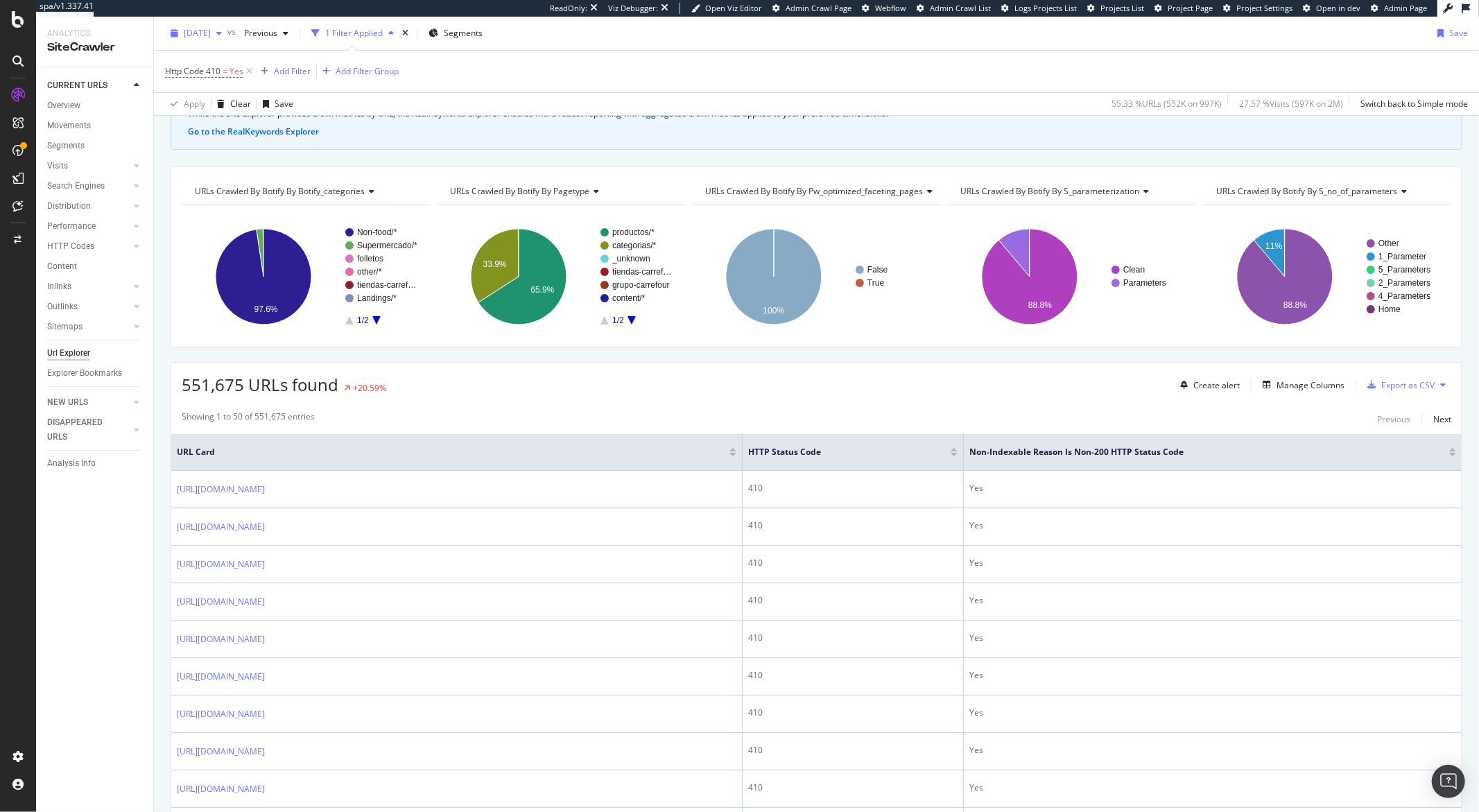
click at [211, 31] on span "[DATE]" at bounding box center [198, 33] width 27 height 12
click at [240, 108] on div "2025 Sep. 1st" at bounding box center [222, 108] width 74 height 13
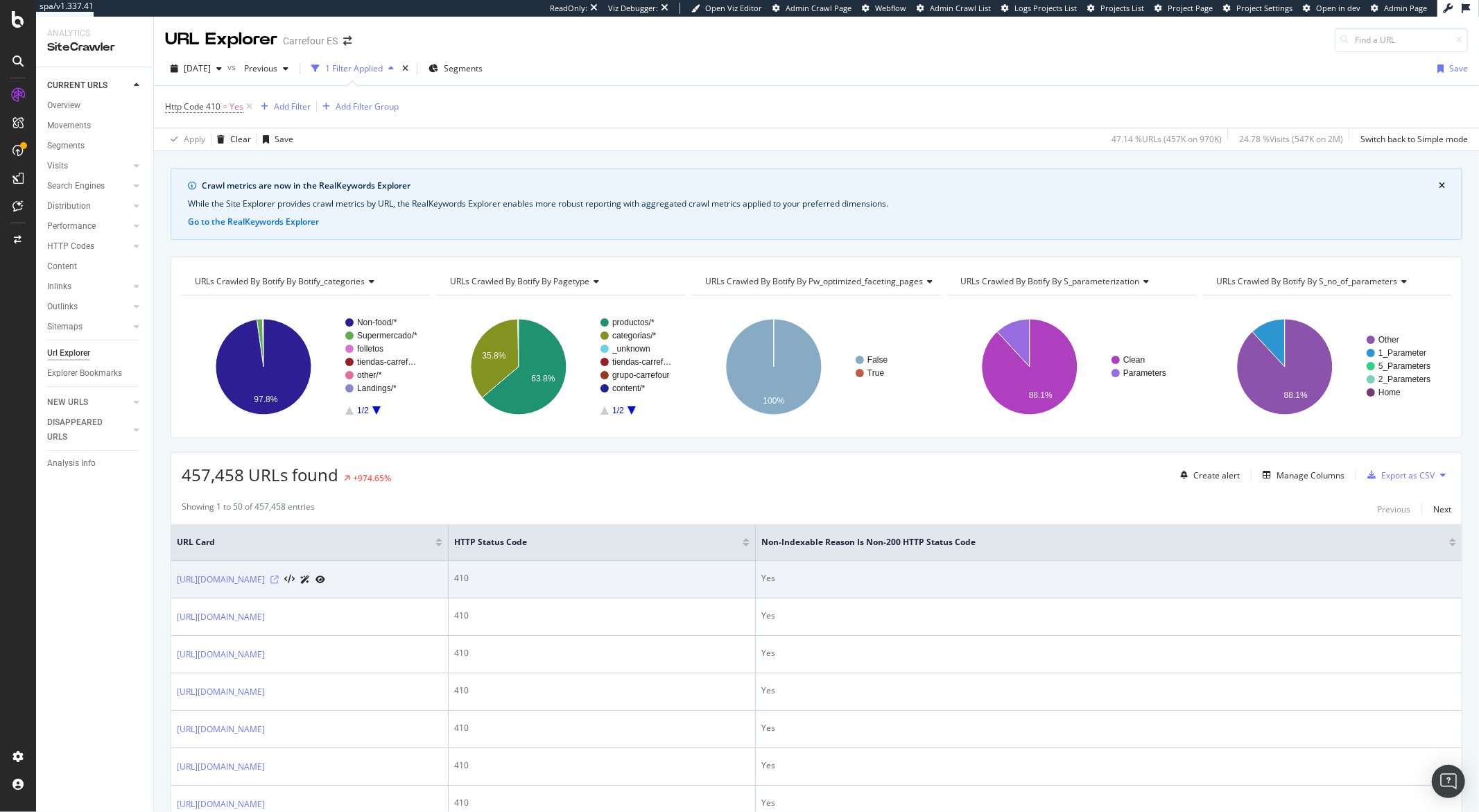
click at [279, 584] on icon at bounding box center [275, 580] width 8 height 8
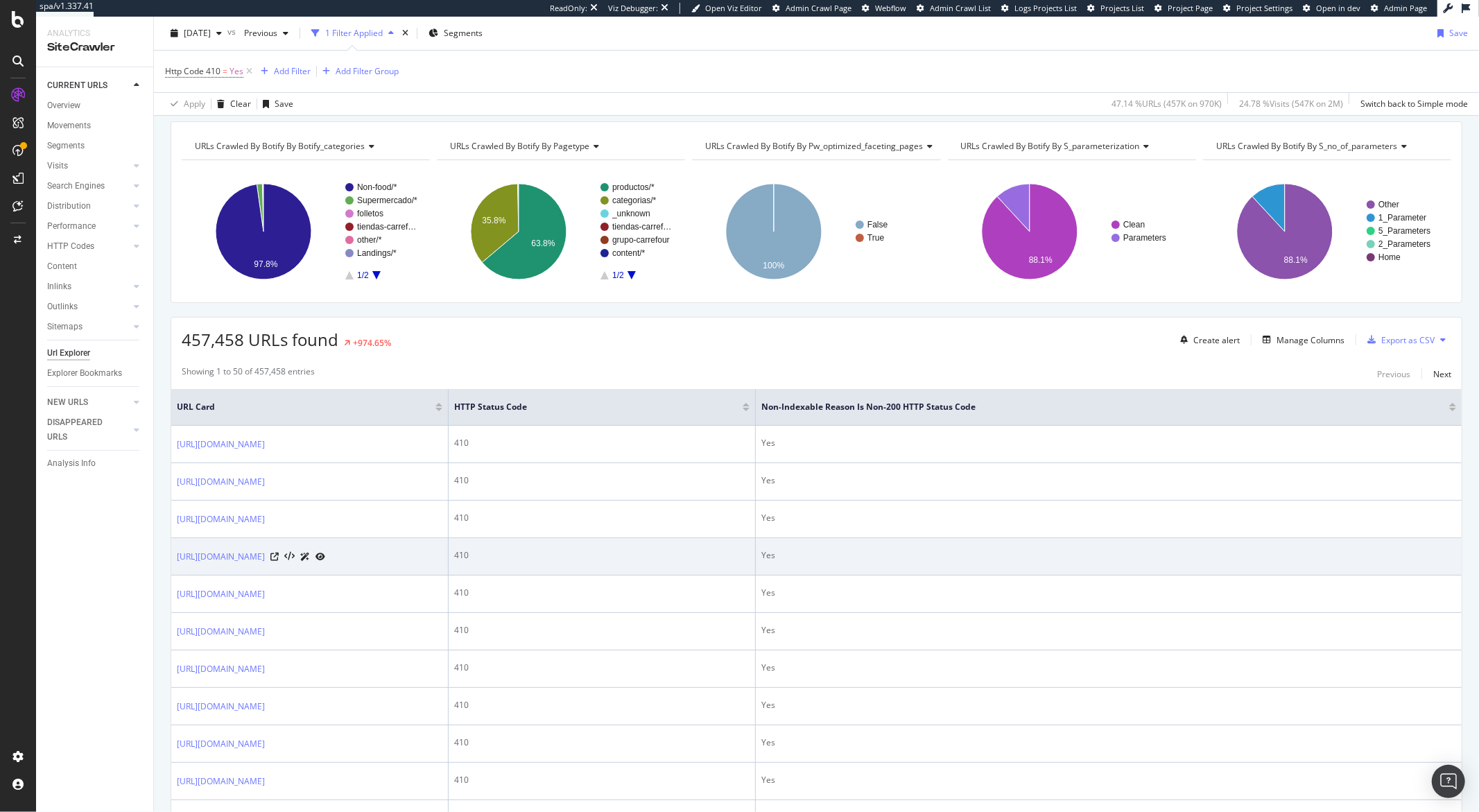
scroll to position [250, 0]
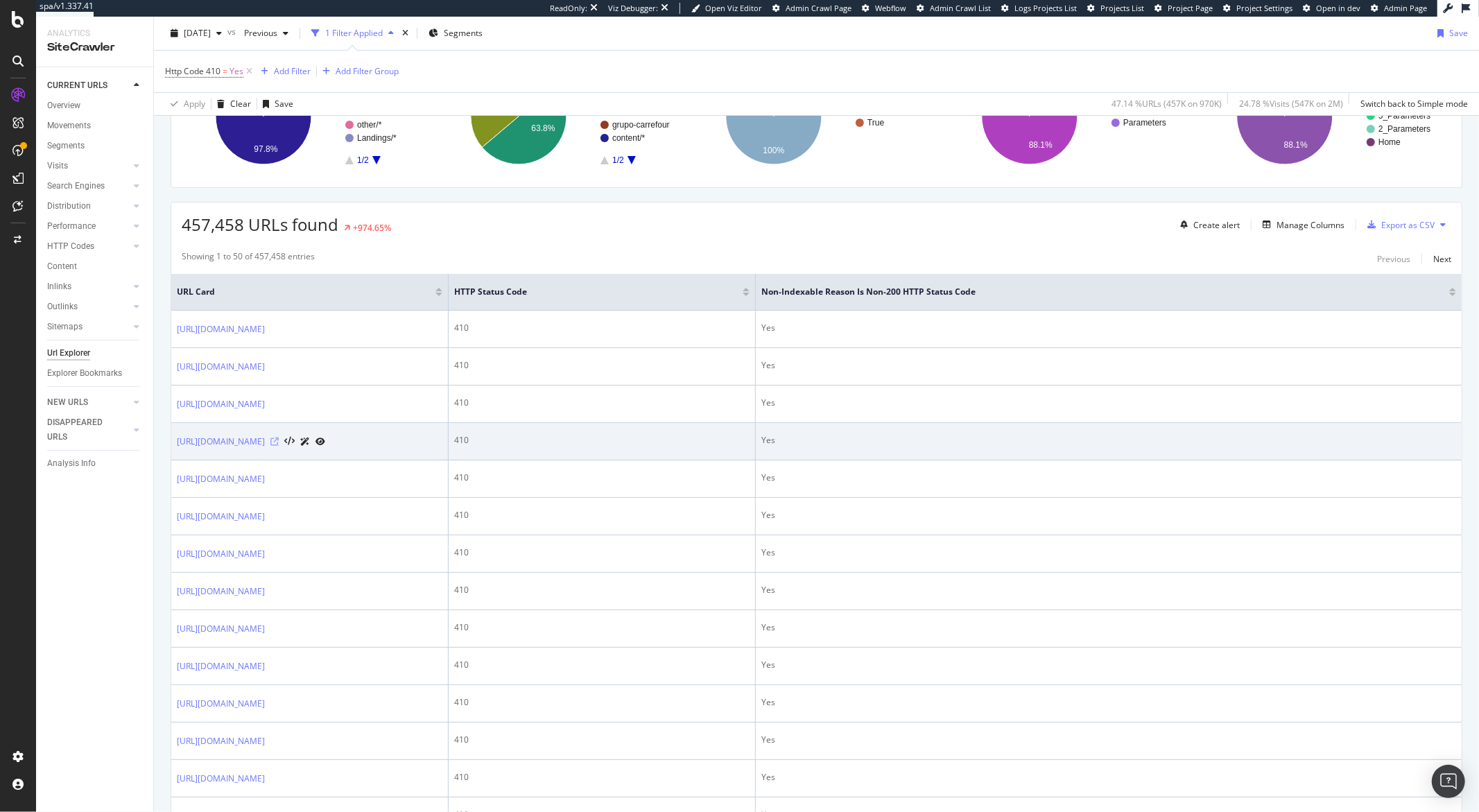
click at [279, 446] on icon at bounding box center [275, 442] width 8 height 8
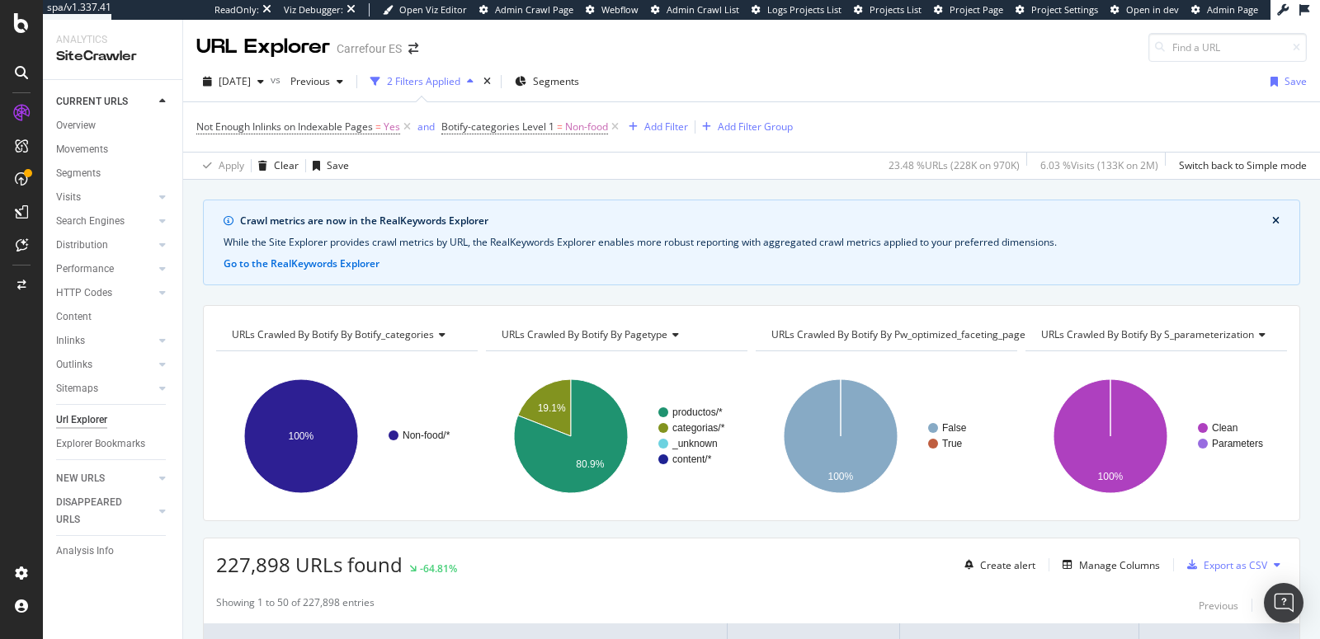
scroll to position [233, 0]
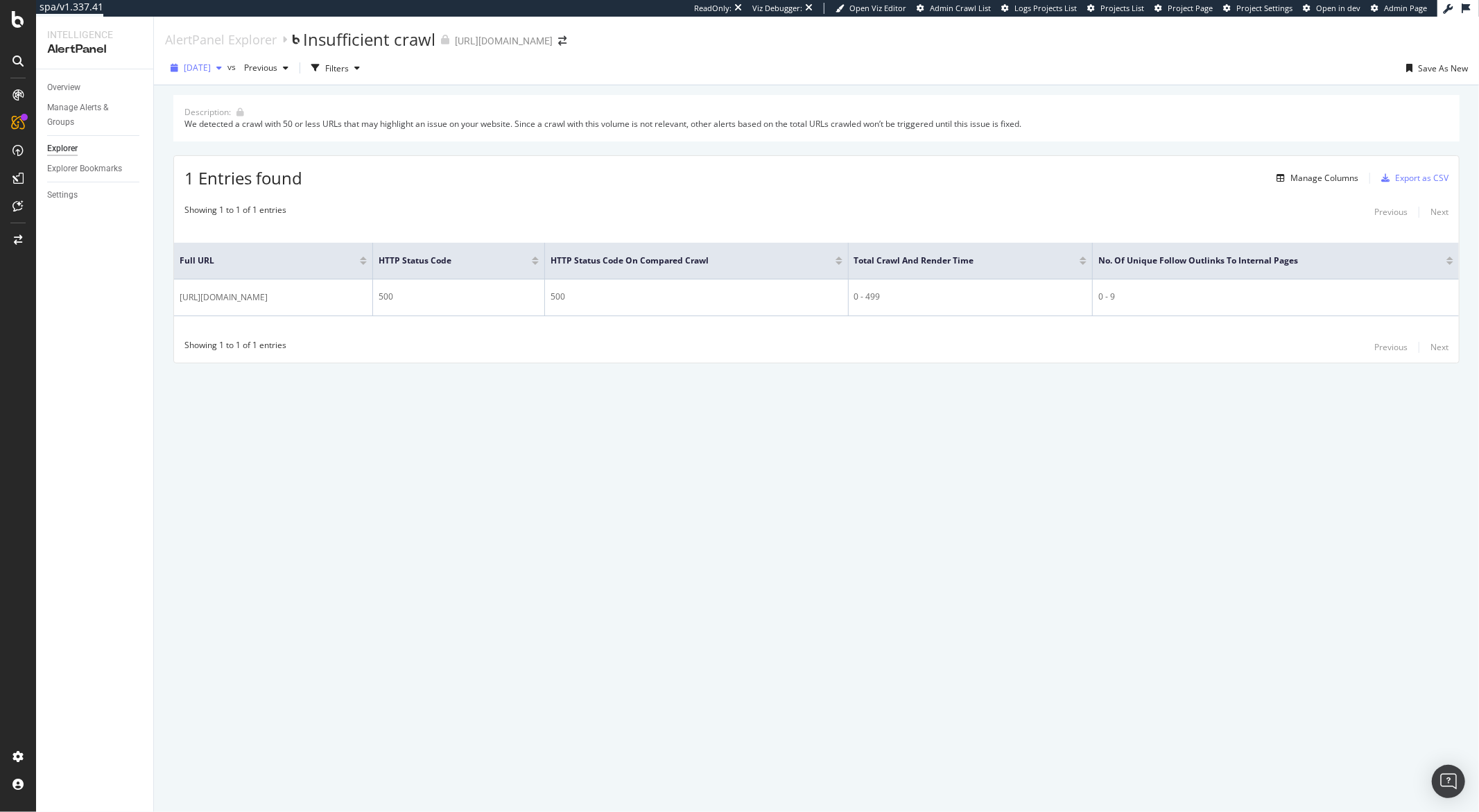
click at [211, 71] on span "[DATE]" at bounding box center [198, 67] width 27 height 12
click at [79, 536] on div "Crawl Manager" at bounding box center [125, 716] width 166 height 11
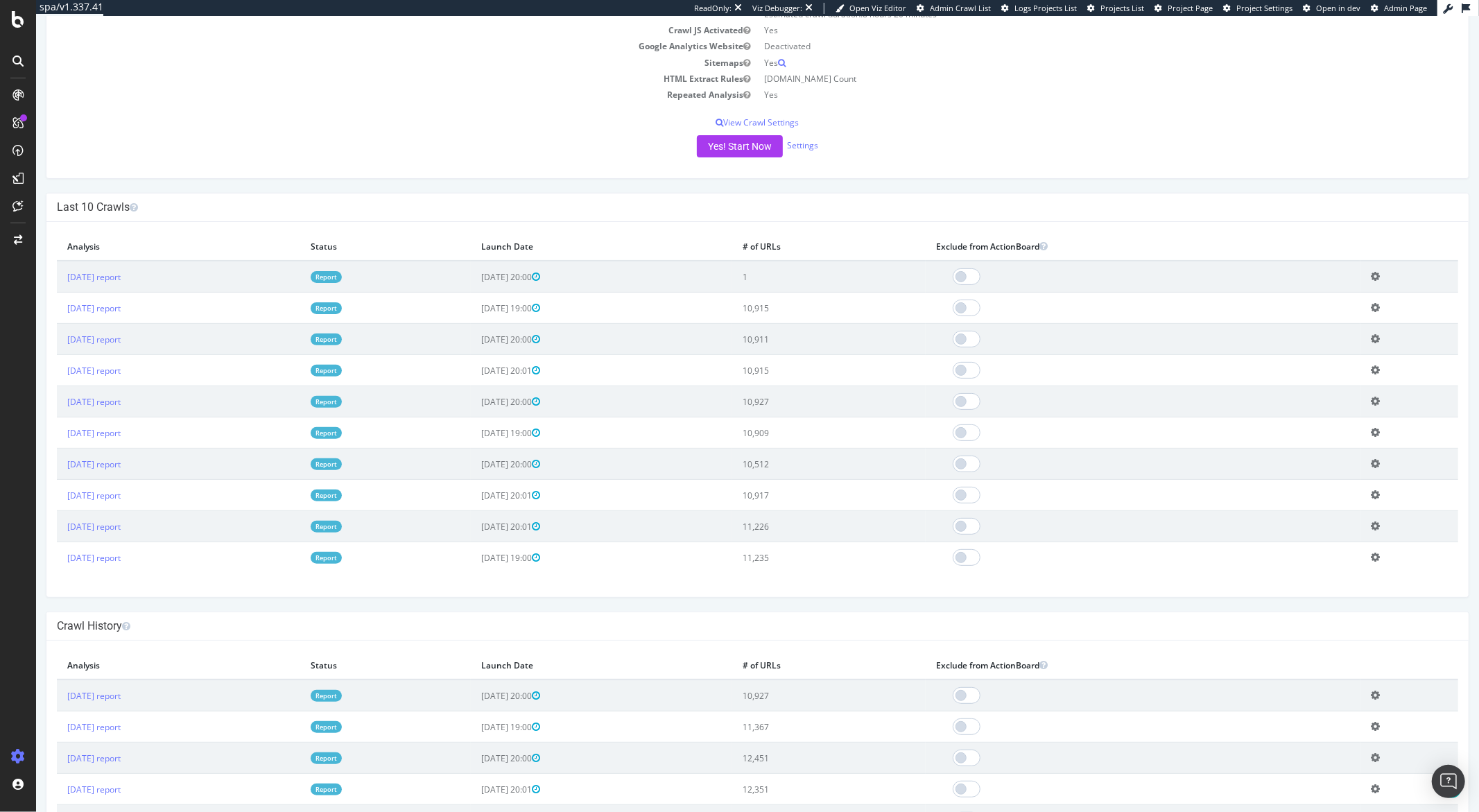
scroll to position [410, 0]
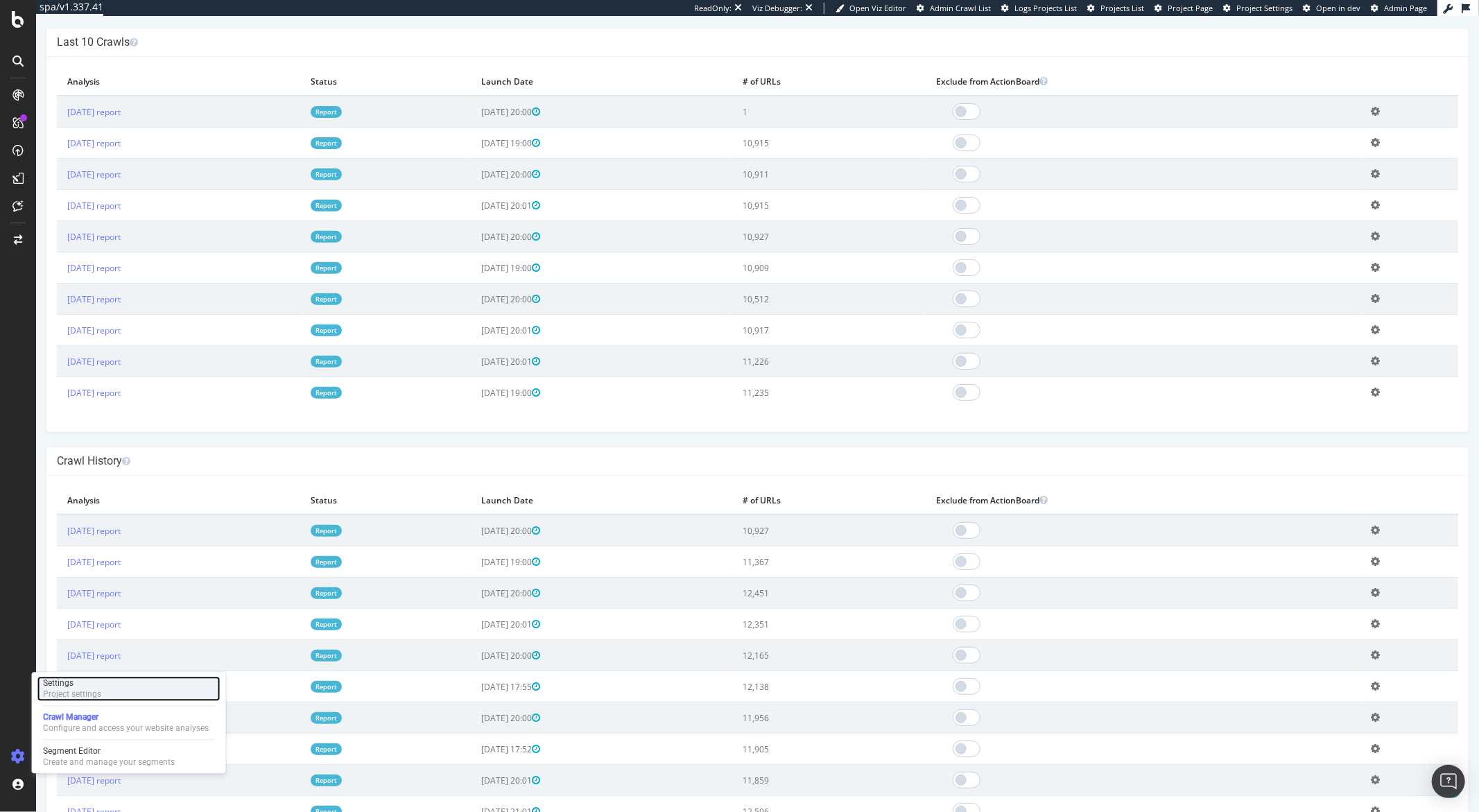
click at [82, 536] on div "Project settings" at bounding box center [71, 693] width 58 height 11
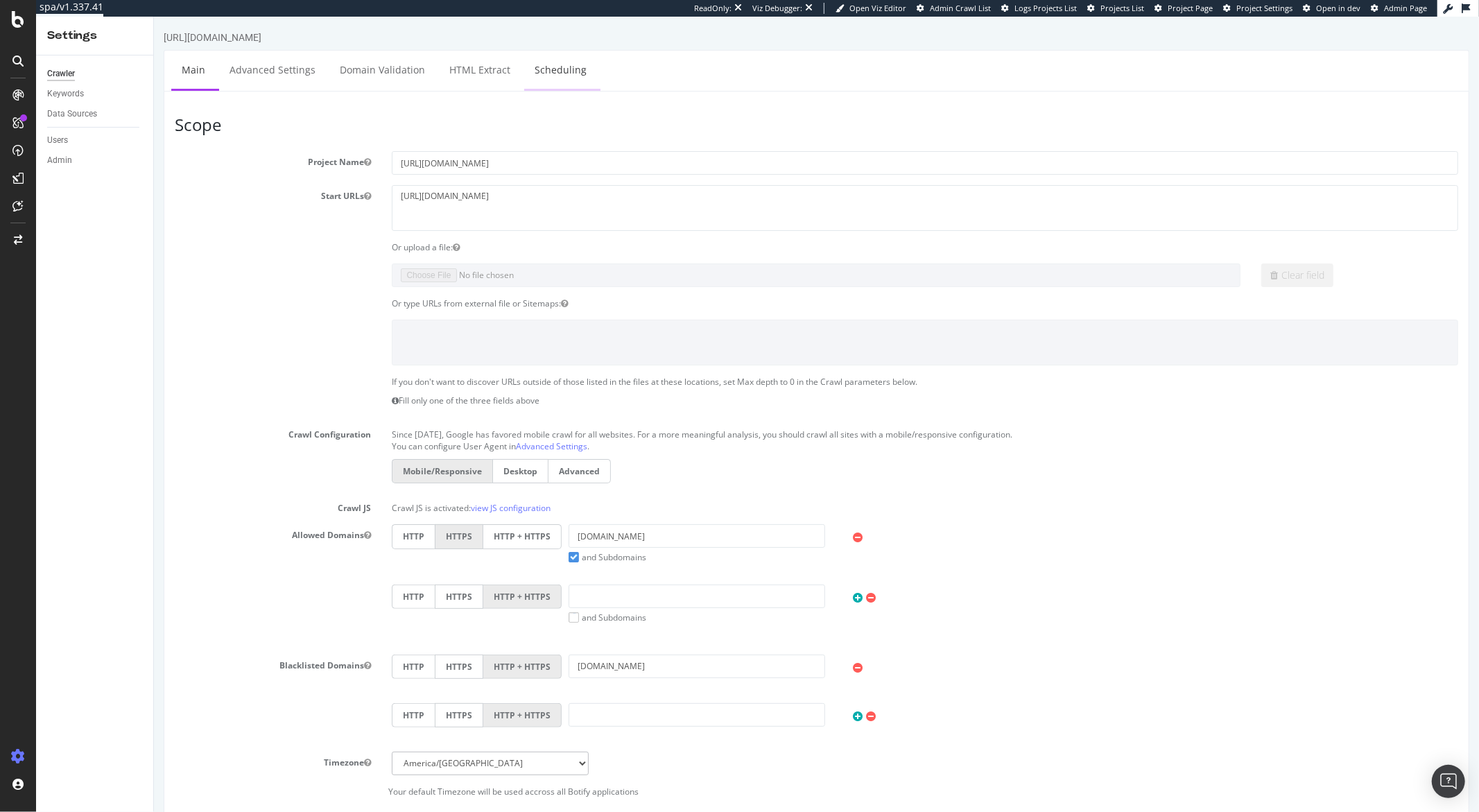
click at [559, 71] on link "Scheduling" at bounding box center [560, 69] width 73 height 38
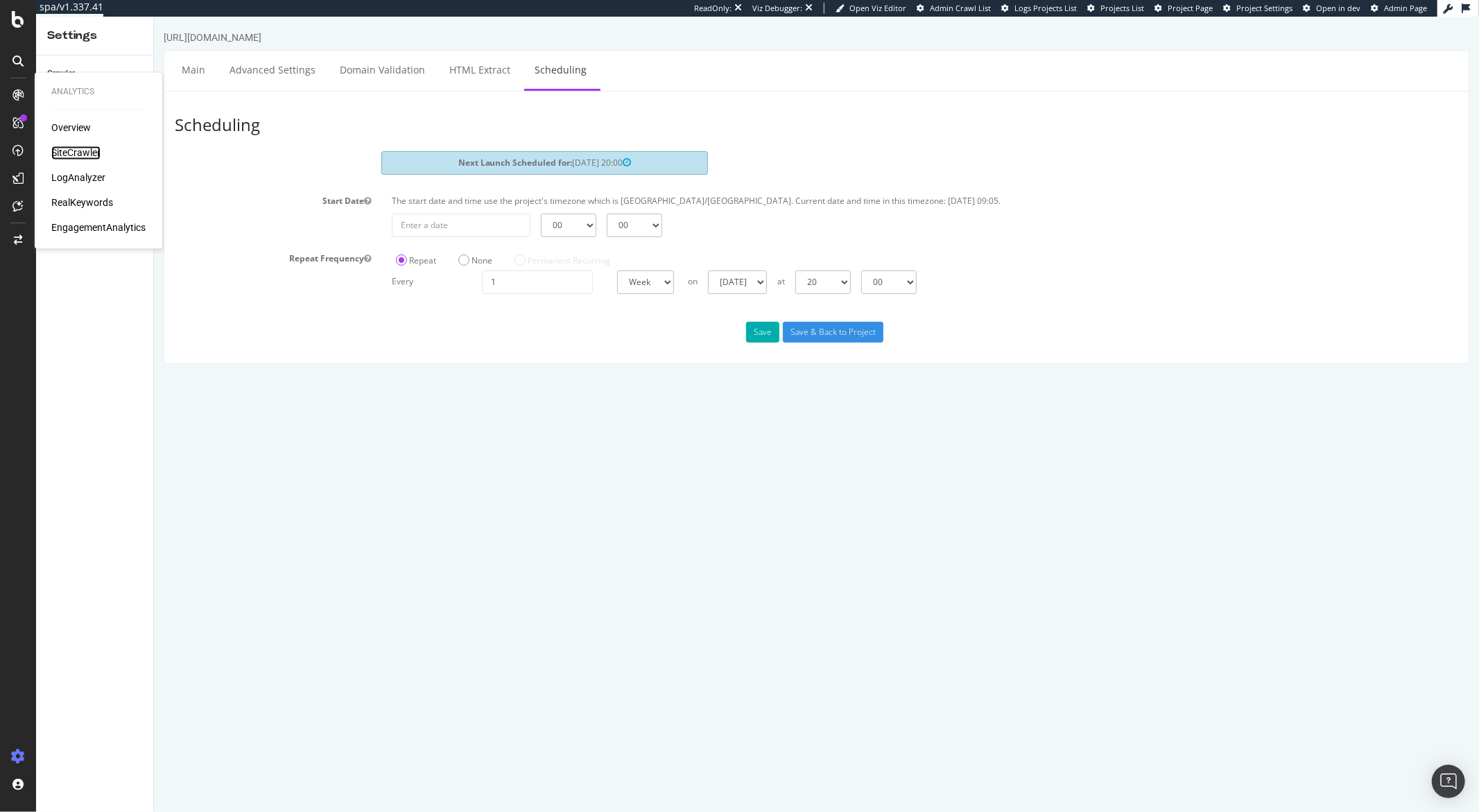
click at [66, 151] on div "SiteCrawler" at bounding box center [76, 153] width 50 height 13
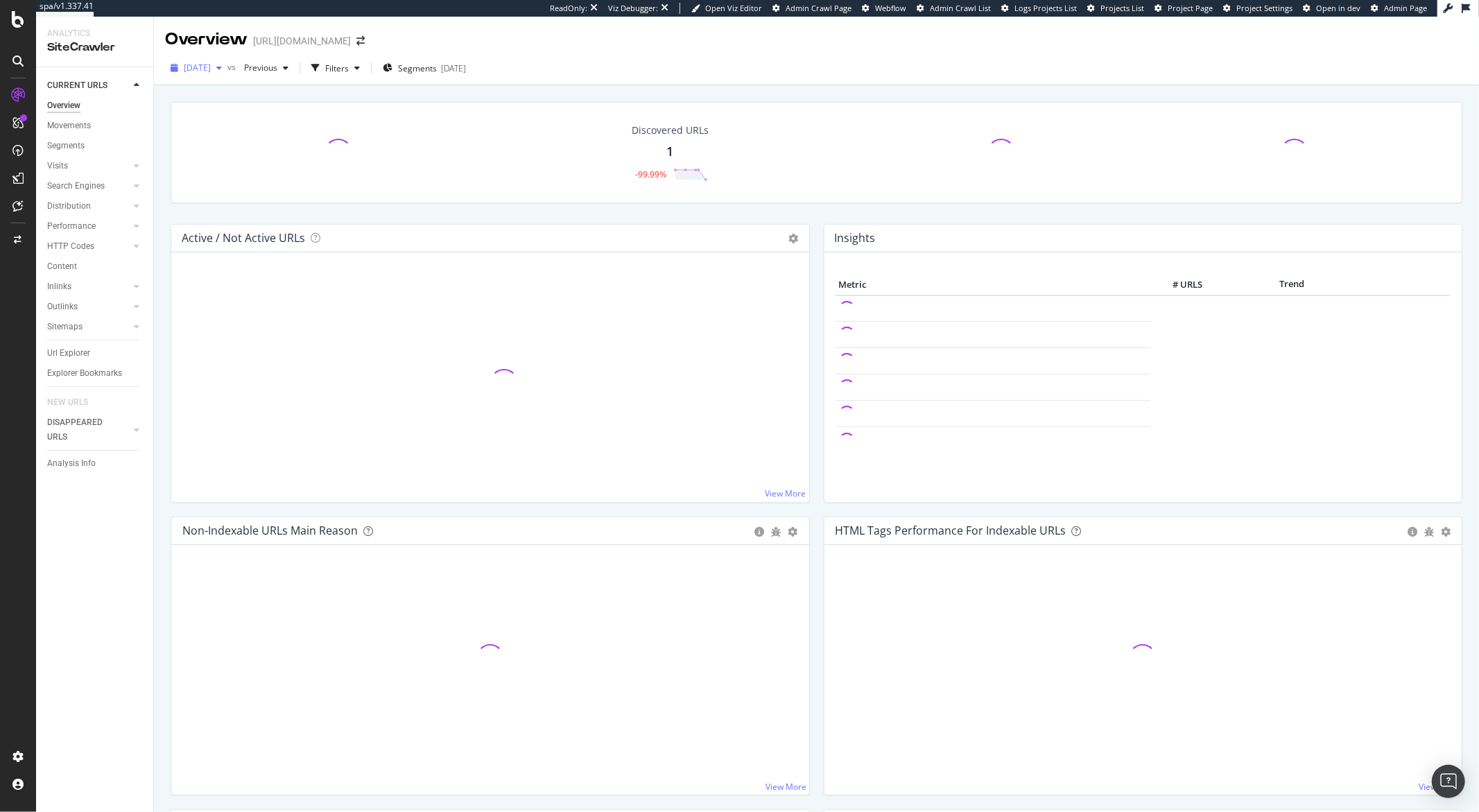
click at [211, 68] on span "2025 Sep. 24th" at bounding box center [198, 67] width 27 height 12
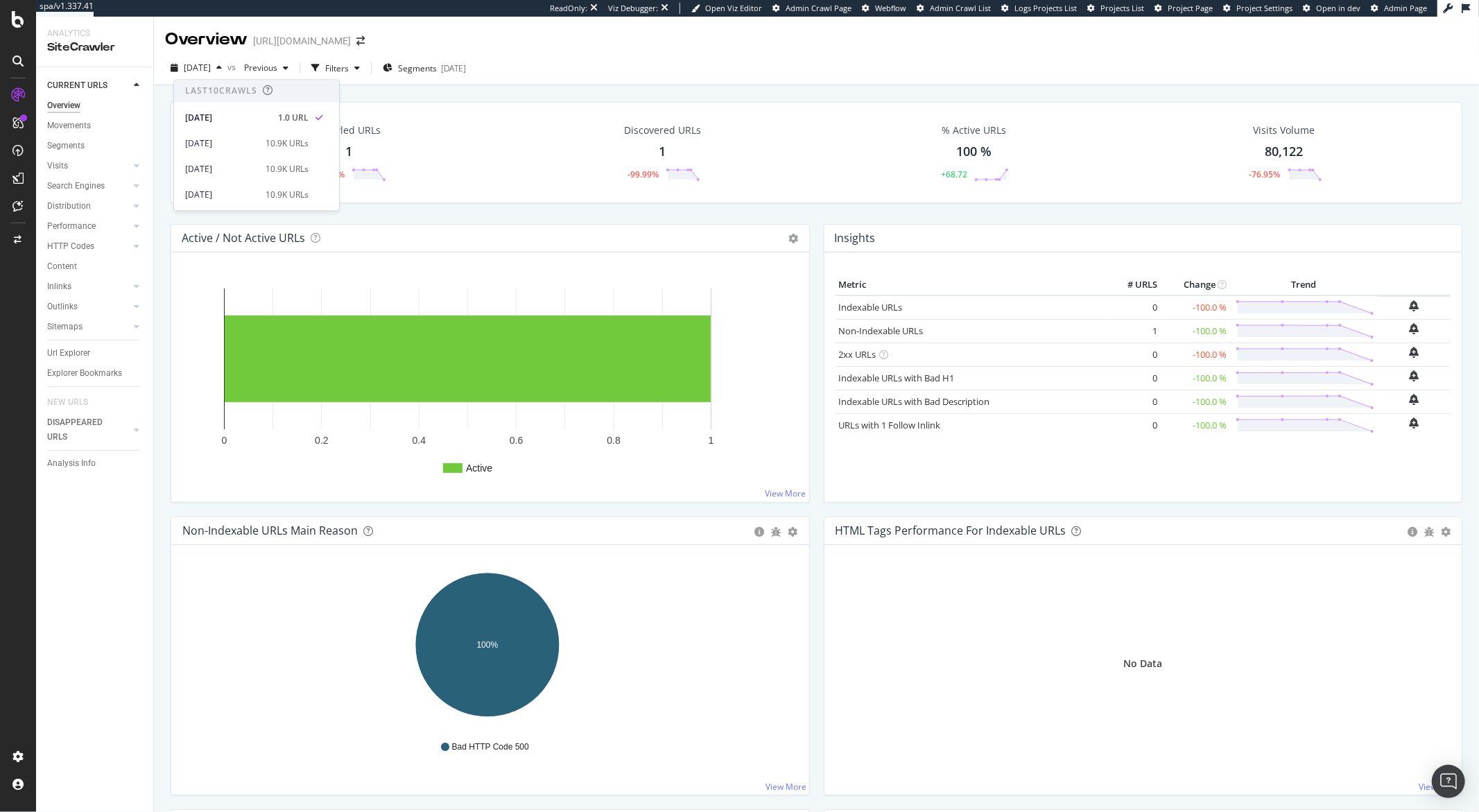
click at [547, 49] on div "Overview https://sproutsocial.com/" at bounding box center [816, 34] width 1325 height 34
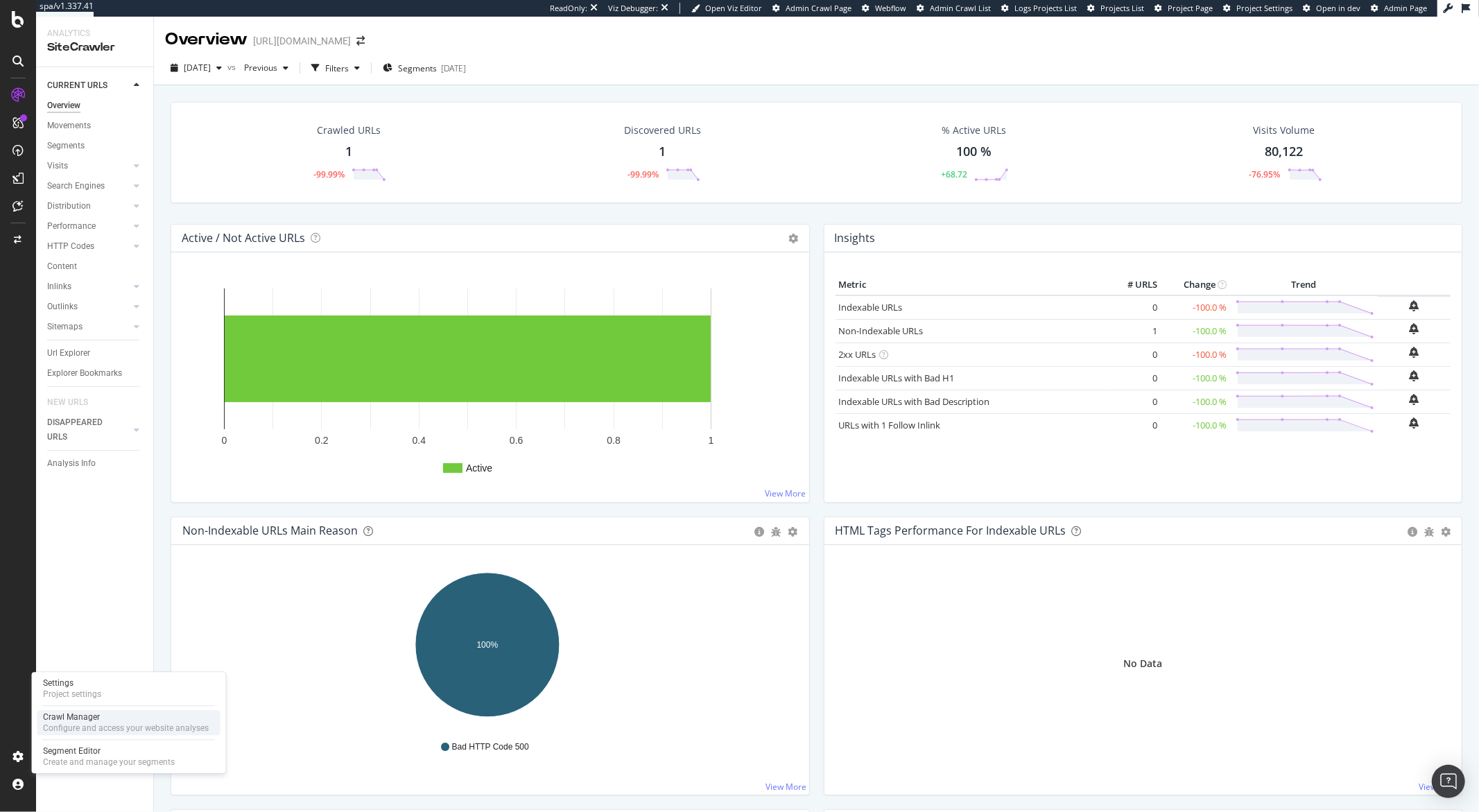
click at [77, 536] on div "Crawl Manager" at bounding box center [125, 716] width 166 height 11
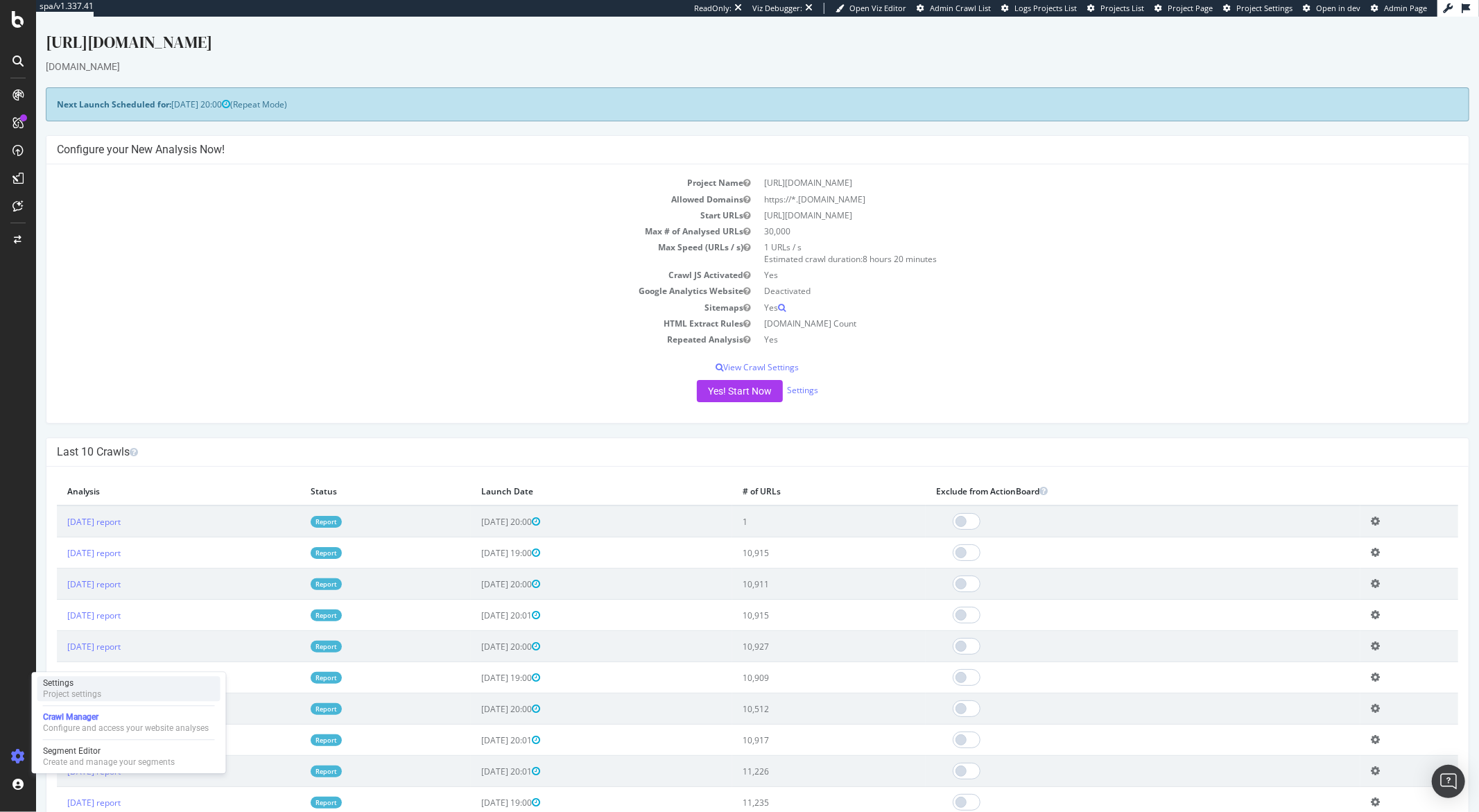
click at [65, 536] on div "Project settings" at bounding box center [71, 693] width 58 height 11
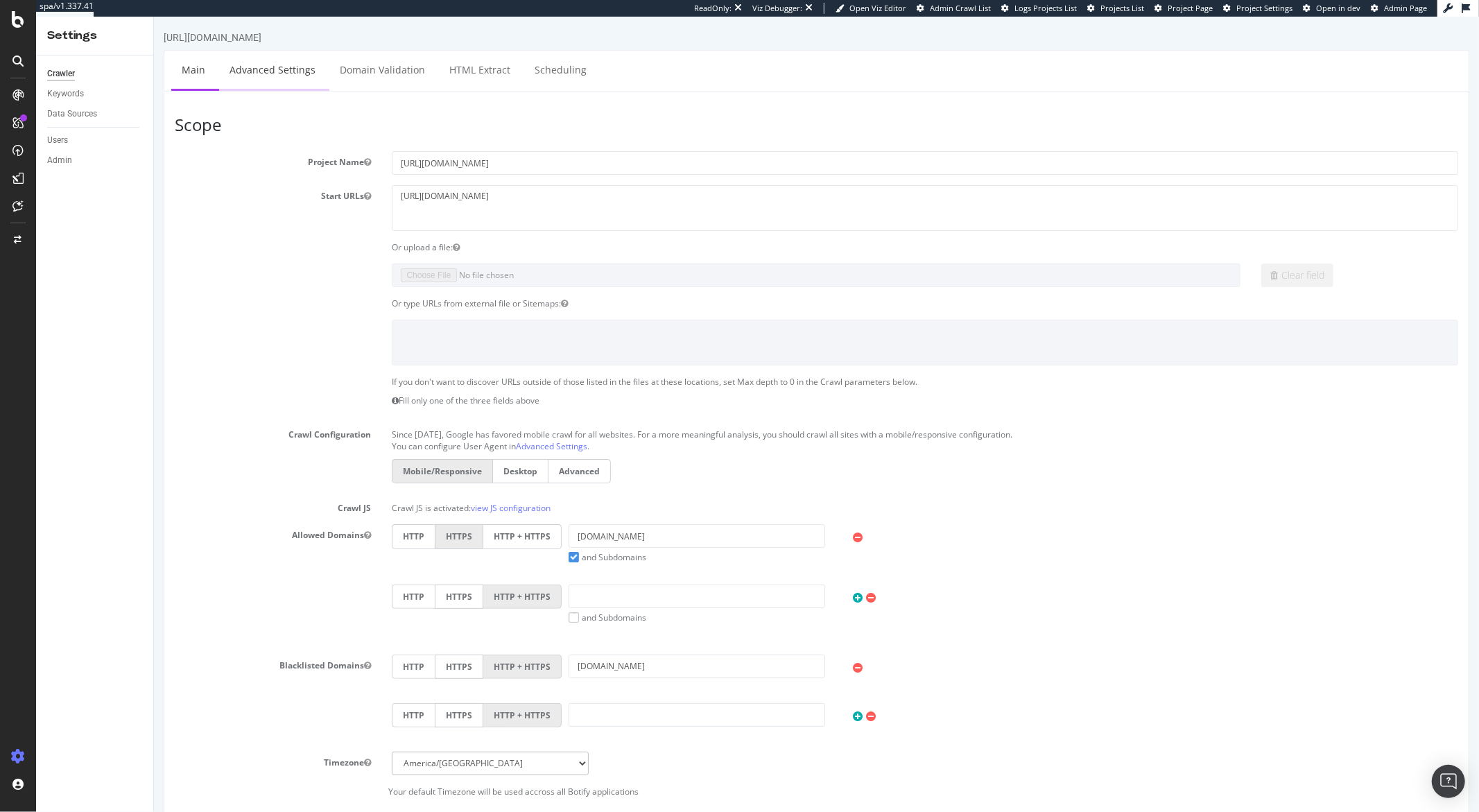
click at [299, 65] on link "Advanced Settings" at bounding box center [272, 69] width 107 height 38
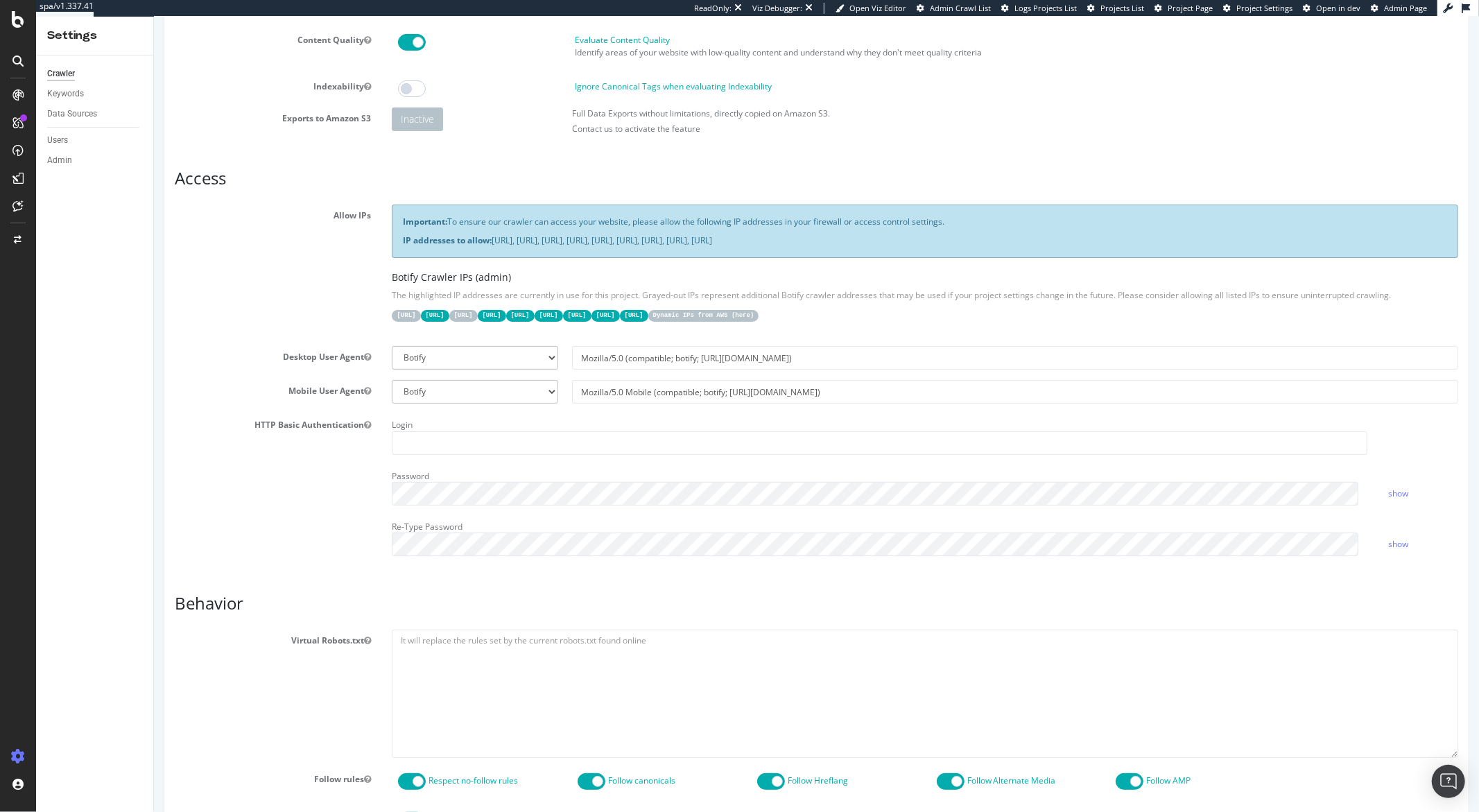
scroll to position [29, 0]
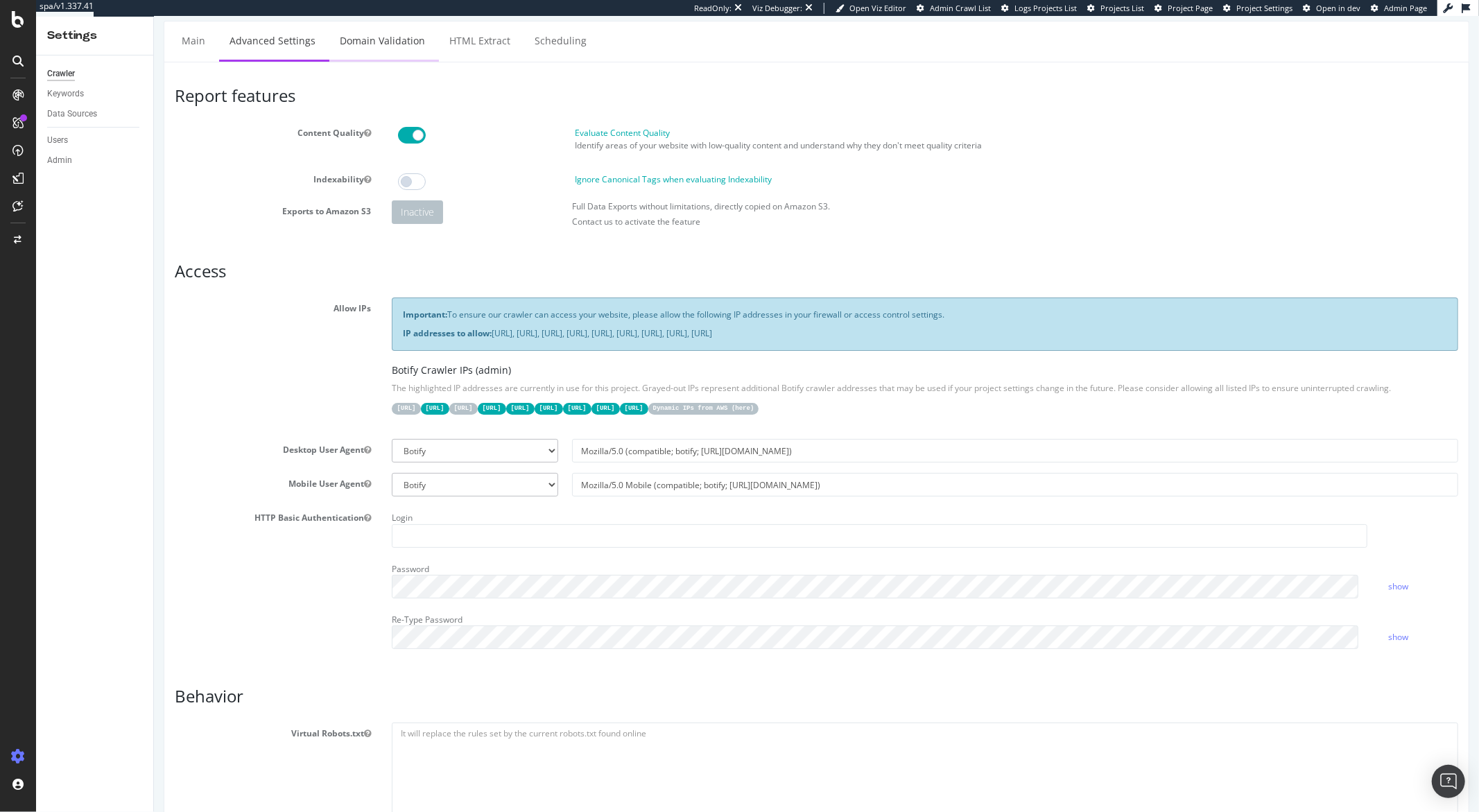
click at [390, 49] on link "Domain Validation" at bounding box center [382, 40] width 106 height 38
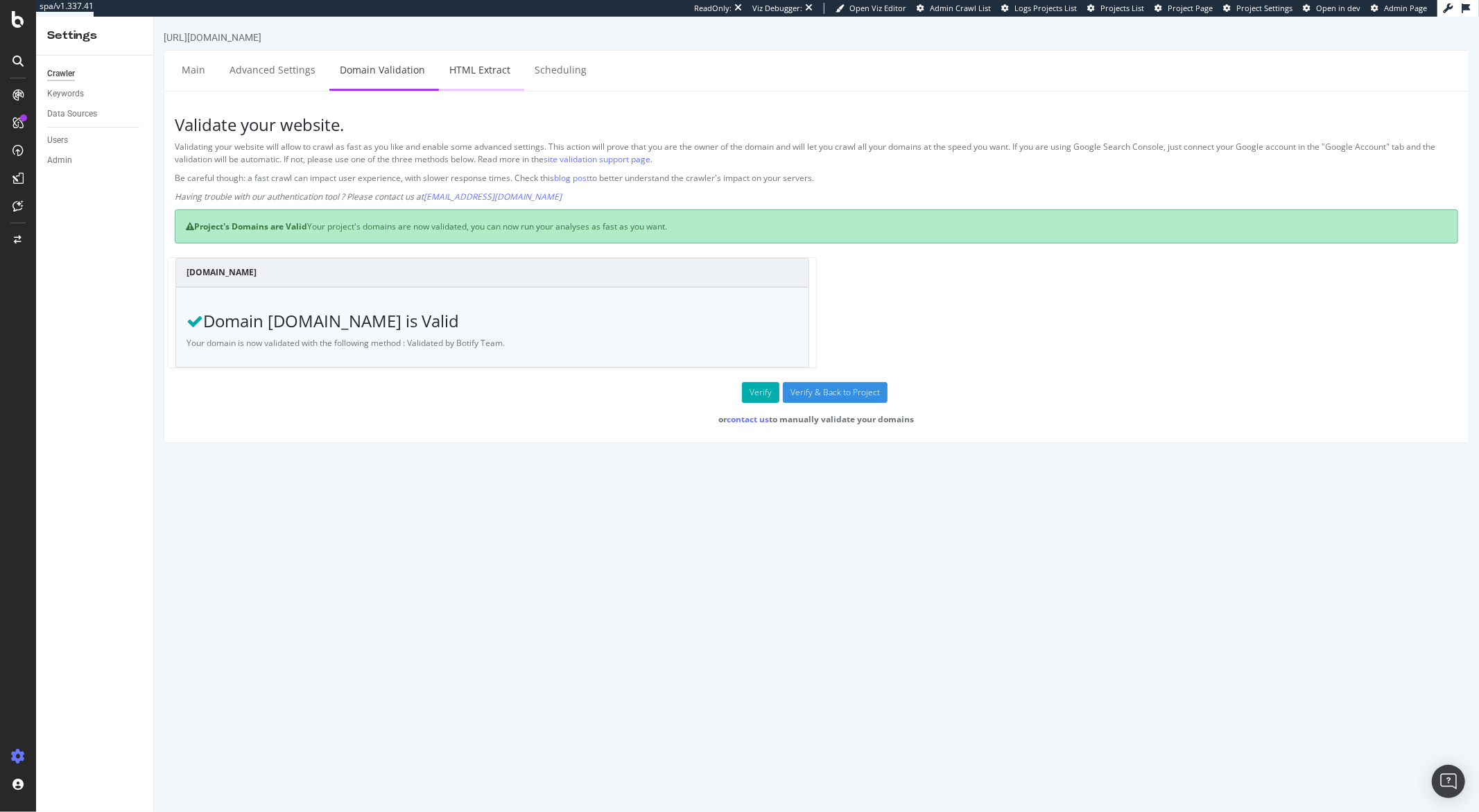
click at [463, 66] on link "HTML Extract" at bounding box center [478, 69] width 82 height 38
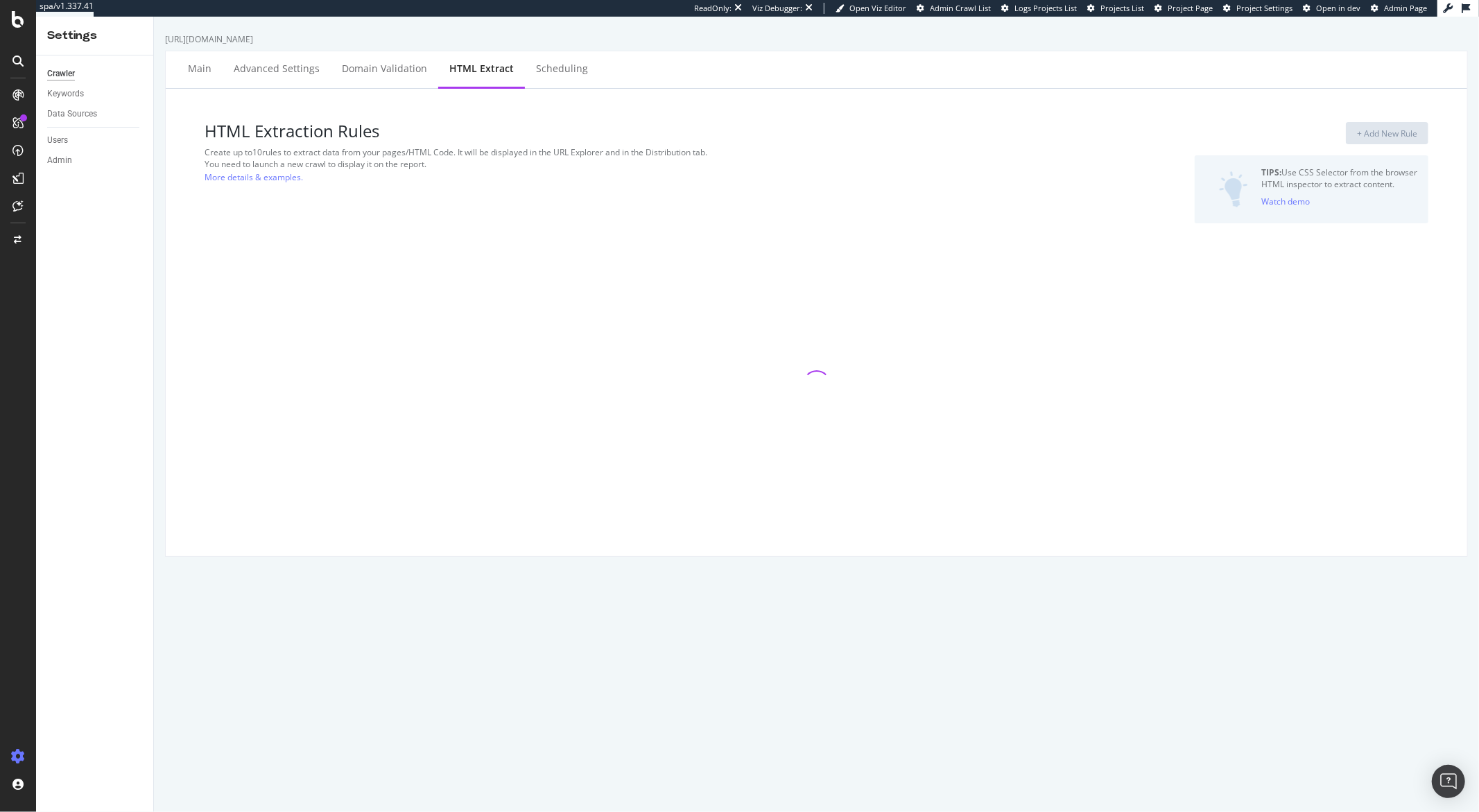
select select "count"
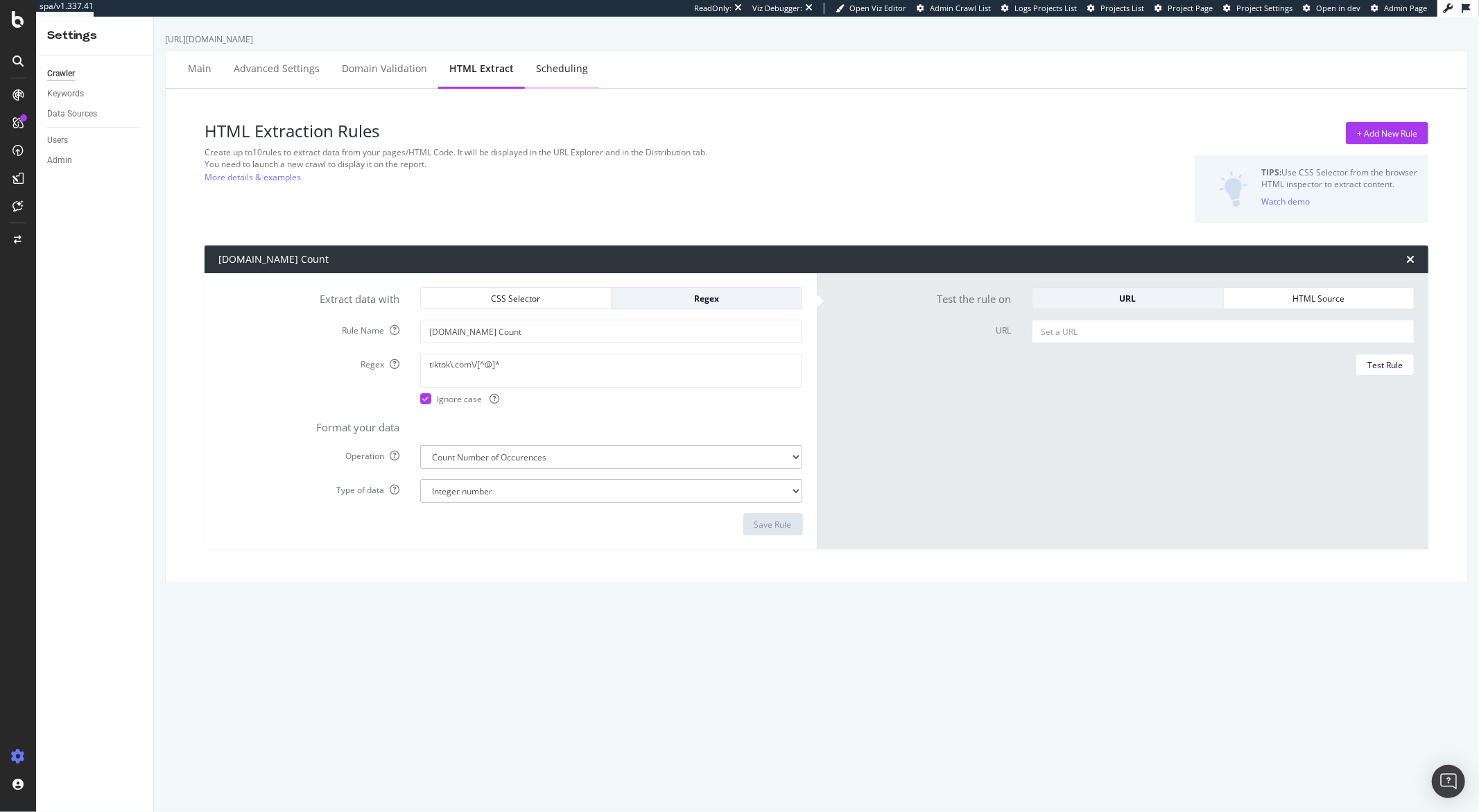
click at [552, 71] on div "Scheduling" at bounding box center [563, 68] width 52 height 13
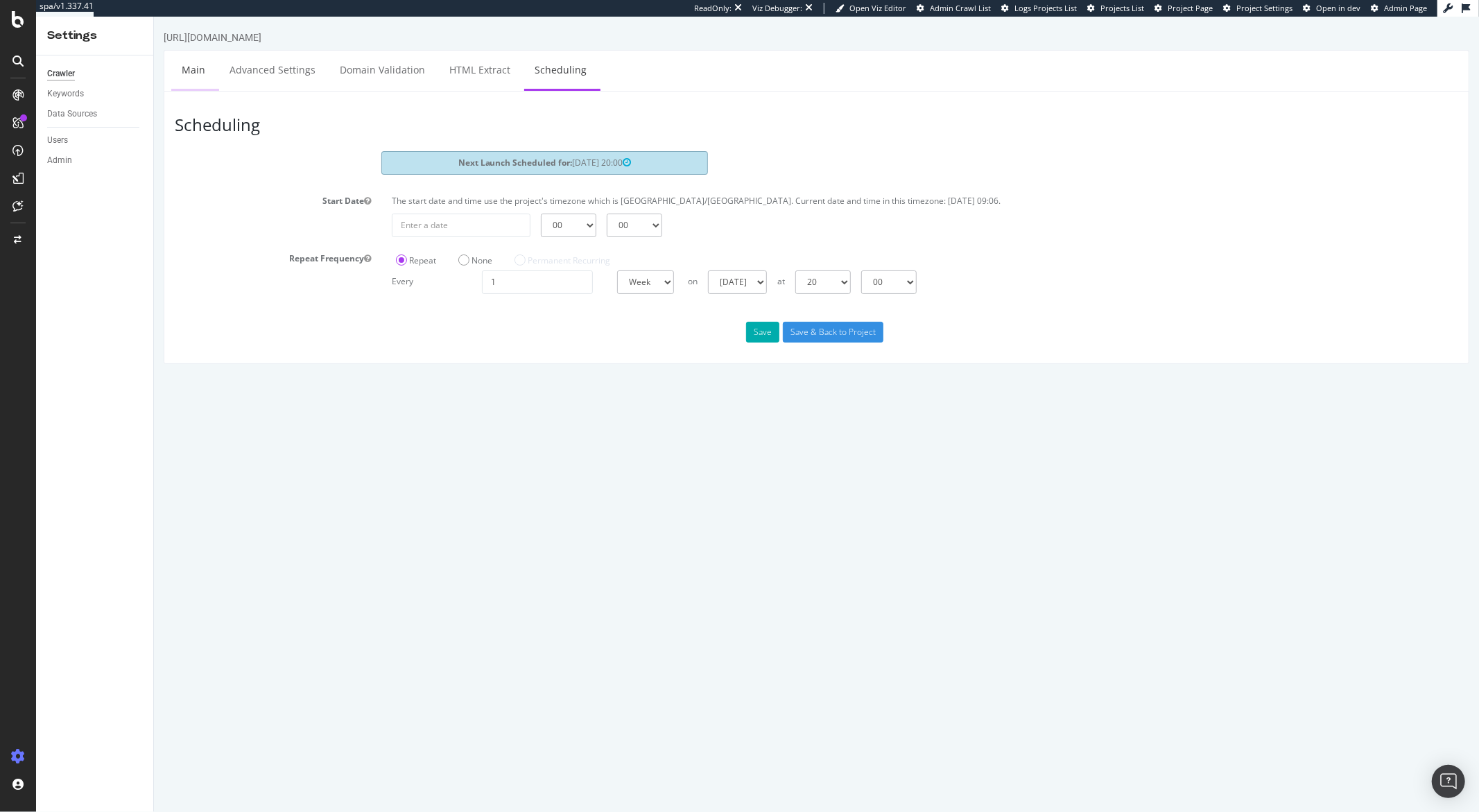
click at [205, 71] on link "Main" at bounding box center [193, 69] width 45 height 38
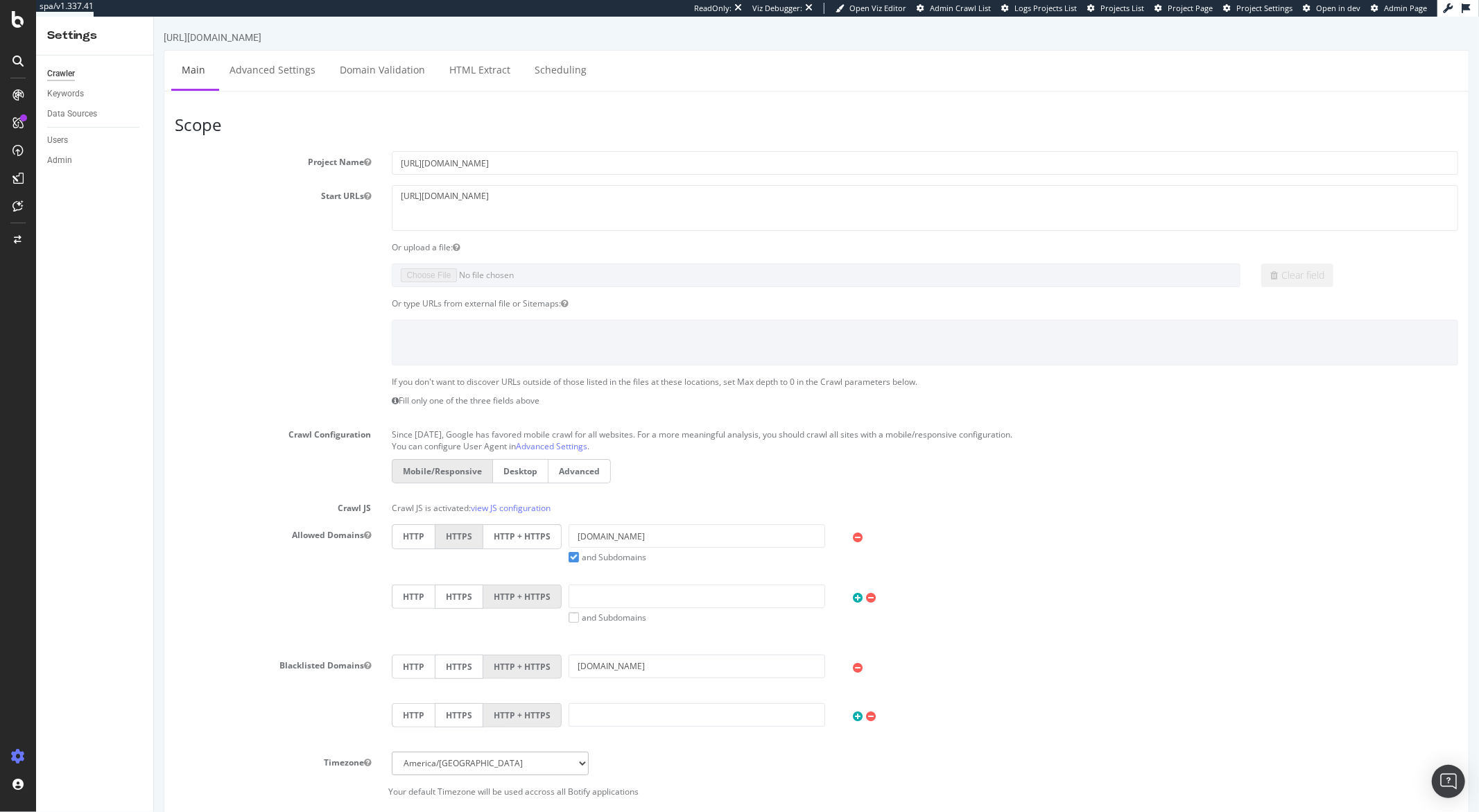
click at [1109, 13] on span "Admin Page" at bounding box center [1405, 8] width 43 height 10
click at [87, 536] on div "Configure and access your website analyses" at bounding box center [125, 728] width 166 height 11
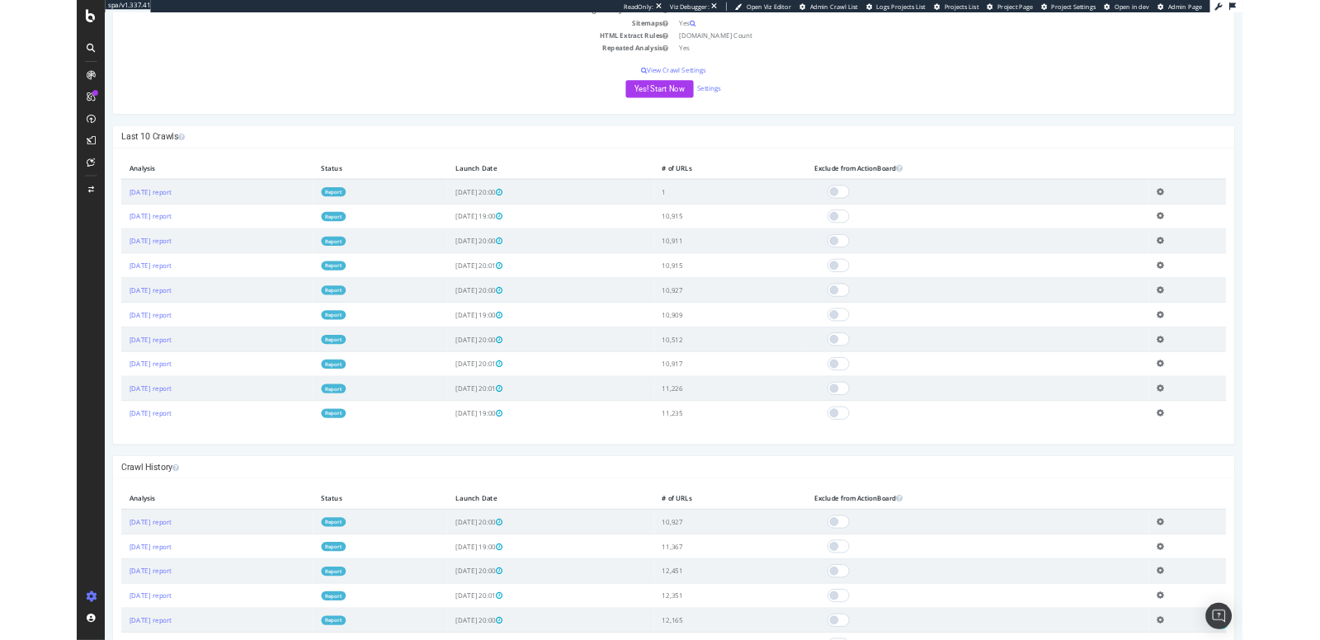
scroll to position [331, 0]
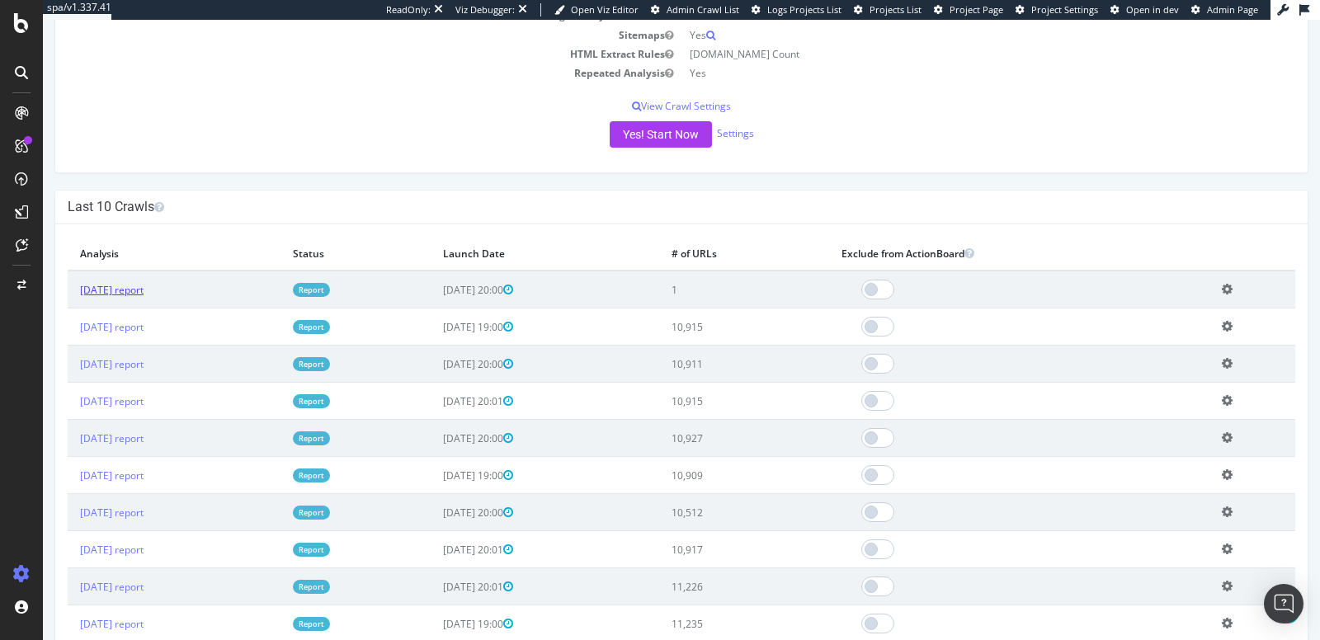
click at [141, 288] on link "2025 Sep. 24th report" at bounding box center [112, 290] width 64 height 14
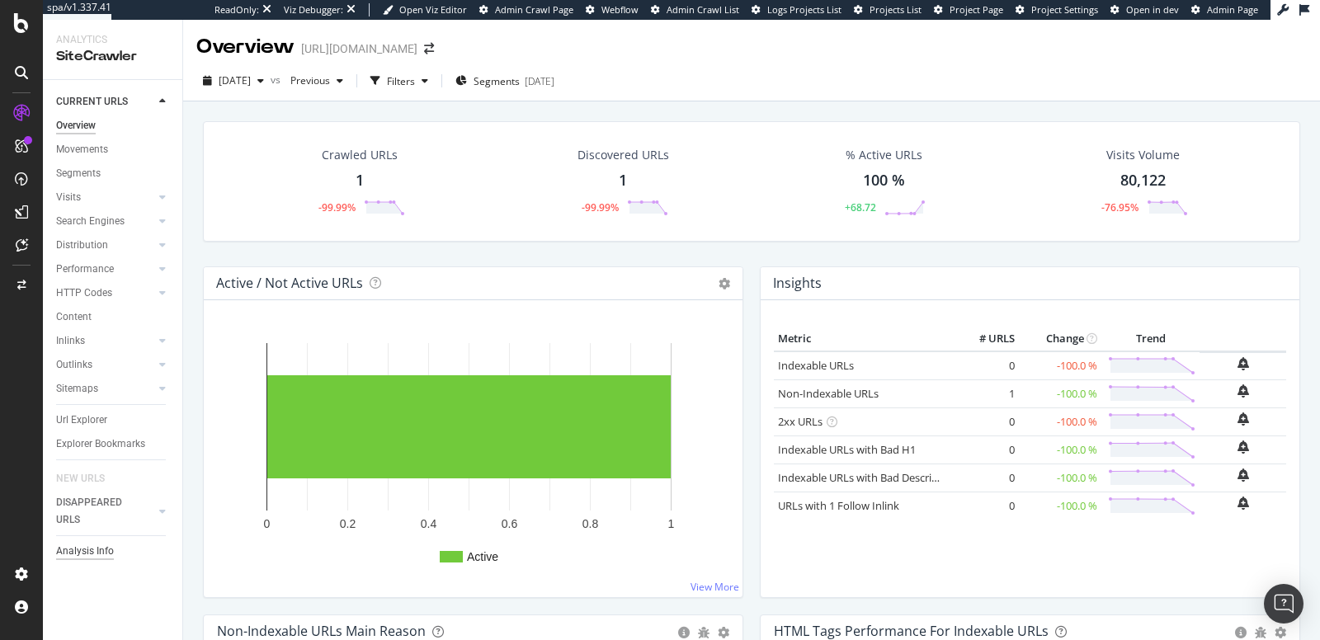
click at [112, 546] on div "Analysis Info" at bounding box center [85, 551] width 58 height 17
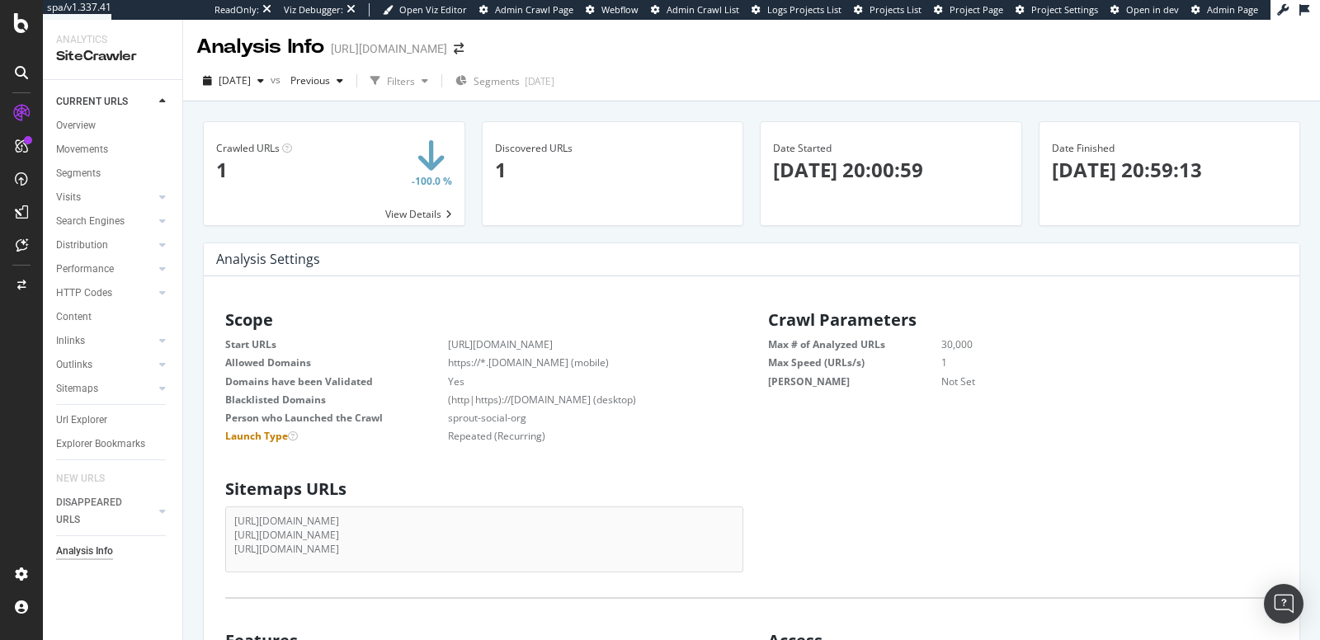
click at [434, 172] on span at bounding box center [334, 173] width 261 height 103
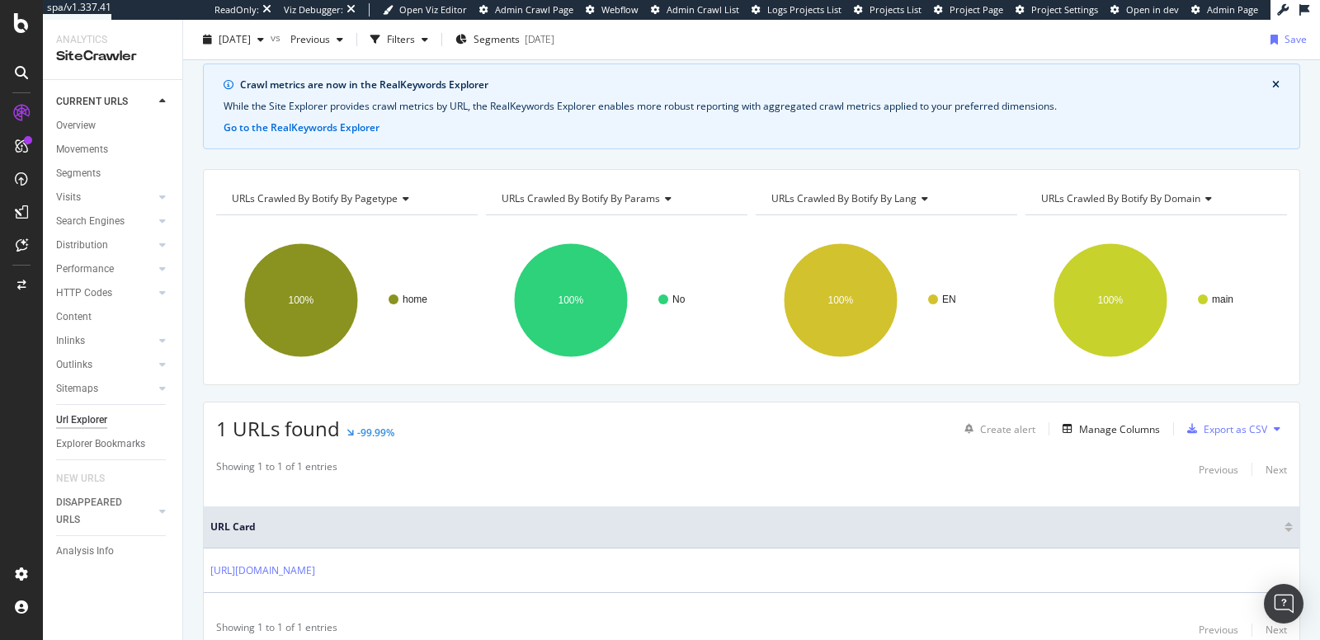
scroll to position [122, 0]
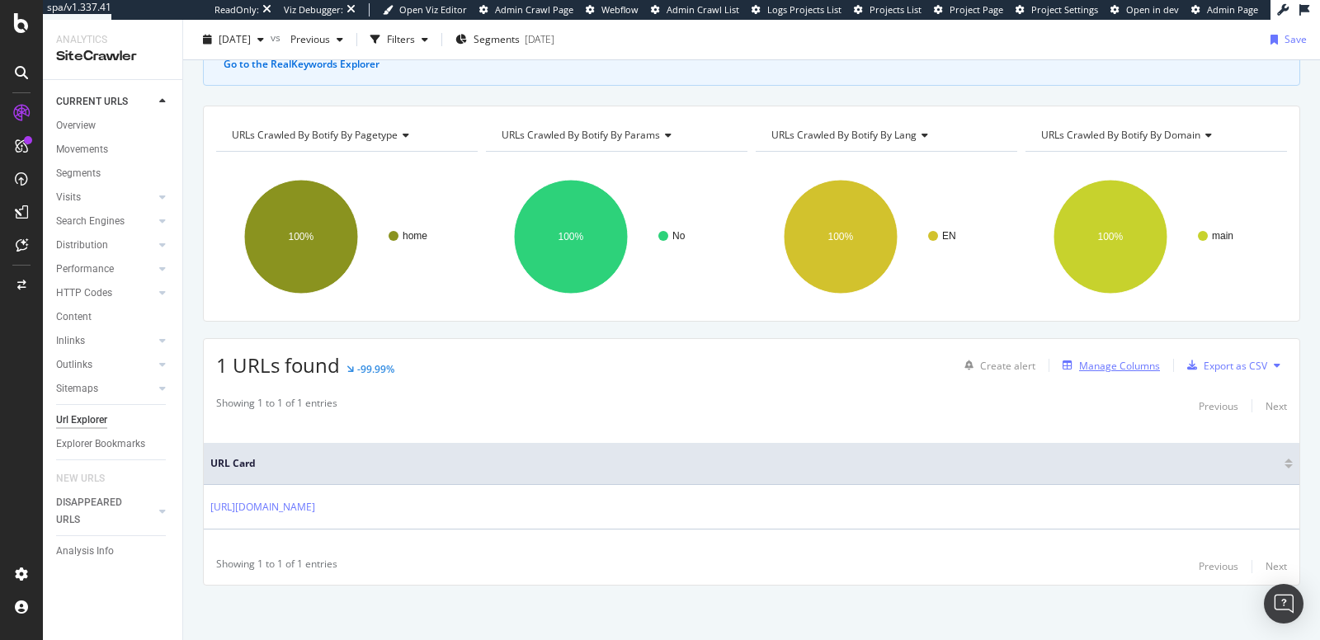
click at [1109, 359] on div "Manage Columns" at bounding box center [1119, 366] width 81 height 14
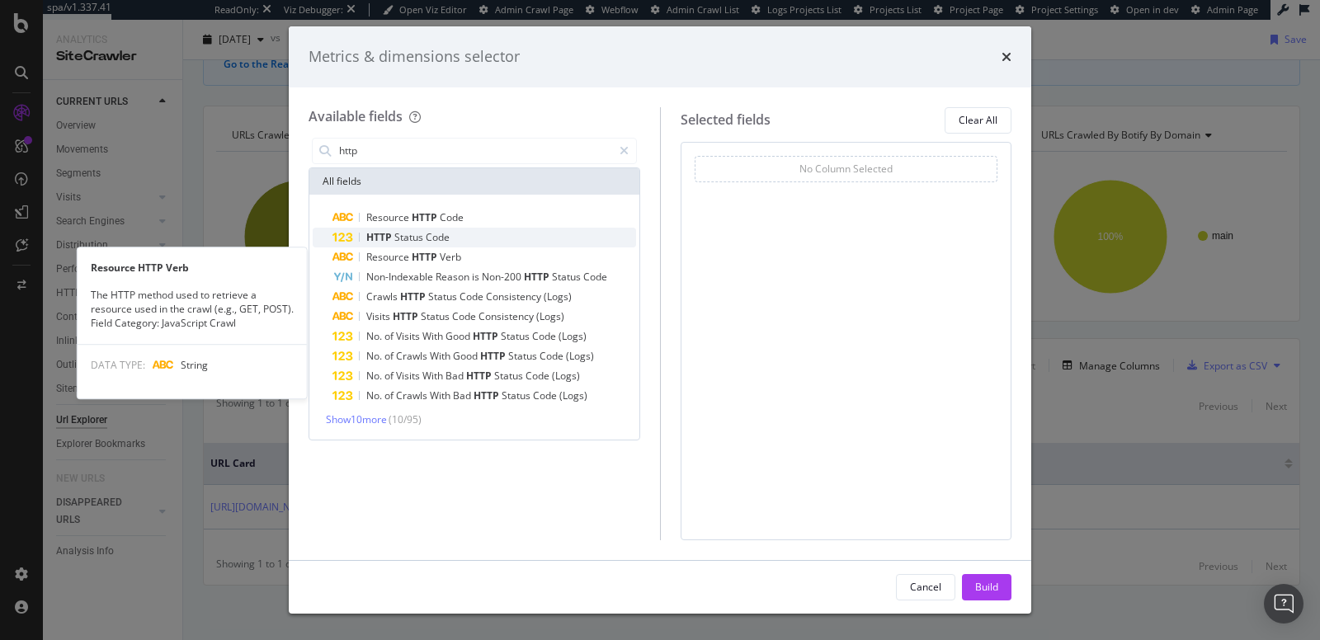
type input "http"
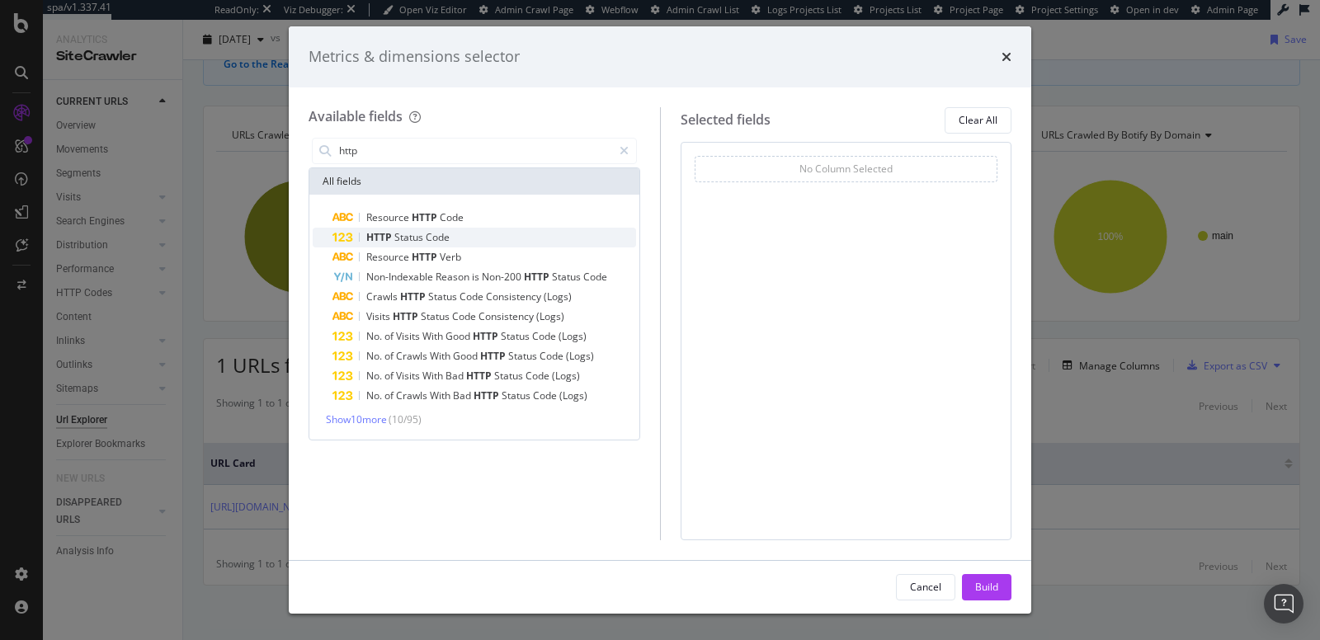
click at [390, 238] on span "HTTP" at bounding box center [380, 237] width 28 height 14
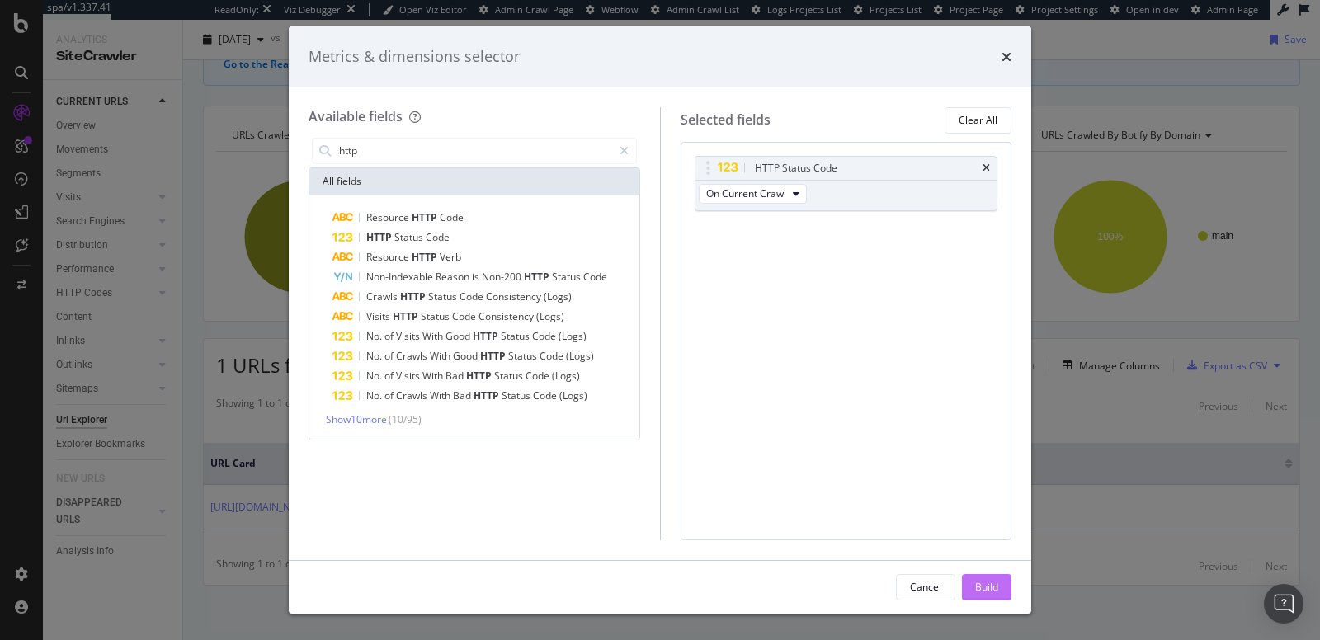
click at [978, 584] on div "Build" at bounding box center [986, 587] width 23 height 14
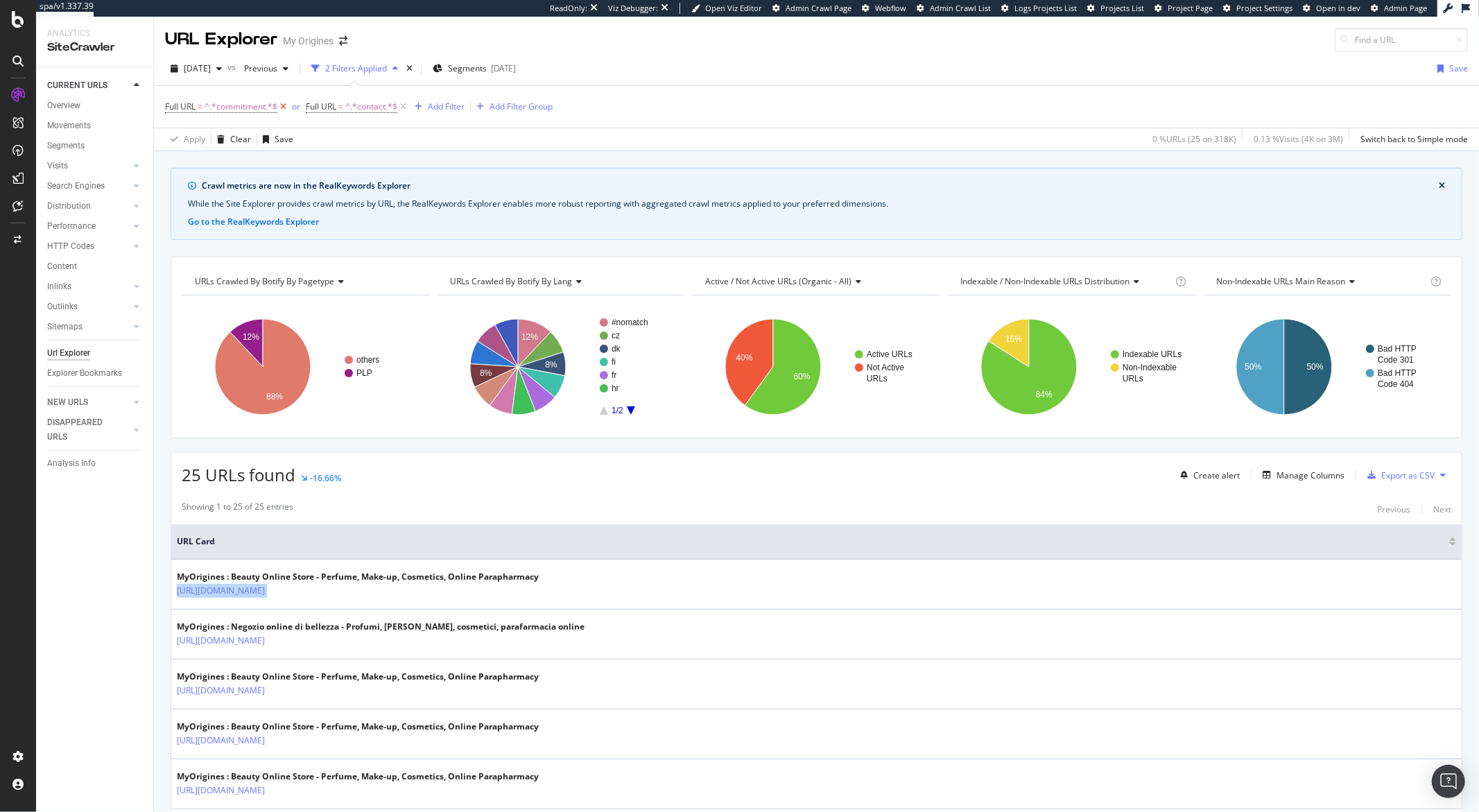
click at [287, 109] on icon at bounding box center [283, 107] width 12 height 13
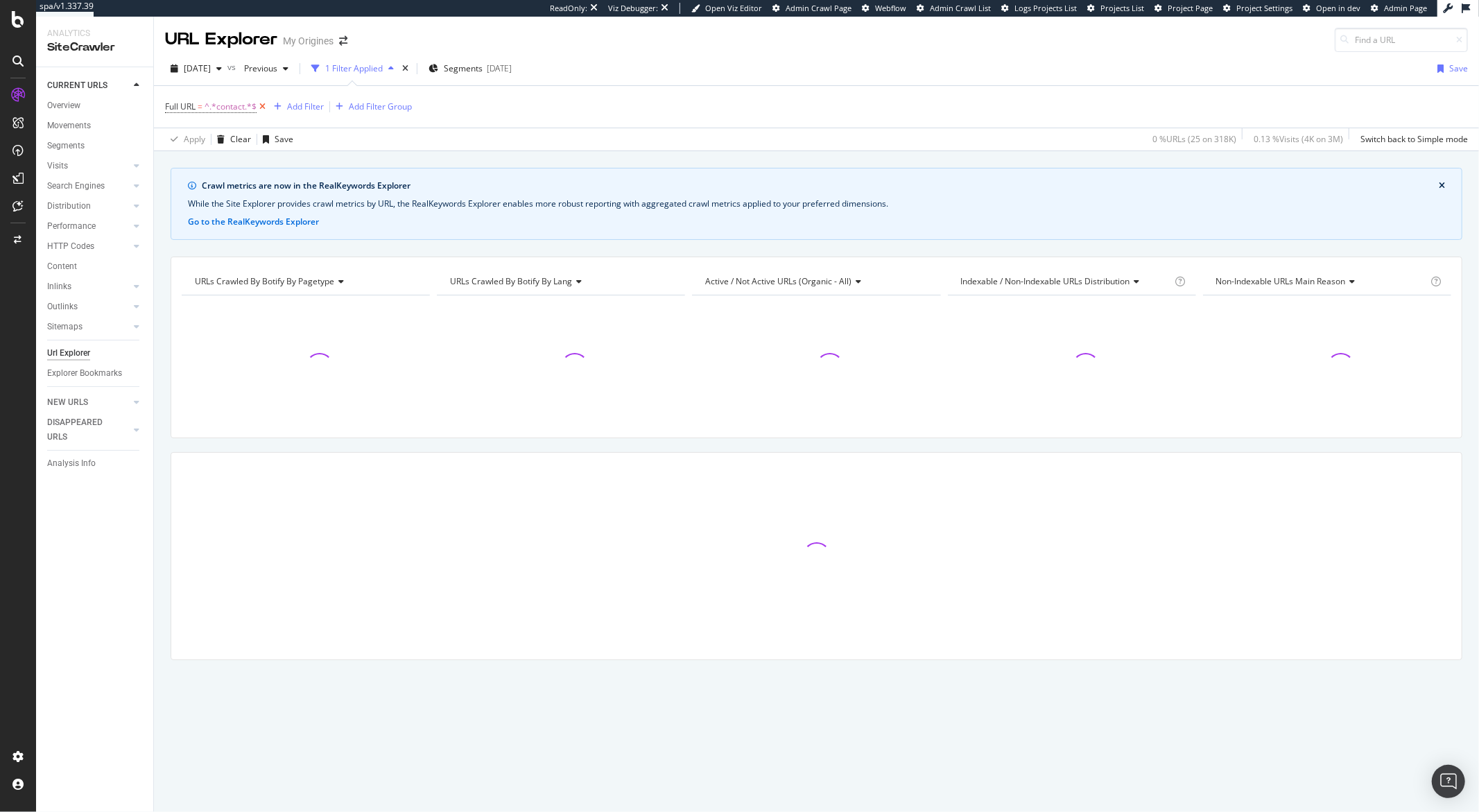
click at [263, 108] on icon at bounding box center [262, 107] width 12 height 13
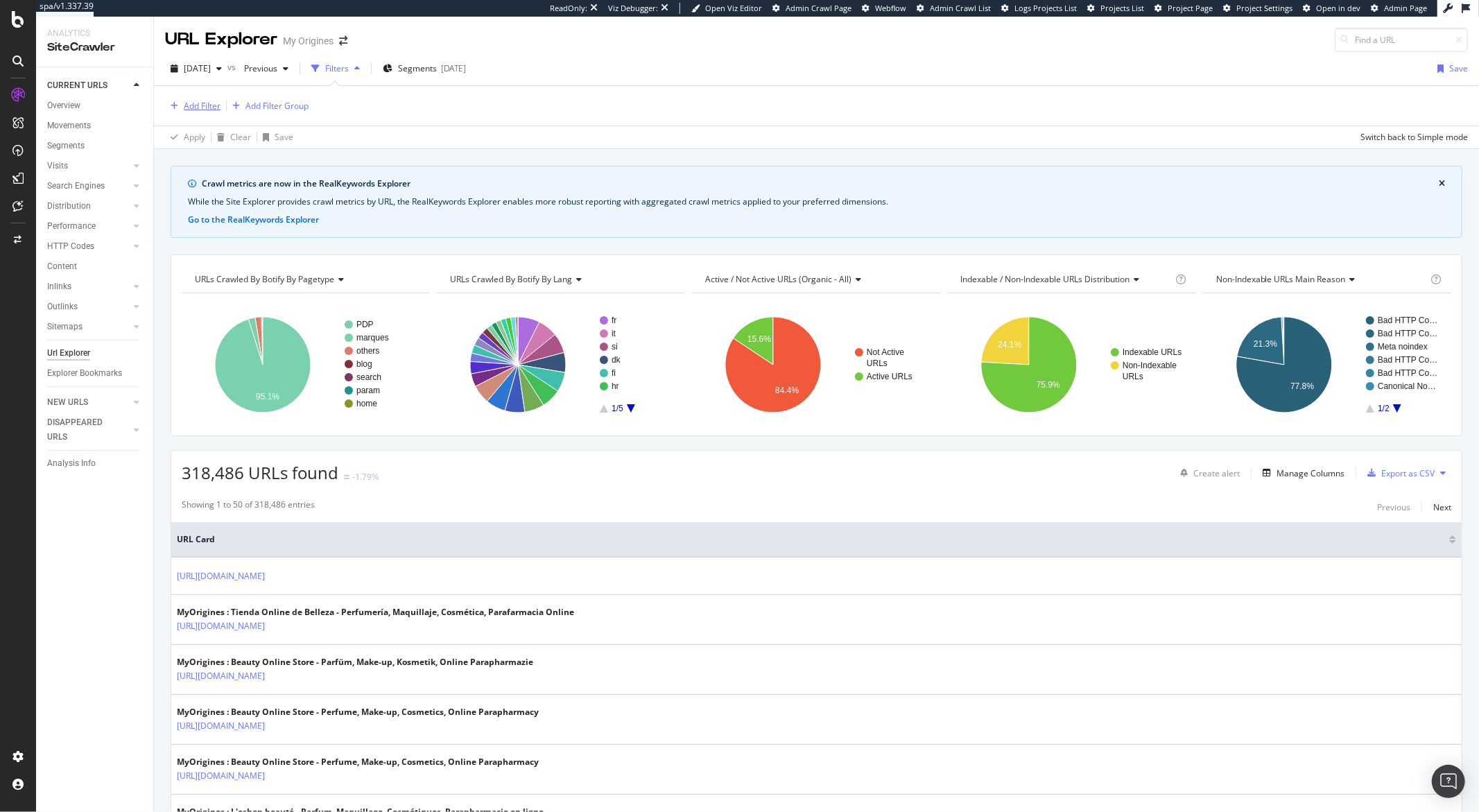
click at [197, 107] on div "Add Filter" at bounding box center [203, 106] width 37 height 12
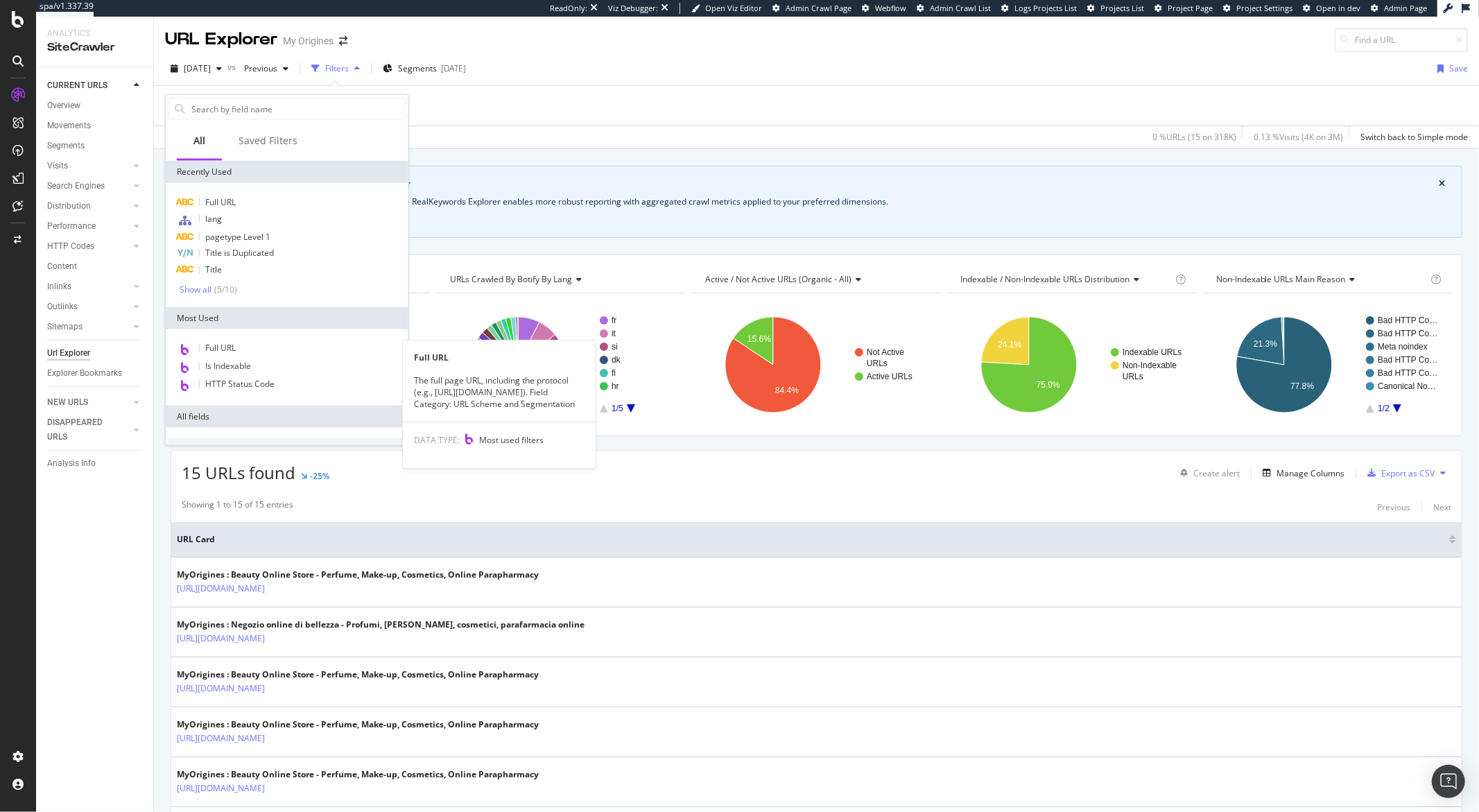
click at [210, 348] on span "Full URL" at bounding box center [220, 348] width 30 height 12
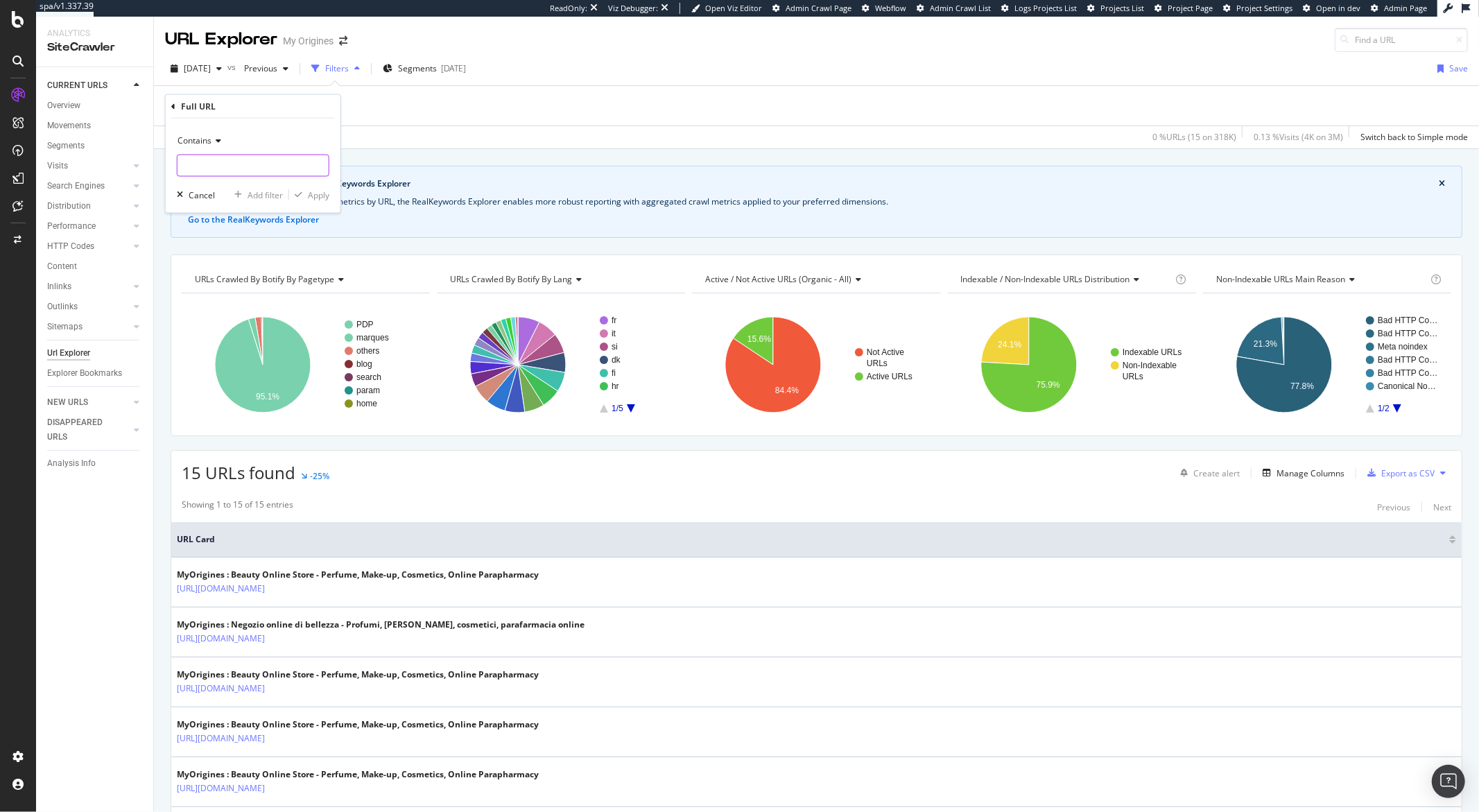
click at [239, 169] on input "text" at bounding box center [253, 166] width 151 height 22
type input "faq"
click at [309, 196] on div "Apply" at bounding box center [319, 194] width 22 height 12
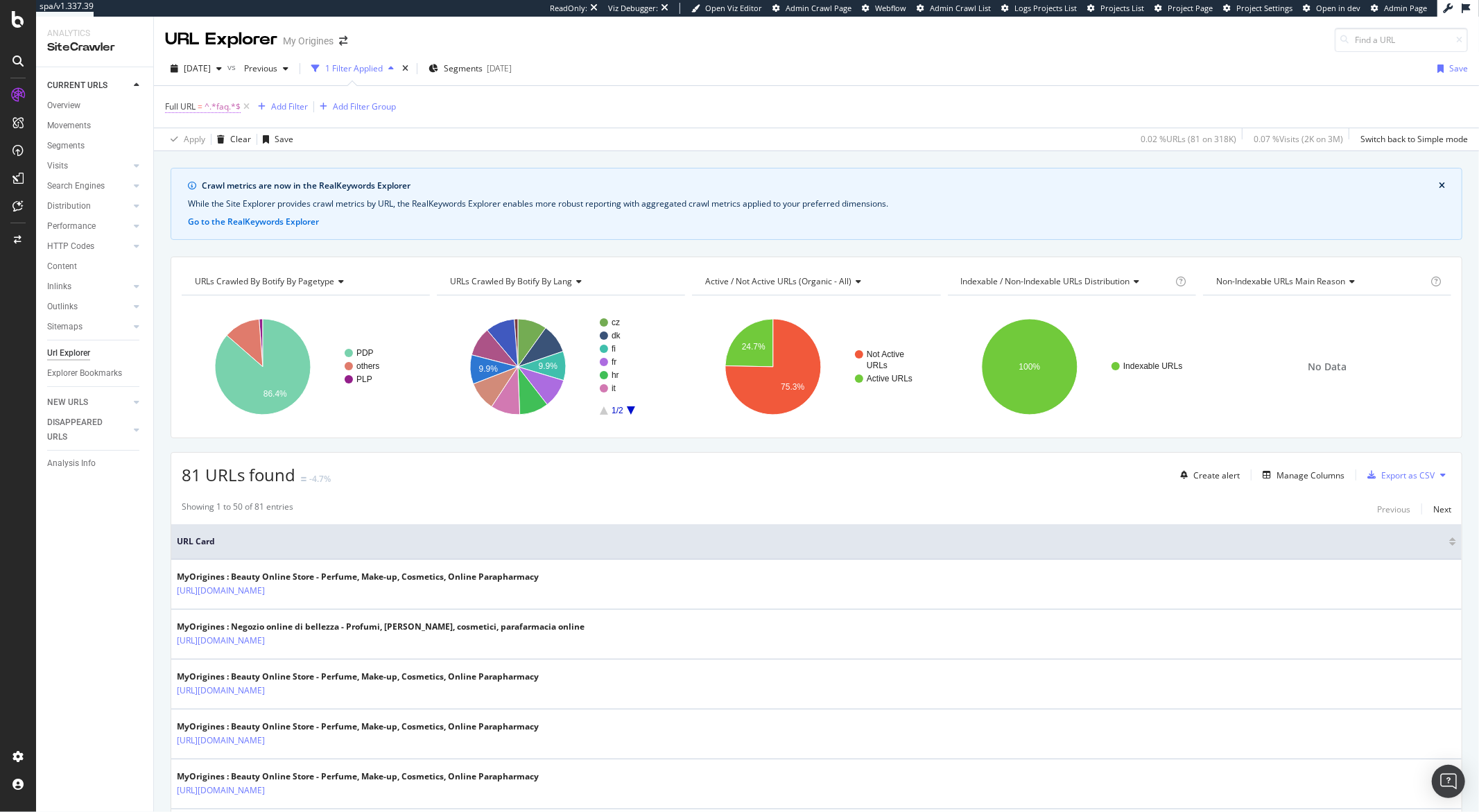
click at [208, 106] on span "^.*faq.*$" at bounding box center [222, 106] width 36 height 19
click at [244, 163] on input "faq" at bounding box center [243, 165] width 131 height 22
type input "delivery"
click at [313, 198] on div "Apply" at bounding box center [319, 194] width 22 height 12
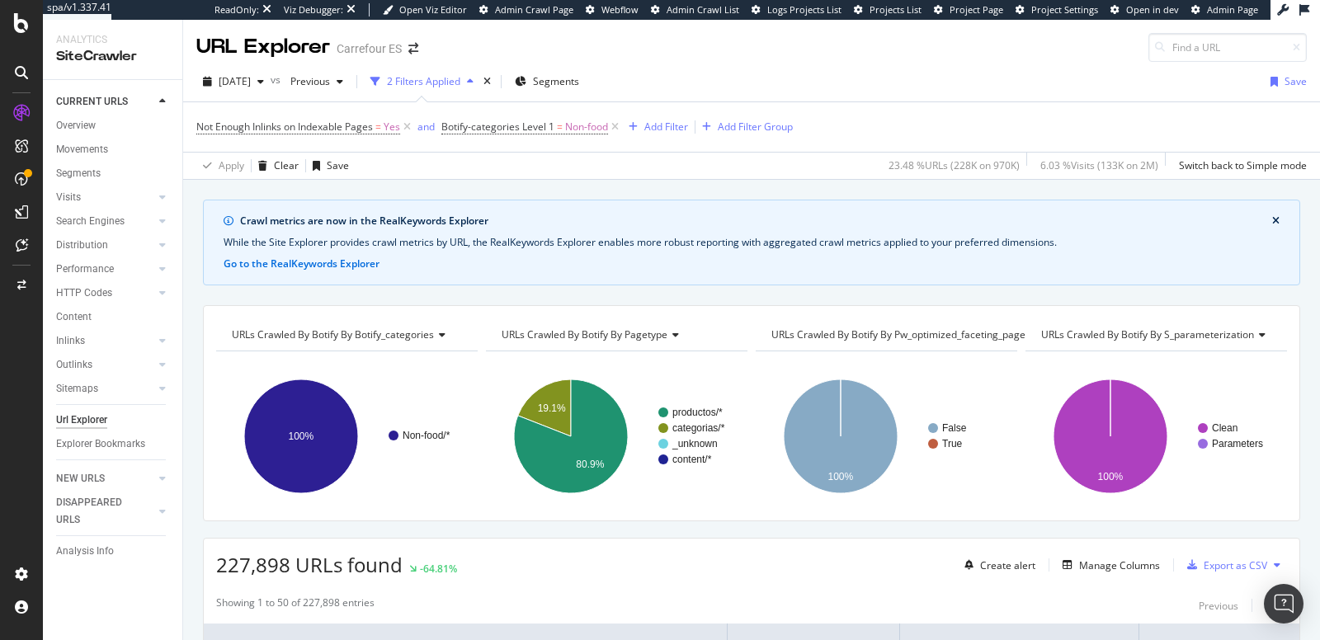
scroll to position [233, 0]
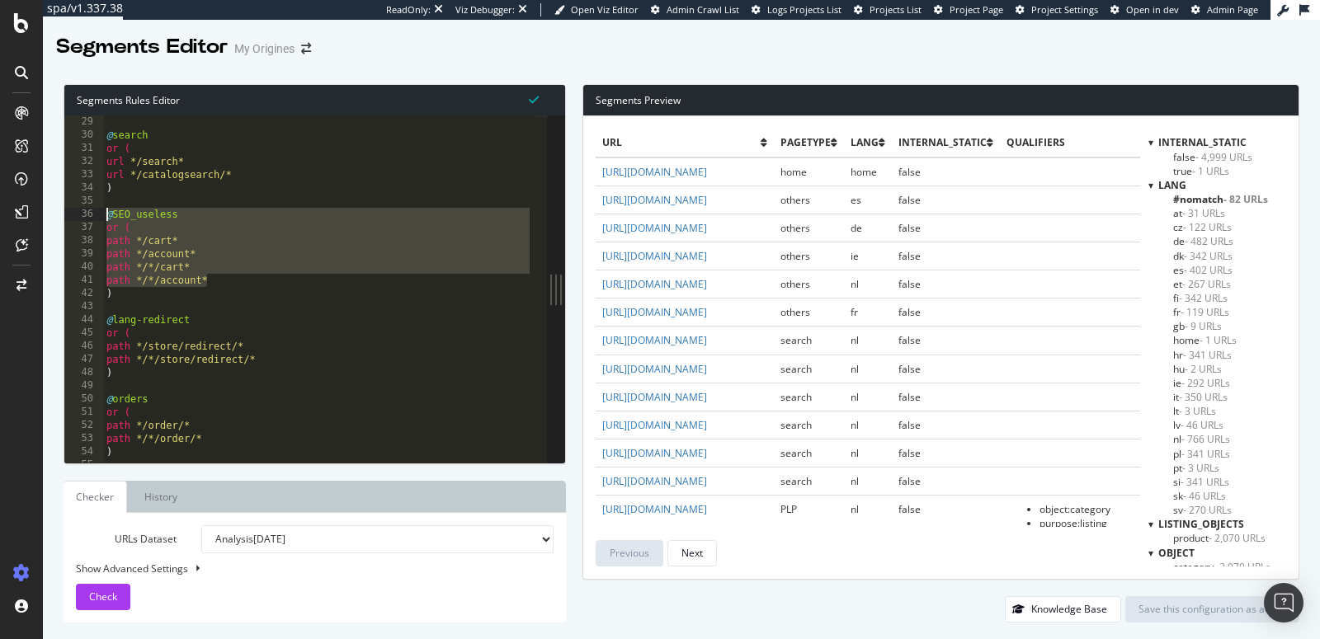
scroll to position [189, 0]
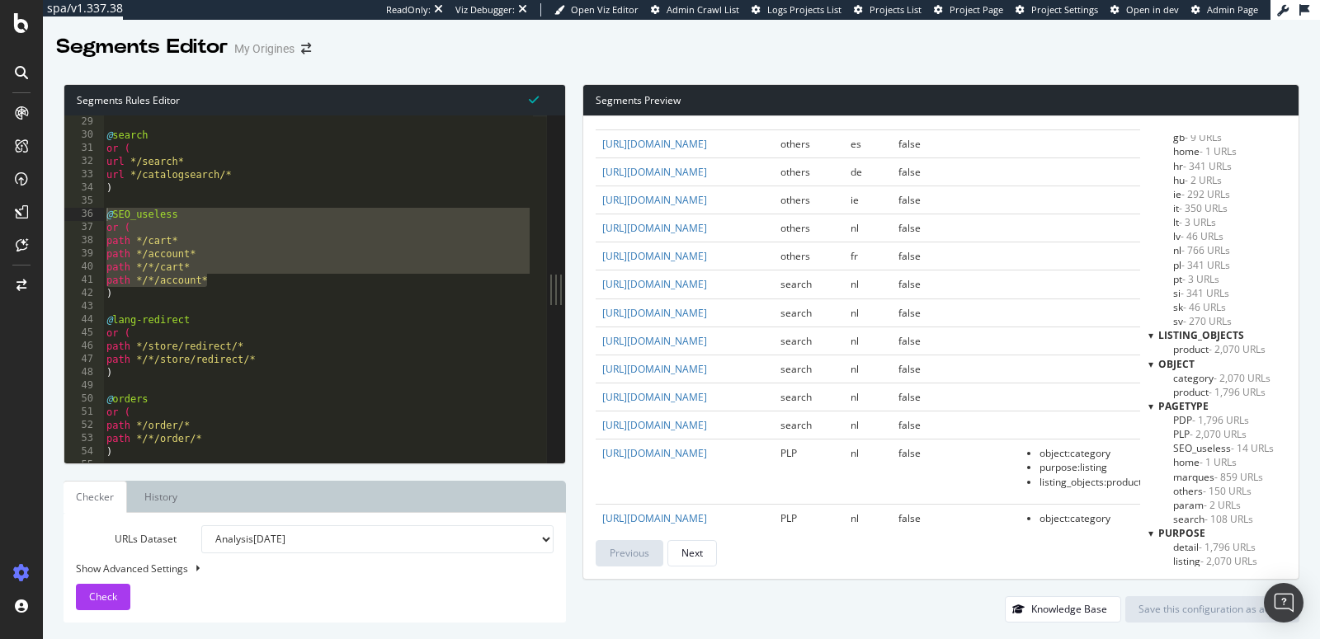
click at [1185, 430] on span "PLP - 2,070 URLs" at bounding box center [1209, 434] width 73 height 14
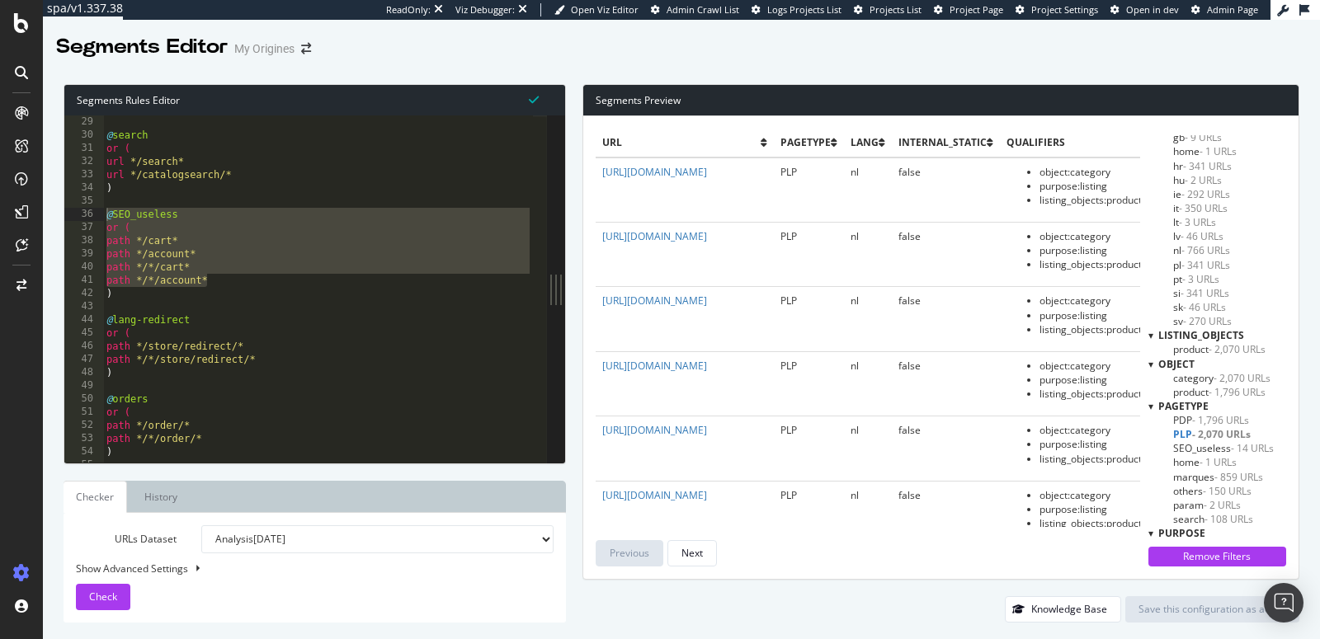
click at [1180, 421] on span "PDP - 1,796 URLs" at bounding box center [1211, 420] width 76 height 14
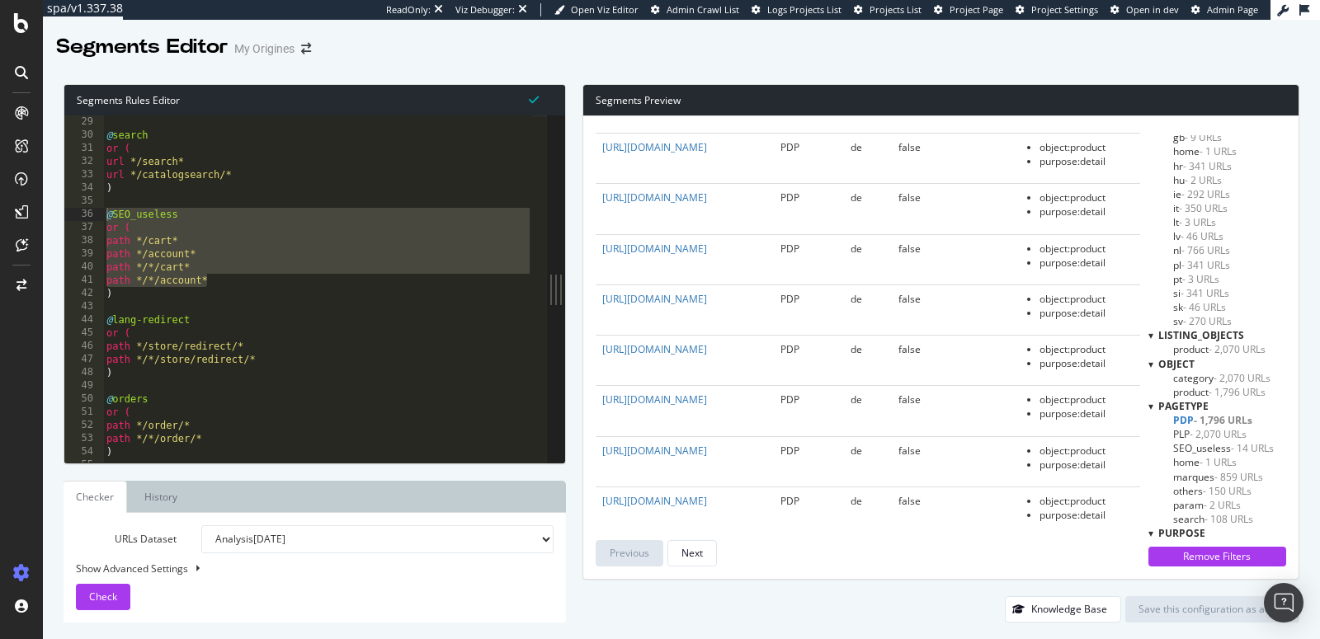
scroll to position [26, 0]
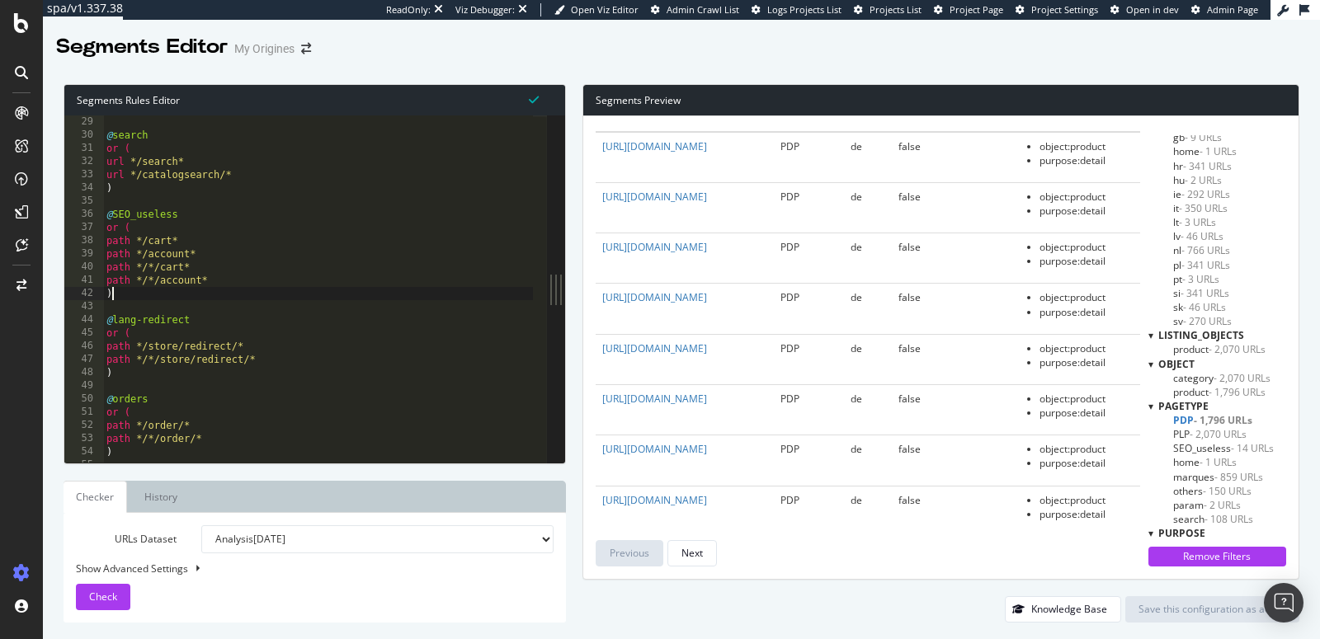
click at [150, 300] on div ") @ search or ( url */search* url */catalogsearch/* ) @ SEO_useless or ( path *…" at bounding box center [318, 290] width 430 height 376
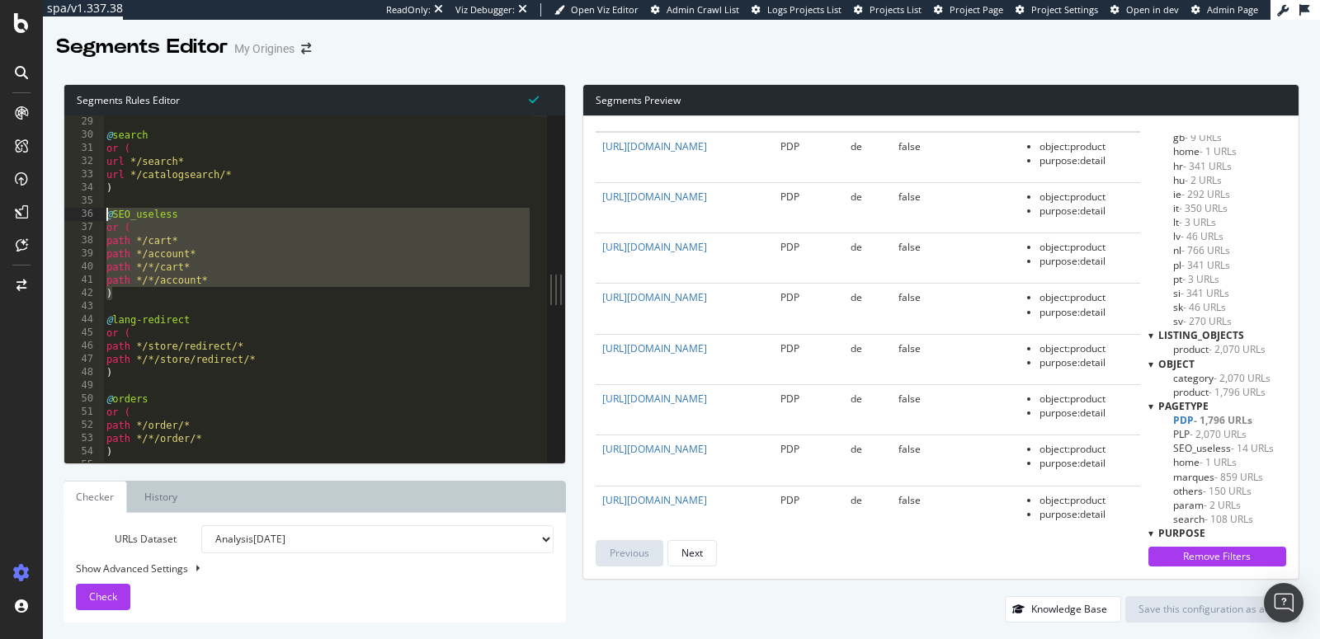
drag, startPoint x: 133, startPoint y: 298, endPoint x: 103, endPoint y: 214, distance: 88.4
click at [103, 214] on div ") 28 29 30 31 32 33 34 35 36 37 38 39 40 41 42 43 44 45 46 47 48 49 50 51 52 53…" at bounding box center [305, 288] width 483 height 347
type textarea "@SEO_useless or ("
paste textarea "Cursor at row 36"
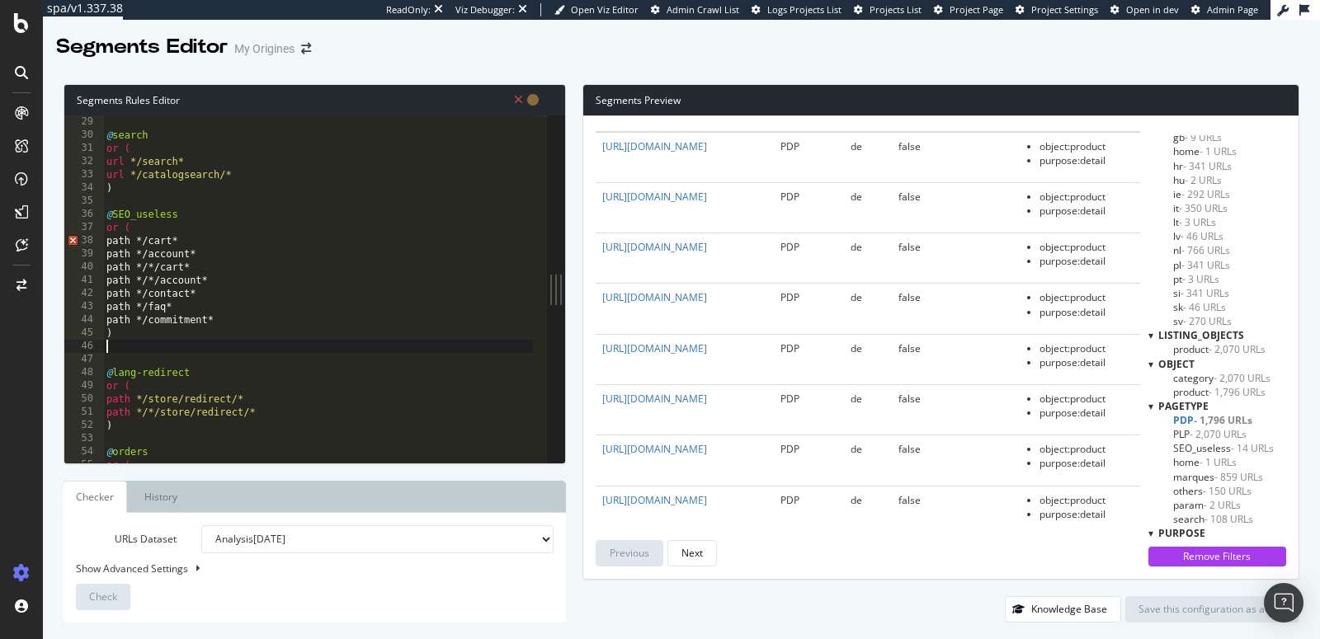
scroll to position [0, 0]
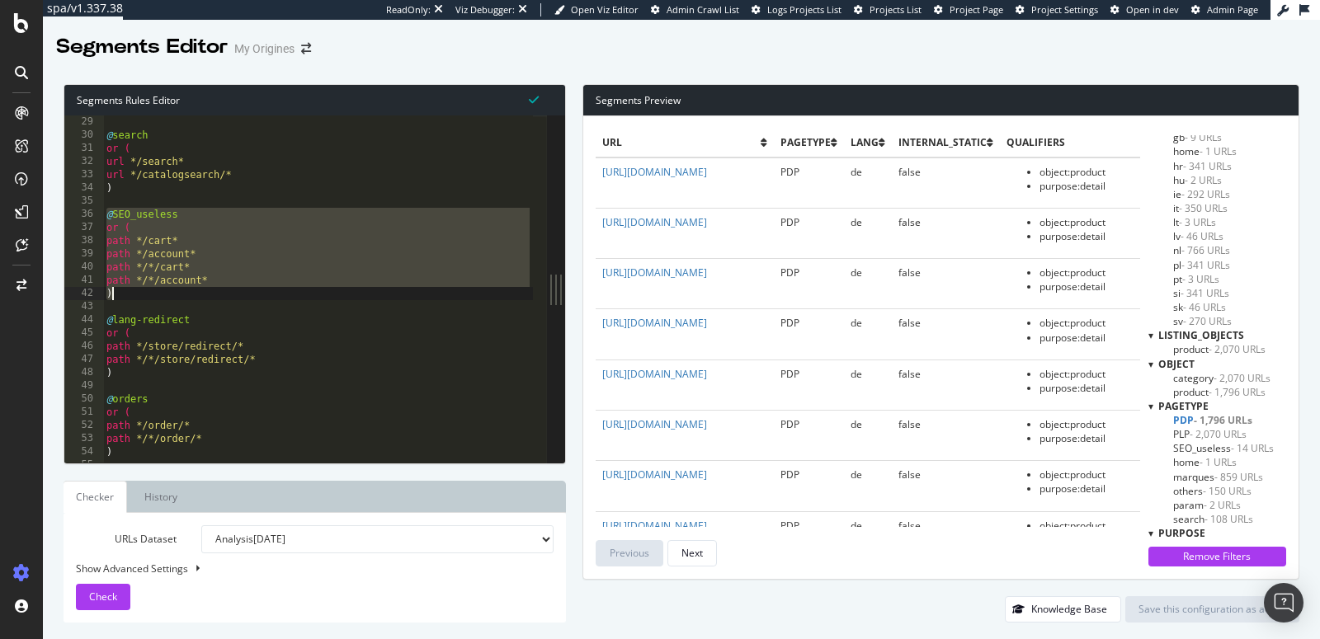
click at [115, 290] on div ") @ search or ( url */search* url */catalogsearch/* ) @ SEO_useless or ( path *…" at bounding box center [318, 290] width 430 height 376
drag, startPoint x: 112, startPoint y: 294, endPoint x: 96, endPoint y: 214, distance: 82.5
click at [96, 214] on div ") 28 29 30 31 32 33 34 35 36 37 38 39 40 41 42 43 44 45 46 47 48 49 50 51 52 53…" at bounding box center [305, 288] width 483 height 347
type textarea "@SEO_useless or ("
paste textarea "Cursor at row 36"
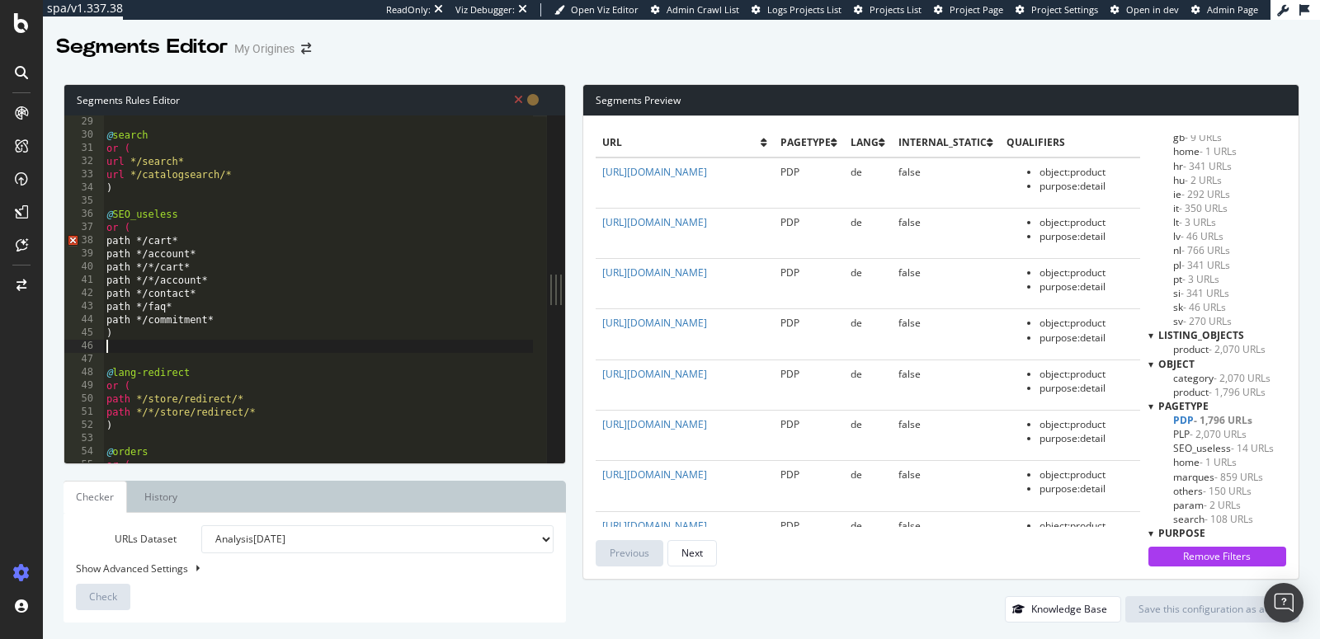
type textarea "path */*/account* )"
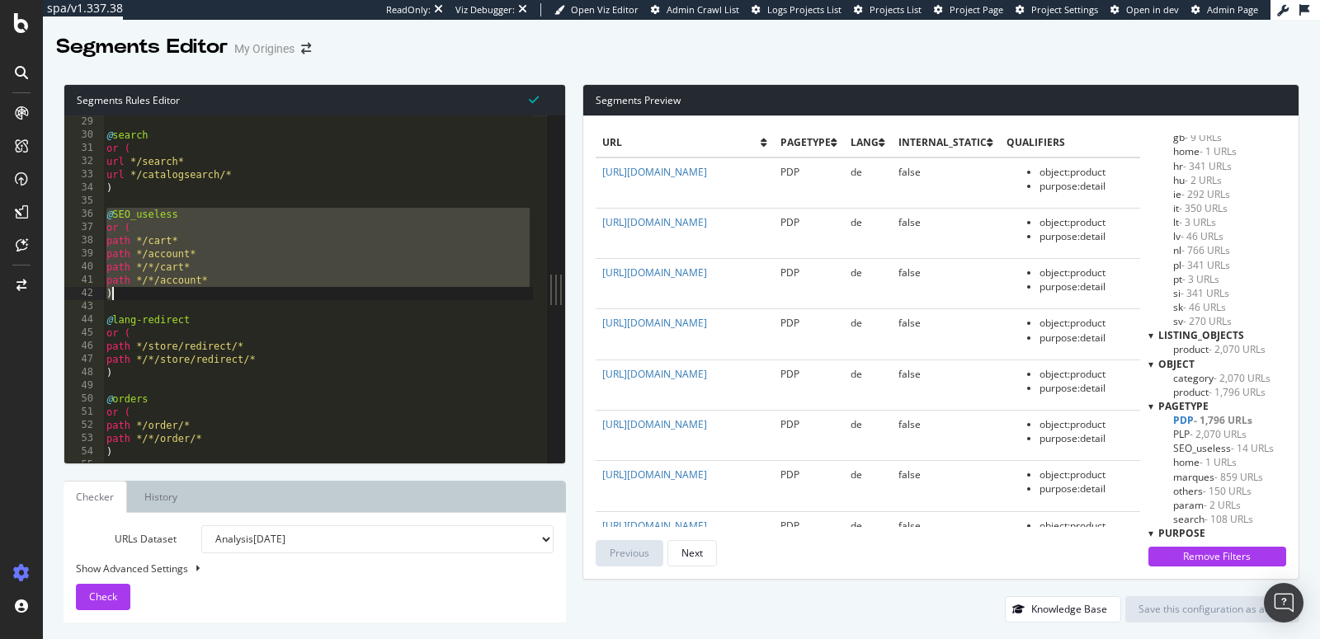
paste textarea "Cursor at row 42"
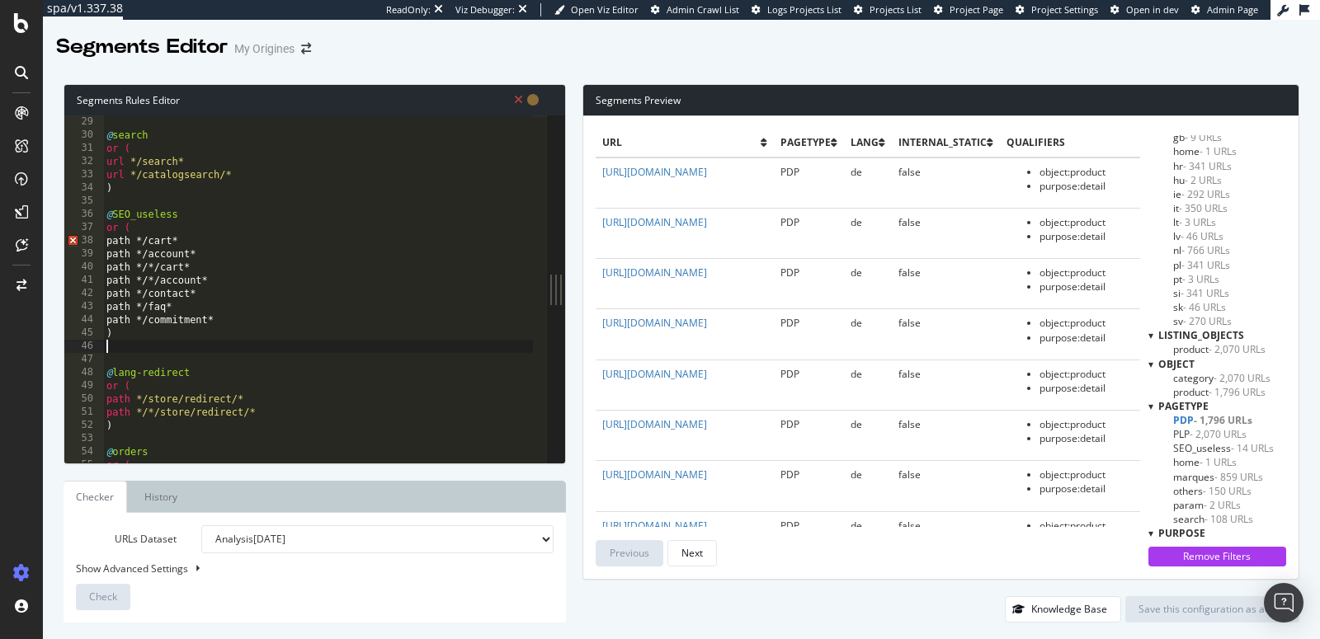
click at [120, 244] on div ") @ search or ( url */search* url */catalogsearch/* ) @ SEO_useless or ( path *…" at bounding box center [318, 290] width 430 height 376
click at [120, 255] on div ") @ search or ( url */search* url */catalogsearch/* ) @ SEO_useless or ( path *…" at bounding box center [318, 290] width 430 height 376
click at [116, 265] on div ") @ search or ( url */search* url */catalogsearch/* ) @ SEO_useless or ( path *…" at bounding box center [318, 290] width 430 height 376
click at [116, 276] on div ") @ search or ( url */search* url */catalogsearch/* ) @ SEO_useless or ( path *…" at bounding box center [318, 290] width 430 height 376
click at [115, 294] on div ") @ search or ( url */search* url */catalogsearch/* ) @ SEO_useless or ( path *…" at bounding box center [318, 290] width 430 height 376
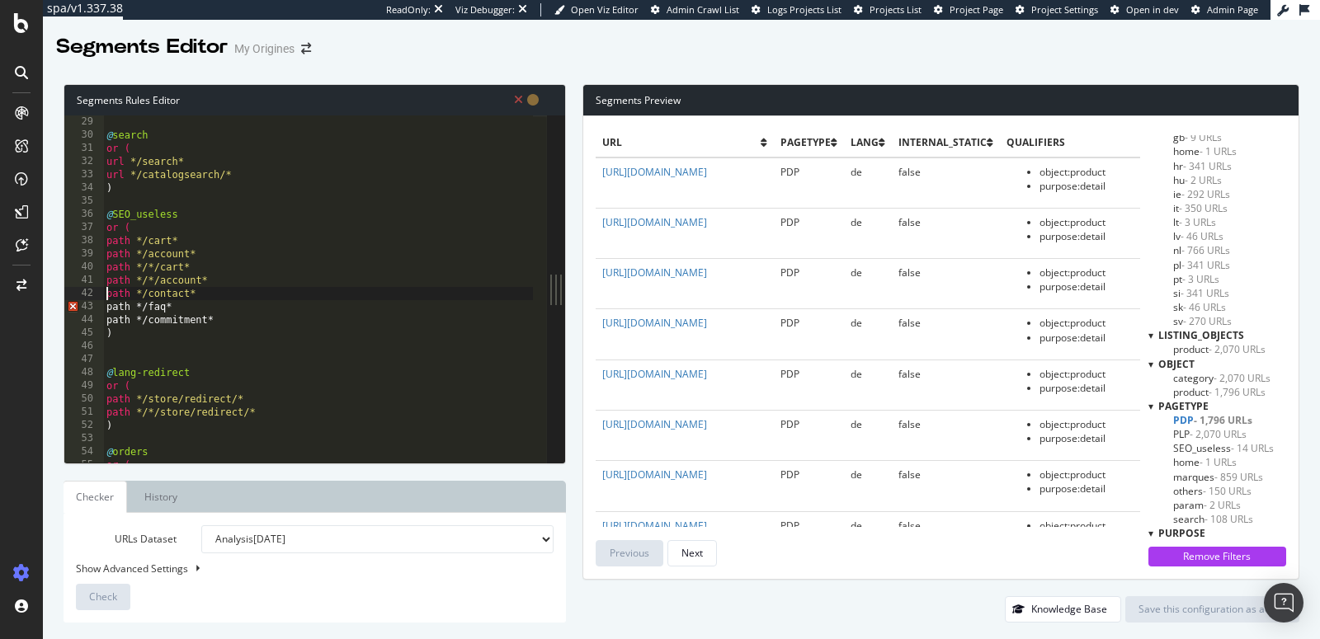
click at [117, 308] on div ") @ search or ( url */search* url */catalogsearch/* ) @ SEO_useless or ( path *…" at bounding box center [318, 290] width 430 height 376
click at [118, 319] on div ") @ search or ( url */search* url */catalogsearch/* ) @ SEO_useless or ( path *…" at bounding box center [318, 290] width 430 height 376
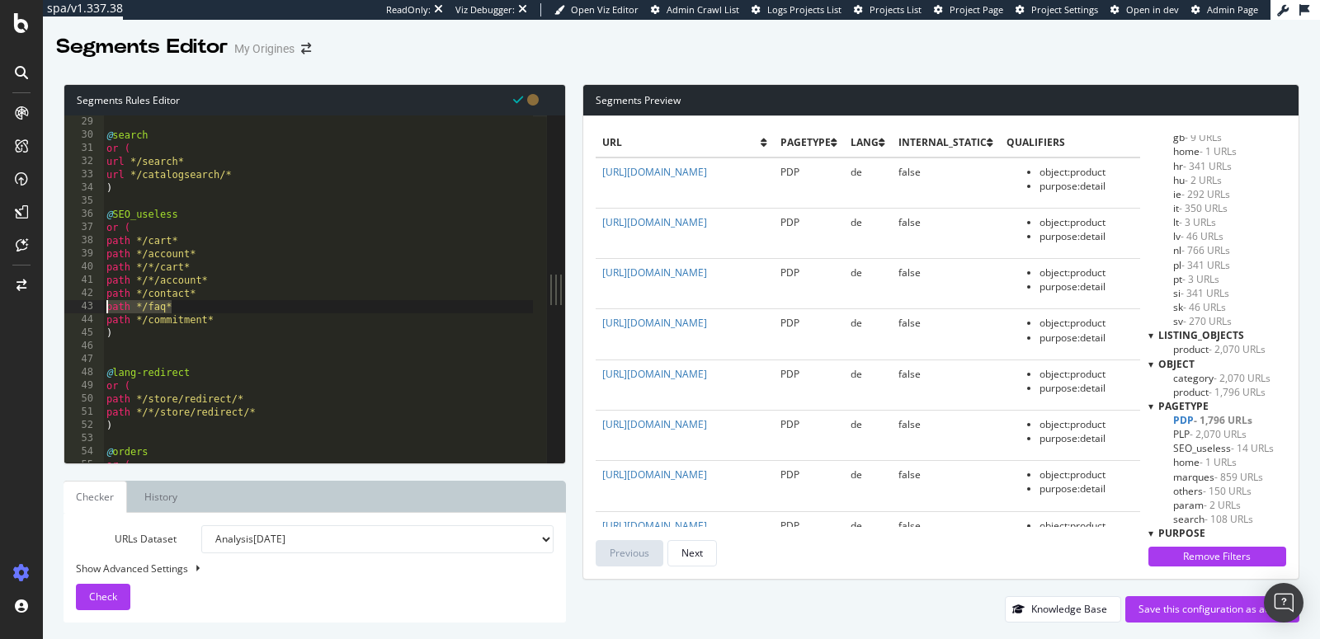
drag, startPoint x: 148, startPoint y: 307, endPoint x: 97, endPoint y: 308, distance: 52.0
click at [97, 308] on div "path */commitment* 28 29 30 31 32 33 34 35 36 37 38 39 40 41 42 43 44 45 46 47 …" at bounding box center [305, 288] width 483 height 347
type textarea "path */faq*"
type textarea "path */contact*"
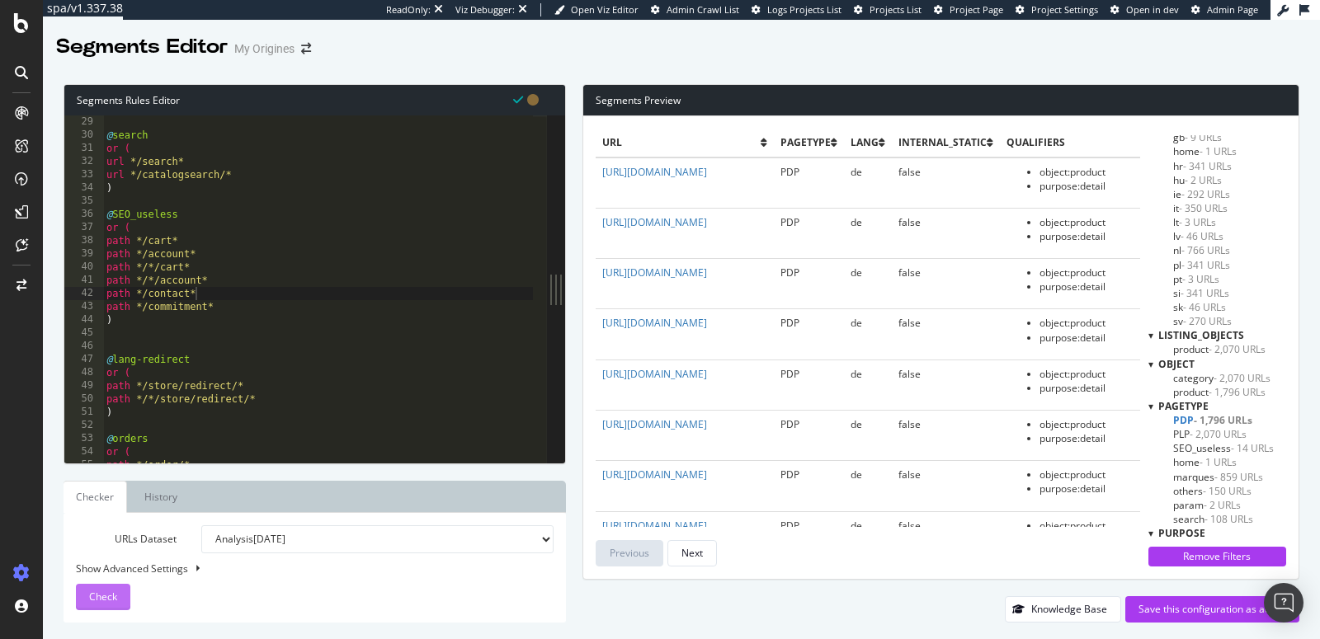
click at [96, 597] on span "Check" at bounding box center [103, 597] width 28 height 14
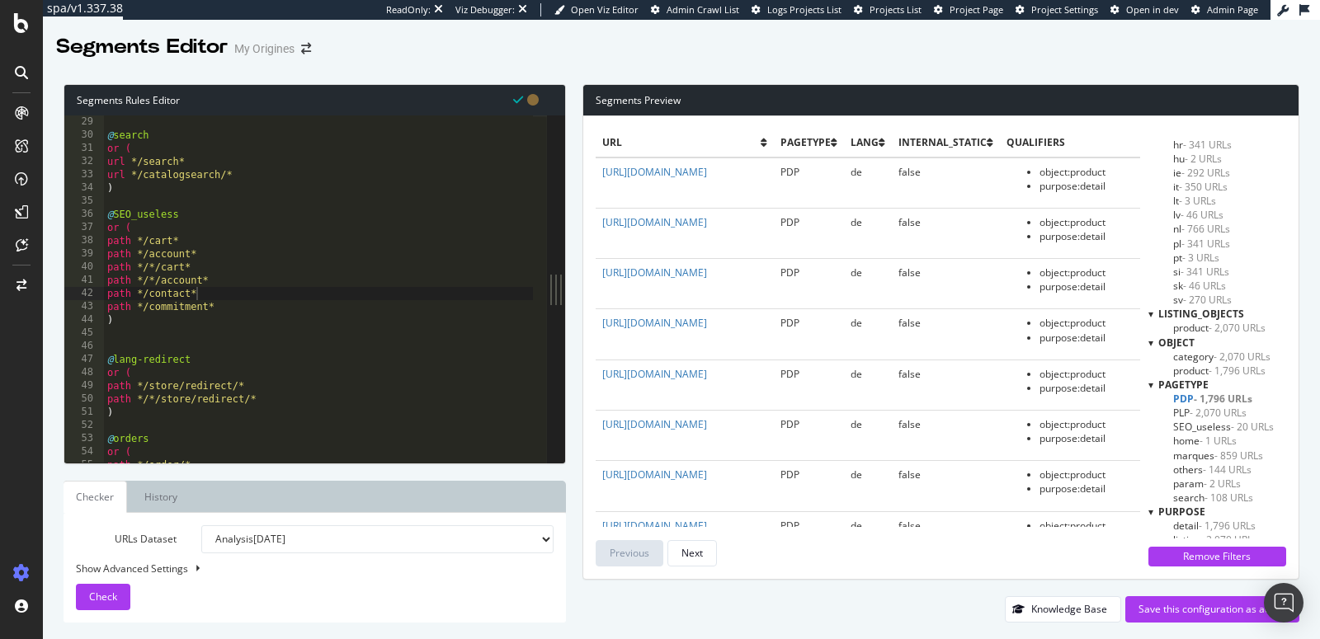
scroll to position [217, 0]
click at [1207, 416] on span "SEO_useless - 20 URLs" at bounding box center [1223, 420] width 101 height 14
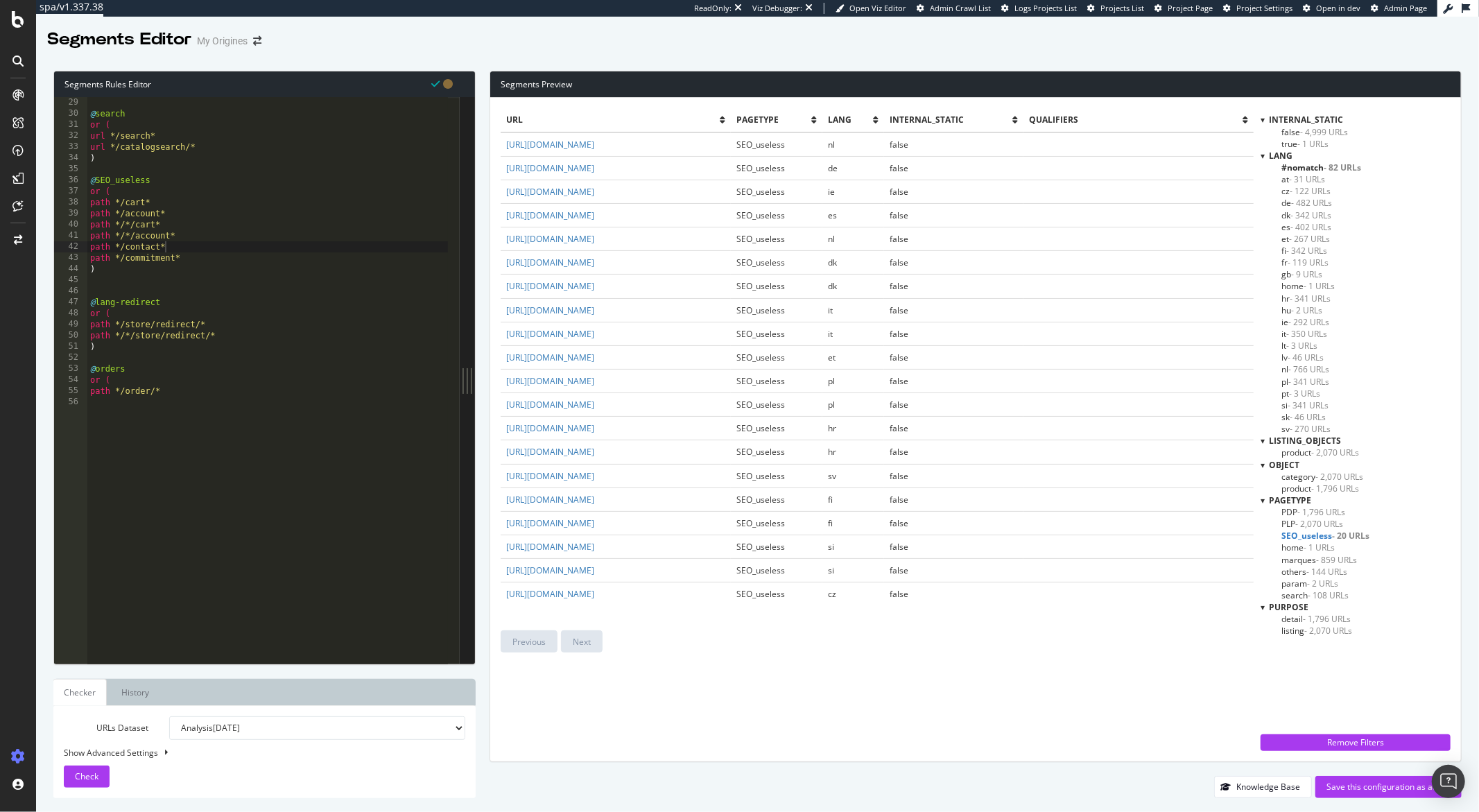
scroll to position [0, 0]
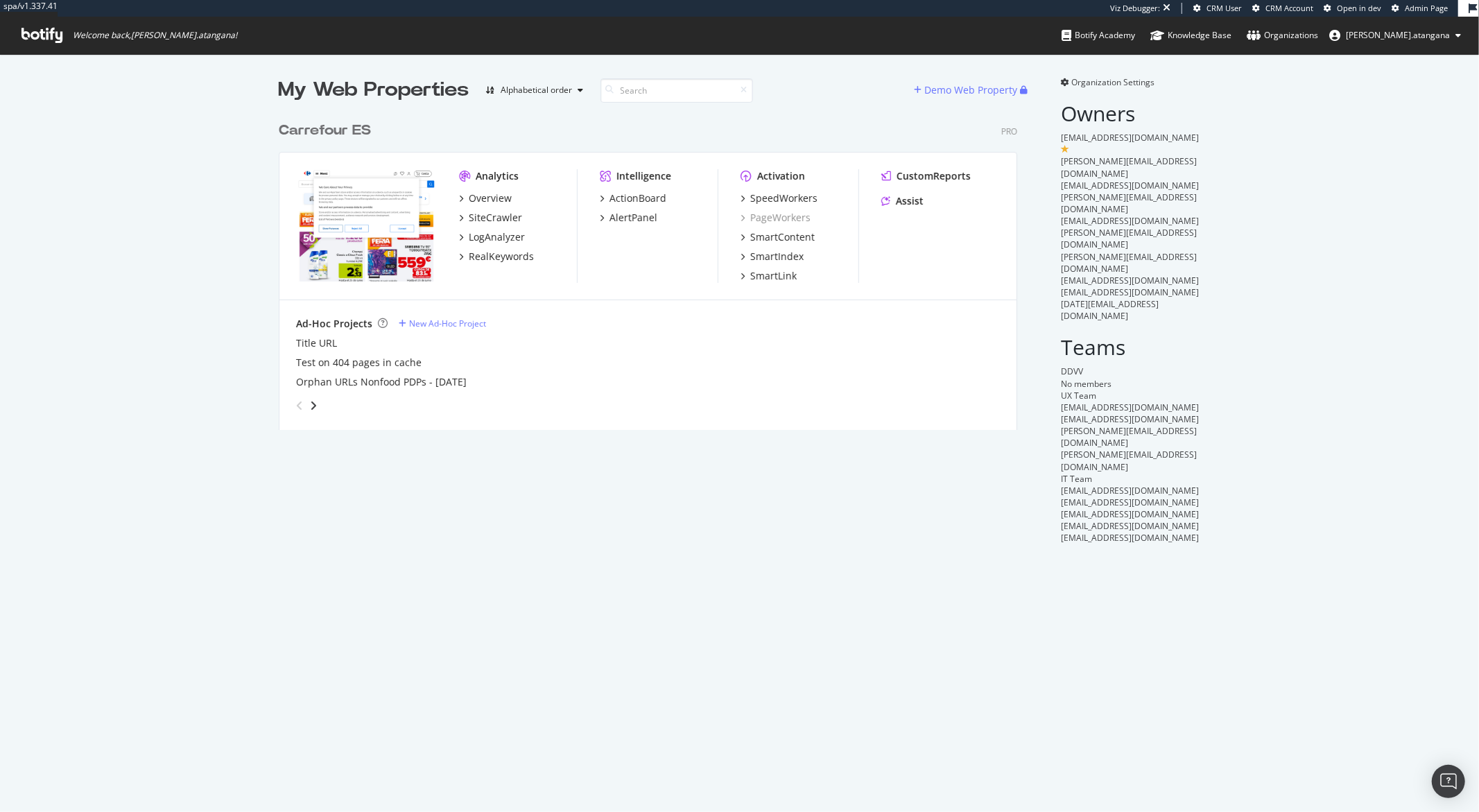
scroll to position [314, 738]
click at [462, 239] on div "LogAnalyzer" at bounding box center [492, 237] width 66 height 13
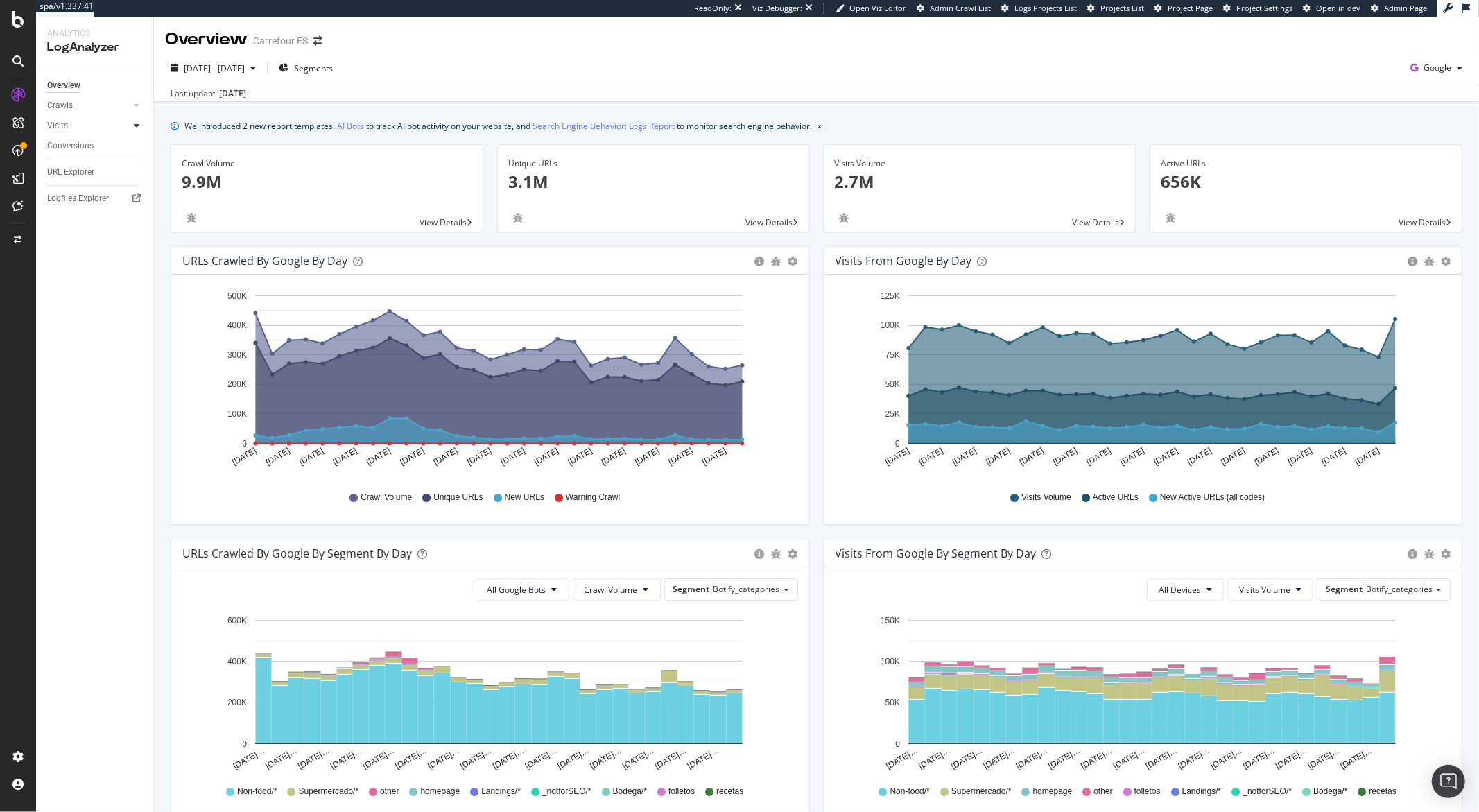
click at [137, 123] on icon at bounding box center [136, 125] width 6 height 8
click at [90, 198] on div "HTTP Codes" at bounding box center [77, 200] width 47 height 14
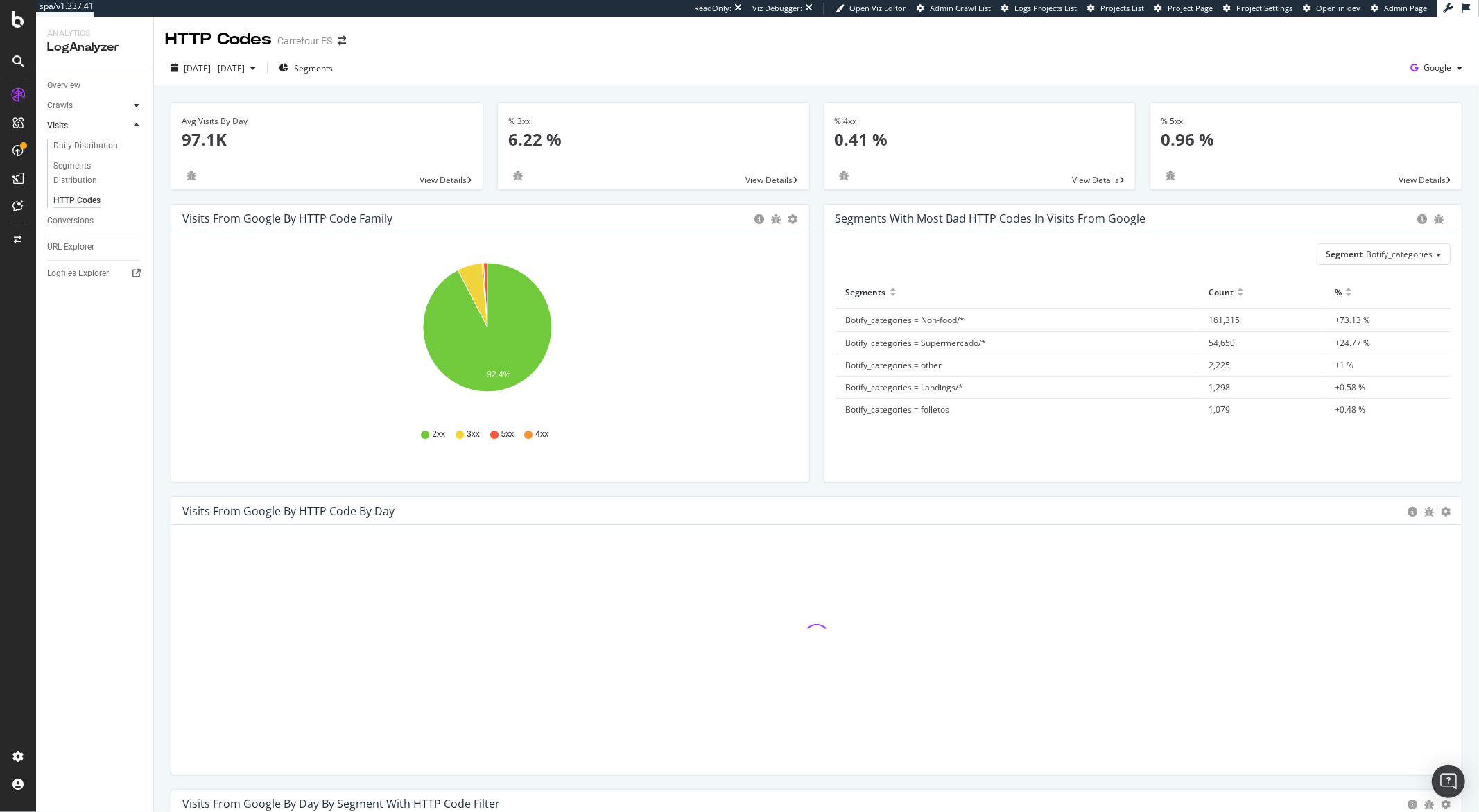
click at [137, 108] on icon at bounding box center [136, 105] width 6 height 8
click at [97, 180] on div "HTTP Codes" at bounding box center [77, 180] width 47 height 14
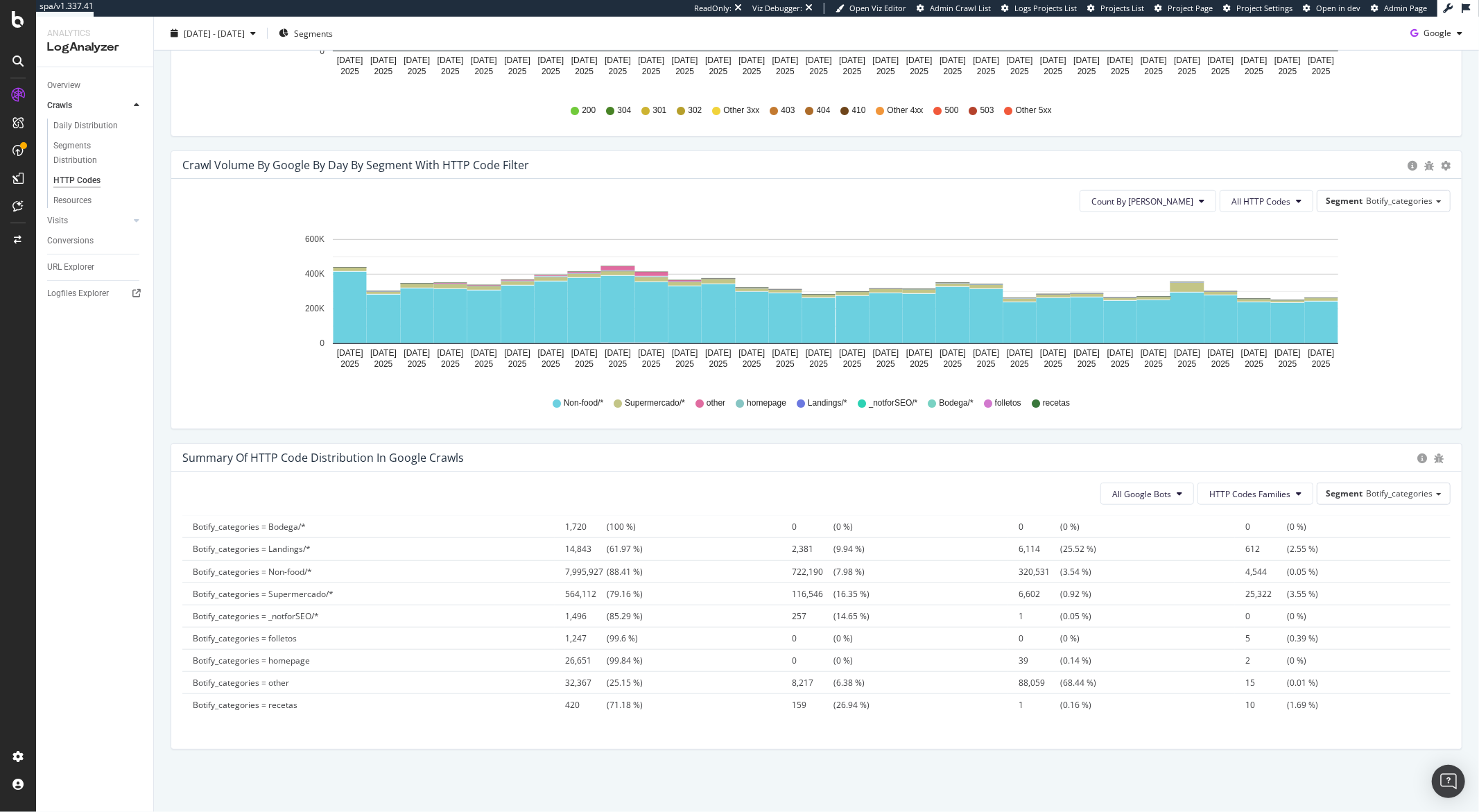
scroll to position [34, 0]
click at [1019, 682] on span "88,059" at bounding box center [1039, 681] width 41 height 12
click at [1021, 685] on span "88,059" at bounding box center [1039, 681] width 41 height 12
click at [1020, 685] on span "88,059" at bounding box center [1039, 681] width 41 height 12
click at [1265, 493] on span "HTTP Codes Families" at bounding box center [1250, 494] width 82 height 12
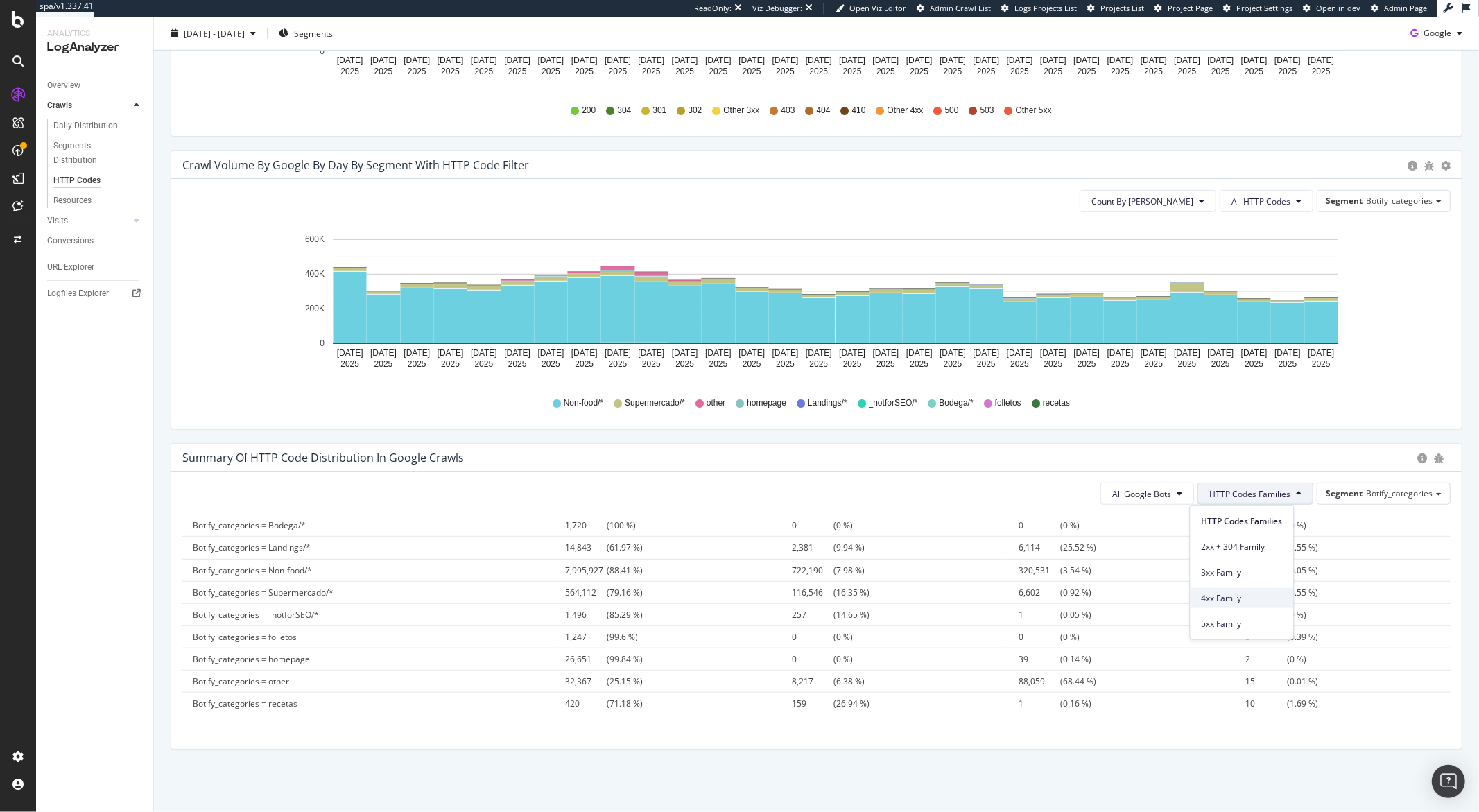
click at [1223, 592] on span "4xx Family" at bounding box center [1243, 598] width 82 height 13
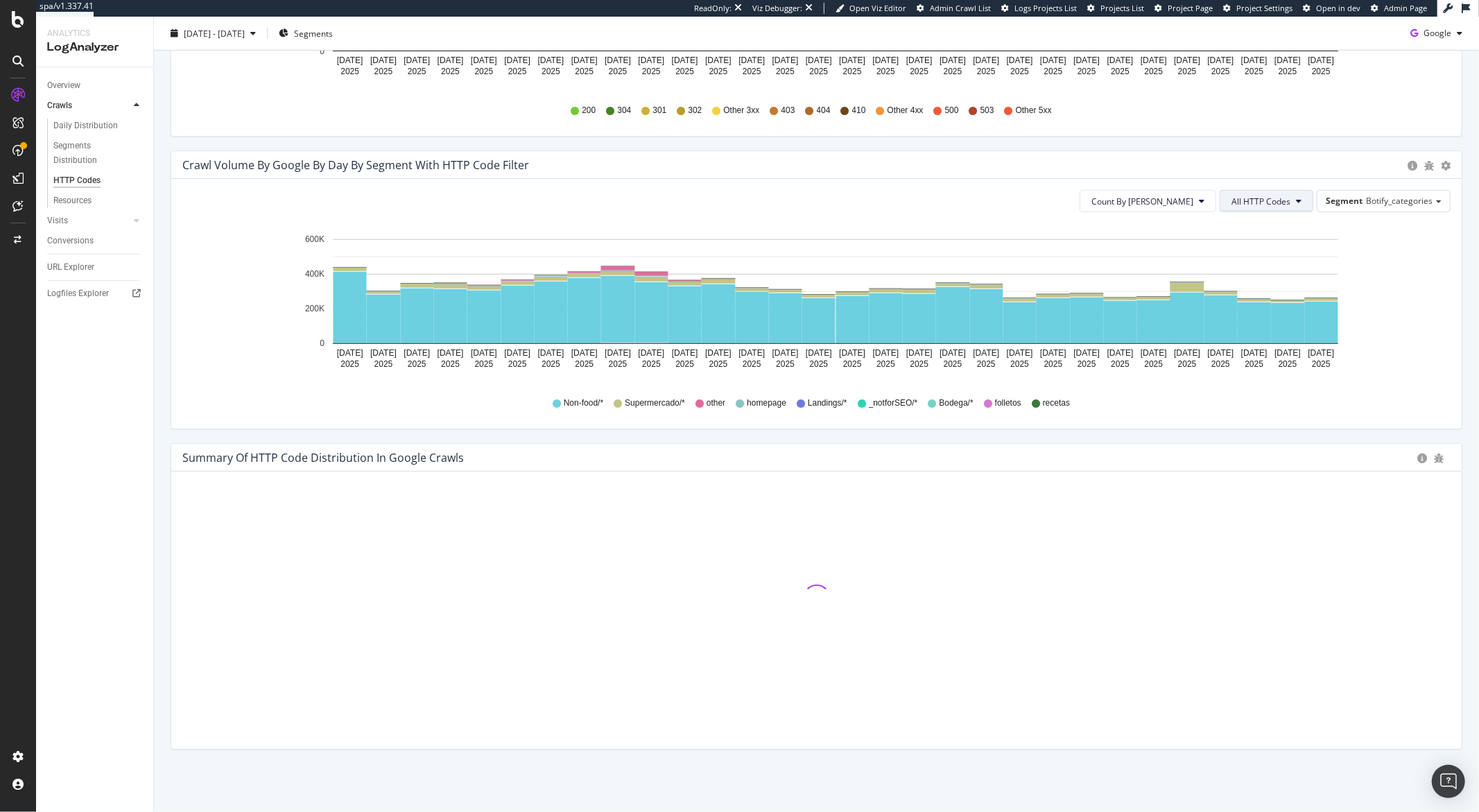
click at [1267, 198] on span "All HTTP Codes" at bounding box center [1261, 202] width 59 height 12
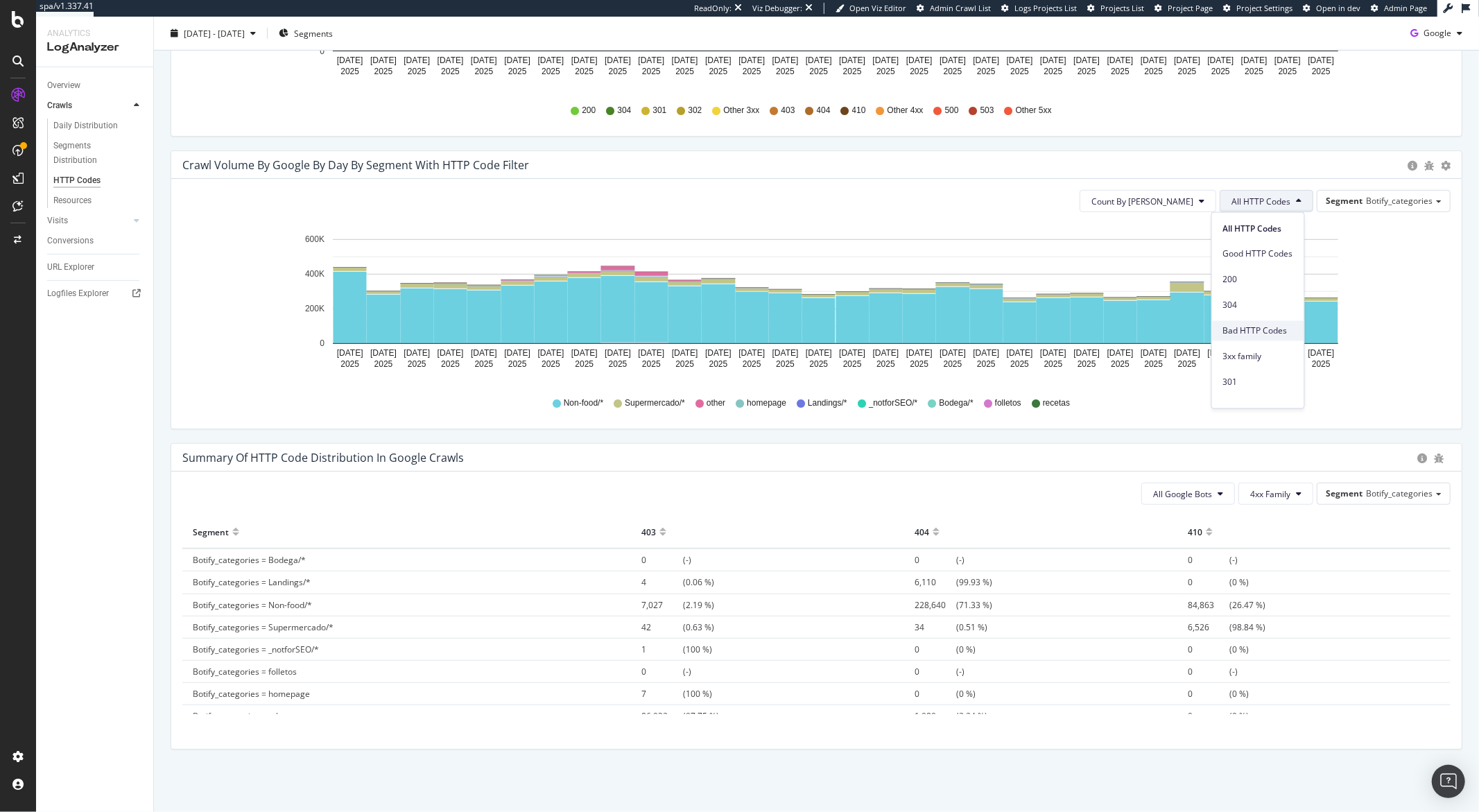
click at [1236, 331] on span "Bad HTTP Codes" at bounding box center [1258, 330] width 70 height 13
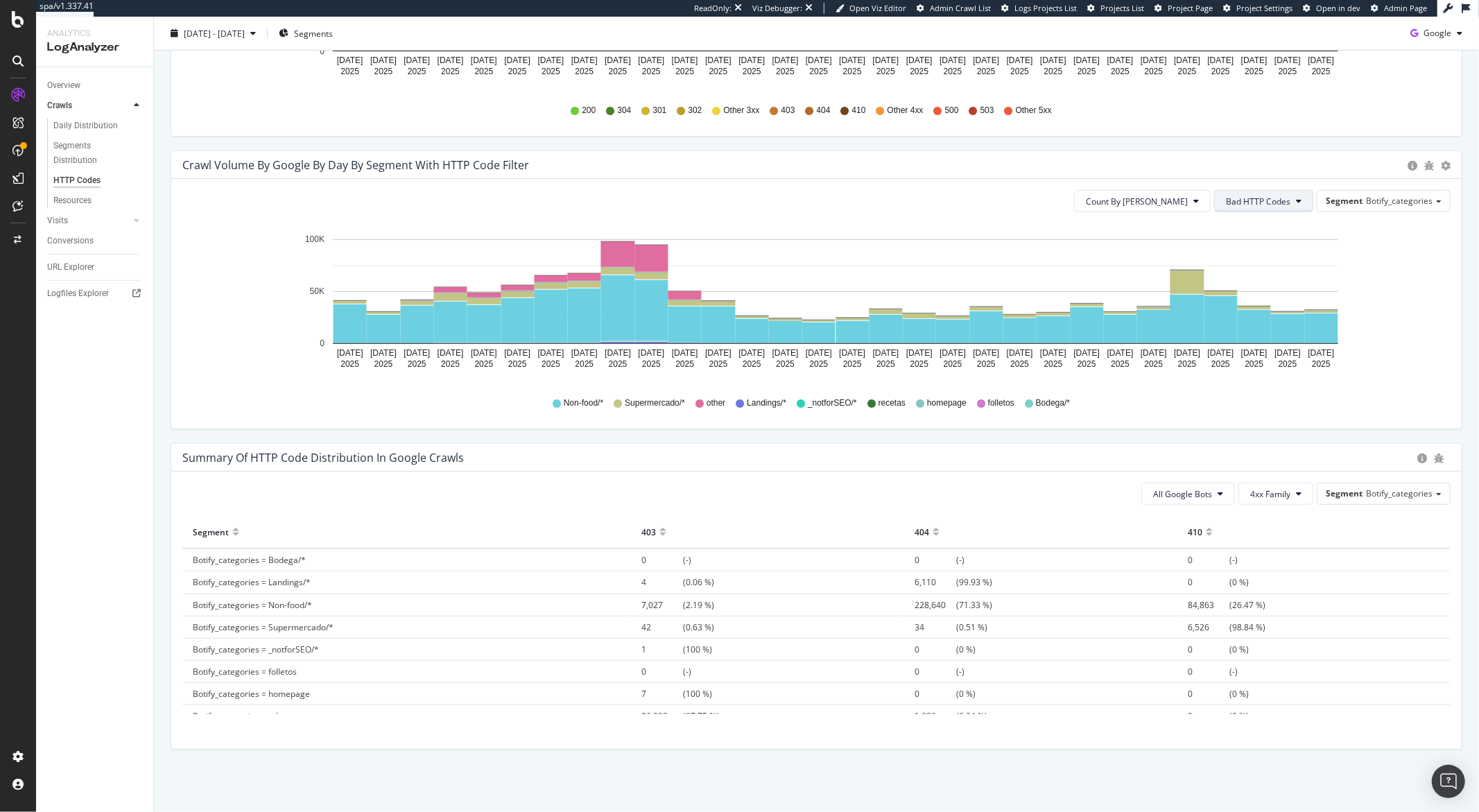
click at [1226, 201] on span "Bad HTTP Codes" at bounding box center [1258, 202] width 65 height 12
click at [1228, 222] on span "All HTTP Codes" at bounding box center [1253, 228] width 70 height 13
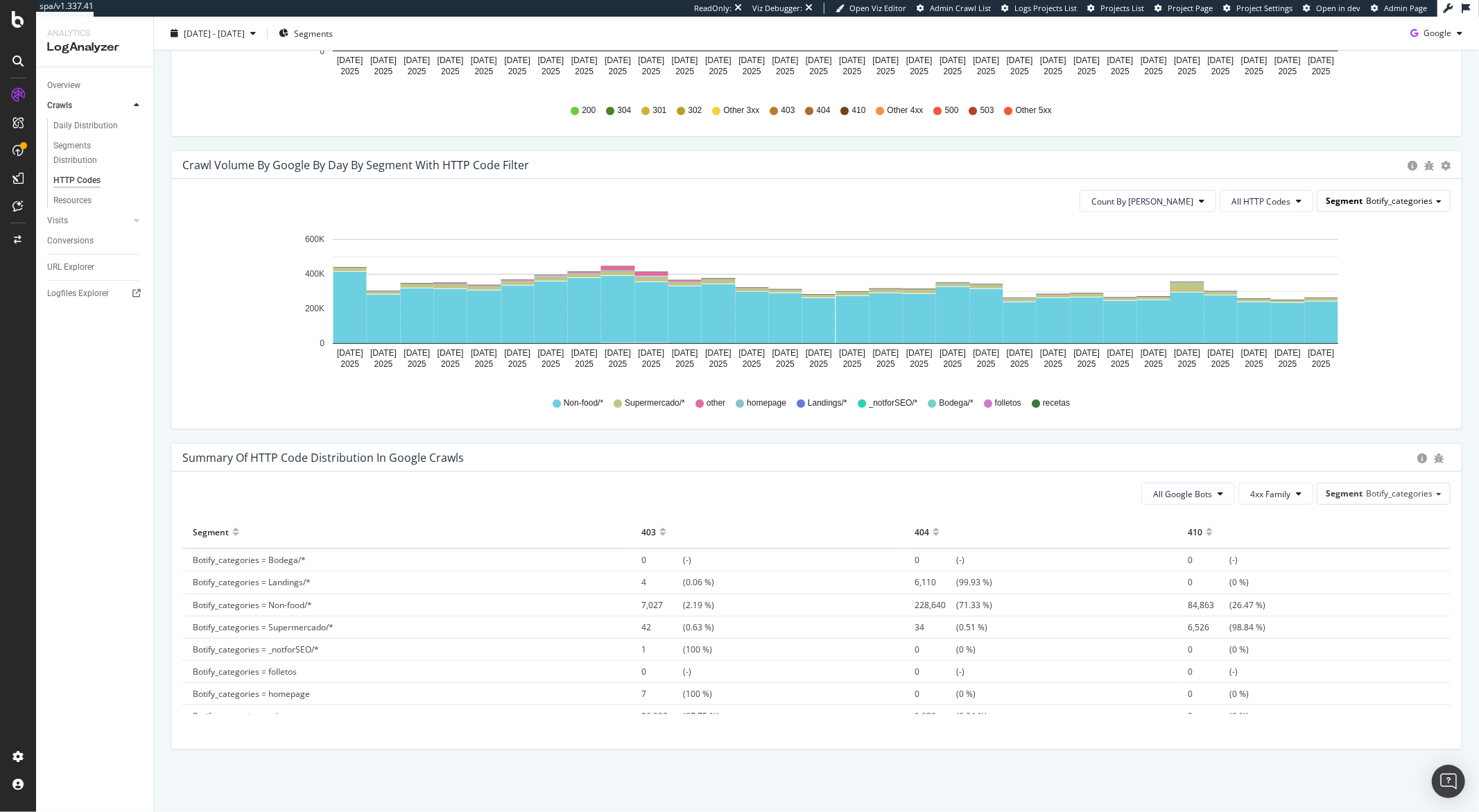
click at [1356, 207] on div "Segment Botify_categories" at bounding box center [1384, 201] width 133 height 20
click at [1273, 206] on span "All HTTP Codes" at bounding box center [1261, 202] width 59 height 12
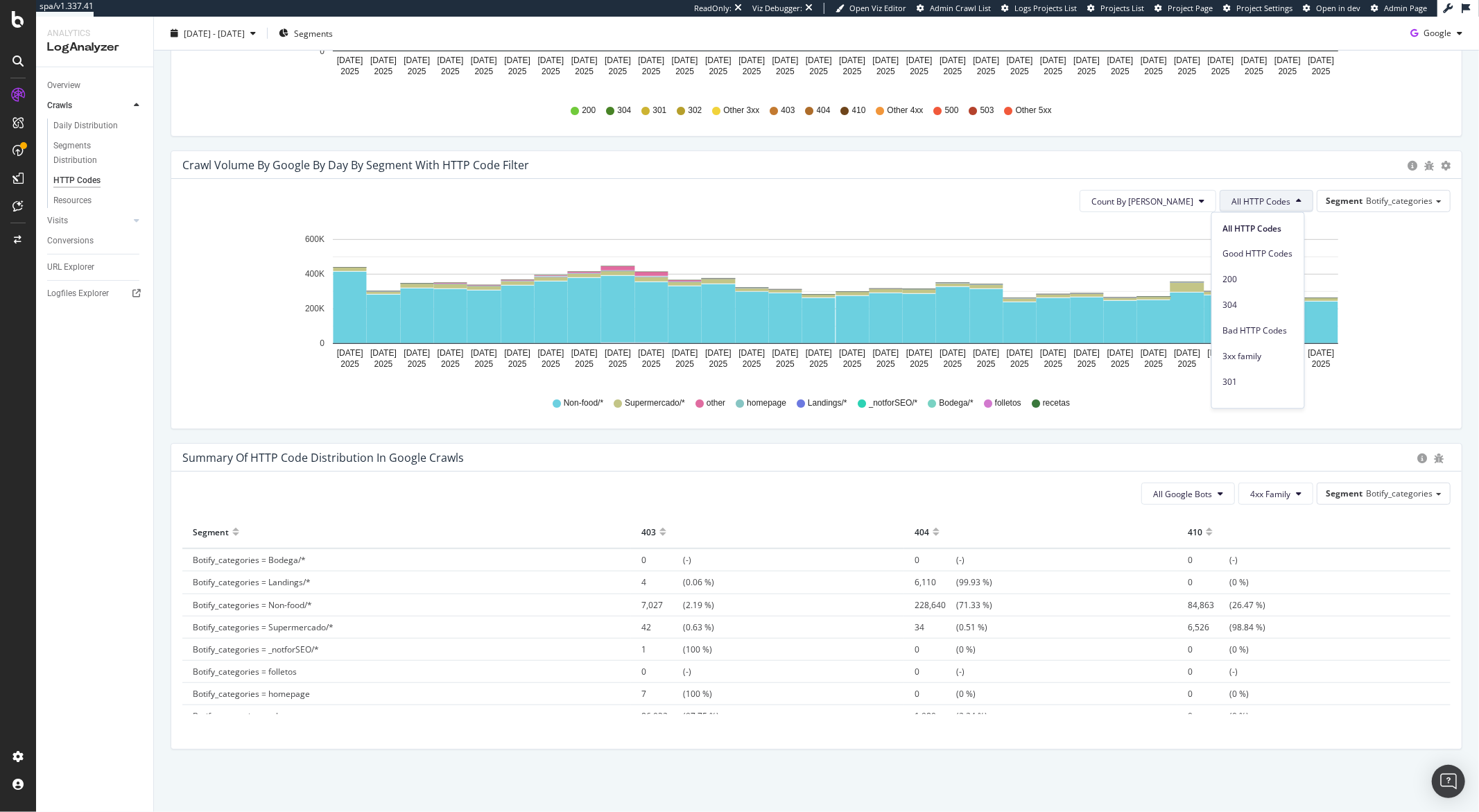
click at [1273, 205] on span "All HTTP Codes" at bounding box center [1261, 202] width 59 height 12
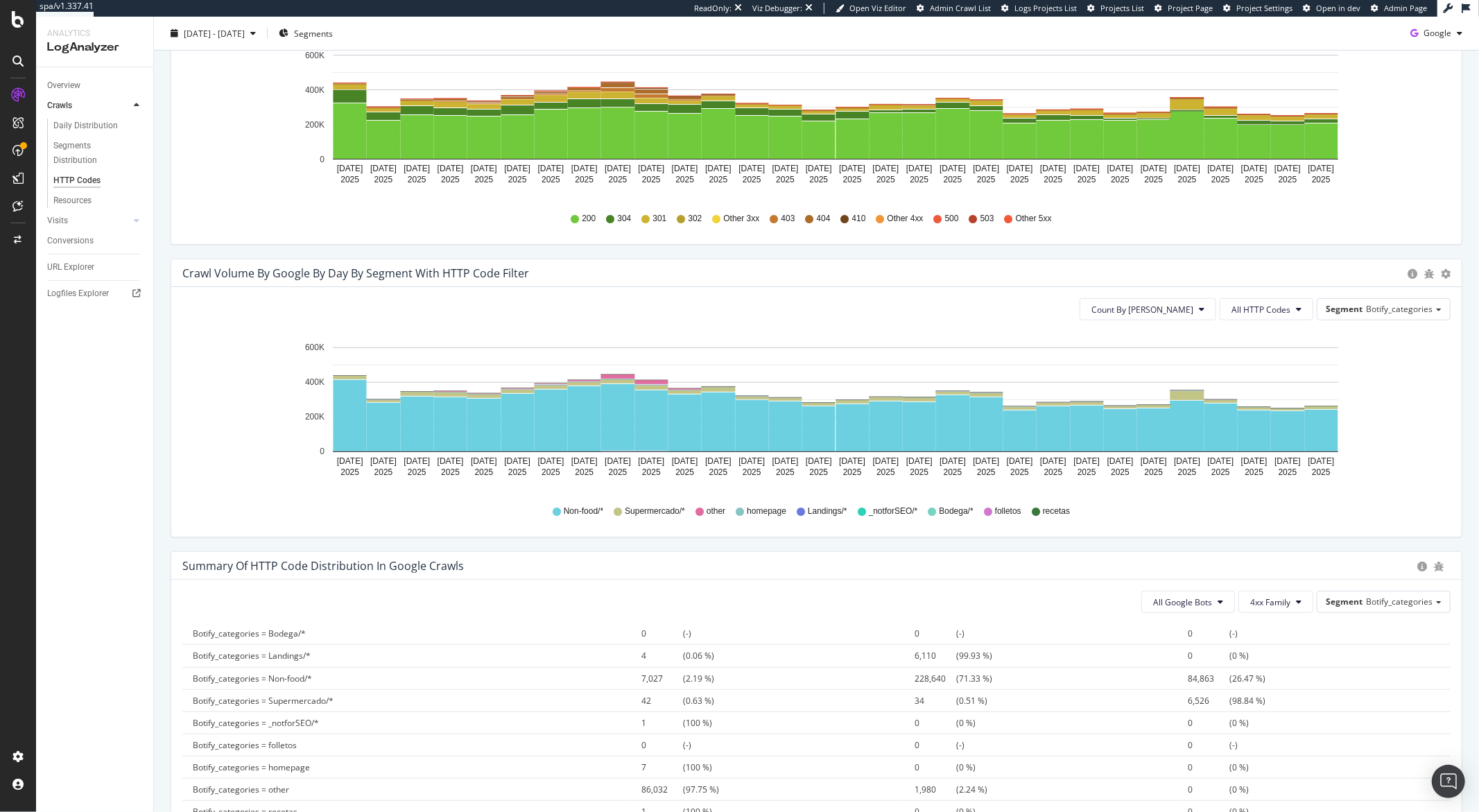
scroll to position [0, 0]
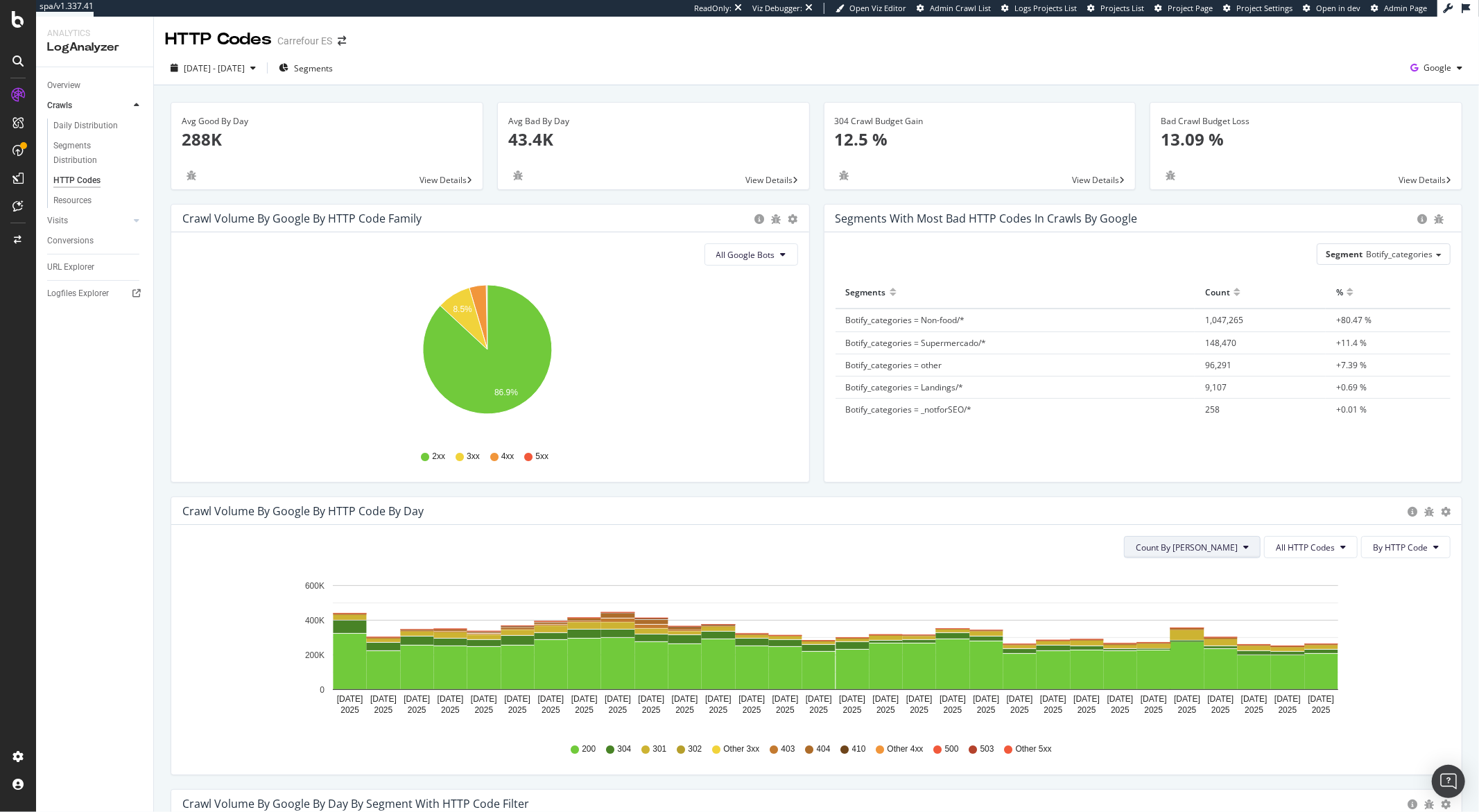
click at [1186, 545] on span "Count By Day" at bounding box center [1186, 547] width 102 height 12
click at [1290, 555] on button "All HTTP Codes" at bounding box center [1311, 547] width 93 height 22
click at [1281, 628] on span "Bad HTTP Codes" at bounding box center [1302, 625] width 70 height 13
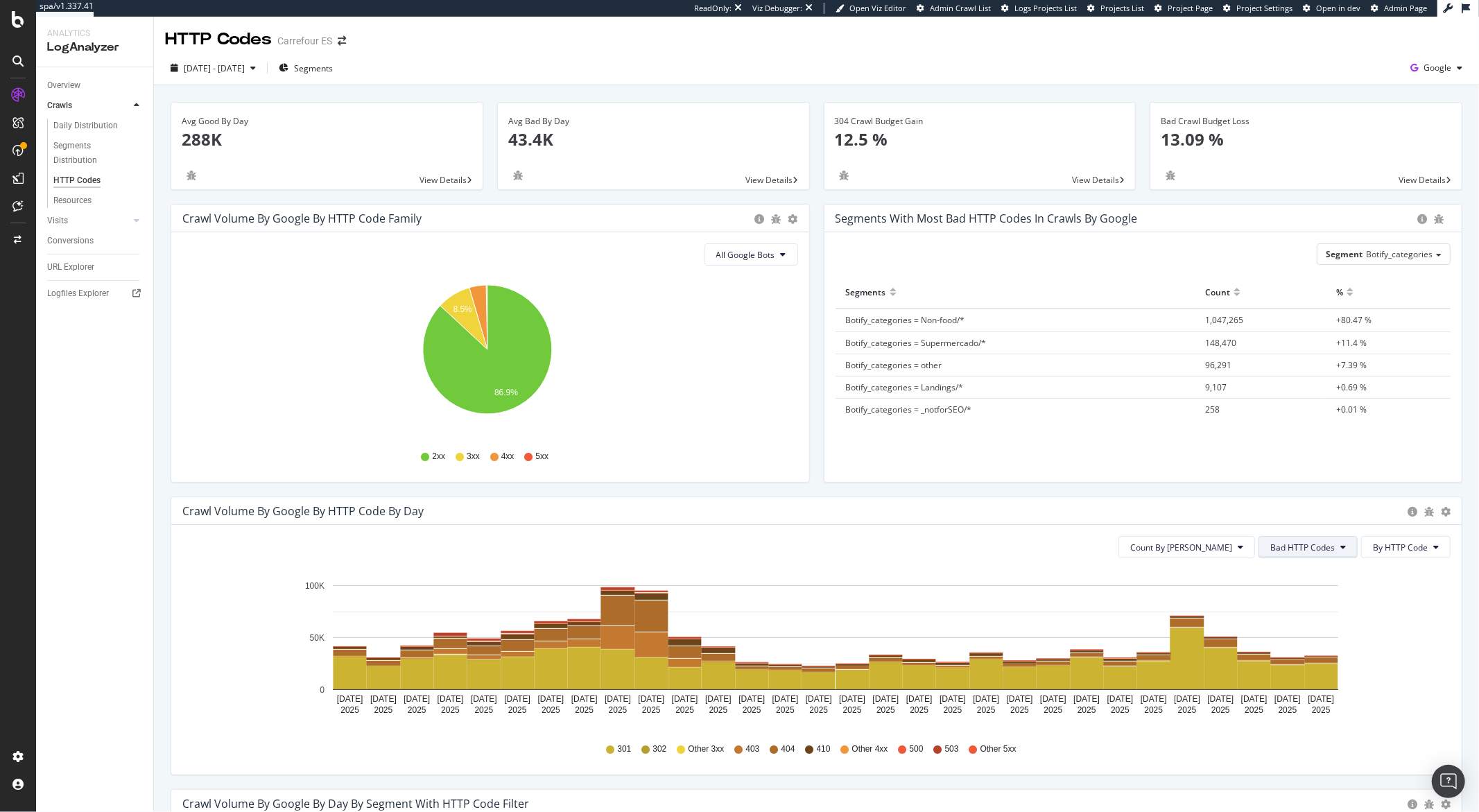
click at [1291, 546] on span "Bad HTTP Codes" at bounding box center [1302, 547] width 65 height 12
click at [1271, 686] on div "4xx family" at bounding box center [1296, 678] width 92 height 20
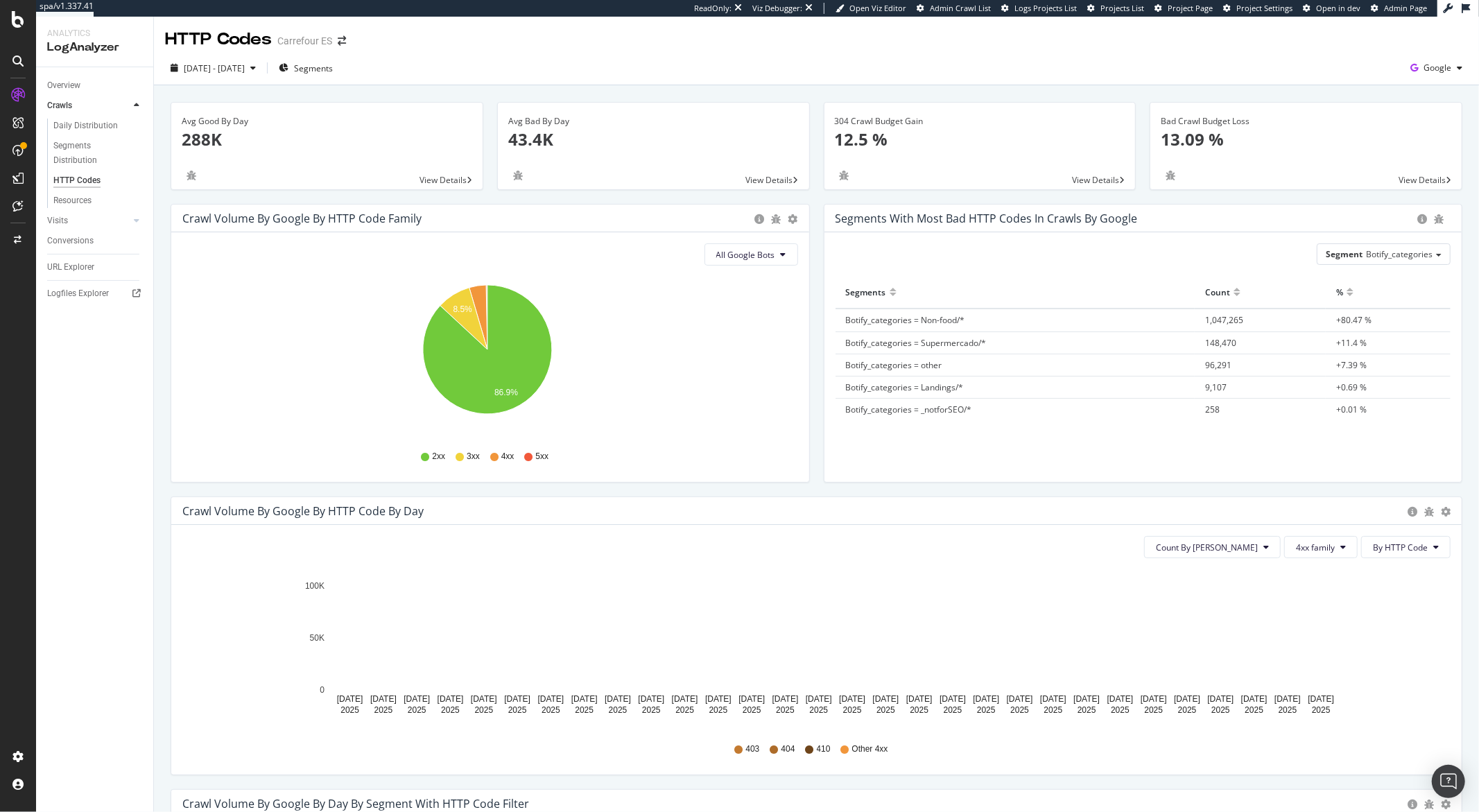
click at [806, 751] on icon at bounding box center [811, 750] width 8 height 8
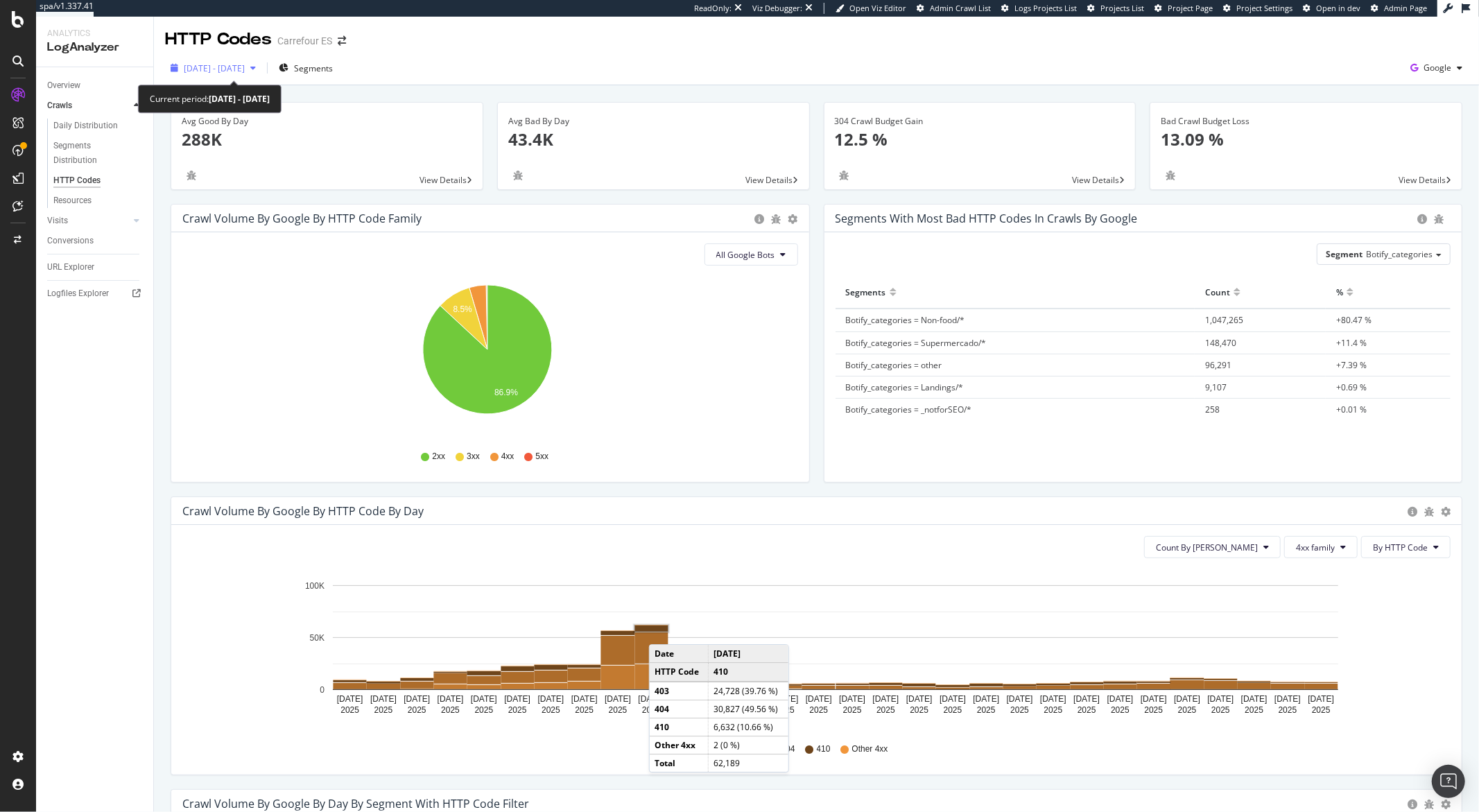
click at [245, 62] on span "2025 Aug. 24th - Sep. 22nd" at bounding box center [214, 68] width 61 height 12
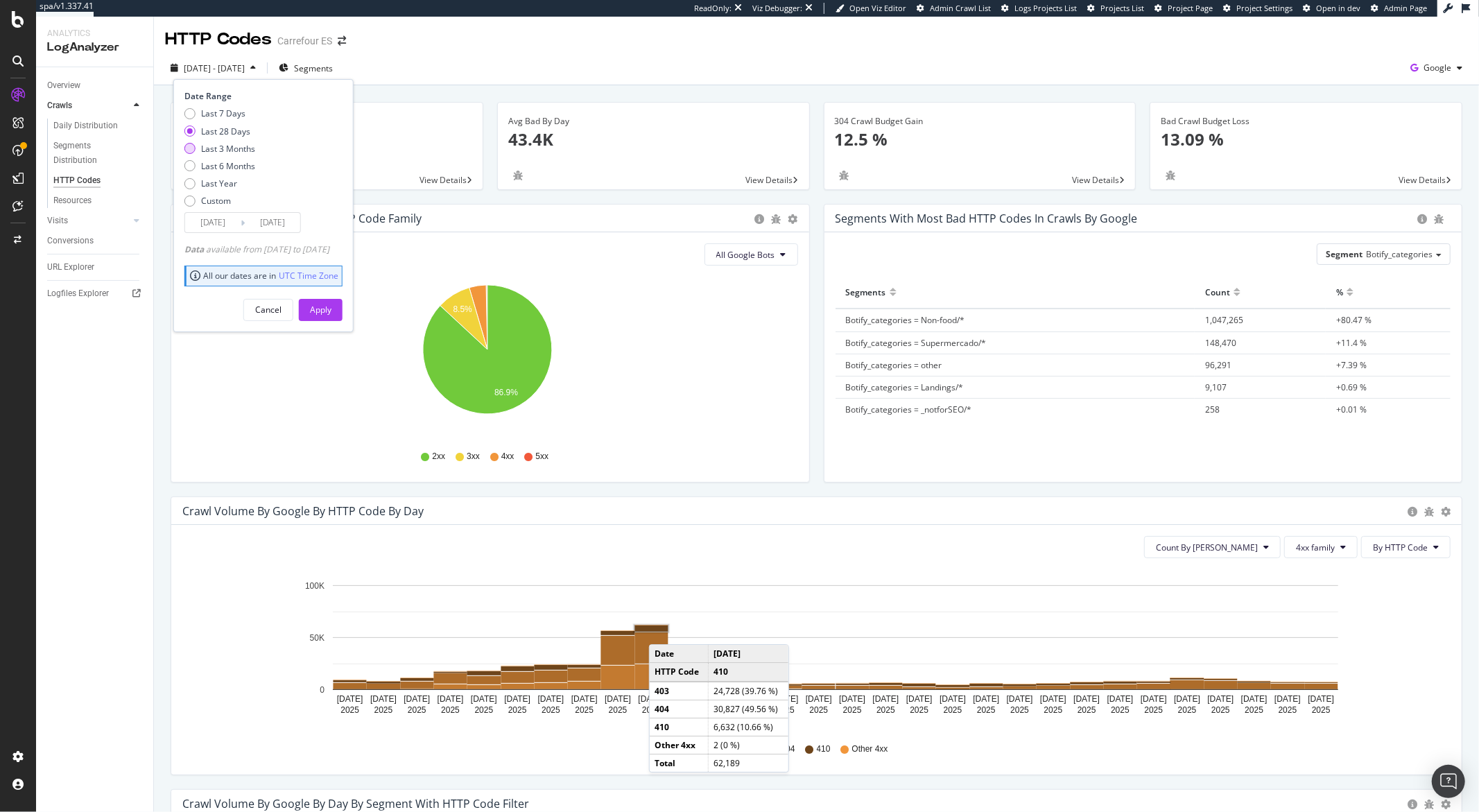
click at [191, 145] on div "Last 3 Months" at bounding box center [189, 148] width 11 height 11
type input "2025/06/23"
click at [331, 304] on div "Apply" at bounding box center [321, 309] width 22 height 12
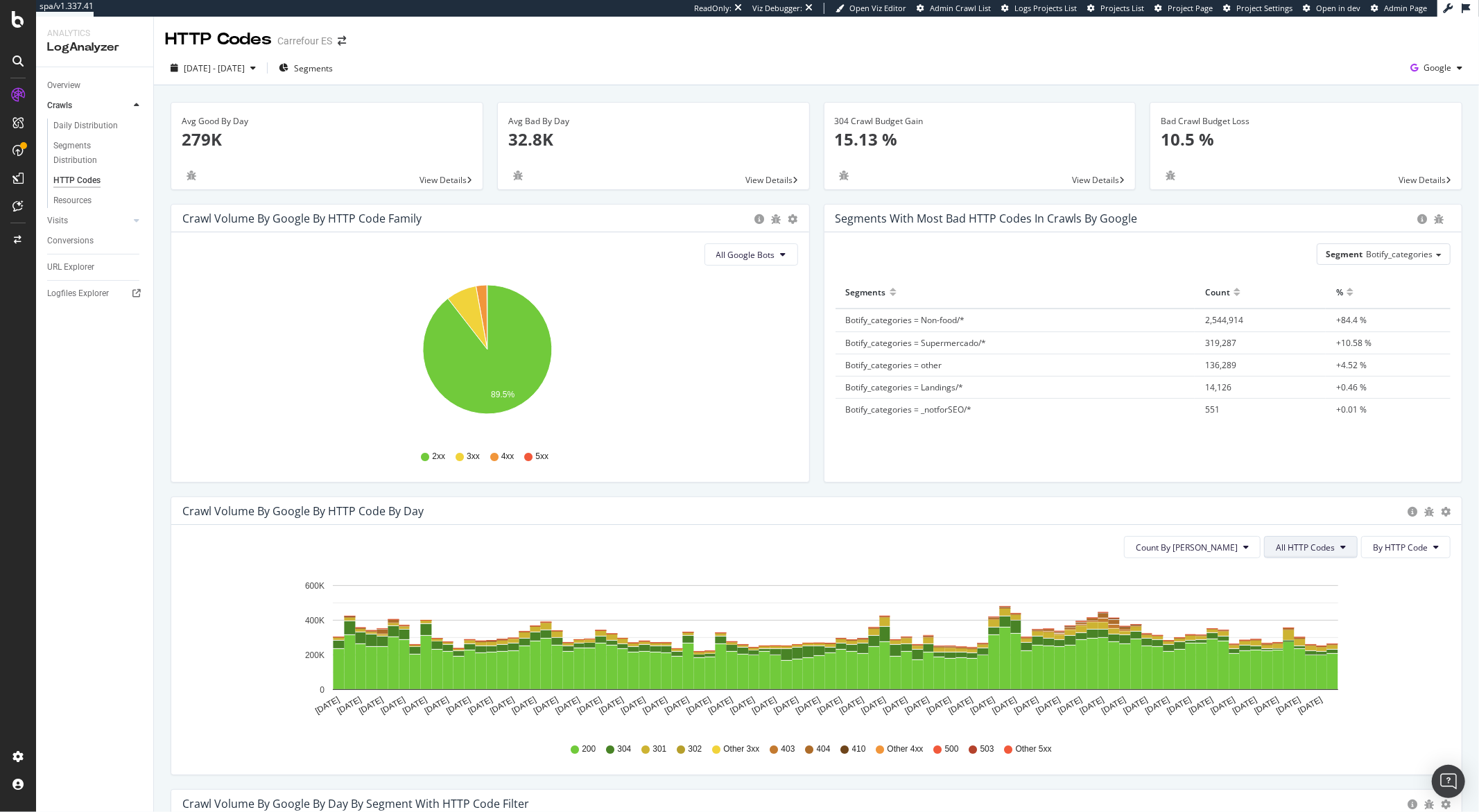
click at [1293, 548] on span "All HTTP Codes" at bounding box center [1306, 547] width 59 height 12
click at [1279, 675] on span "4xx family" at bounding box center [1302, 677] width 70 height 13
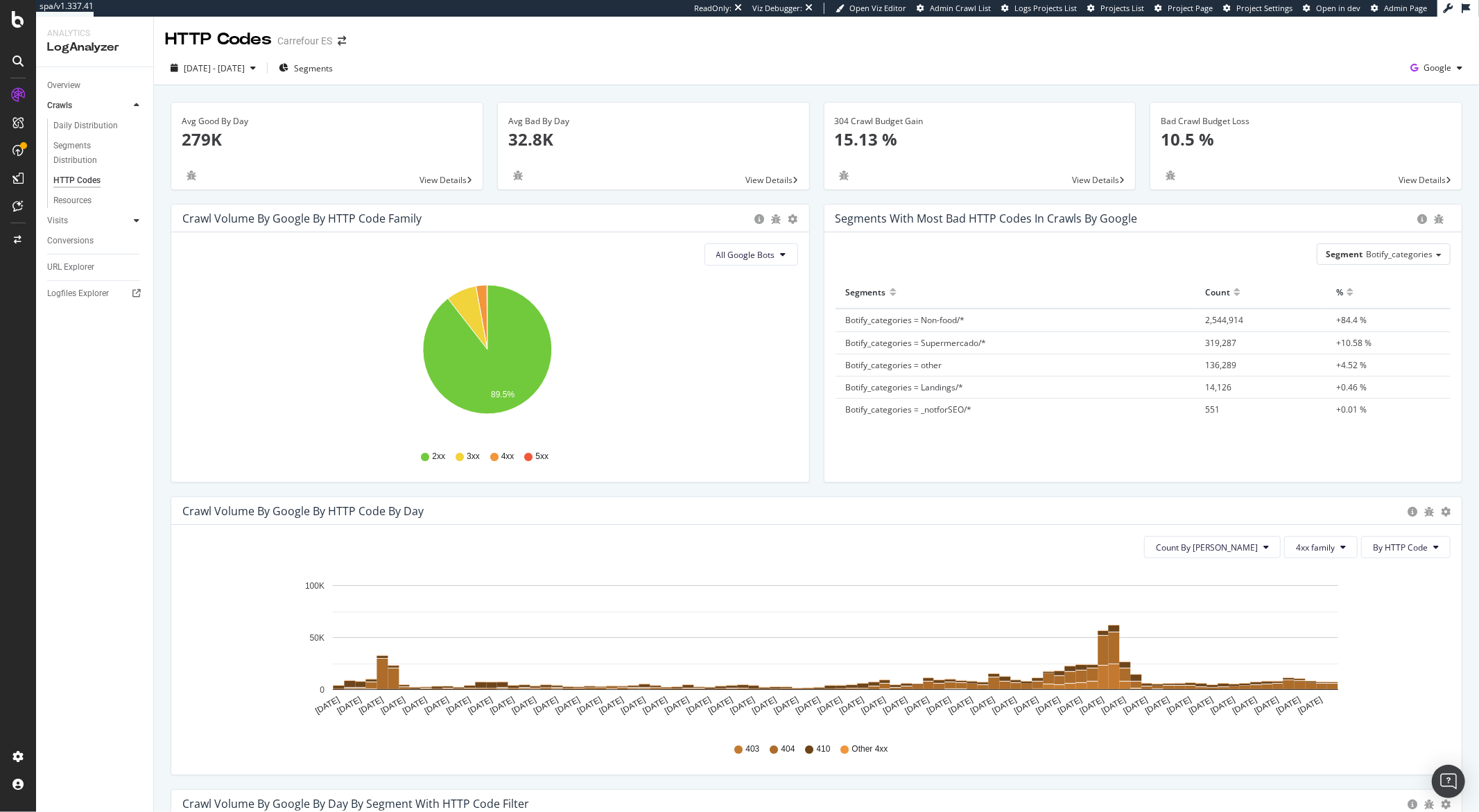
click at [130, 219] on div at bounding box center [136, 220] width 13 height 13
click at [89, 200] on div "HTTP Codes" at bounding box center [77, 200] width 47 height 14
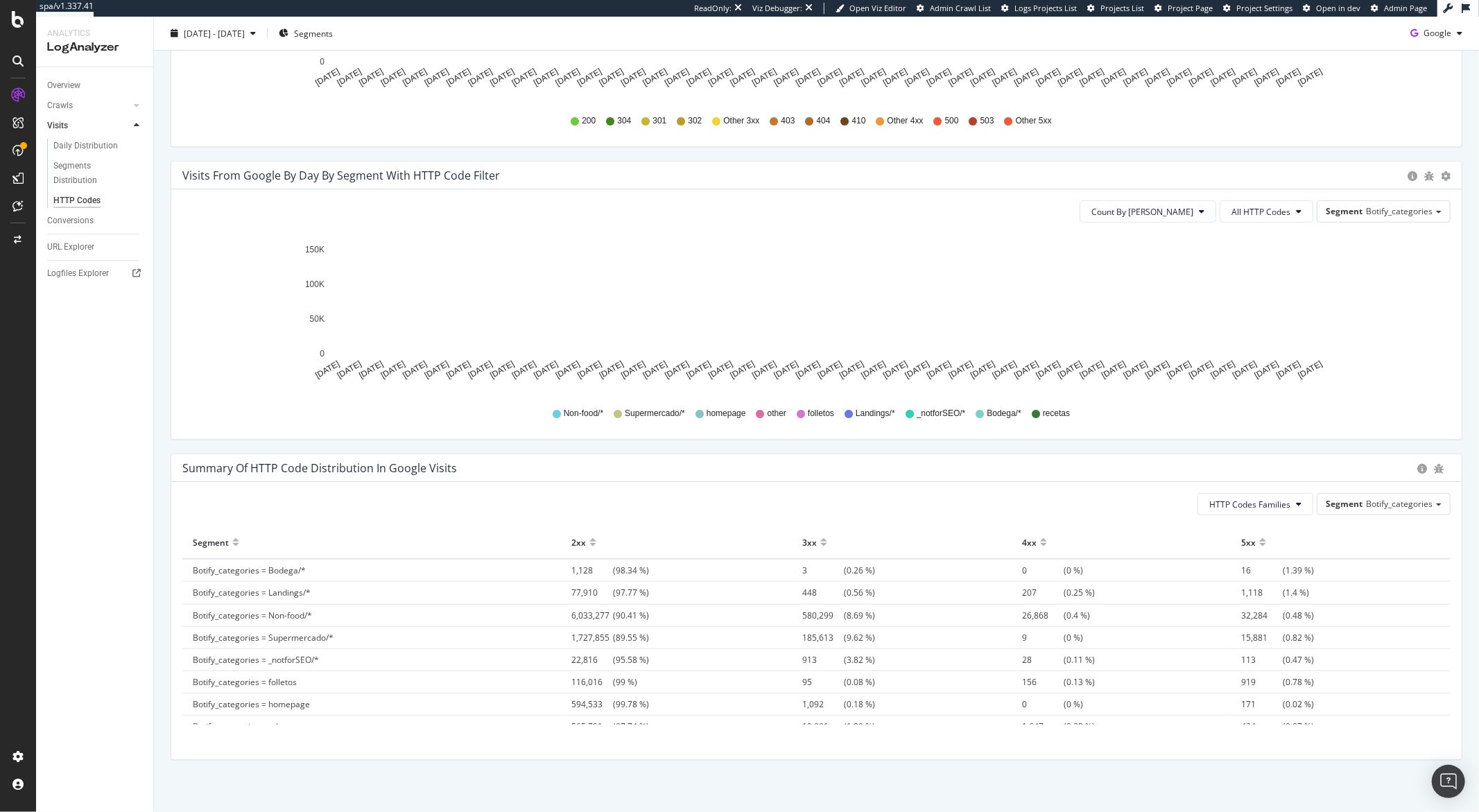
scroll to position [640, 0]
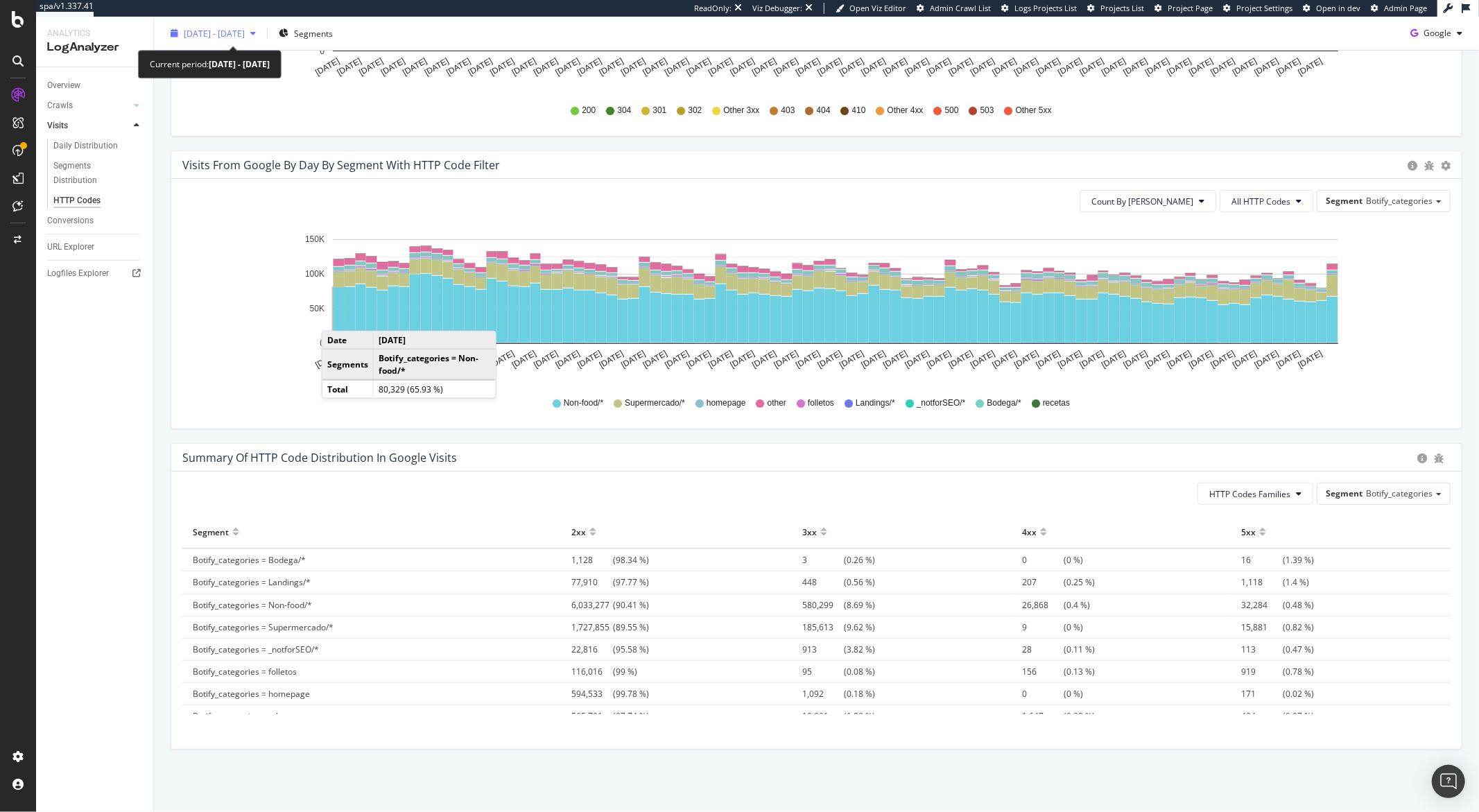
click at [241, 32] on span "2025 Jun. 23rd - Sep. 22nd" at bounding box center [214, 33] width 61 height 12
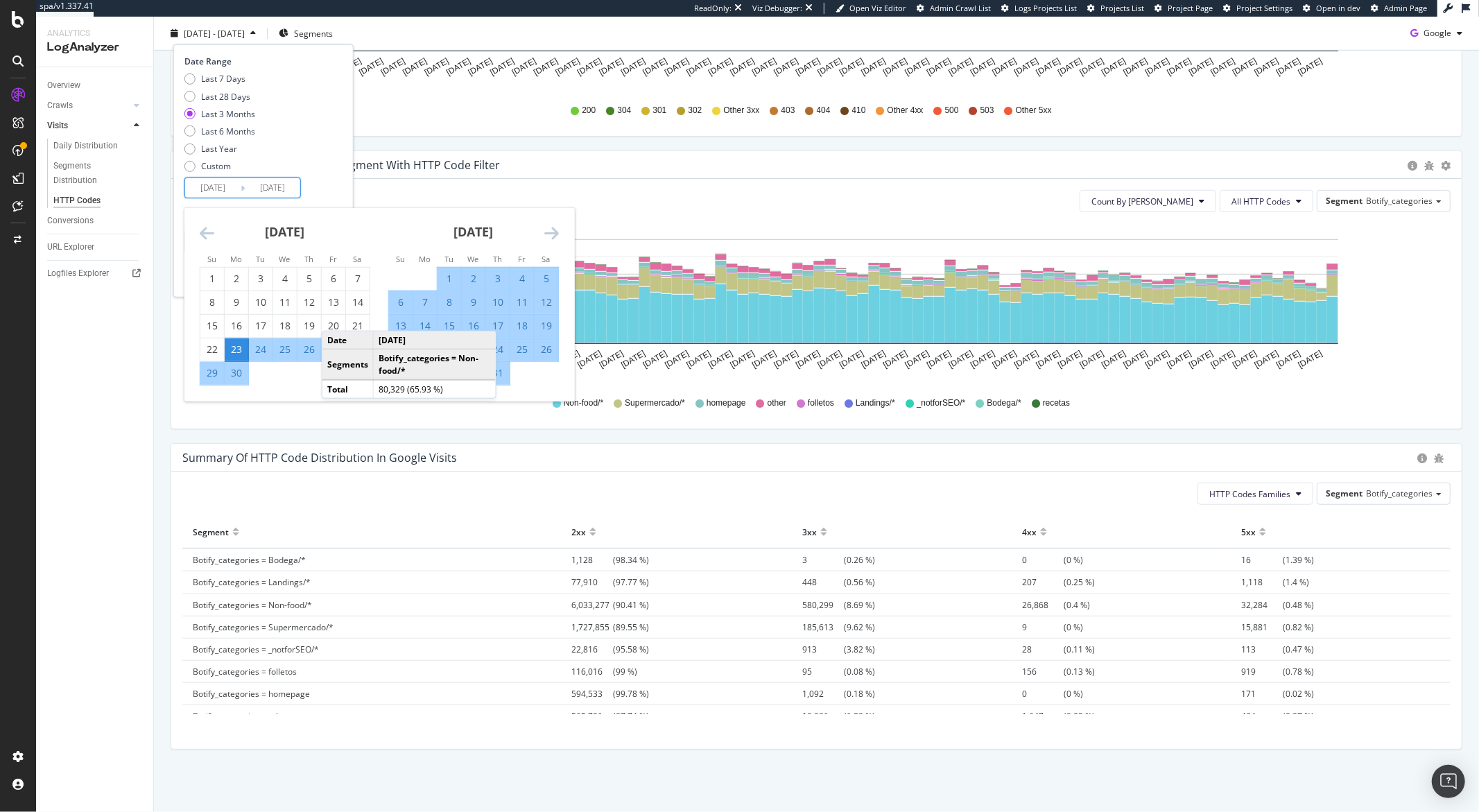
click at [239, 183] on input "2025/06/23" at bounding box center [213, 187] width 55 height 19
click at [547, 230] on icon "Move forward to switch to the next month." at bounding box center [552, 233] width 14 height 17
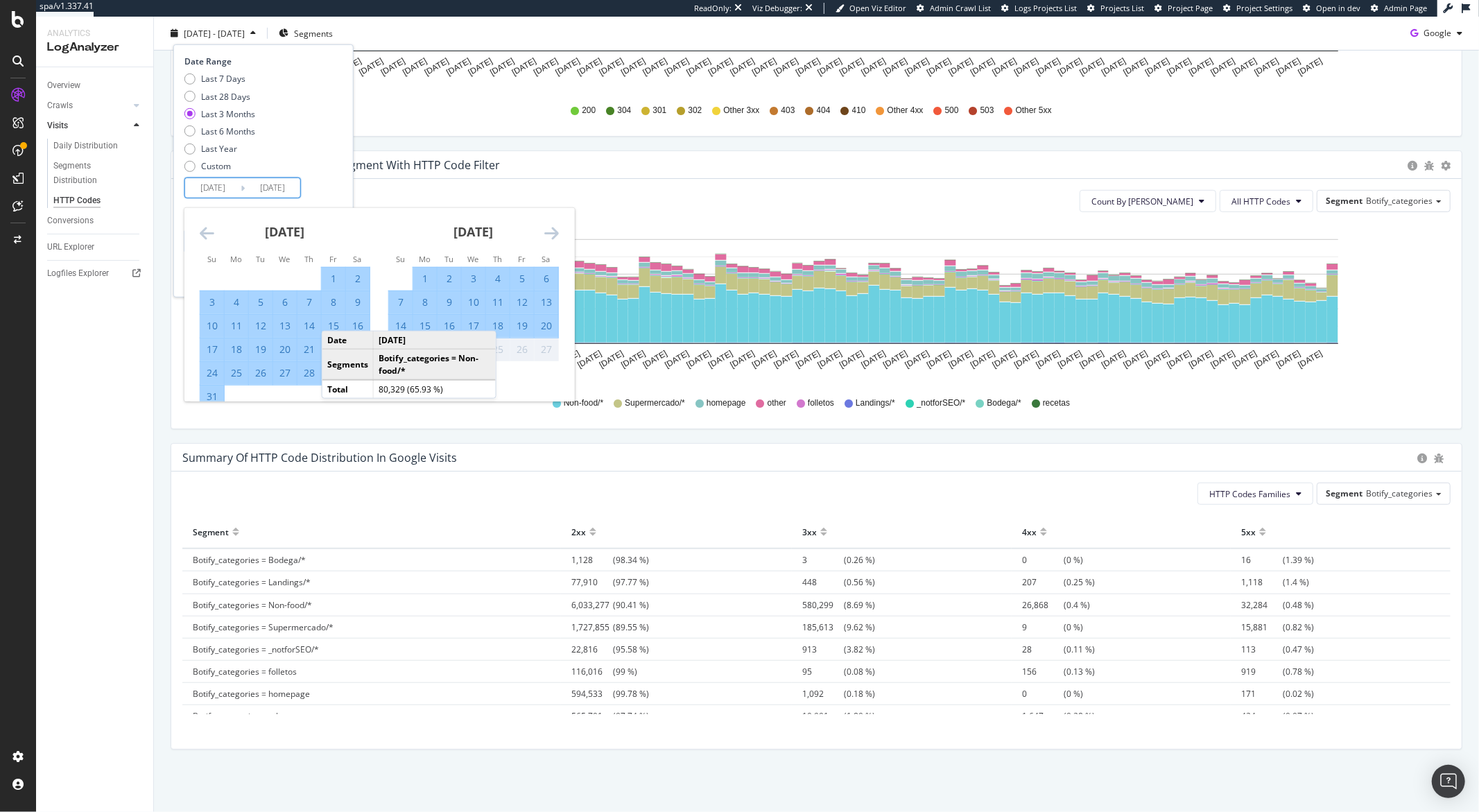
click at [239, 308] on div "4" at bounding box center [236, 302] width 24 height 13
type input "2025/08/04"
click at [505, 381] on td "Calendar" at bounding box center [497, 373] width 24 height 24
click at [526, 330] on div "19" at bounding box center [522, 325] width 24 height 13
type input "2025/09/19"
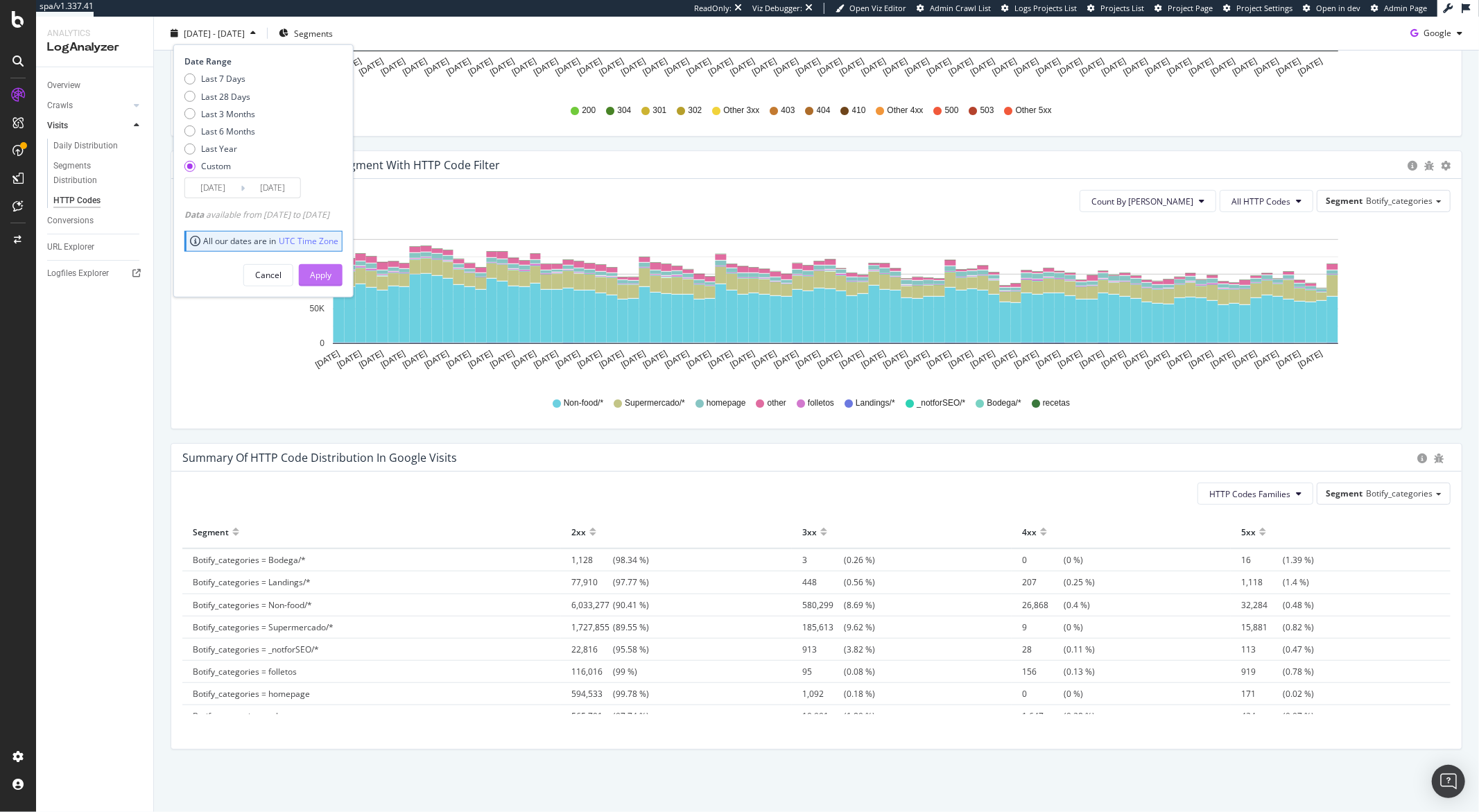
click at [331, 283] on div "Apply" at bounding box center [321, 274] width 22 height 21
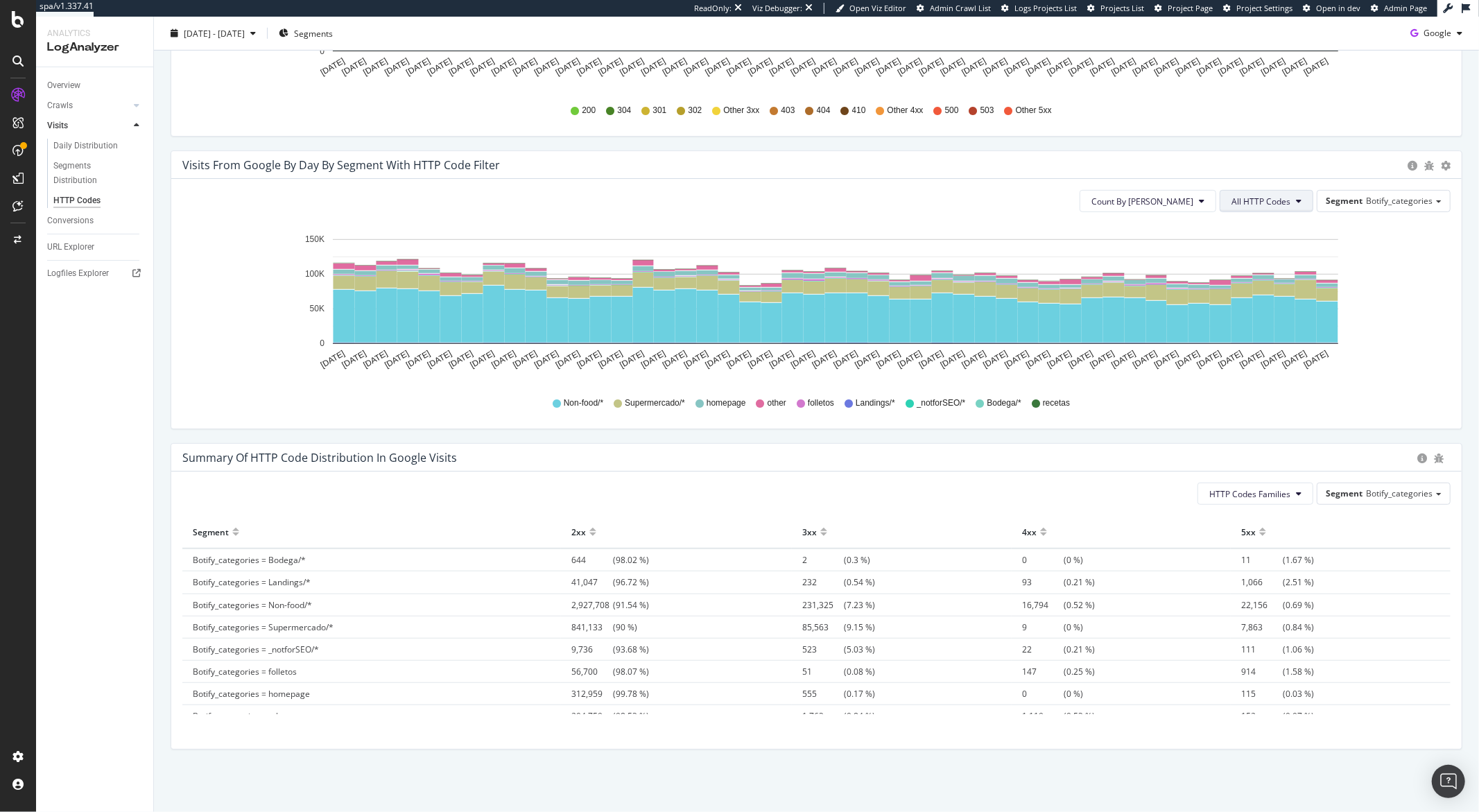
click at [1270, 204] on span "All HTTP Codes" at bounding box center [1261, 202] width 59 height 12
click at [1245, 384] on span "410" at bounding box center [1258, 380] width 70 height 13
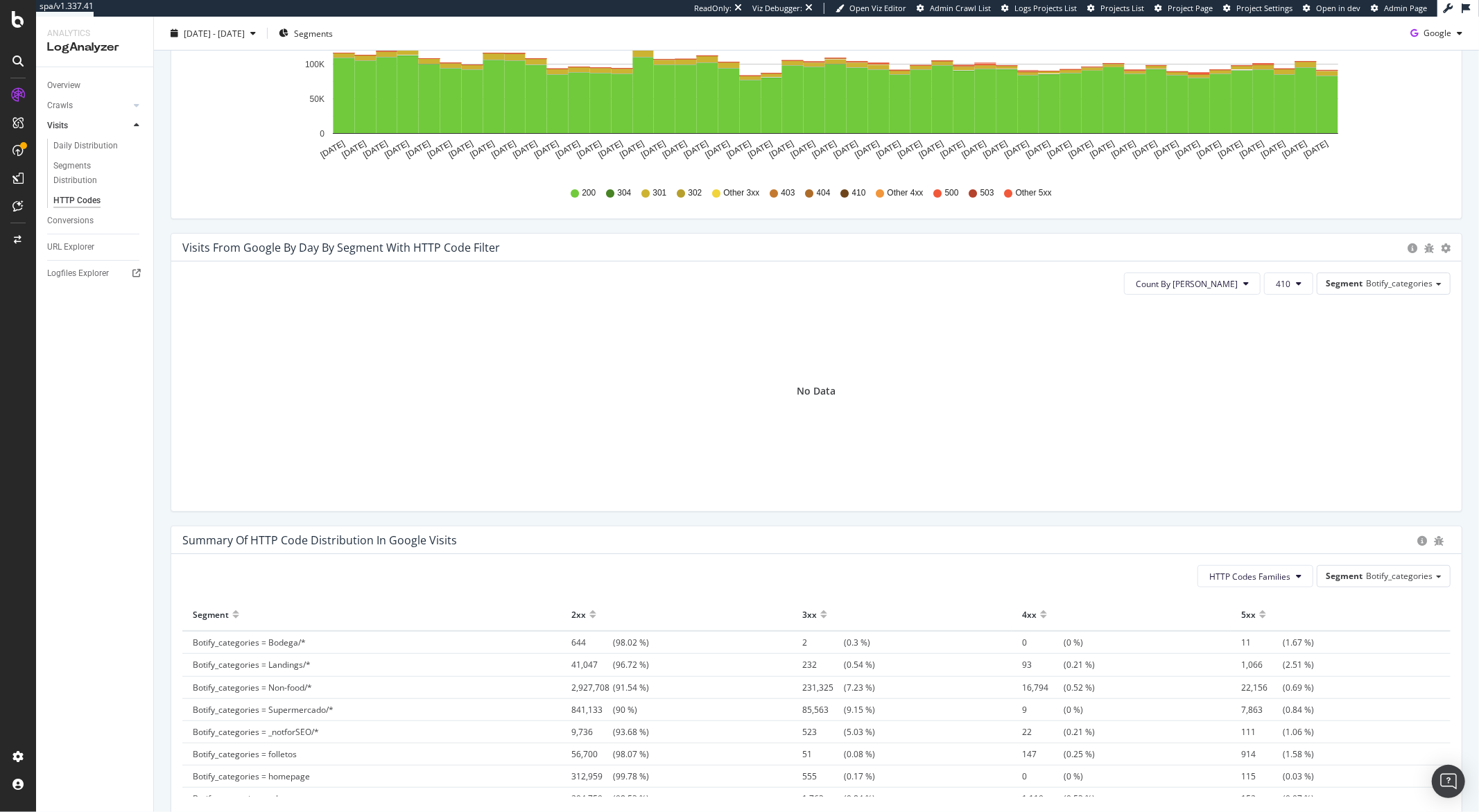
scroll to position [546, 0]
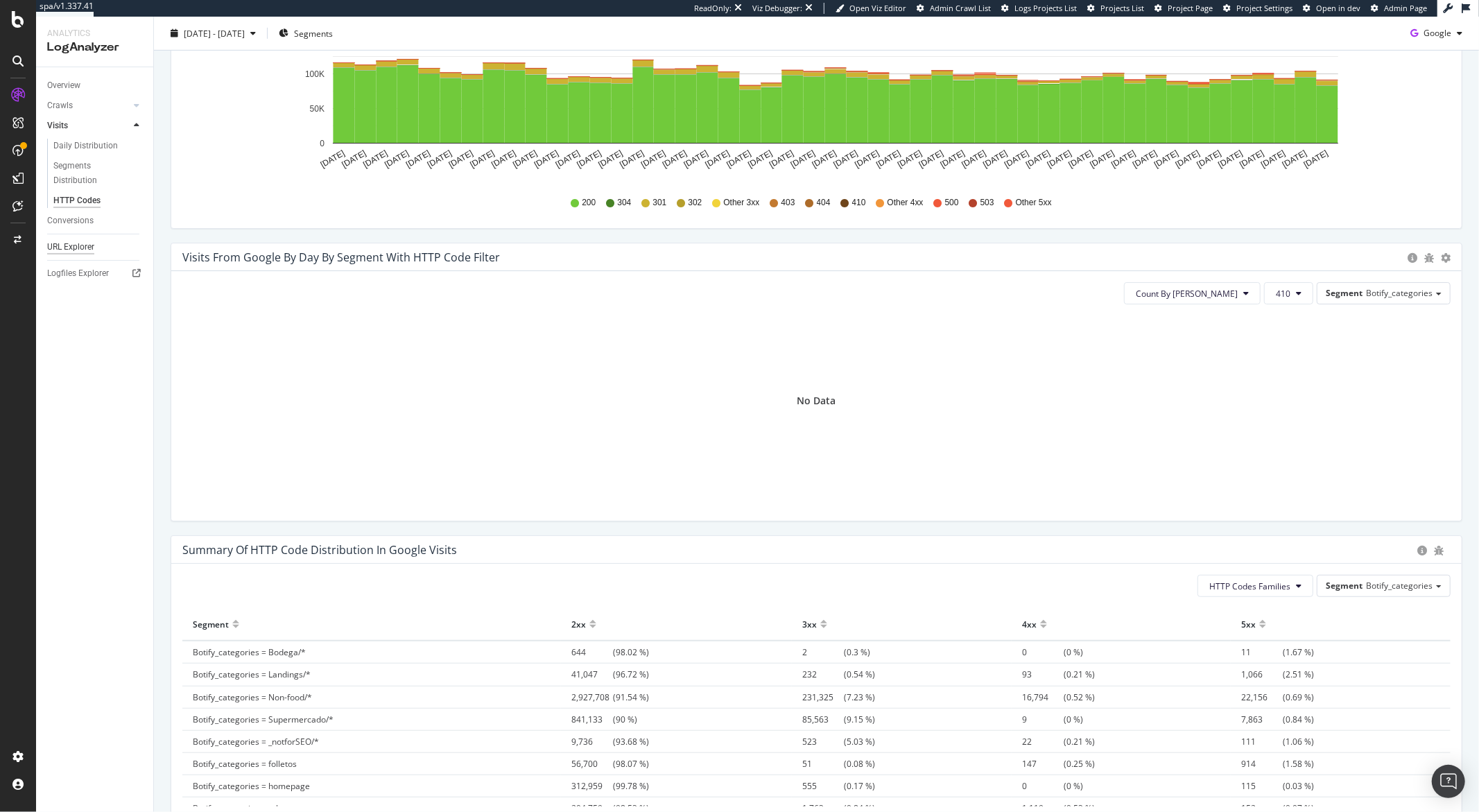
click at [88, 245] on div "URL Explorer" at bounding box center [71, 246] width 47 height 14
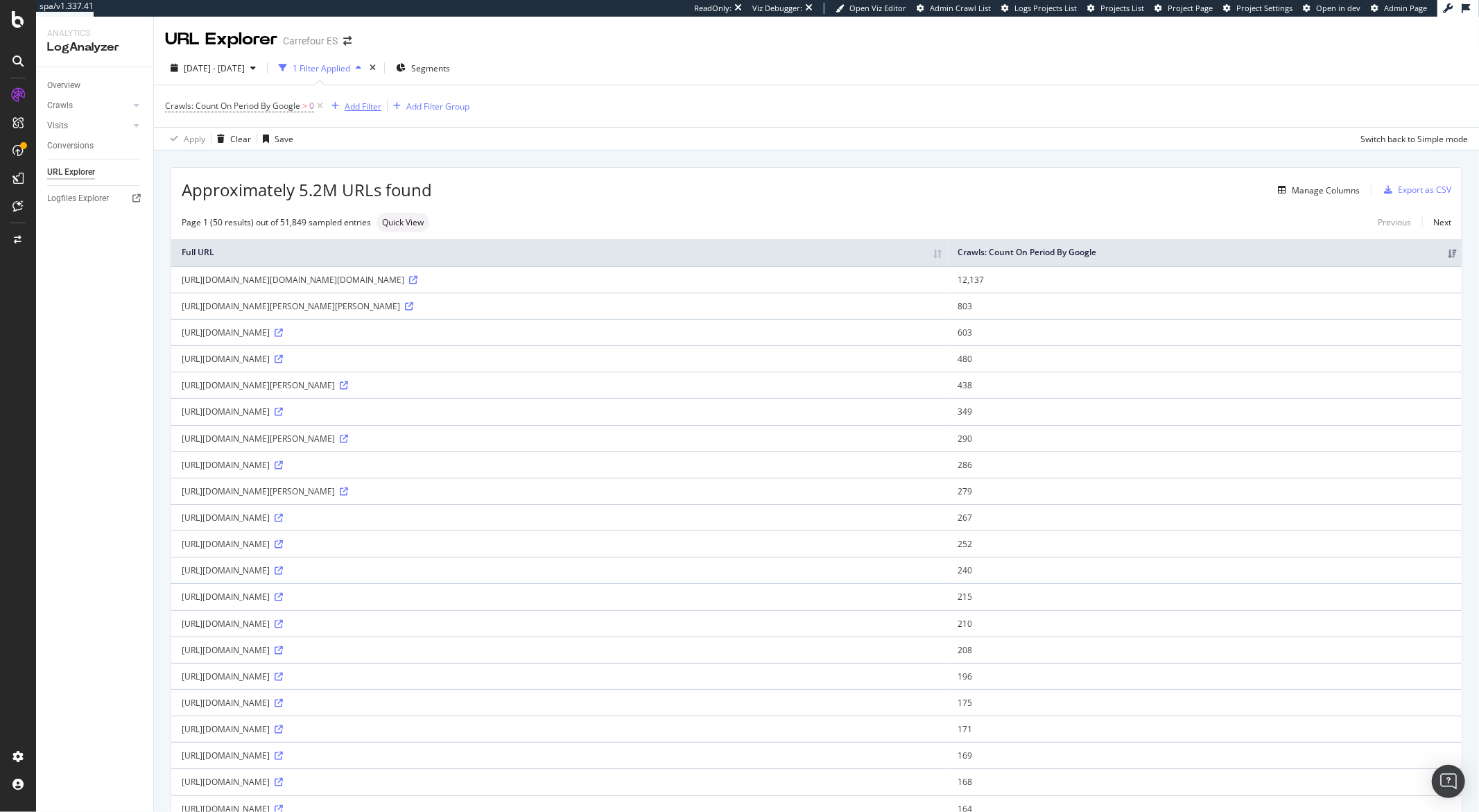
click at [363, 109] on div "Add Filter" at bounding box center [363, 107] width 37 height 12
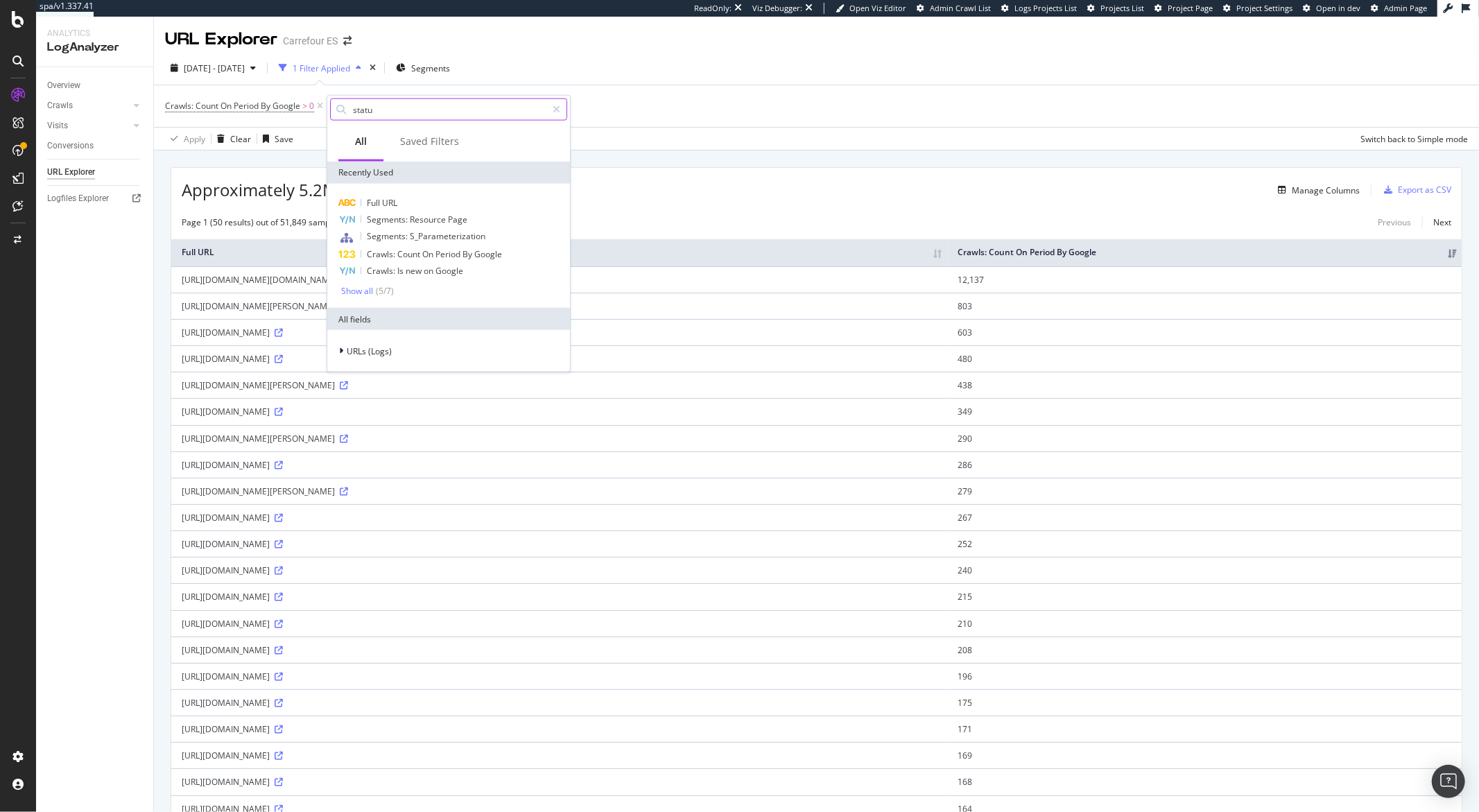
type input "status"
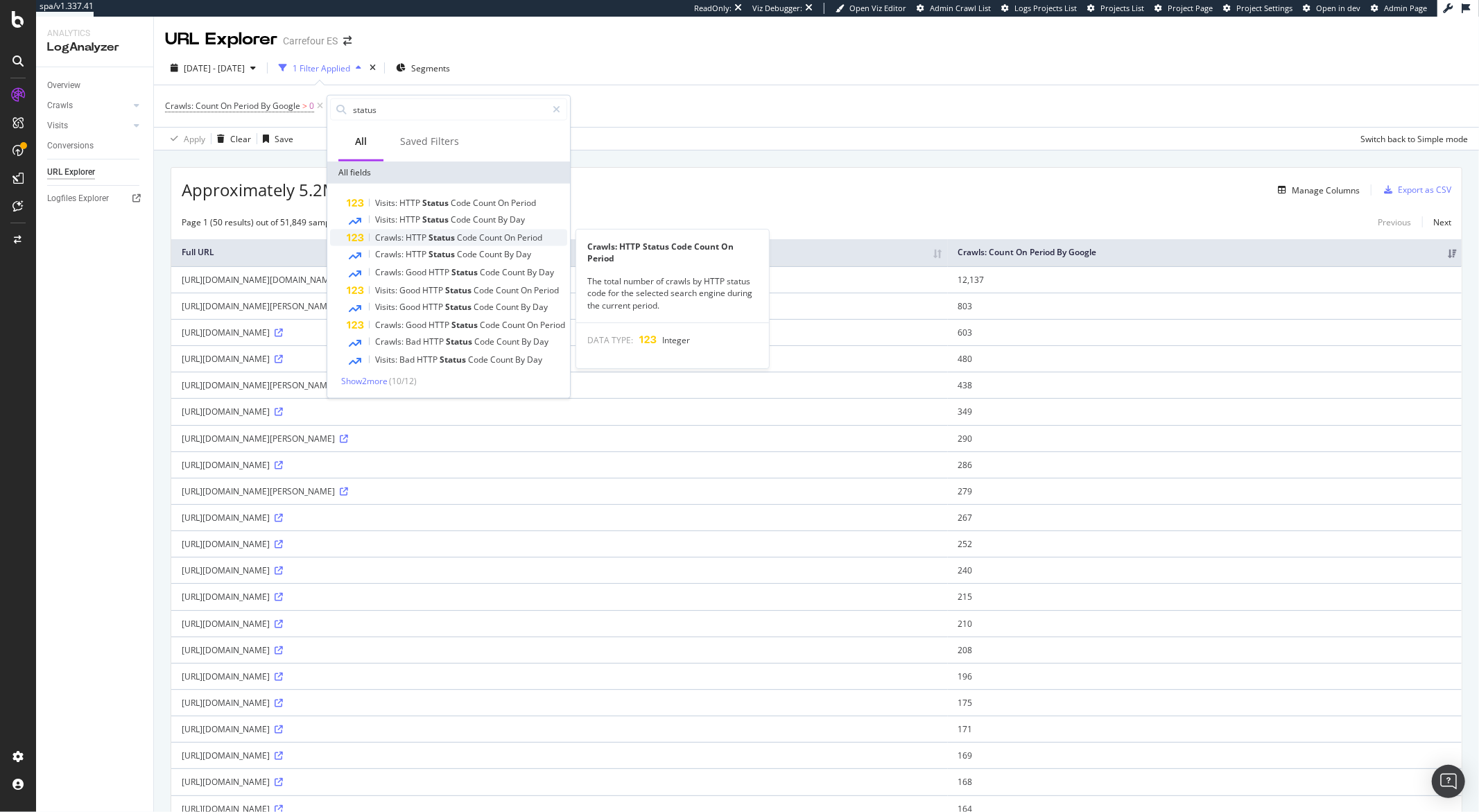
click at [438, 240] on span "Status" at bounding box center [443, 238] width 29 height 12
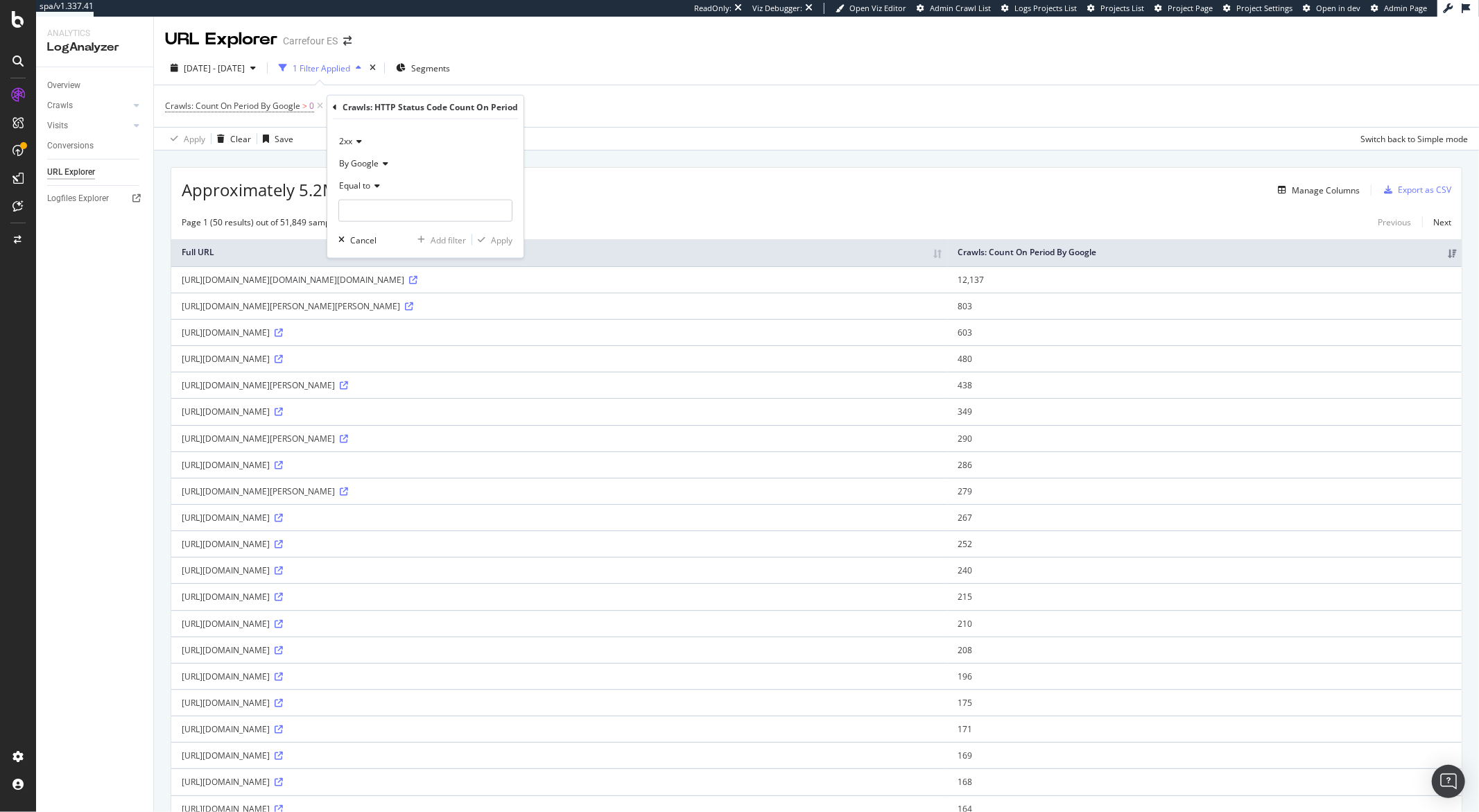
click at [355, 143] on icon at bounding box center [357, 141] width 10 height 8
click at [365, 348] on div "410" at bounding box center [416, 350] width 149 height 18
click at [426, 208] on input "number" at bounding box center [425, 211] width 174 height 22
click at [375, 188] on icon at bounding box center [375, 186] width 10 height 8
click at [365, 289] on span "Greater than" at bounding box center [370, 286] width 50 height 12
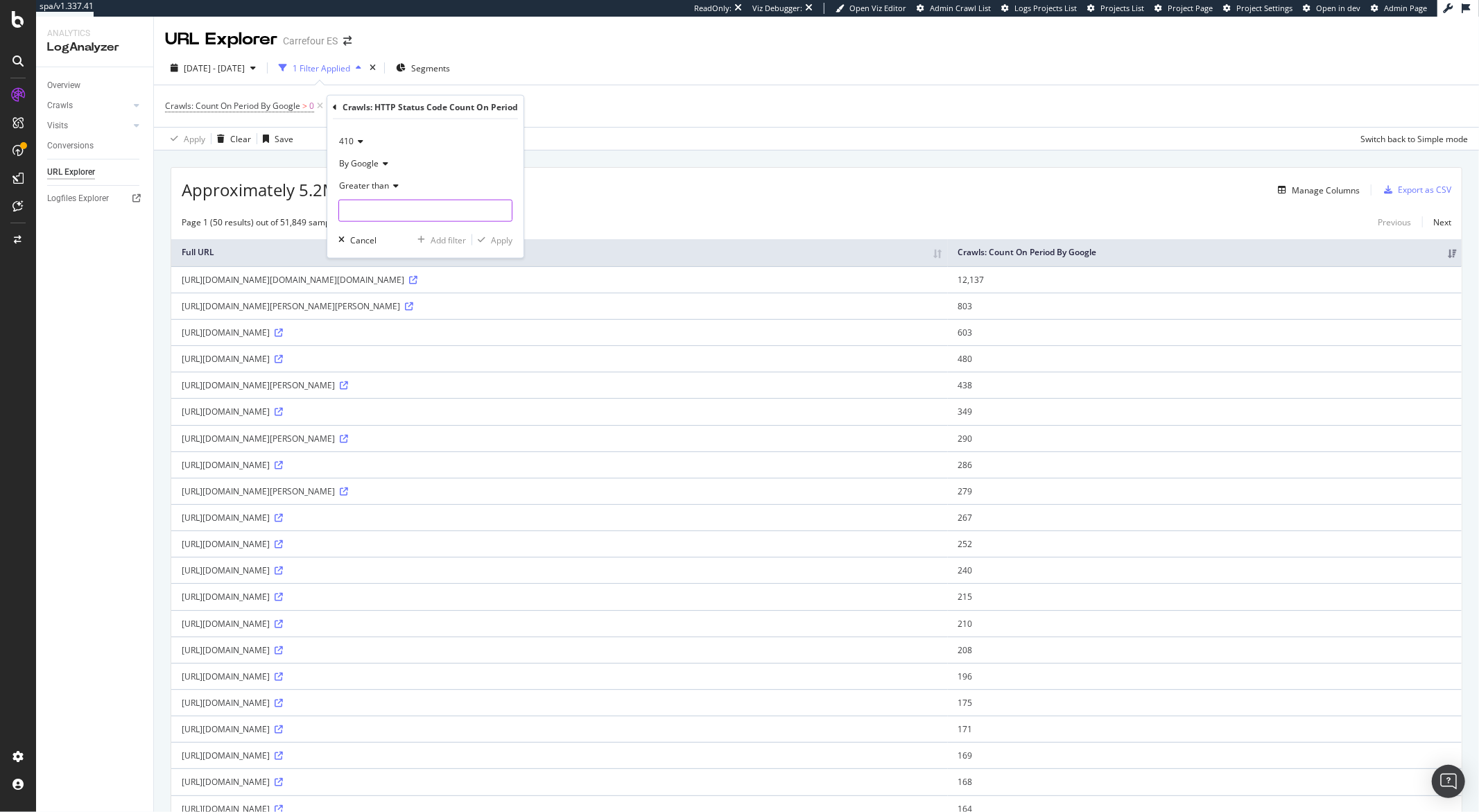
click at [363, 215] on input "number" at bounding box center [425, 211] width 174 height 22
type input "0"
click at [494, 235] on div "Apply" at bounding box center [502, 240] width 22 height 12
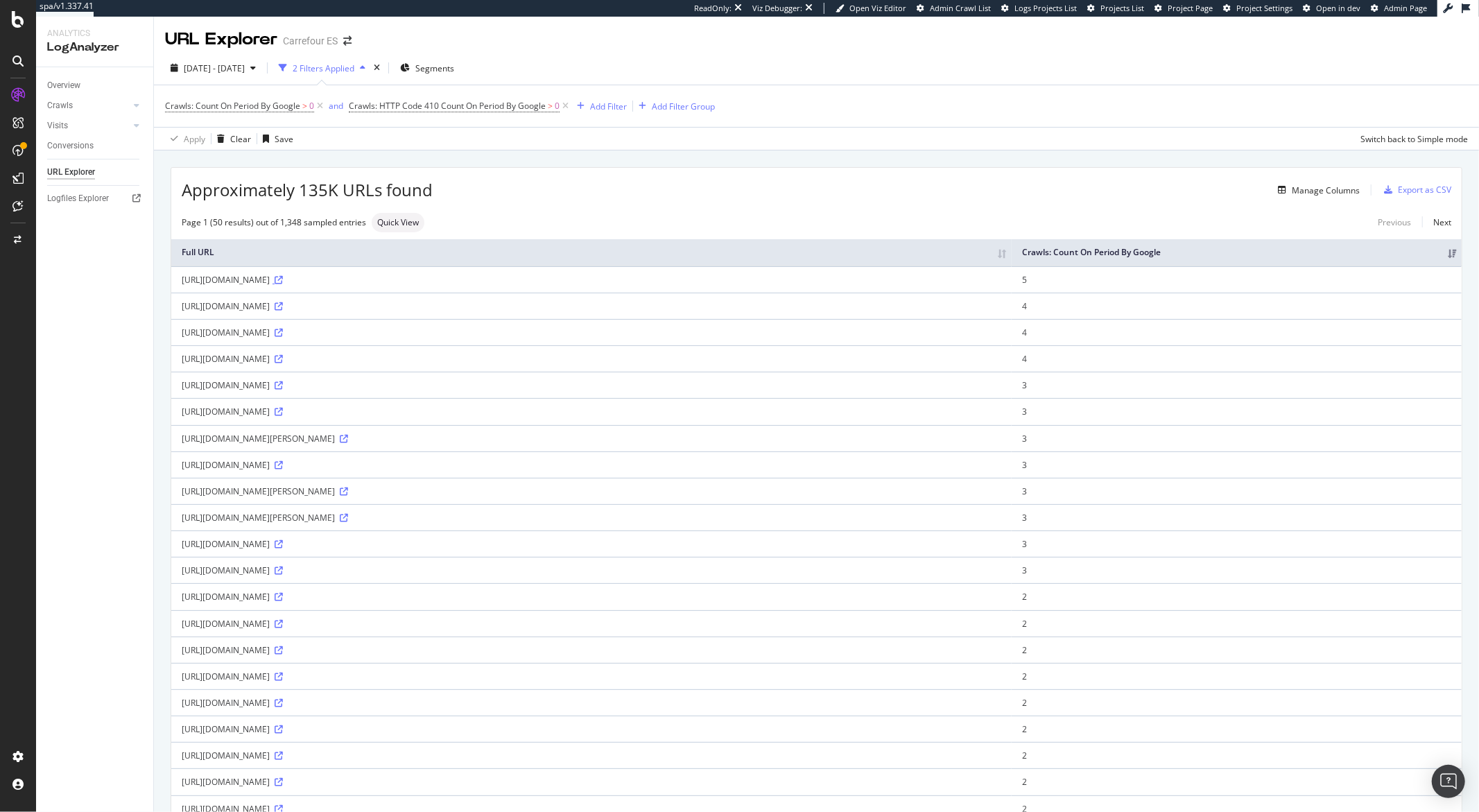
click at [283, 281] on icon at bounding box center [279, 280] width 8 height 8
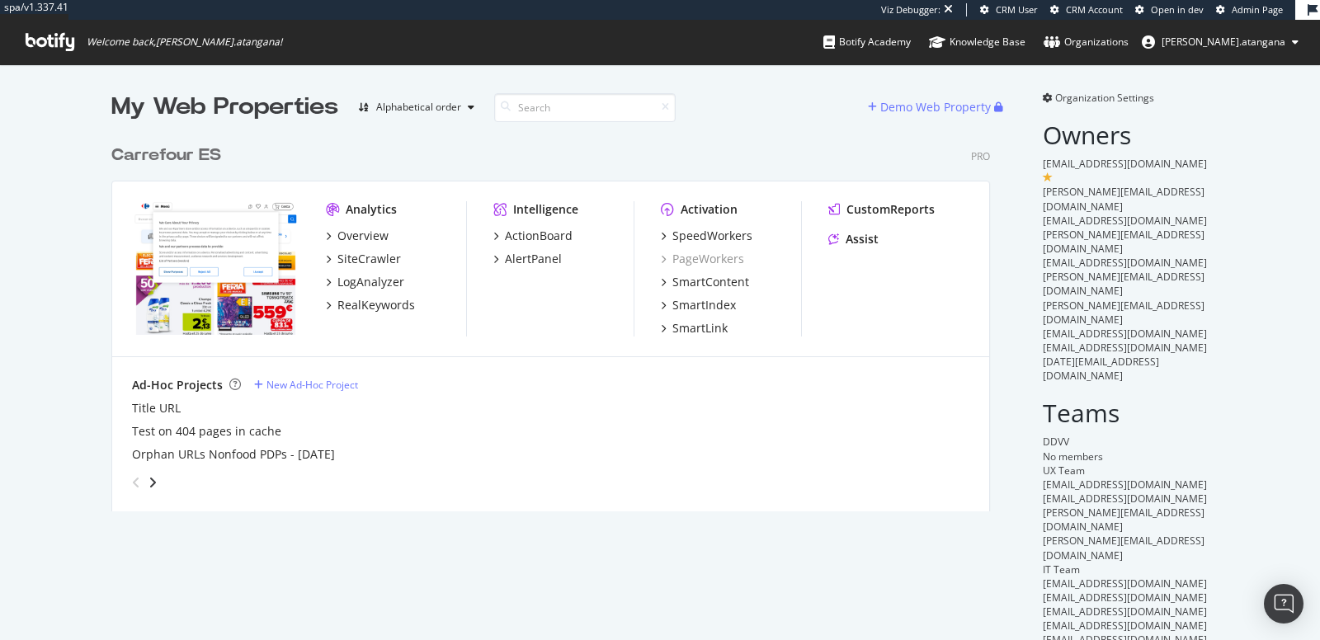
scroll to position [374, 878]
click at [337, 261] on div "SiteCrawler" at bounding box center [369, 259] width 64 height 16
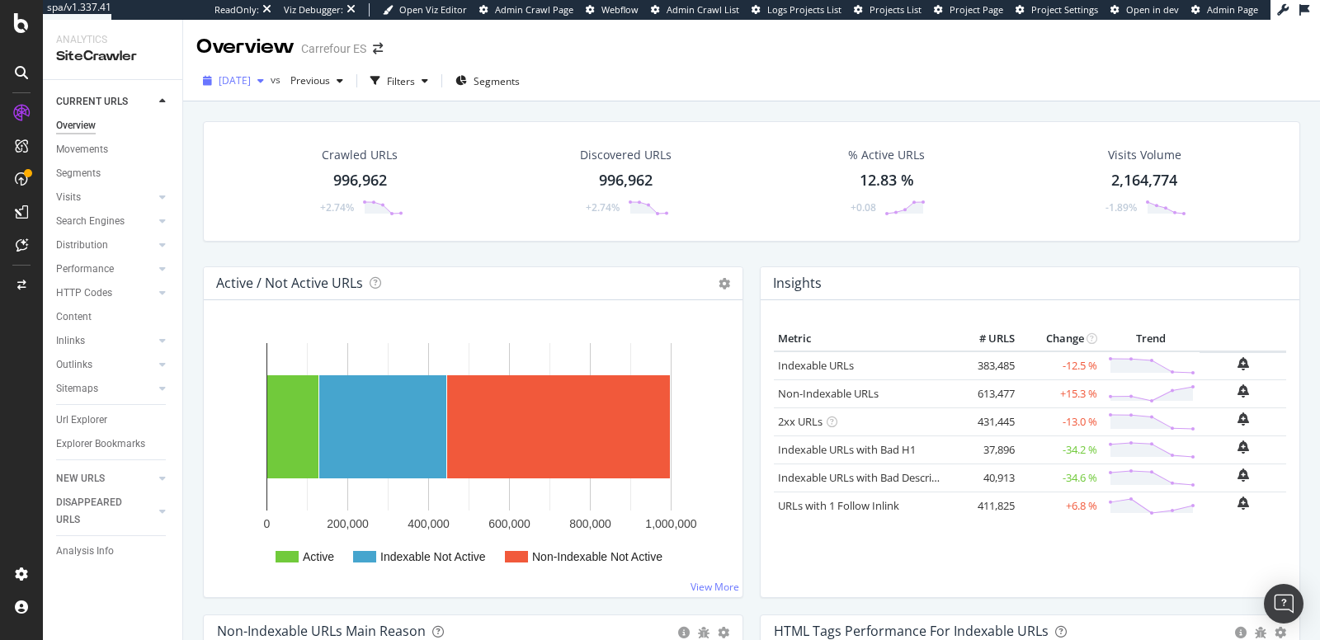
click at [264, 82] on icon "button" at bounding box center [260, 81] width 7 height 10
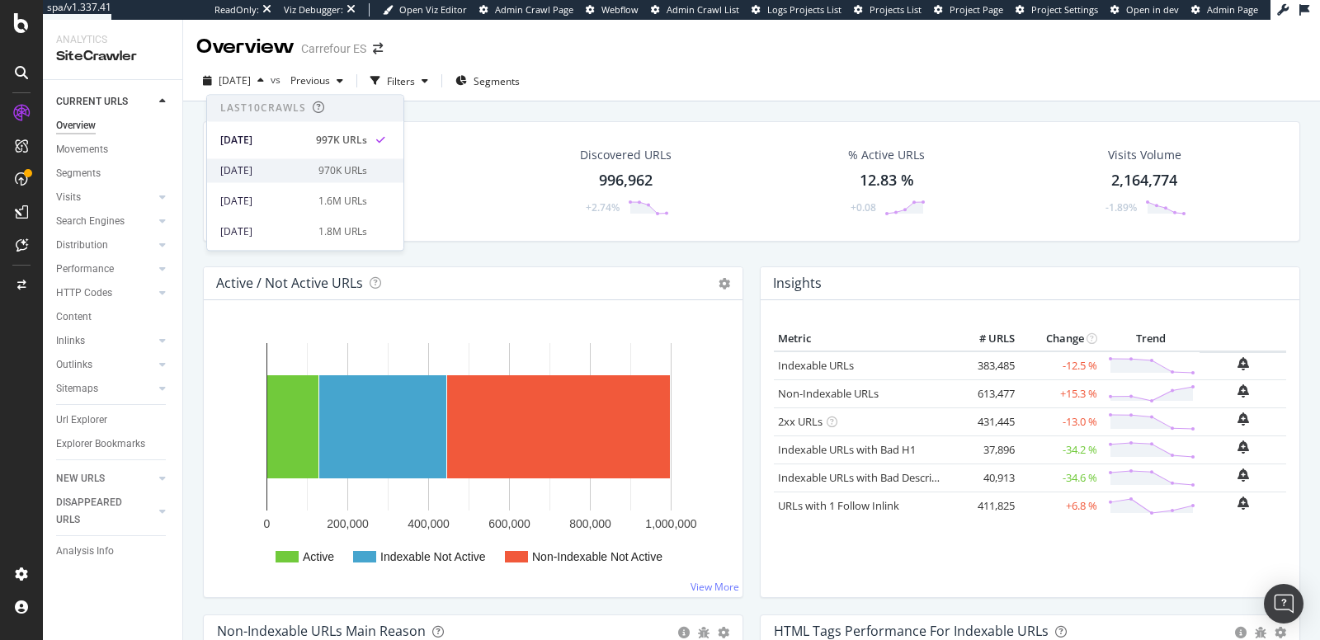
click at [288, 162] on div "[DATE] 970K URLs" at bounding box center [305, 170] width 196 height 24
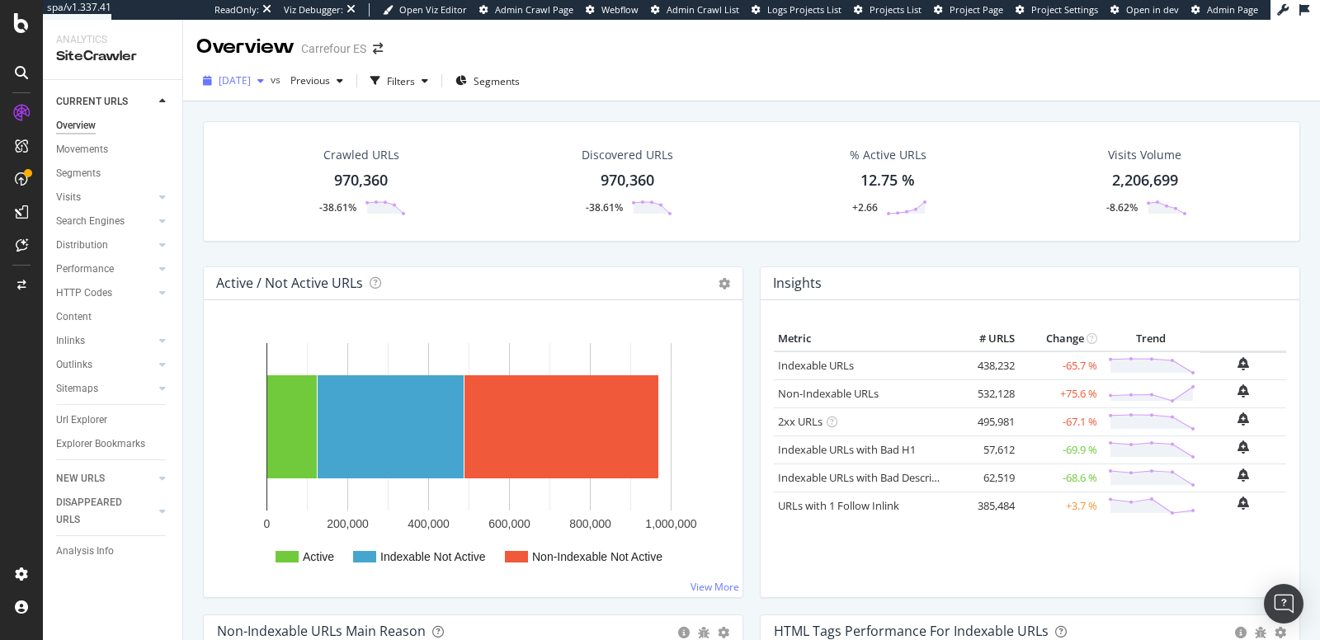
click at [264, 83] on icon "button" at bounding box center [260, 81] width 7 height 10
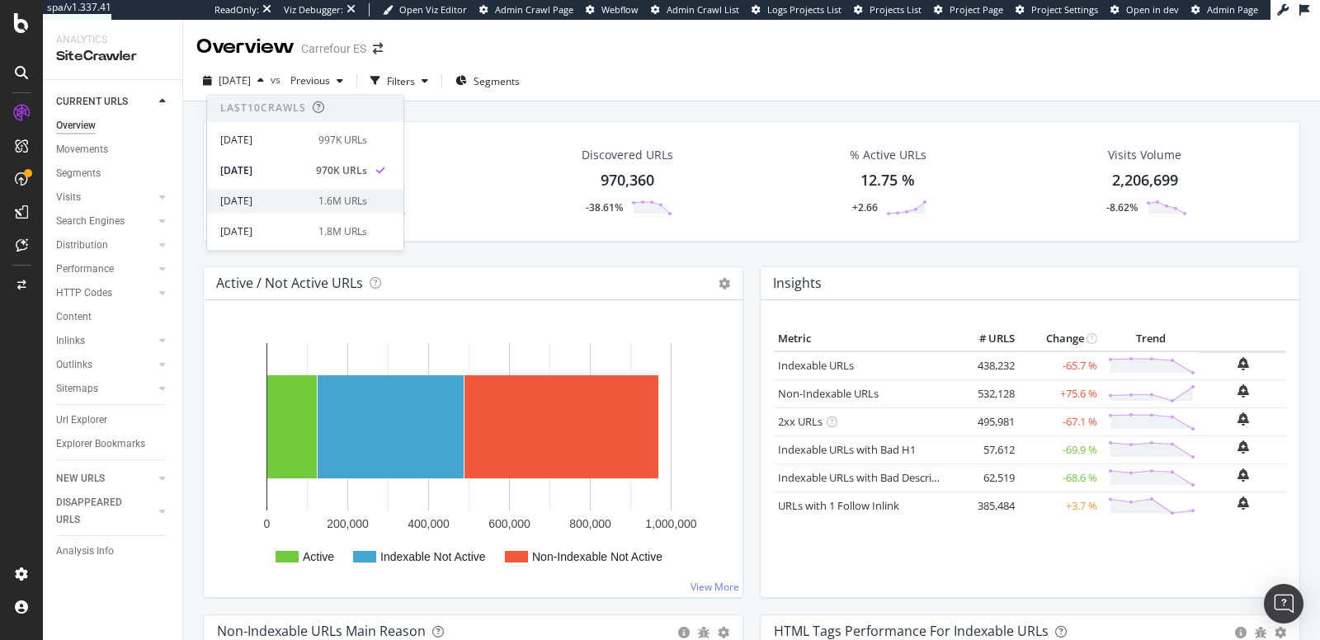
click at [290, 195] on div "[DATE]" at bounding box center [264, 201] width 88 height 15
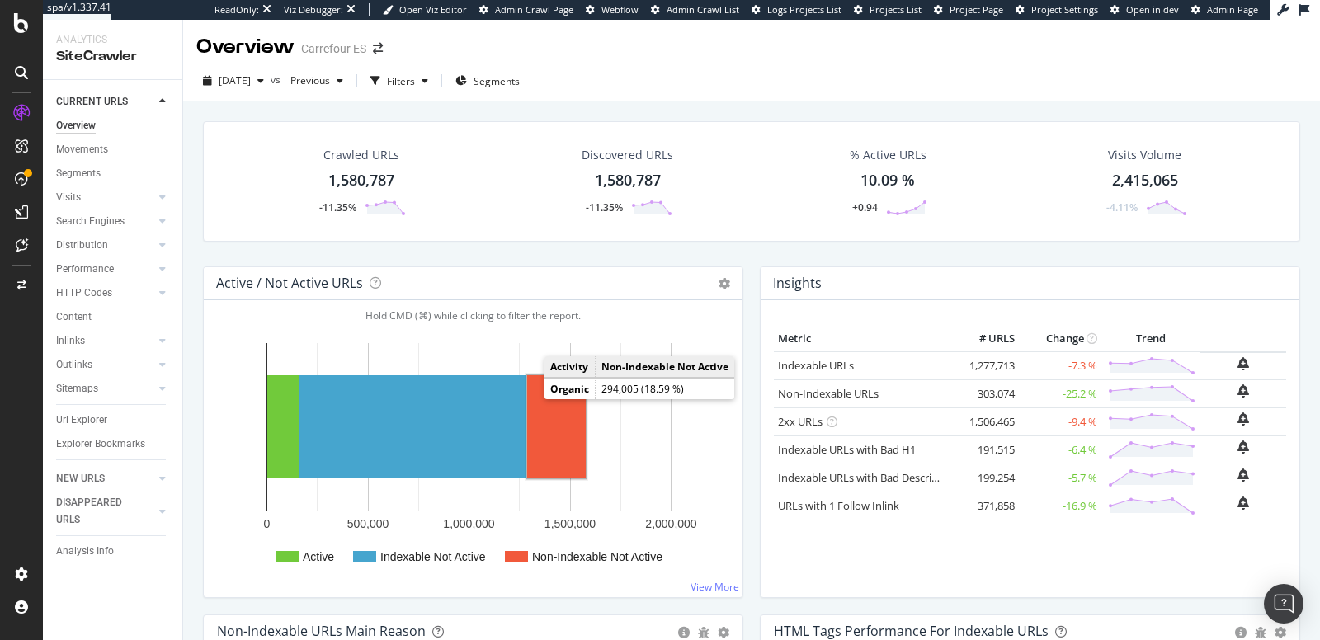
click at [543, 417] on rect "A chart." at bounding box center [556, 426] width 59 height 103
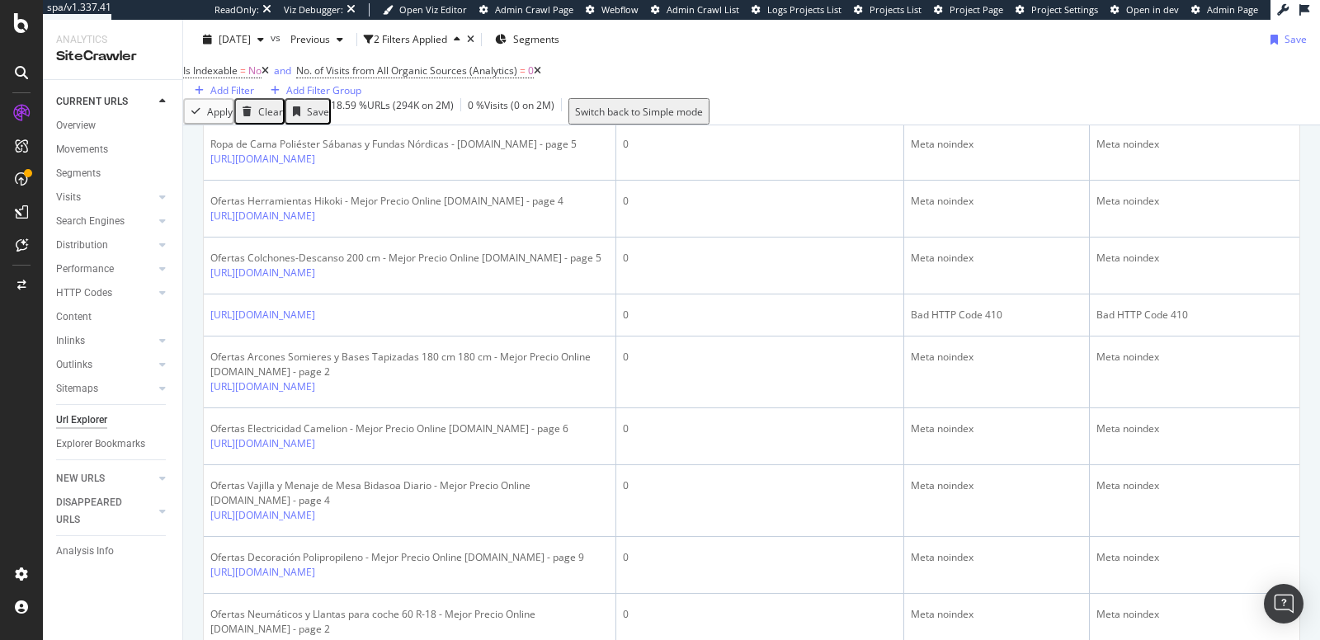
scroll to position [134, 0]
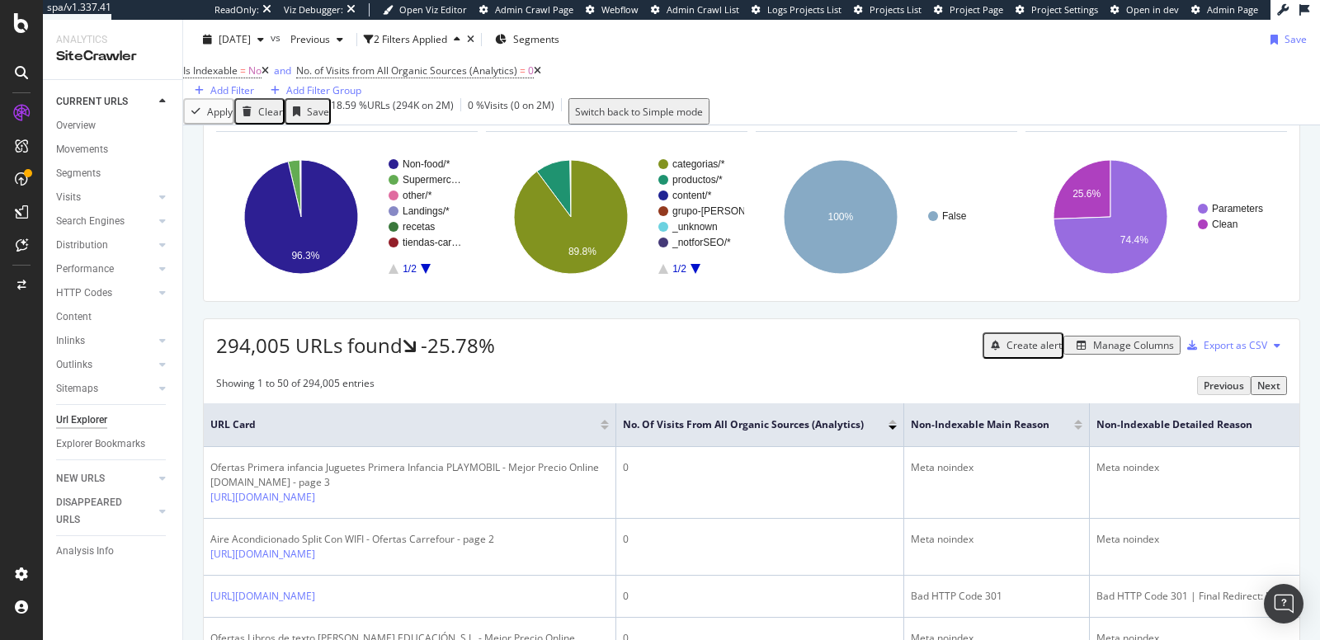
click at [634, 121] on span "URLs Crawled By Botify By pagetype" at bounding box center [585, 114] width 166 height 14
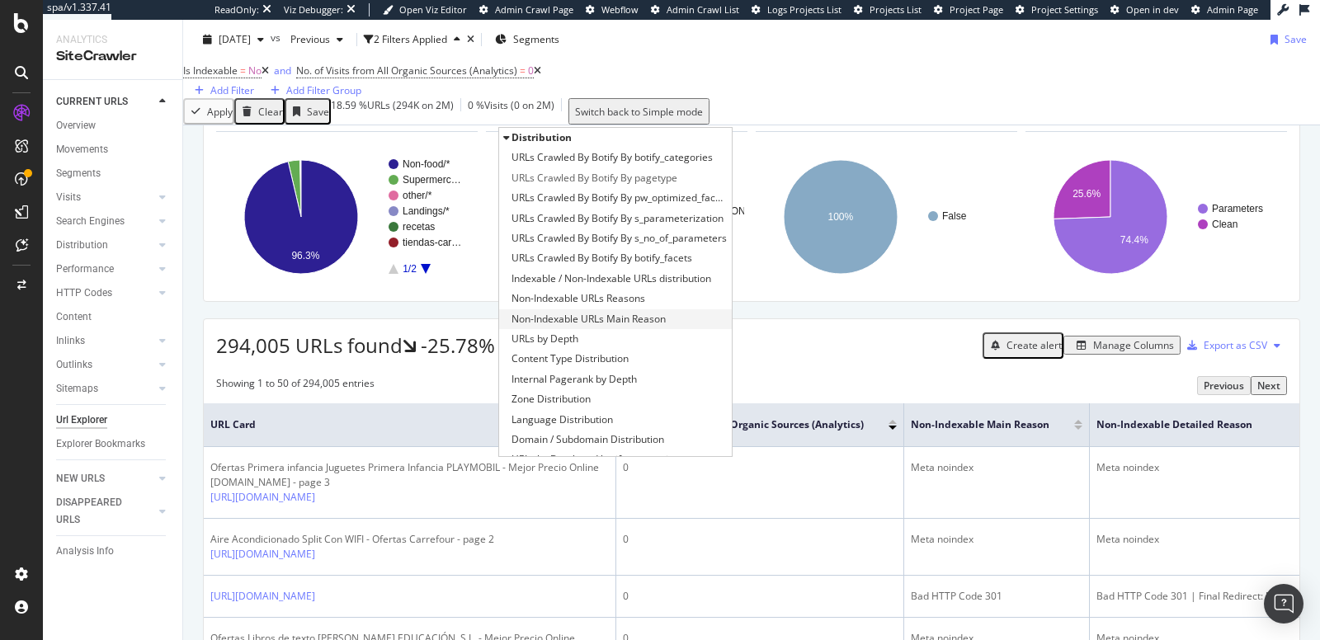
scroll to position [374, 0]
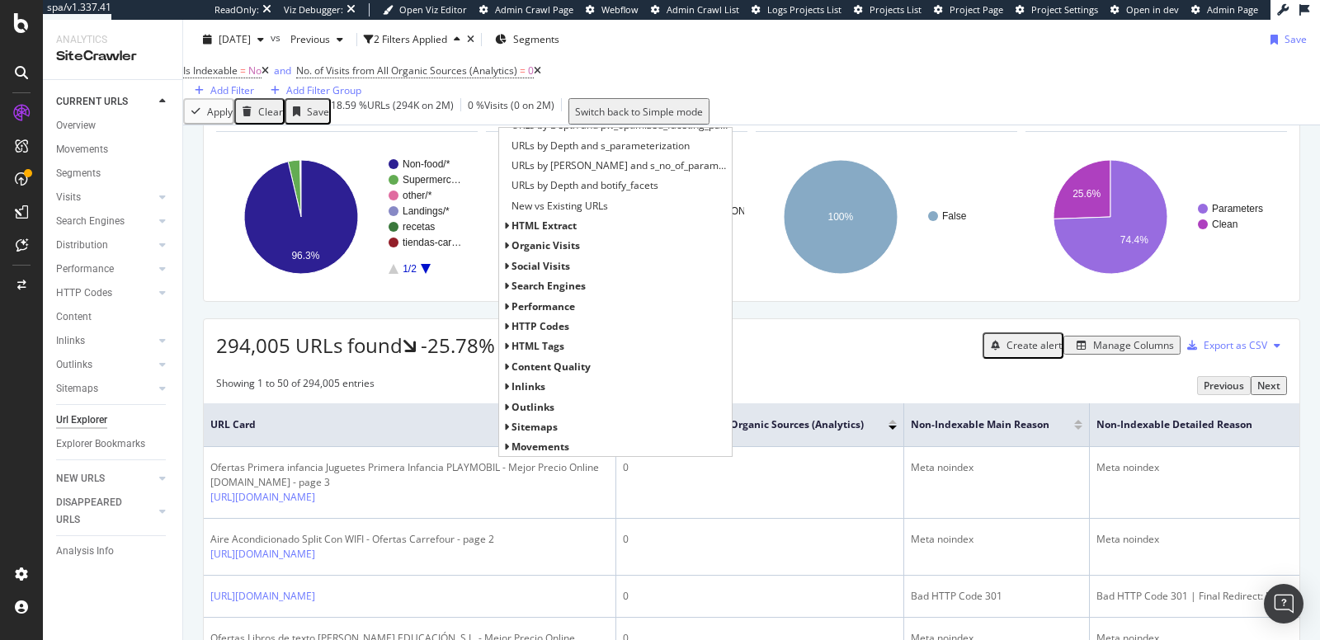
click at [503, 332] on icon at bounding box center [506, 327] width 6 height 10
click at [530, 355] on span "HTTP Status Codes Distribution" at bounding box center [583, 346] width 144 height 16
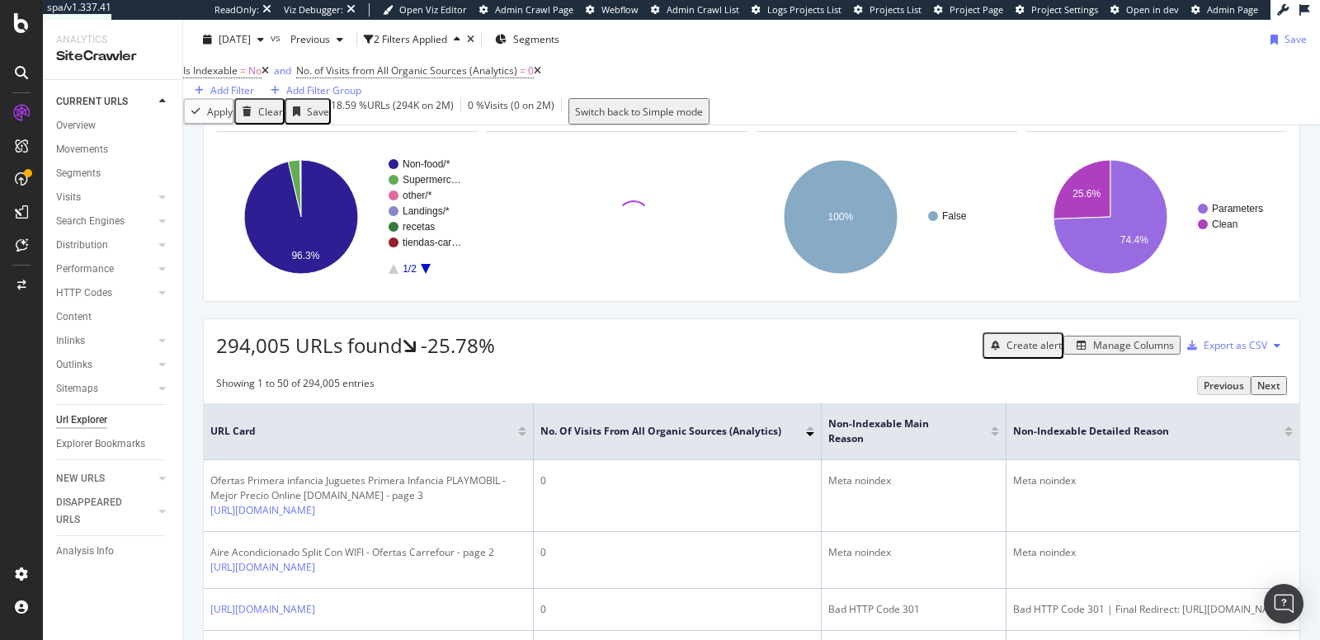
click at [436, 120] on icon at bounding box center [440, 115] width 12 height 10
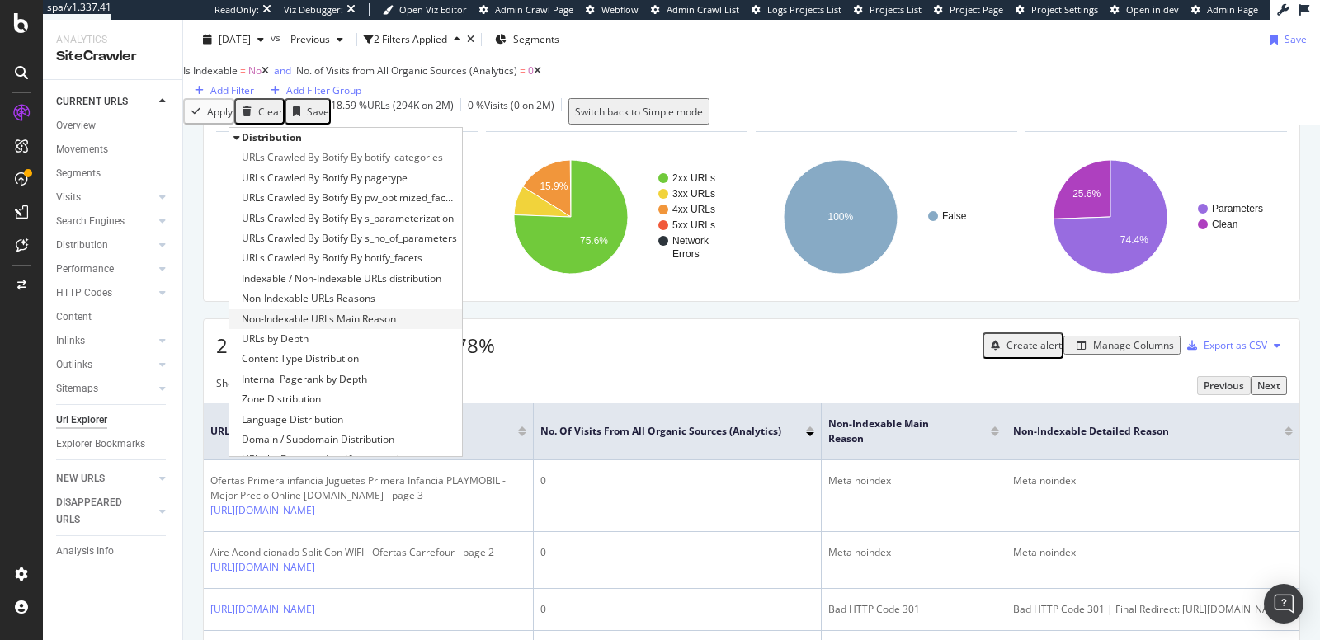
click at [298, 327] on span "Non-Indexable URLs Main Reason" at bounding box center [319, 319] width 154 height 16
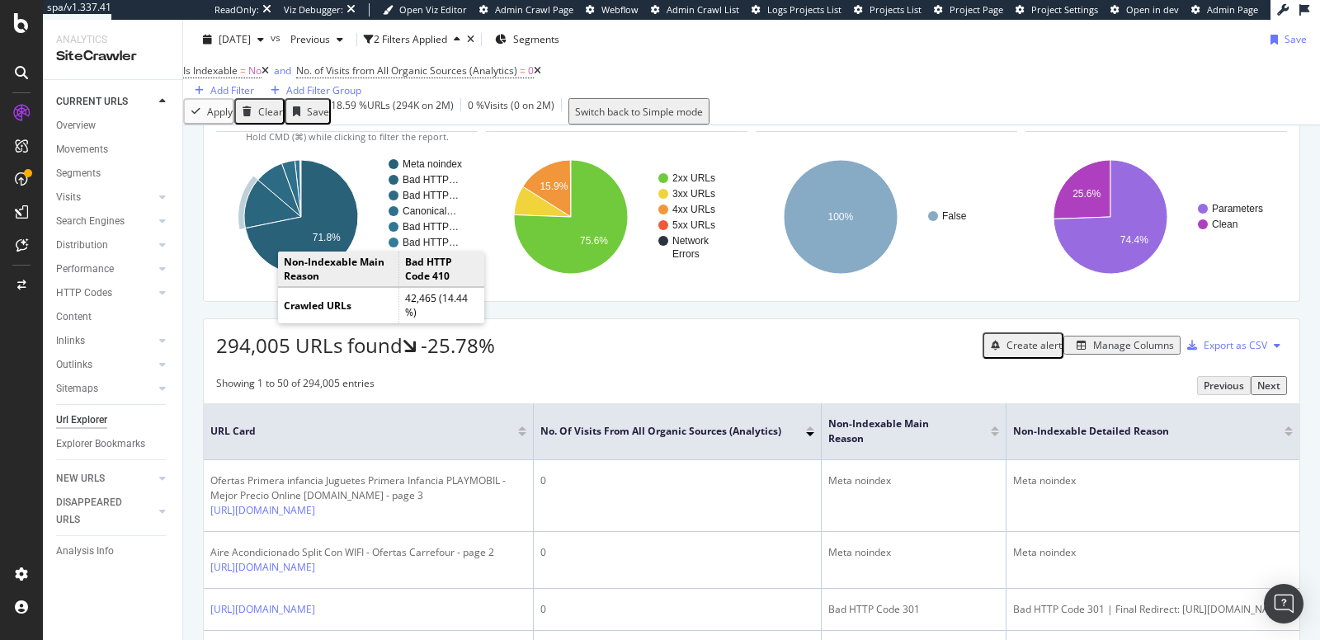
click at [263, 228] on icon "A chart." at bounding box center [272, 204] width 57 height 49
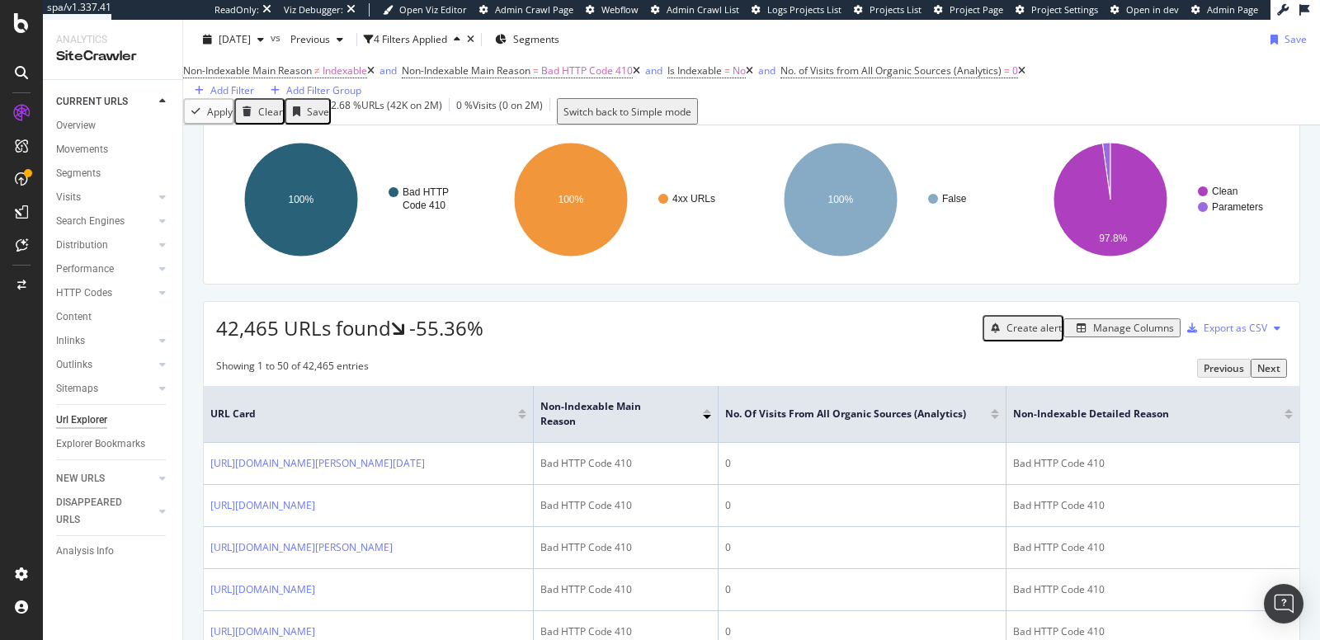
scroll to position [157, 0]
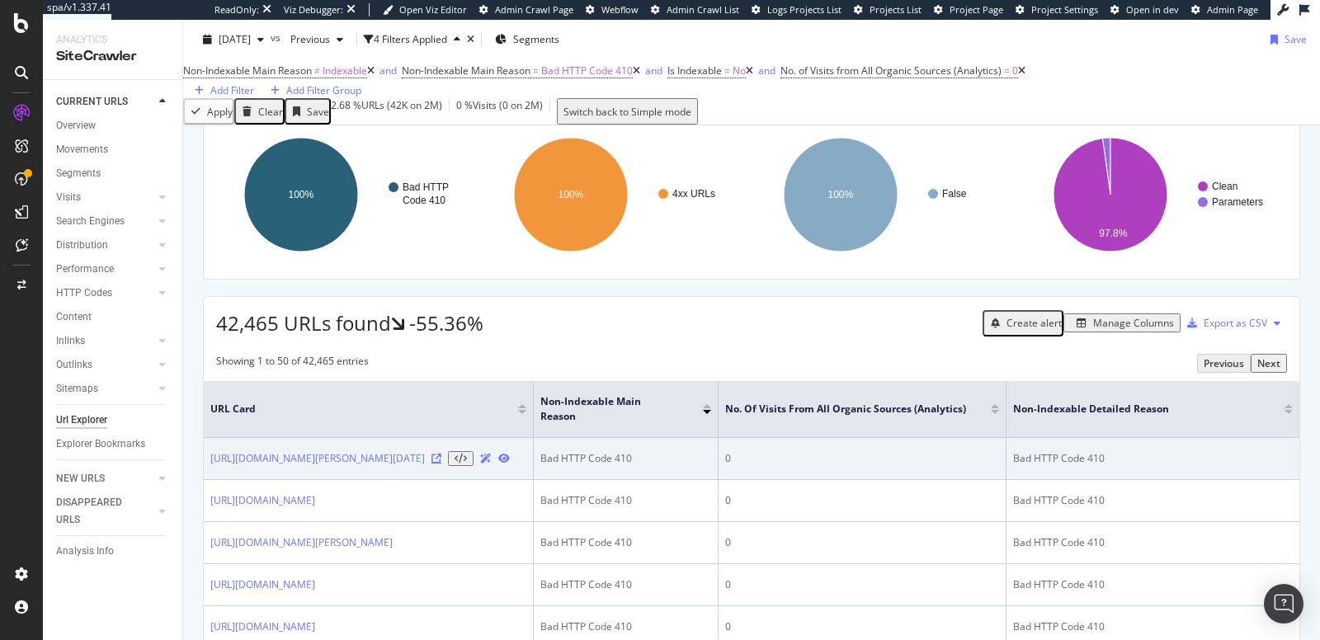
click at [441, 464] on icon at bounding box center [436, 459] width 10 height 10
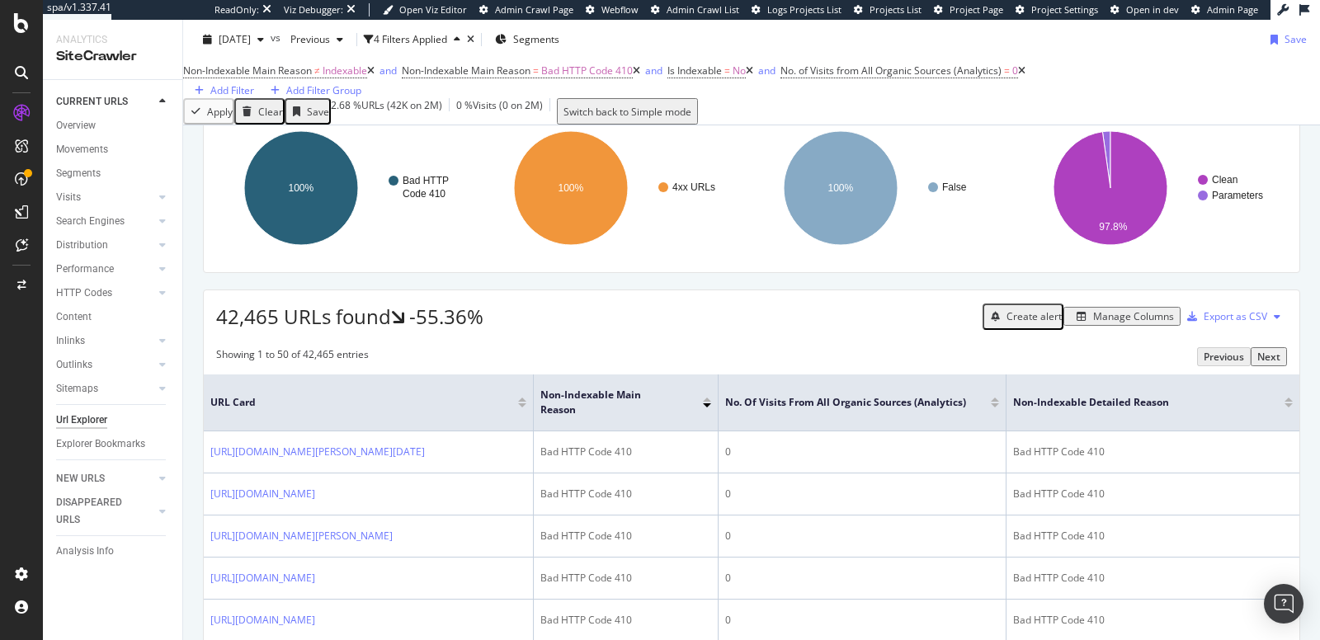
scroll to position [164, 0]
click at [271, 41] on div "button" at bounding box center [261, 40] width 20 height 10
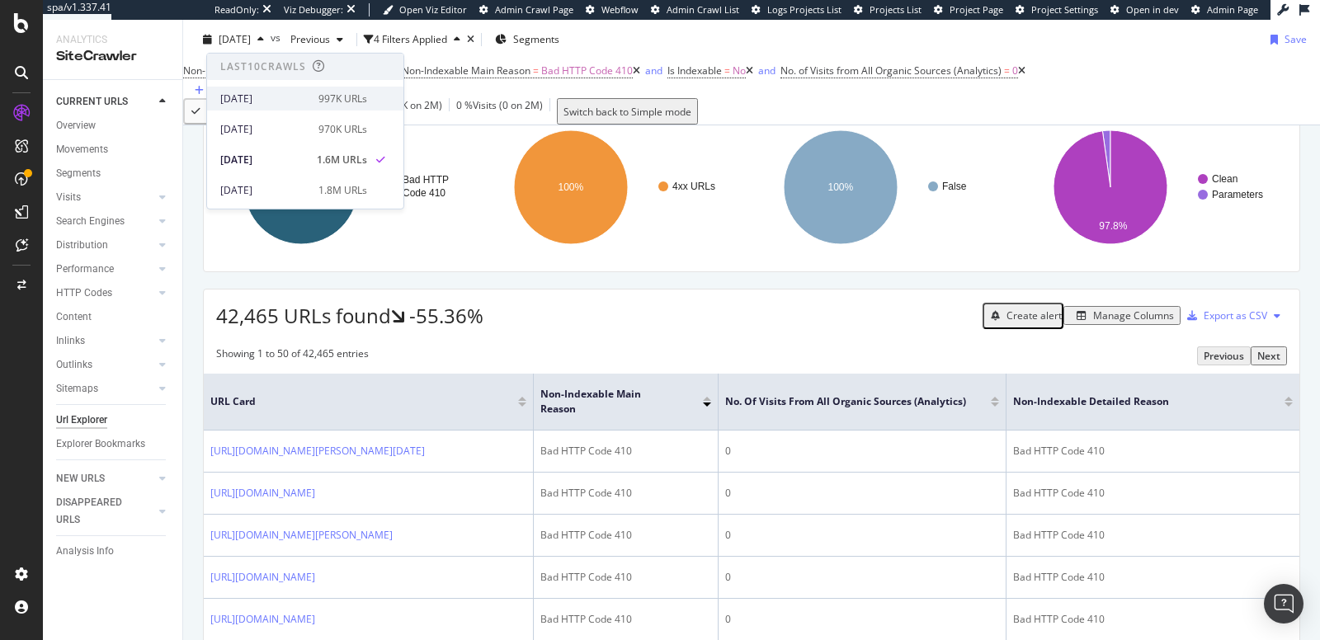
click at [288, 92] on div "[DATE]" at bounding box center [264, 98] width 88 height 15
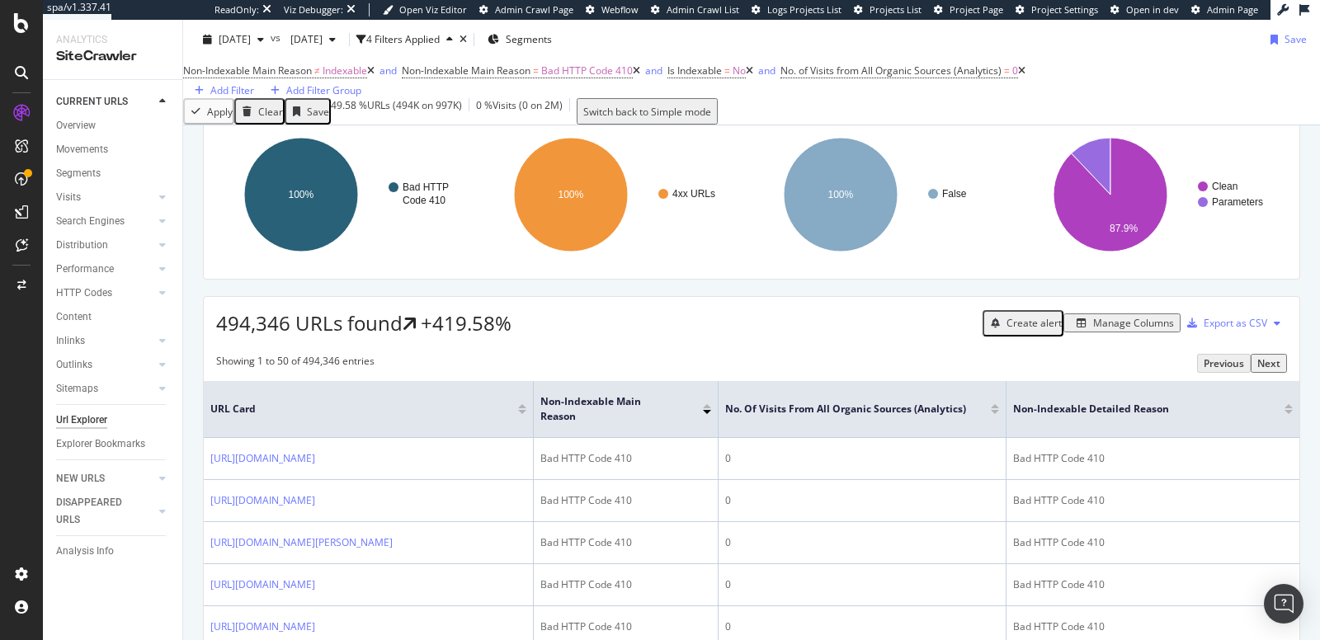
scroll to position [155, 0]
